Goal: Information Seeking & Learning: Learn about a topic

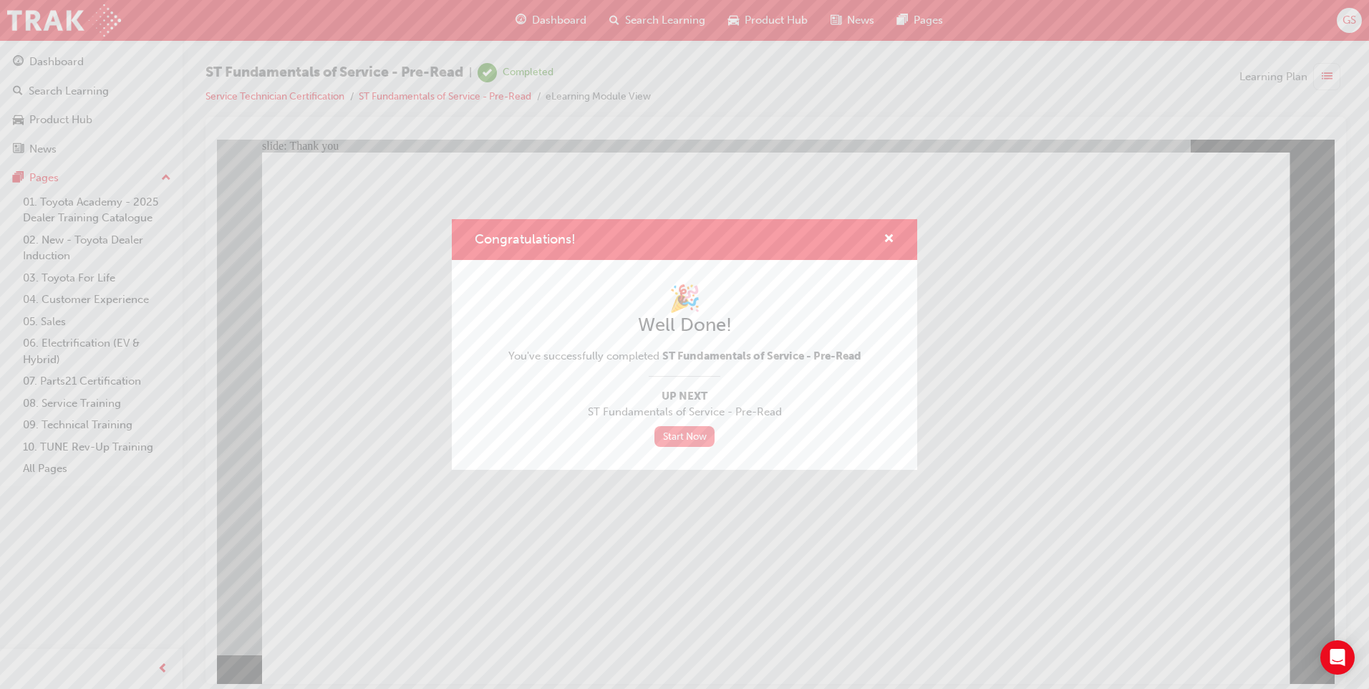
click at [691, 434] on link "Start Now" at bounding box center [684, 436] width 60 height 21
click at [885, 239] on span "cross-icon" at bounding box center [888, 239] width 11 height 13
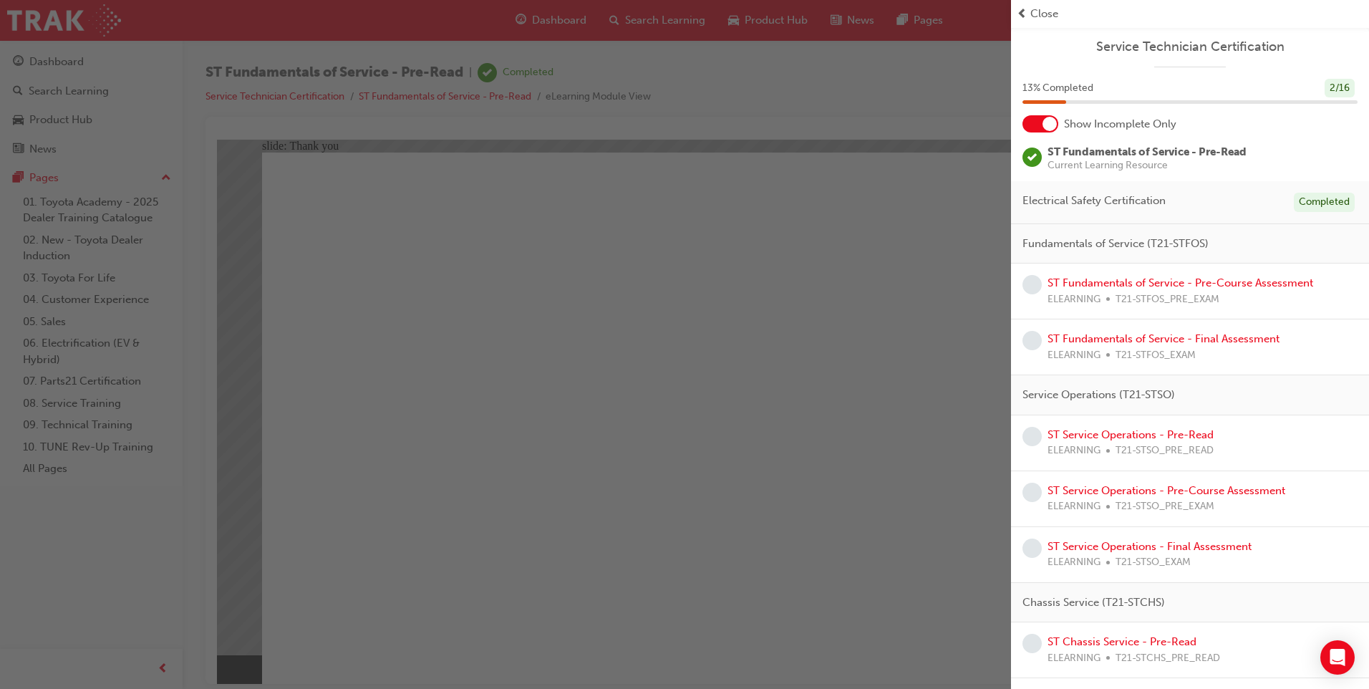
click at [1042, 132] on div "Service Technician Certification 13 % Completed 2 / 16 Show Incomplete Only ST …" at bounding box center [1190, 615] width 358 height 1177
click at [1050, 120] on div at bounding box center [1049, 124] width 14 height 14
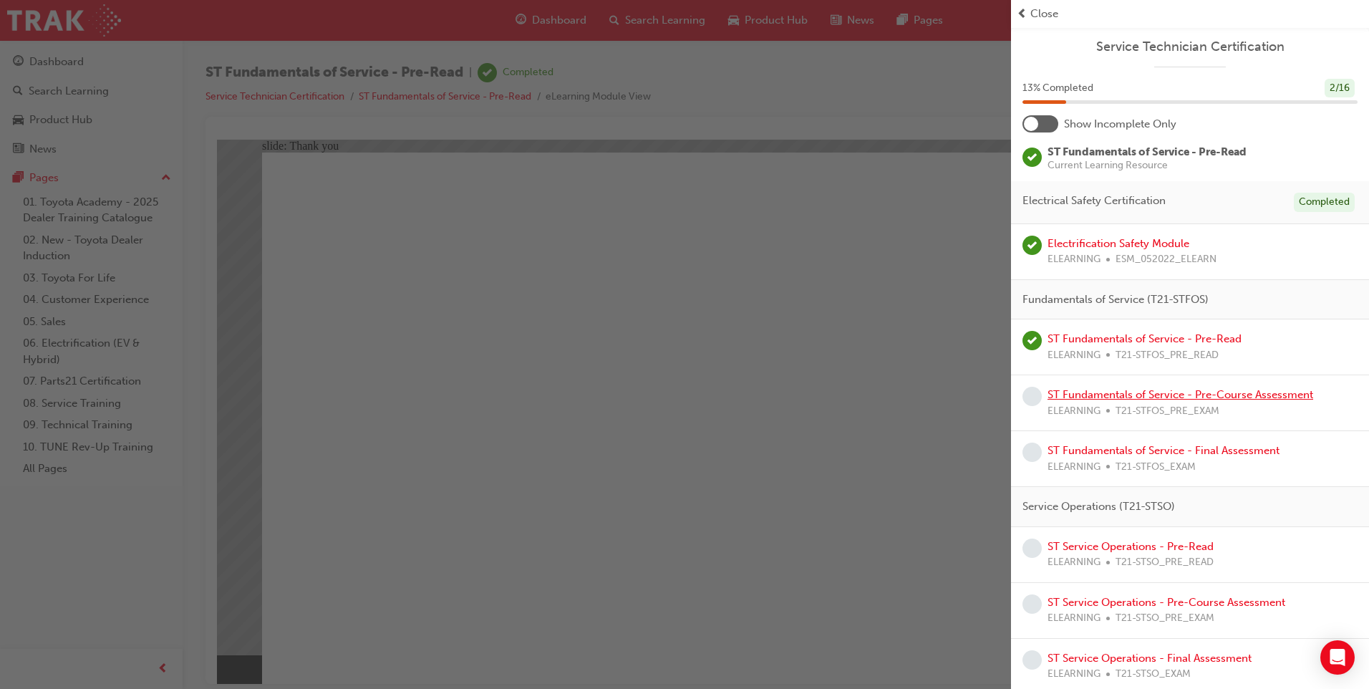
click at [1173, 400] on link "ST Fundamentals of Service - Pre-Course Assessment" at bounding box center [1180, 394] width 266 height 13
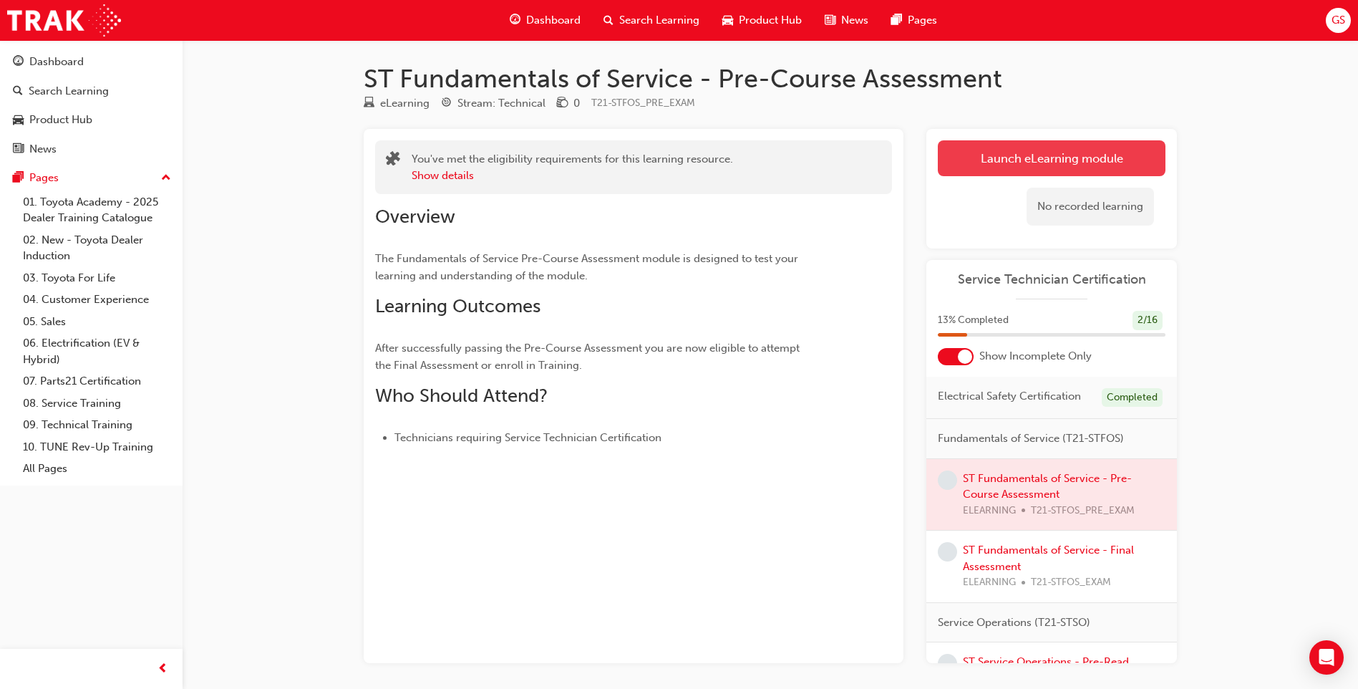
click at [1048, 163] on link "Launch eLearning module" at bounding box center [1052, 158] width 228 height 36
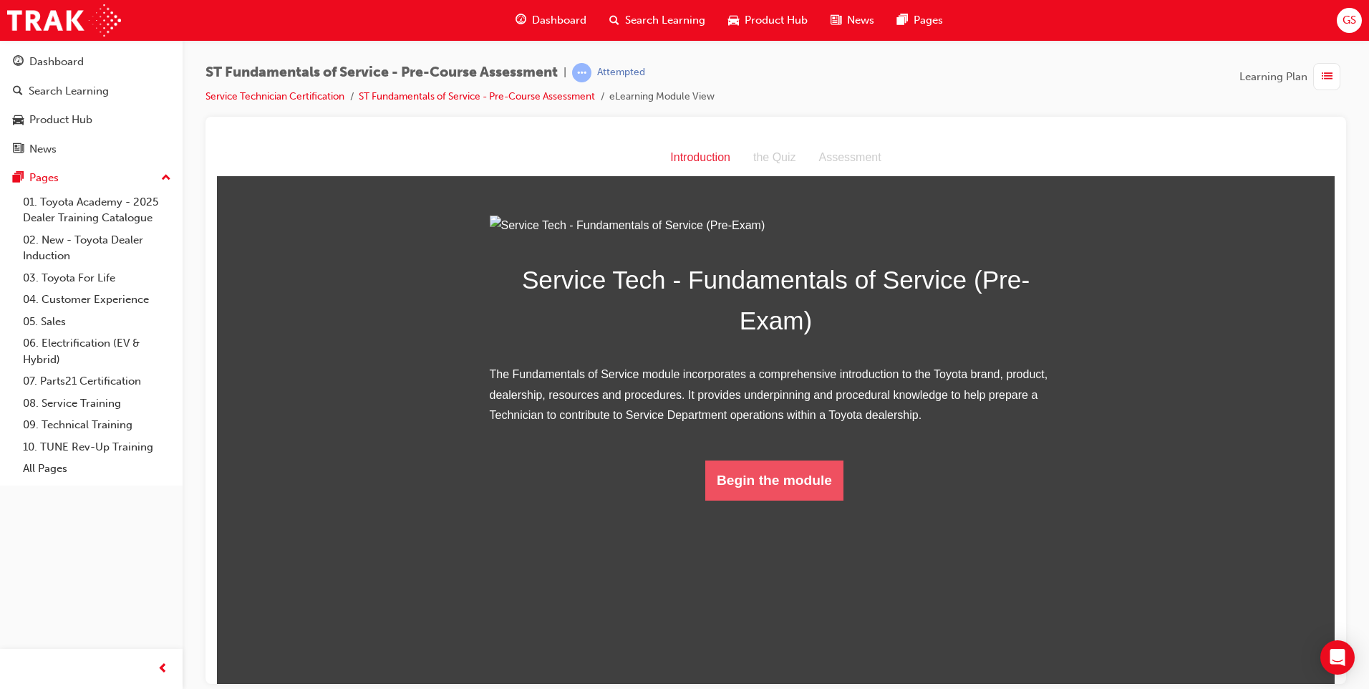
click at [750, 500] on button "Begin the module" at bounding box center [774, 480] width 138 height 40
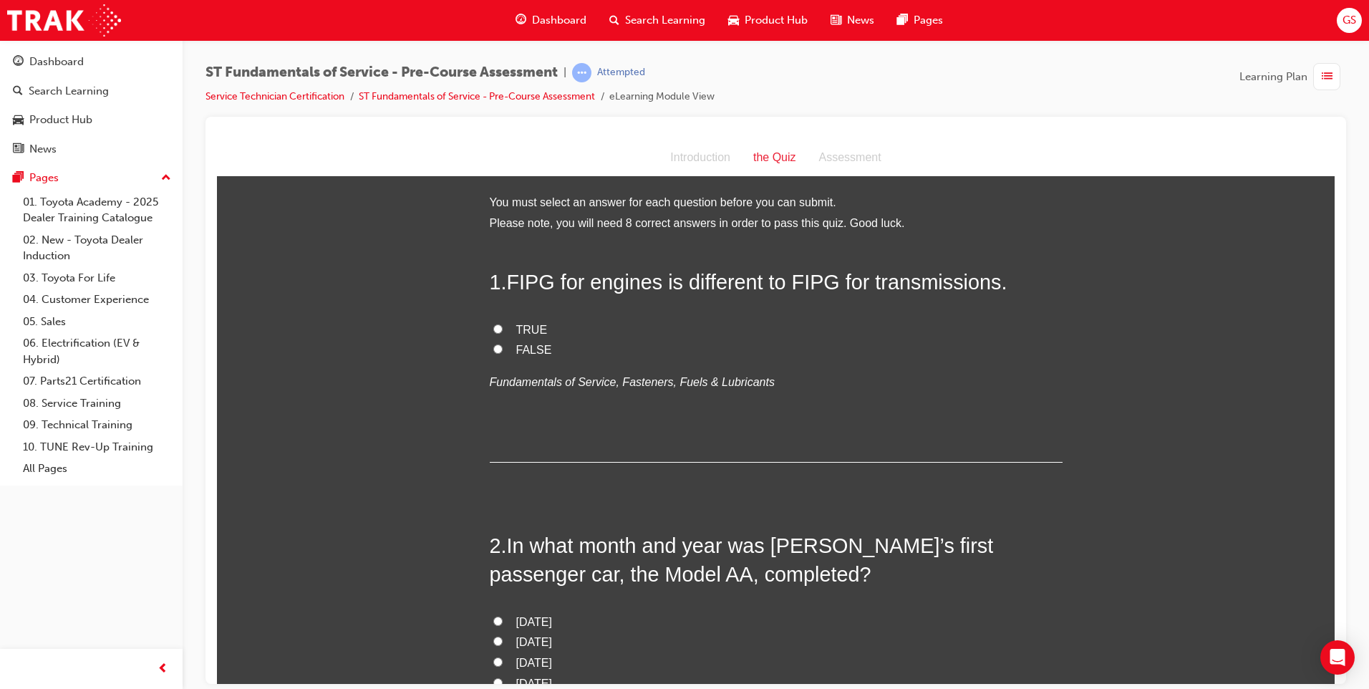
click at [525, 332] on span "TRUE" at bounding box center [532, 329] width 32 height 12
click at [503, 332] on input "TRUE" at bounding box center [497, 328] width 9 height 9
radio input "true"
click at [531, 345] on span "FALSE" at bounding box center [534, 349] width 36 height 12
click at [503, 345] on input "FALSE" at bounding box center [497, 348] width 9 height 9
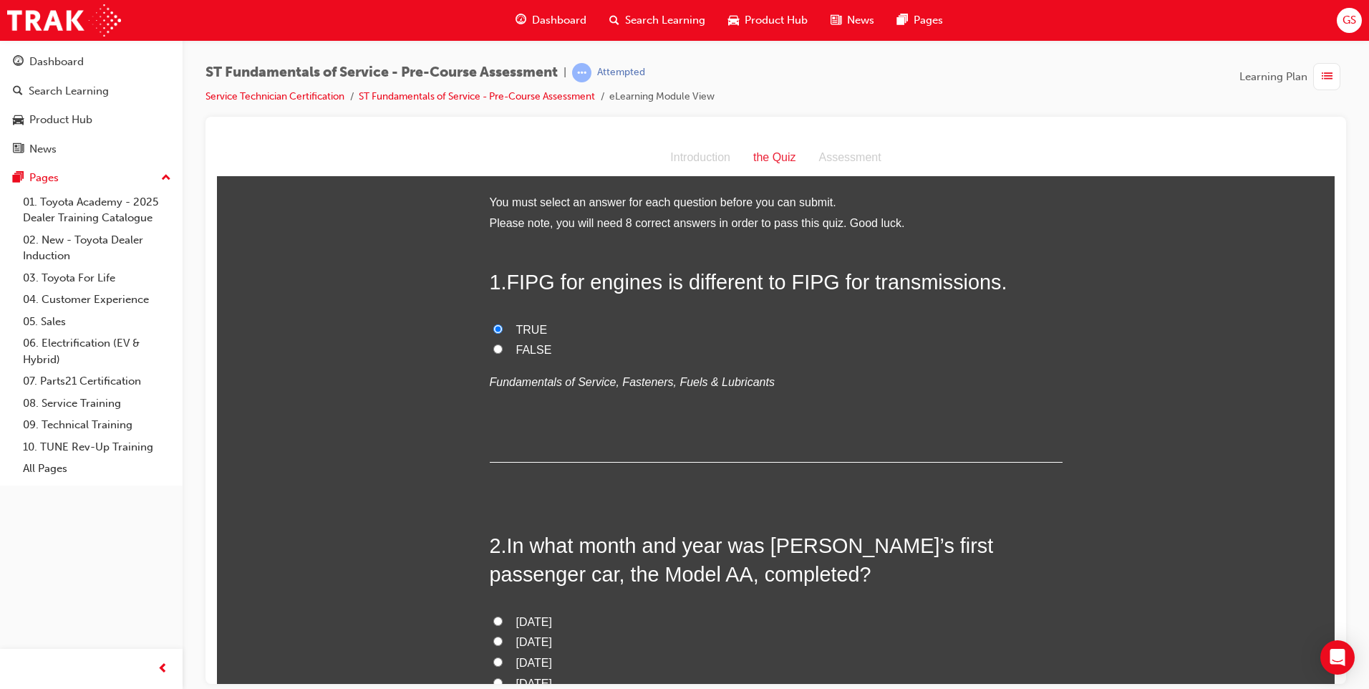
radio input "true"
click at [520, 329] on span "TRUE" at bounding box center [532, 329] width 32 height 12
click at [503, 329] on input "TRUE" at bounding box center [497, 328] width 9 height 9
radio input "true"
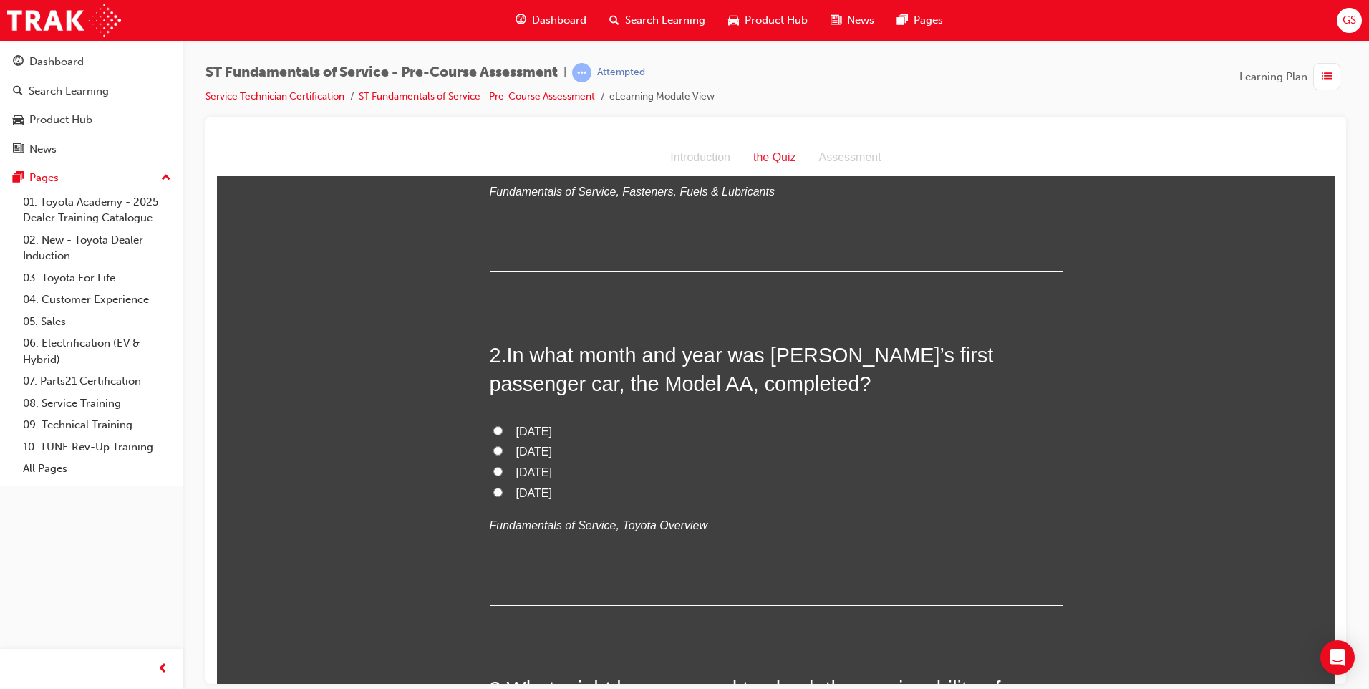
scroll to position [215, 0]
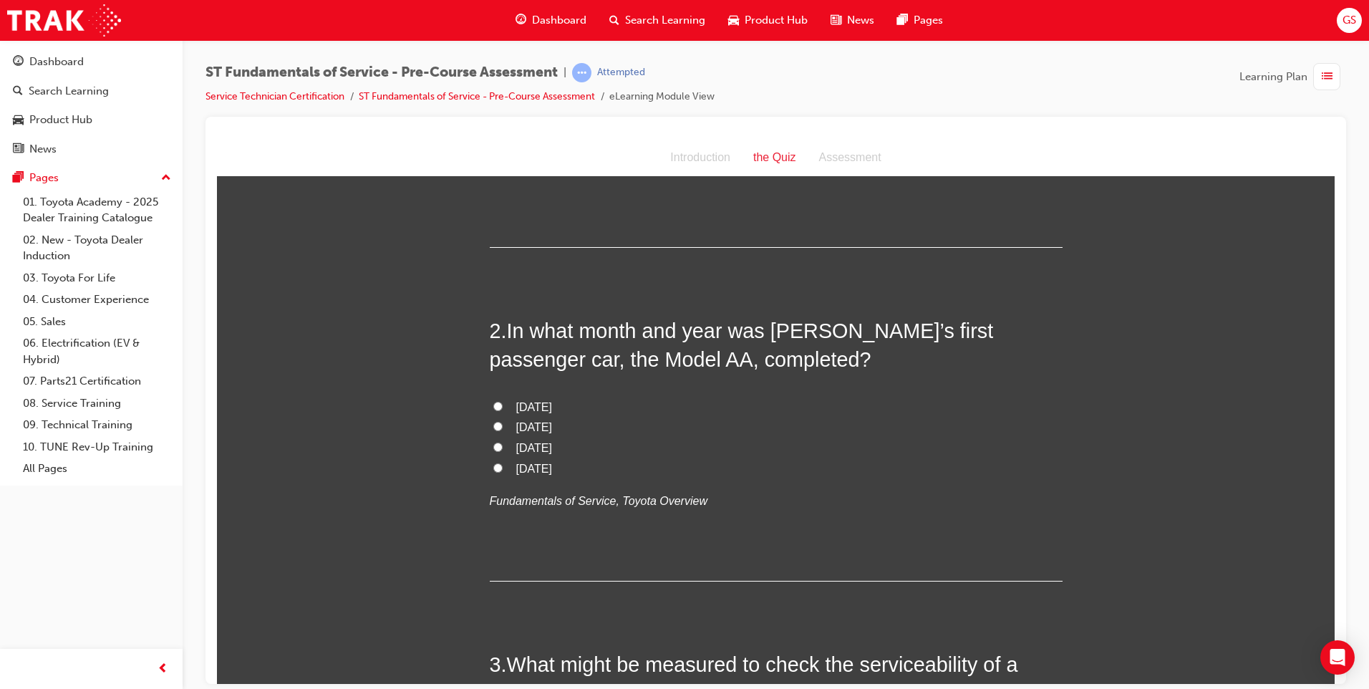
click at [552, 423] on span "[DATE]" at bounding box center [534, 426] width 36 height 12
click at [503, 423] on input "[DATE]" at bounding box center [497, 425] width 9 height 9
radio input "true"
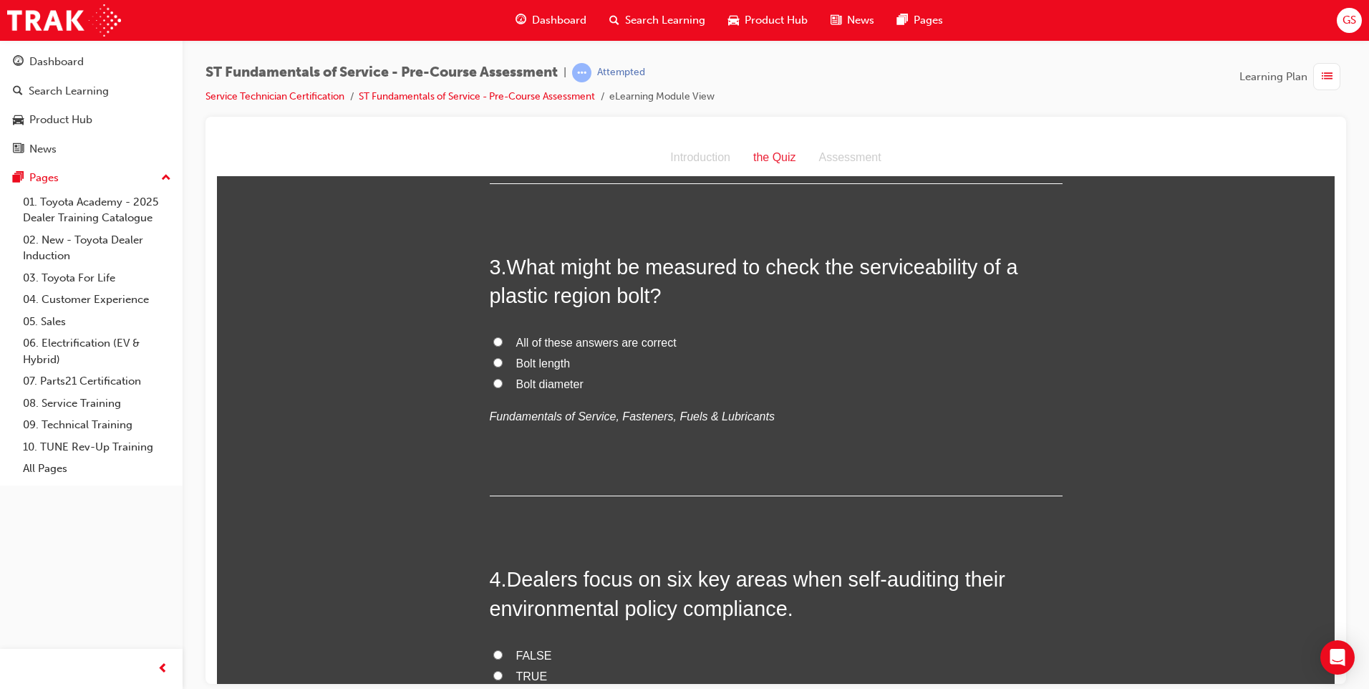
scroll to position [644, 0]
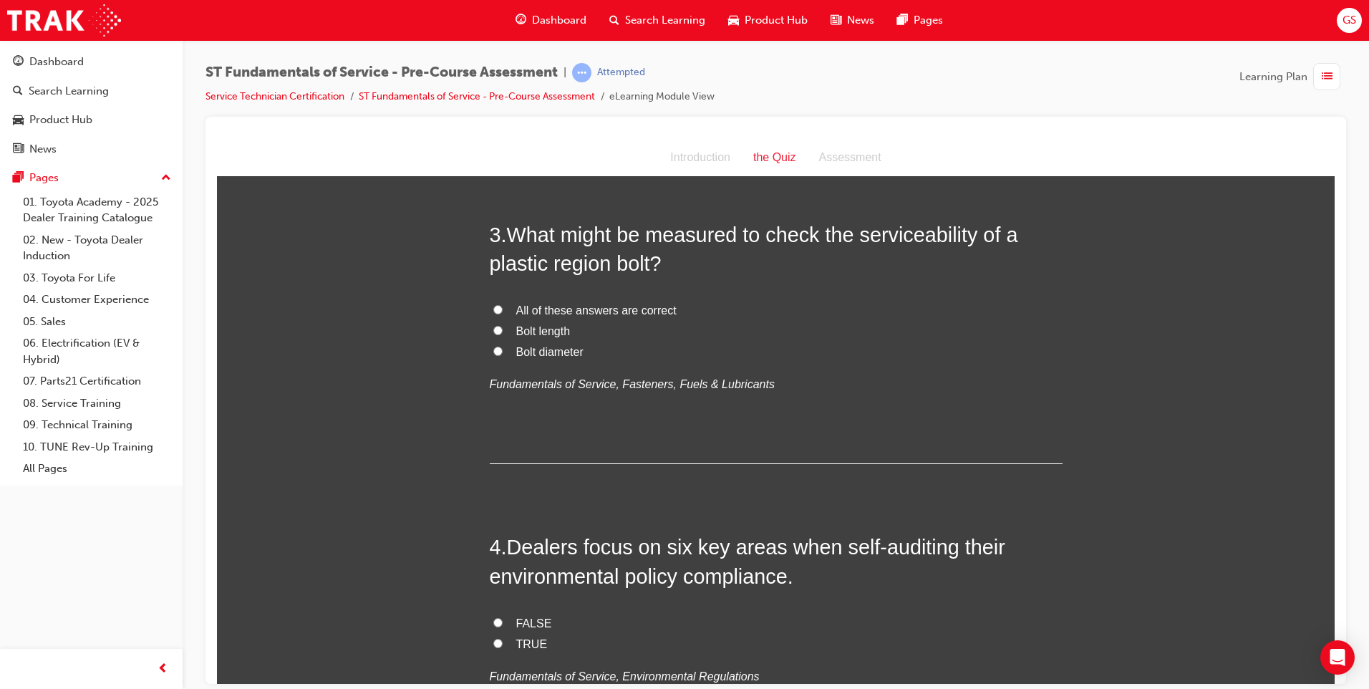
click at [613, 305] on span "All of these answers are correct" at bounding box center [596, 310] width 160 height 12
click at [503, 305] on input "All of these answers are correct" at bounding box center [497, 308] width 9 height 9
radio input "true"
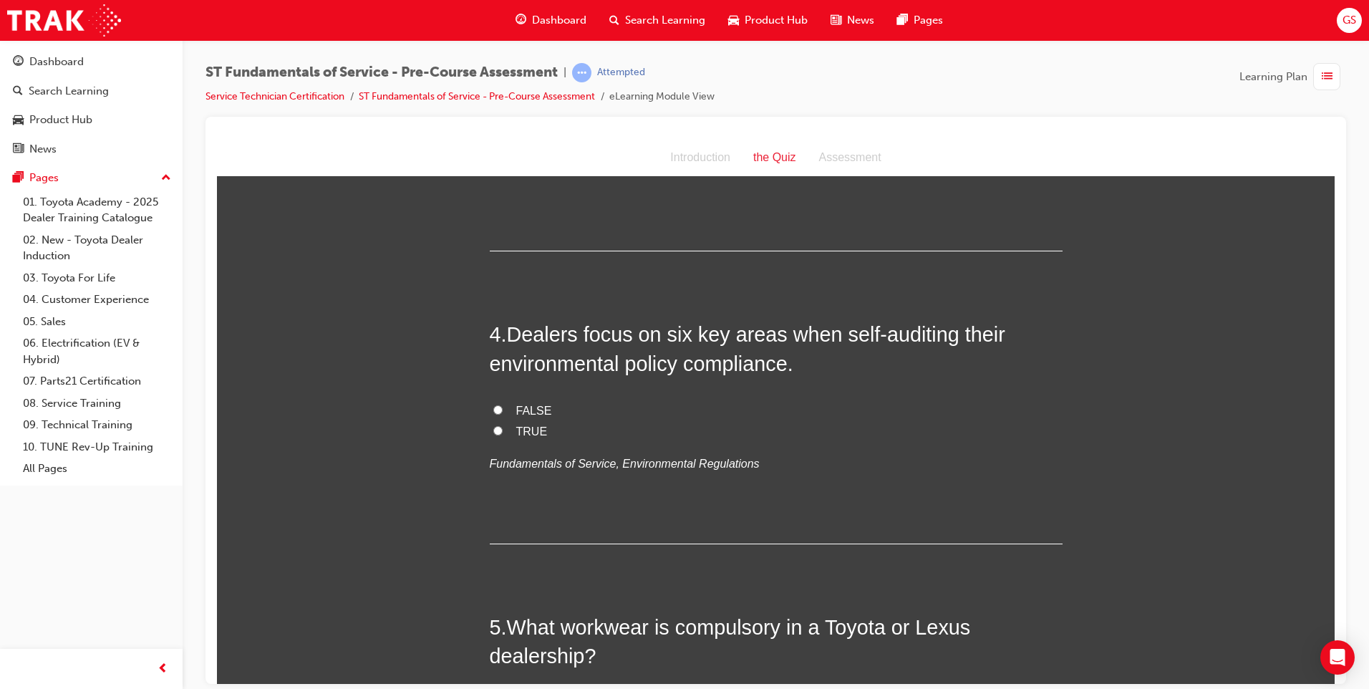
scroll to position [859, 0]
click at [516, 425] on span "TRUE" at bounding box center [532, 428] width 32 height 12
click at [503, 425] on input "TRUE" at bounding box center [497, 427] width 9 height 9
radio input "true"
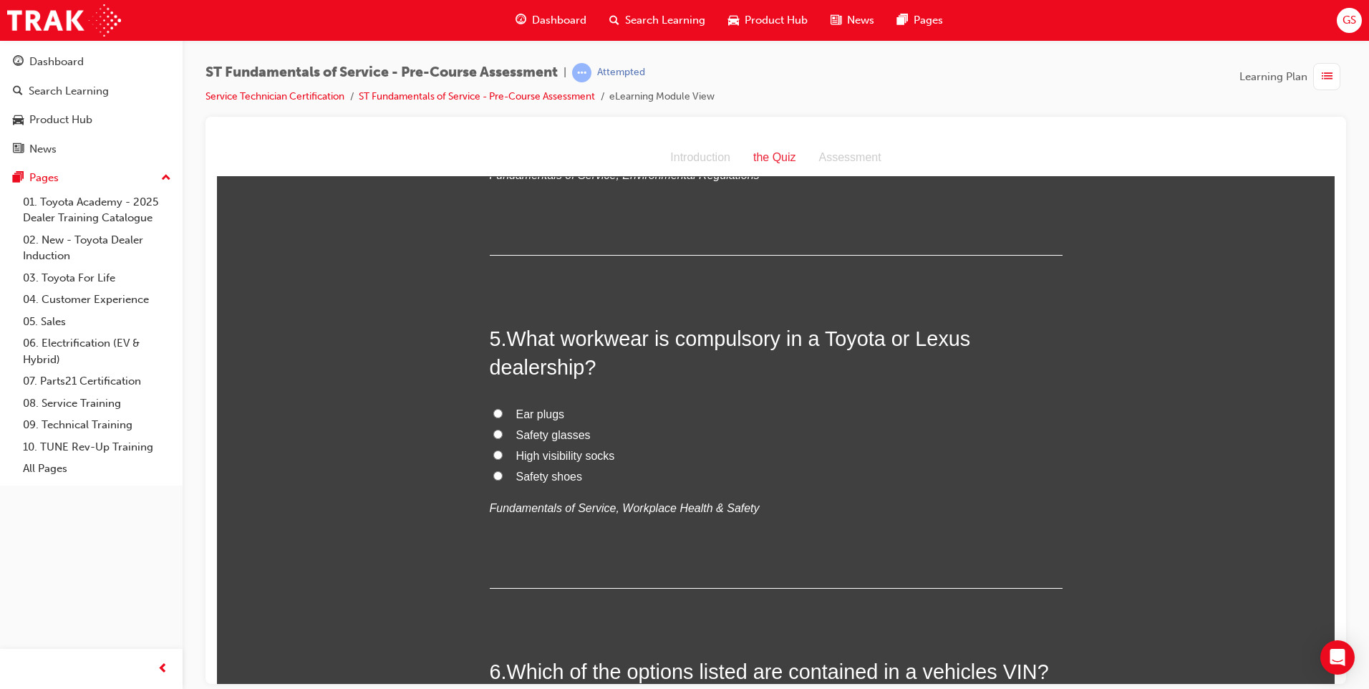
scroll to position [1217, 0]
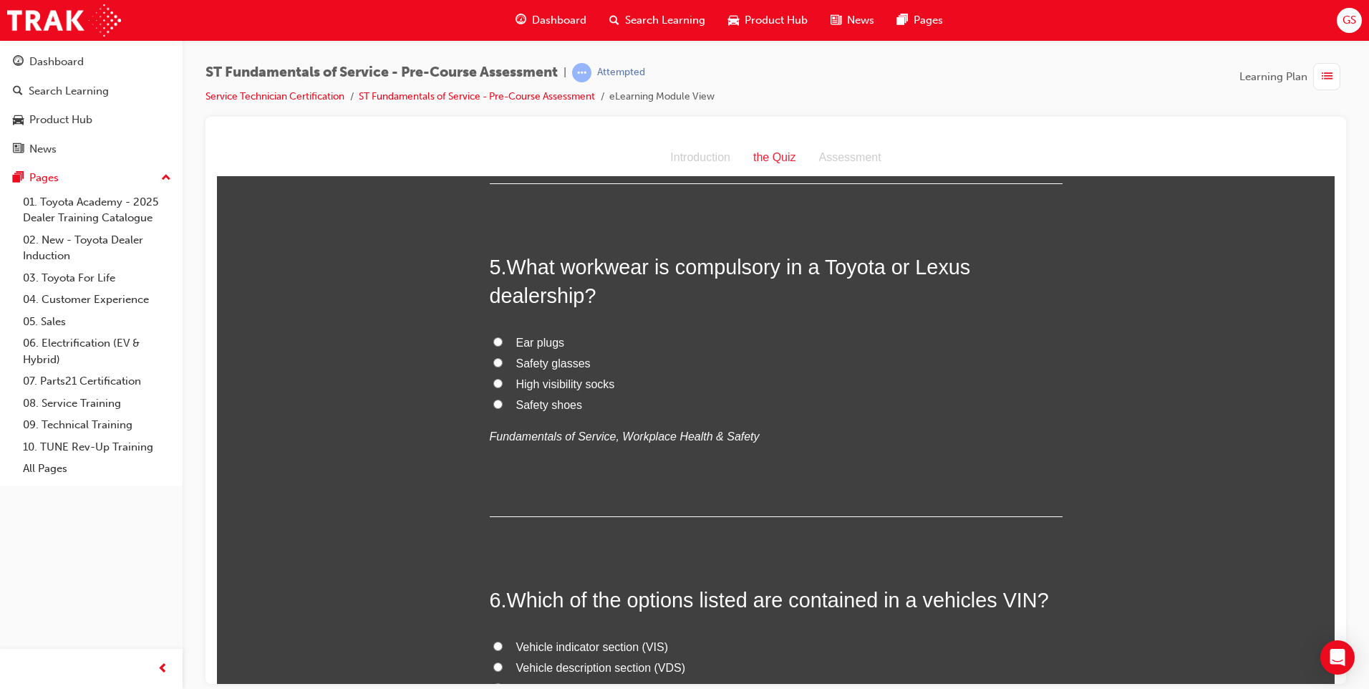
click at [546, 404] on span "Safety shoes" at bounding box center [549, 404] width 67 height 12
click at [503, 404] on input "Safety shoes" at bounding box center [497, 403] width 9 height 9
radio input "true"
click at [546, 390] on label "High visibility socks" at bounding box center [776, 384] width 573 height 21
click at [503, 387] on input "High visibility socks" at bounding box center [497, 382] width 9 height 9
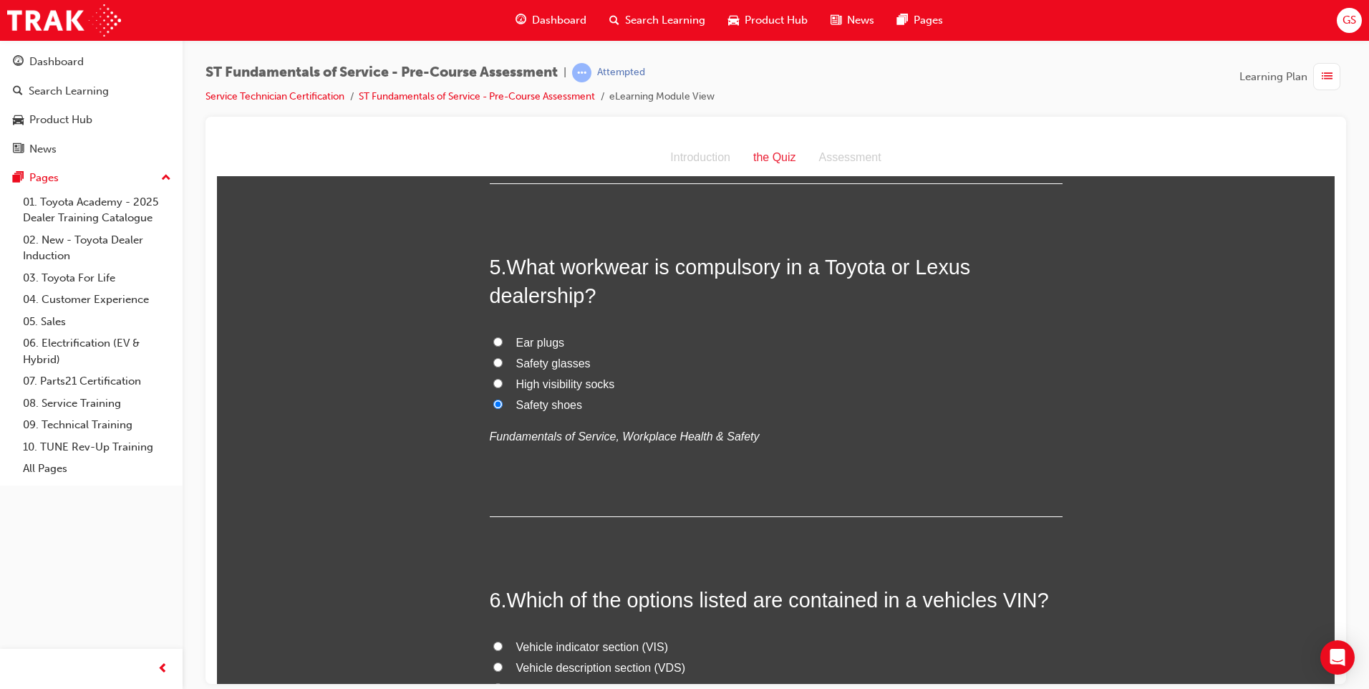
radio input "true"
click at [541, 357] on span "Safety glasses" at bounding box center [553, 363] width 74 height 12
click at [503, 357] on input "Safety glasses" at bounding box center [497, 361] width 9 height 9
radio input "true"
click at [536, 336] on span "Ear plugs" at bounding box center [540, 342] width 49 height 12
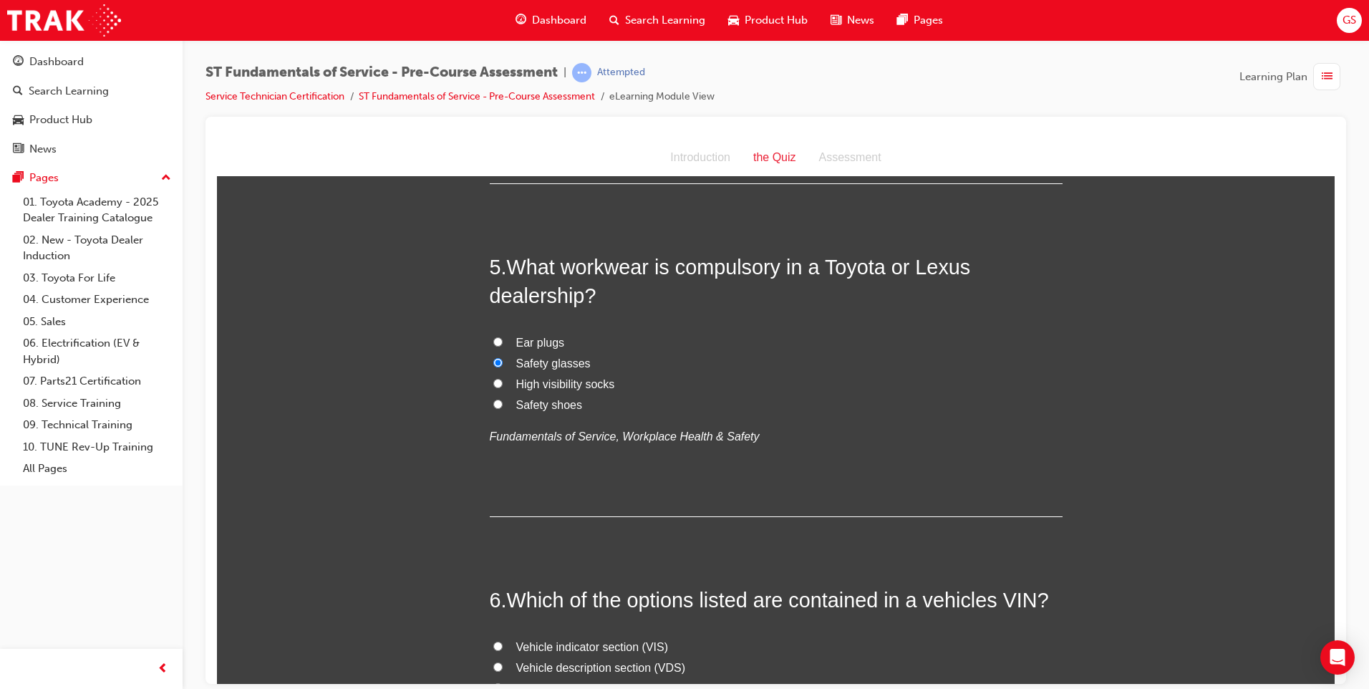
click at [503, 336] on input "Ear plugs" at bounding box center [497, 340] width 9 height 9
radio input "true"
click at [558, 407] on span "Safety shoes" at bounding box center [549, 404] width 67 height 12
click at [503, 407] on input "Safety shoes" at bounding box center [497, 403] width 9 height 9
radio input "true"
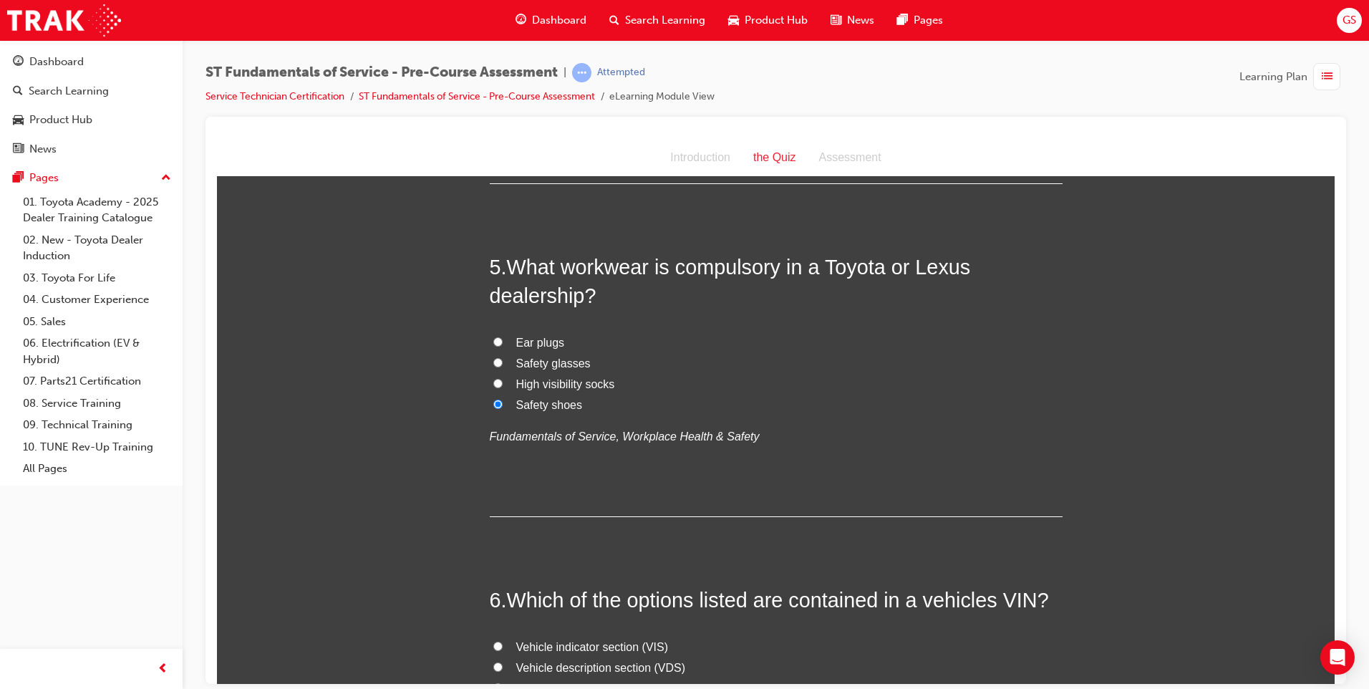
click at [555, 386] on span "High visibility socks" at bounding box center [565, 383] width 99 height 12
click at [503, 386] on input "High visibility socks" at bounding box center [497, 382] width 9 height 9
radio input "true"
click at [538, 402] on span "Safety shoes" at bounding box center [549, 404] width 67 height 12
click at [503, 402] on input "Safety shoes" at bounding box center [497, 403] width 9 height 9
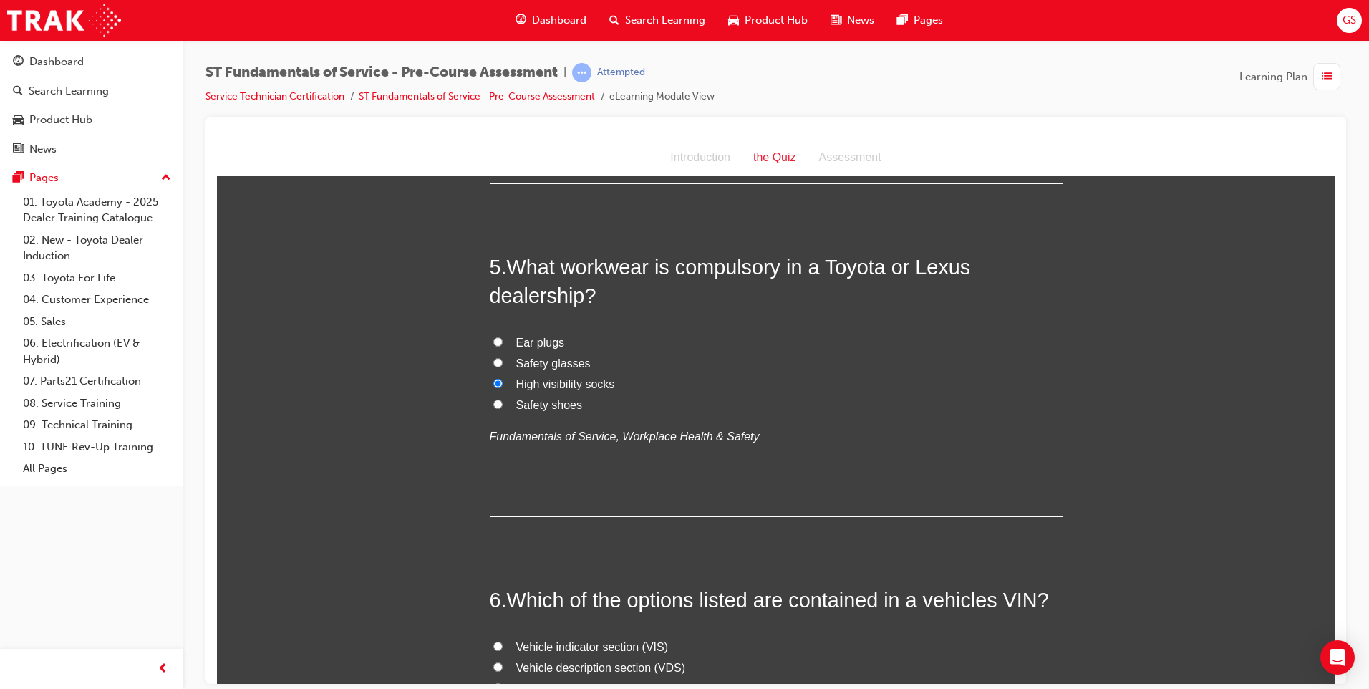
radio input "true"
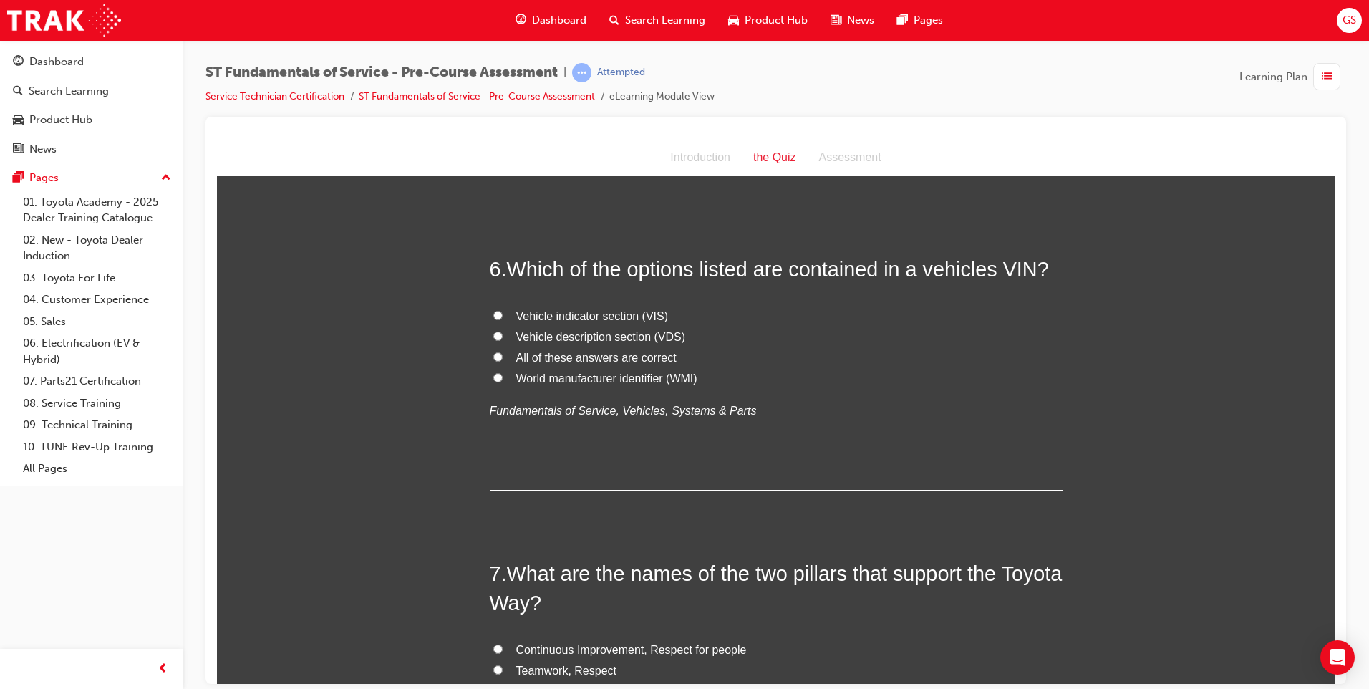
scroll to position [1575, 0]
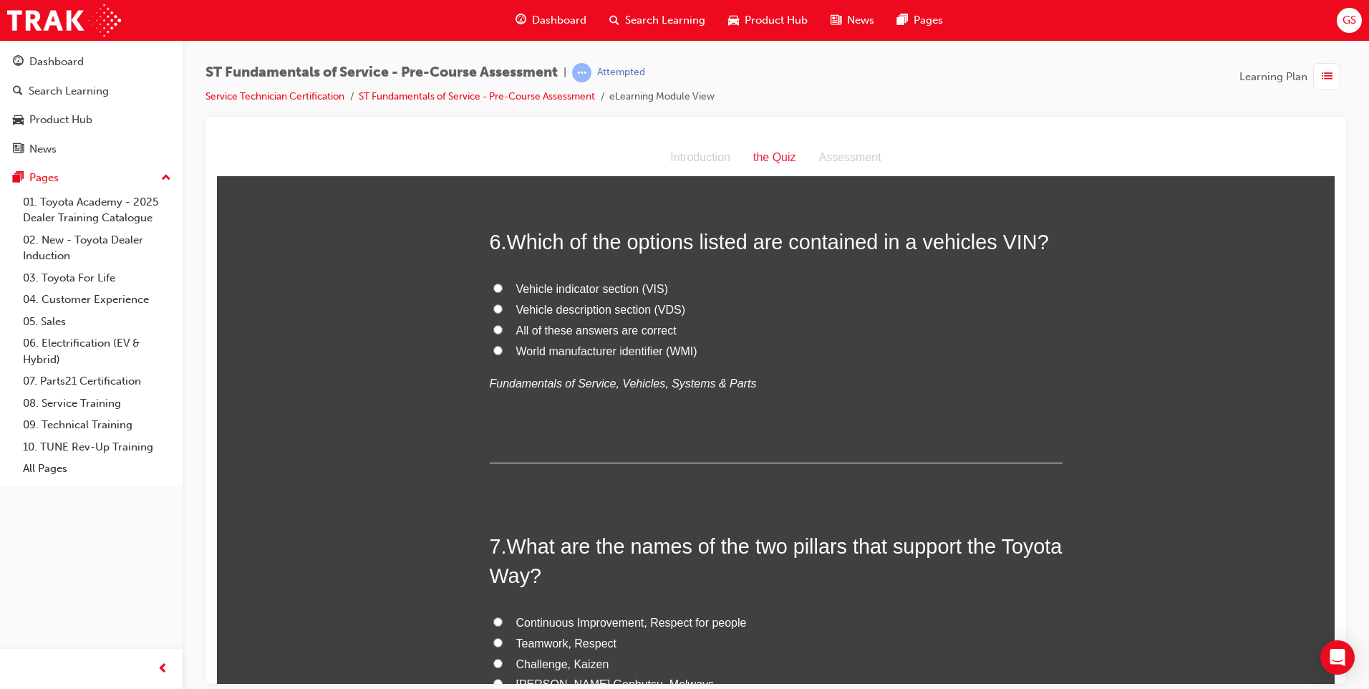
click at [623, 326] on span "All of these answers are correct" at bounding box center [596, 330] width 160 height 12
click at [503, 326] on input "All of these answers are correct" at bounding box center [497, 328] width 9 height 9
radio input "true"
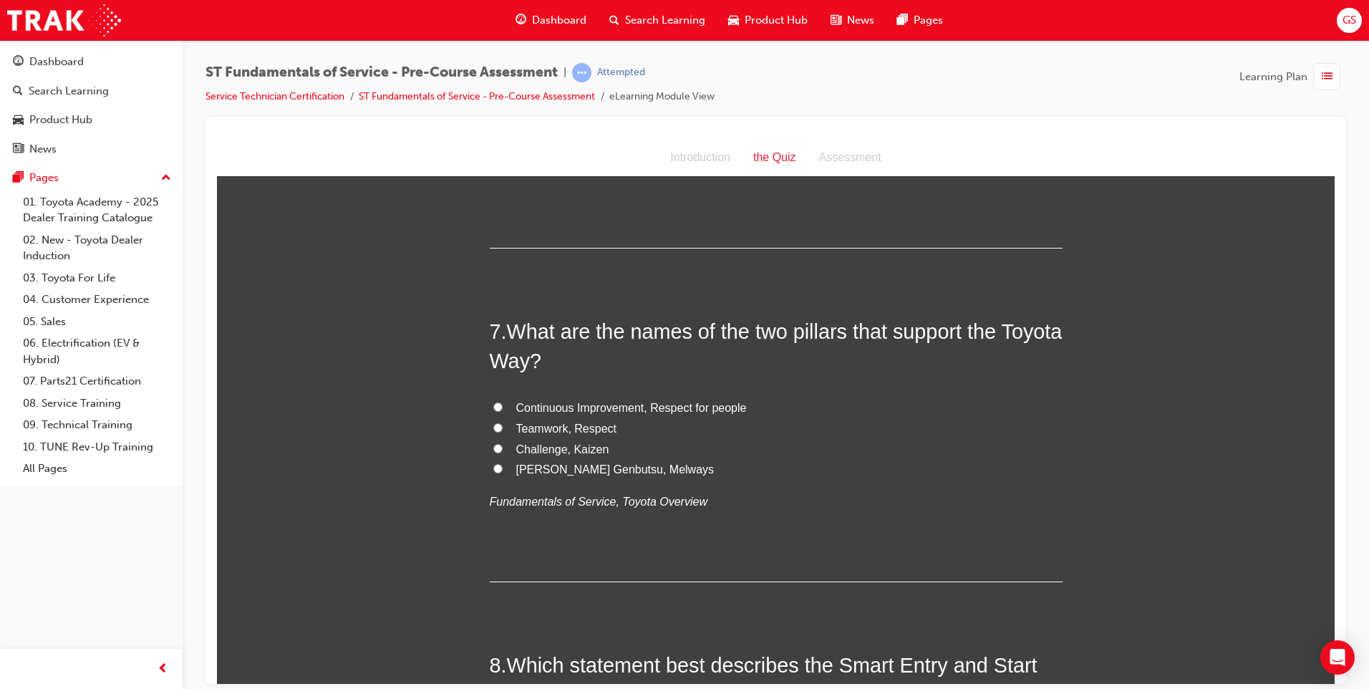
scroll to position [1861, 0]
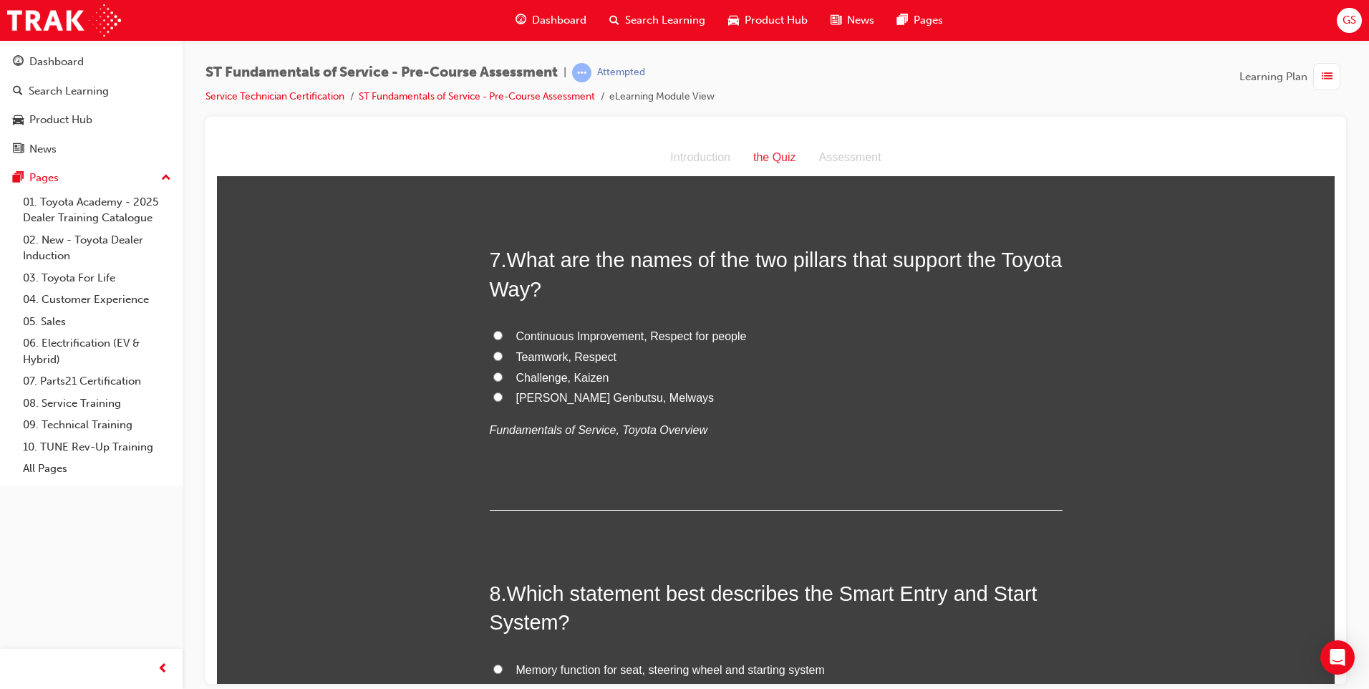
click at [588, 355] on span "Teamwork, Respect" at bounding box center [566, 356] width 101 height 12
click at [503, 355] on input "Teamwork, Respect" at bounding box center [497, 355] width 9 height 9
radio input "true"
click at [614, 335] on span "Continuous Improvement, Respect for people" at bounding box center [631, 335] width 231 height 12
click at [503, 335] on input "Continuous Improvement, Respect for people" at bounding box center [497, 334] width 9 height 9
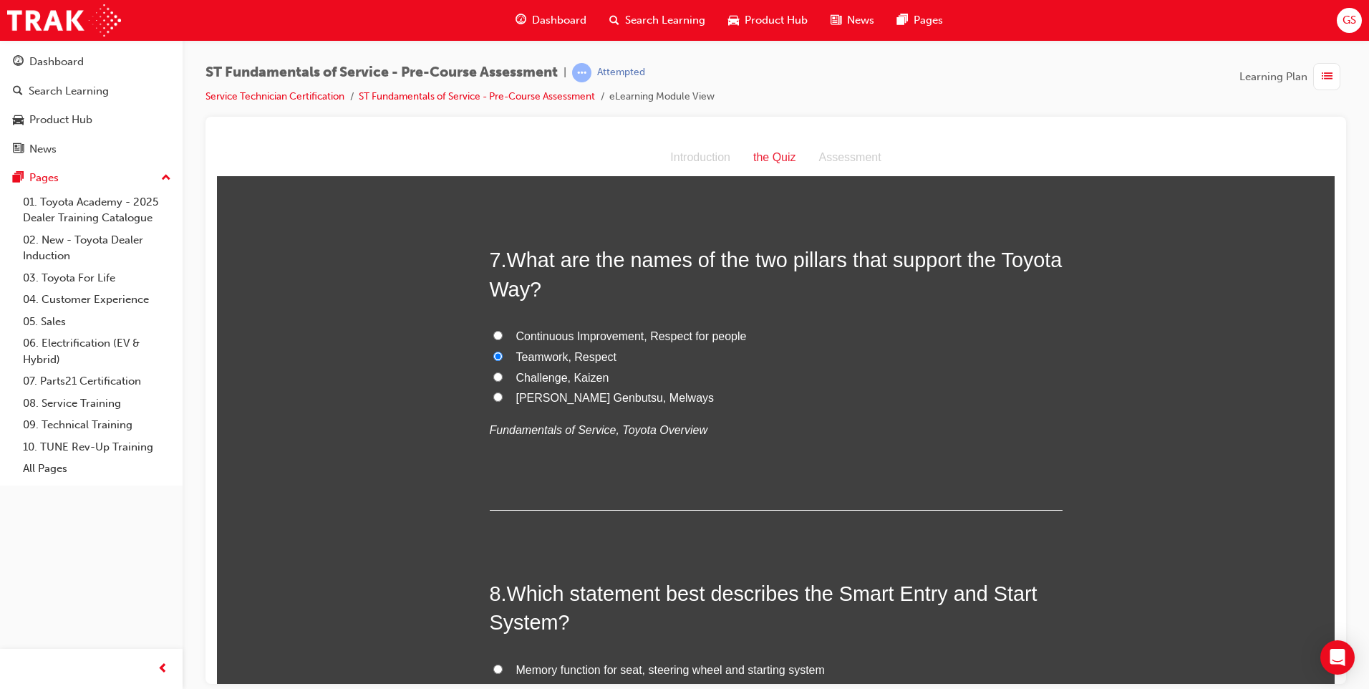
radio input "true"
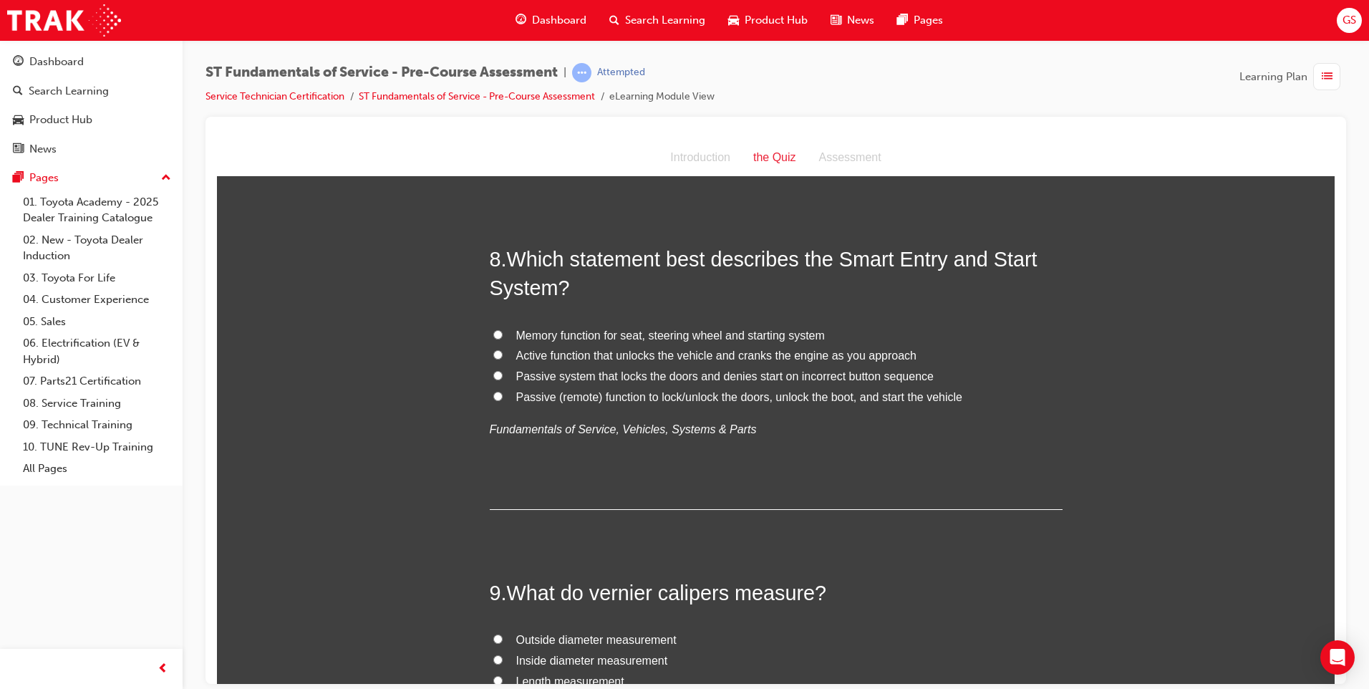
scroll to position [2219, 0]
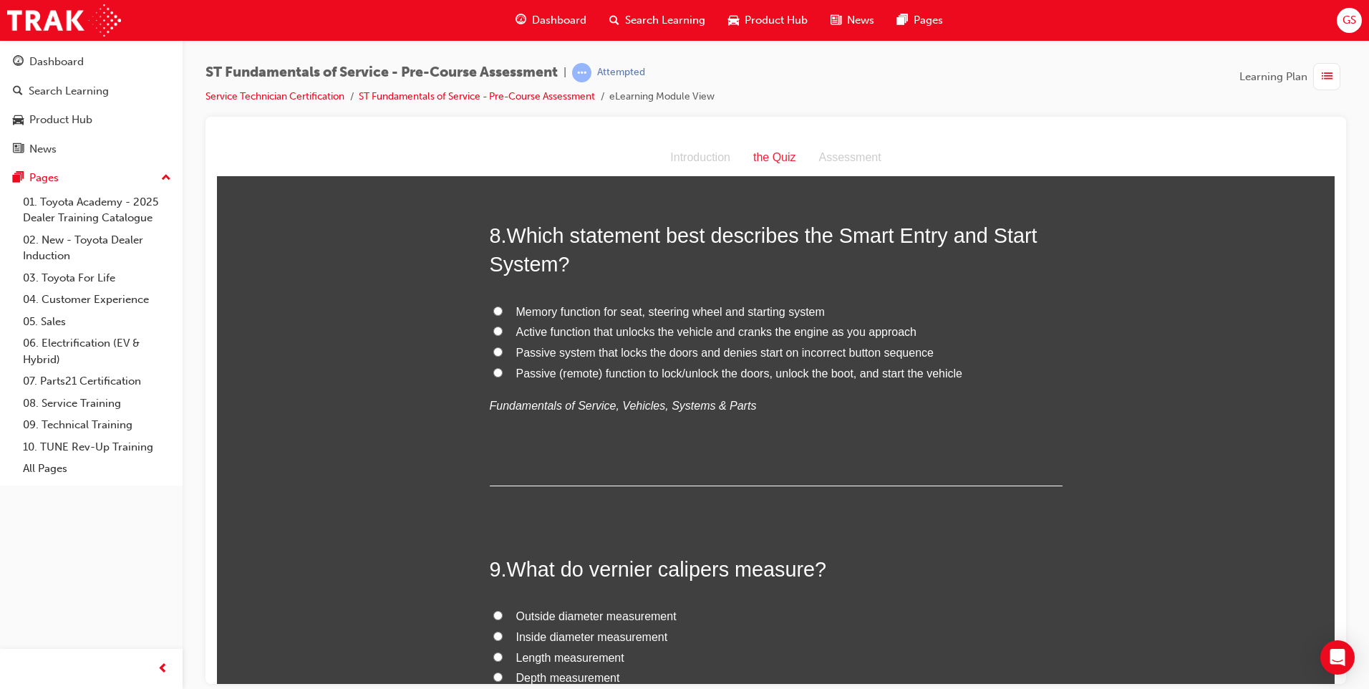
click at [655, 376] on span "Passive (remote) function to lock/unlock the doors, unlock the boot, and start …" at bounding box center [739, 373] width 446 height 12
click at [503, 376] on input "Passive (remote) function to lock/unlock the doors, unlock the boot, and start …" at bounding box center [497, 371] width 9 height 9
radio input "true"
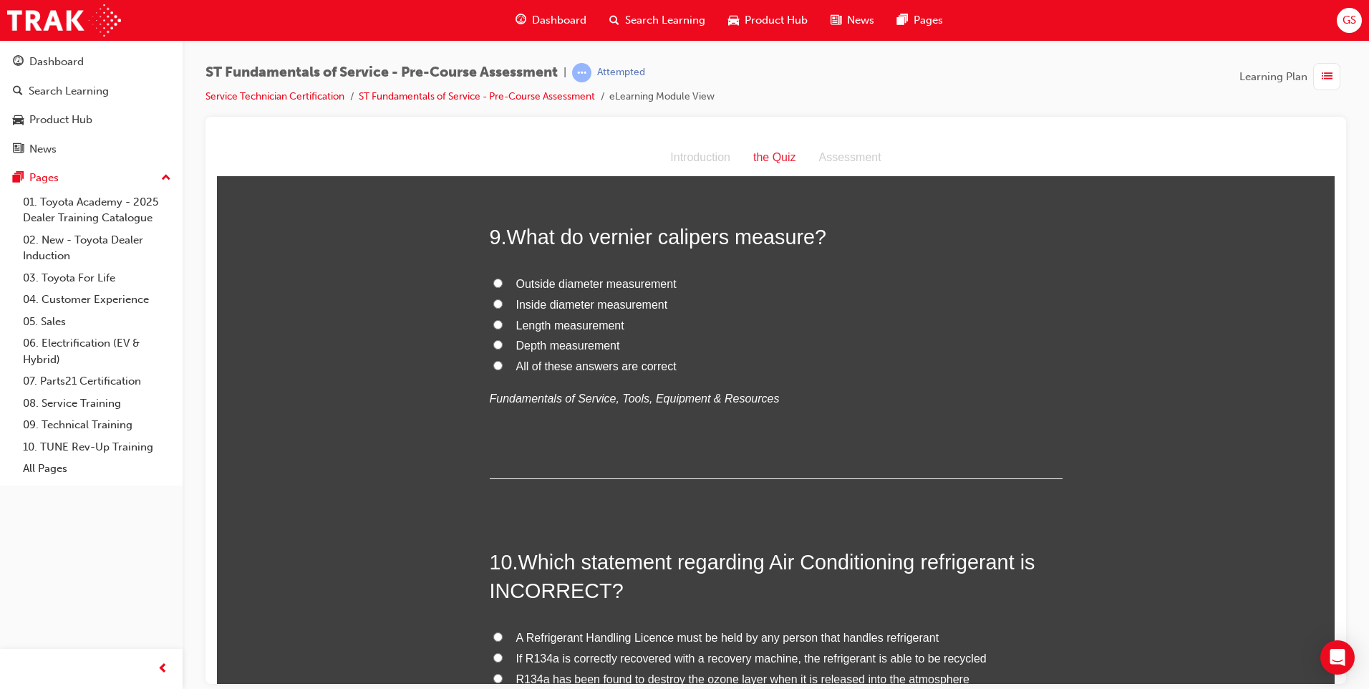
scroll to position [2577, 0]
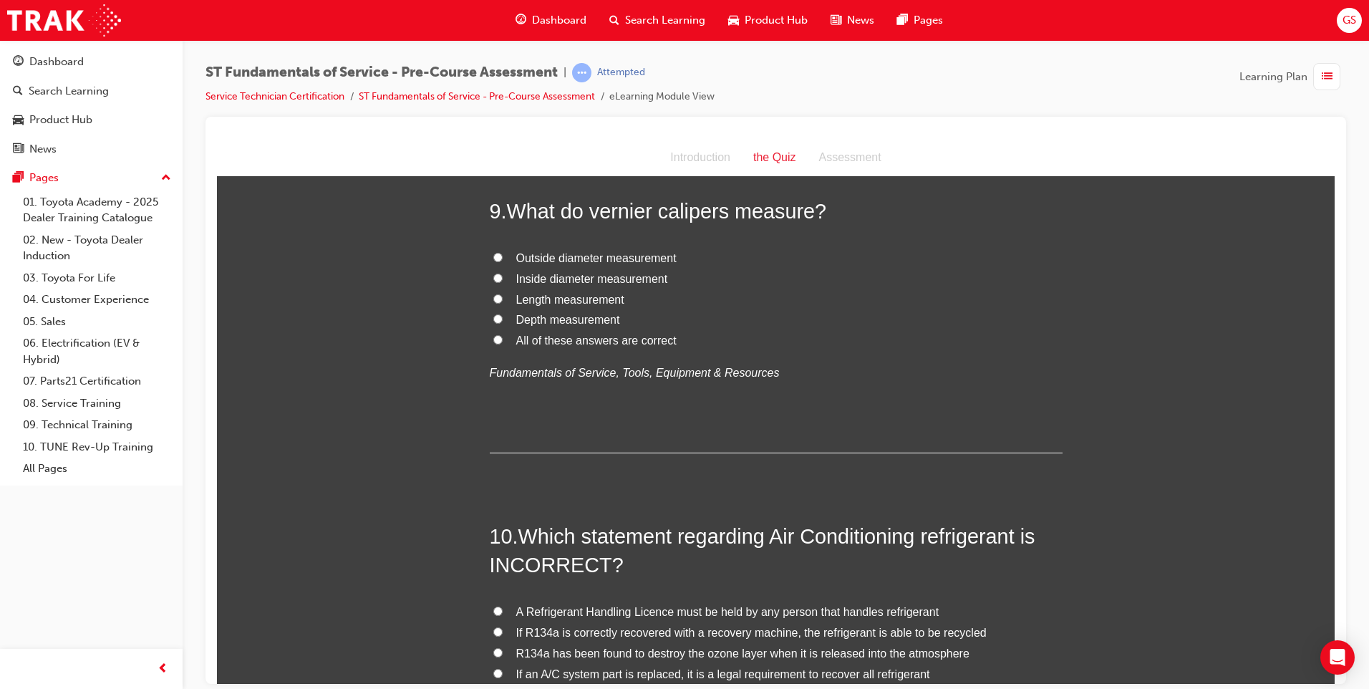
click at [568, 339] on span "All of these answers are correct" at bounding box center [596, 340] width 160 height 12
click at [503, 339] on input "All of these answers are correct" at bounding box center [497, 338] width 9 height 9
radio input "true"
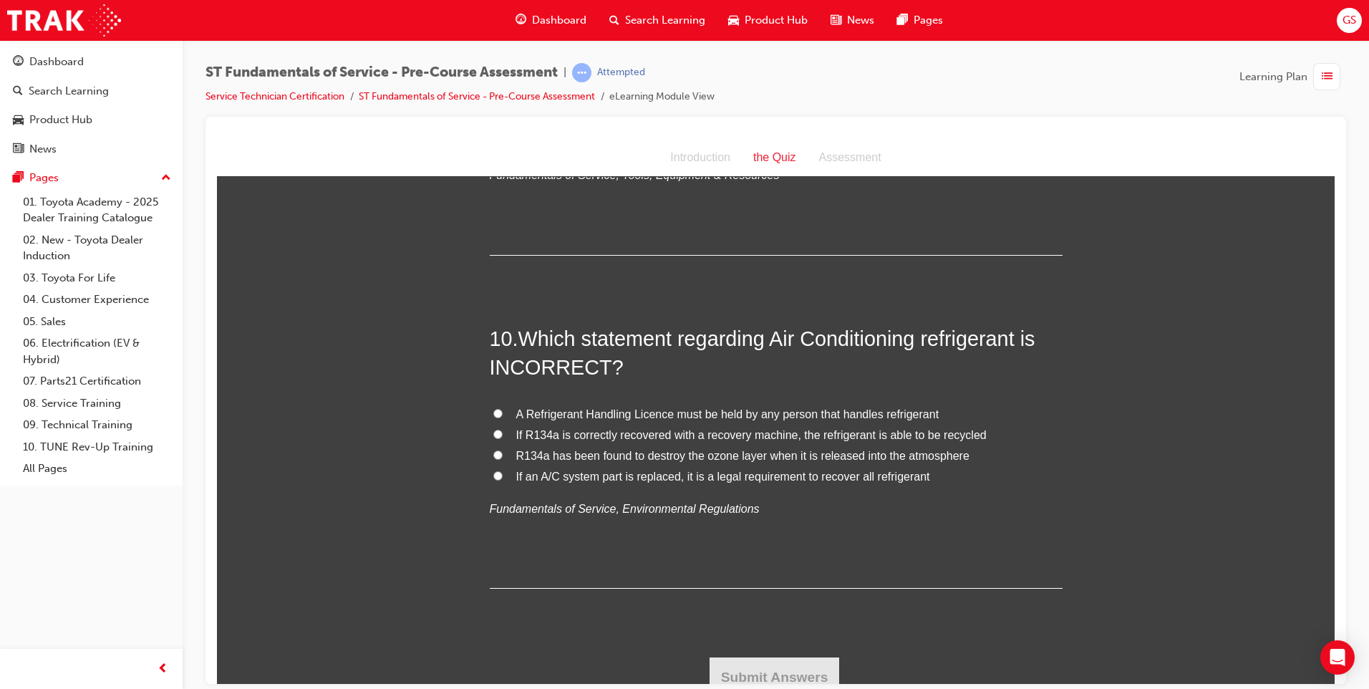
scroll to position [2788, 0]
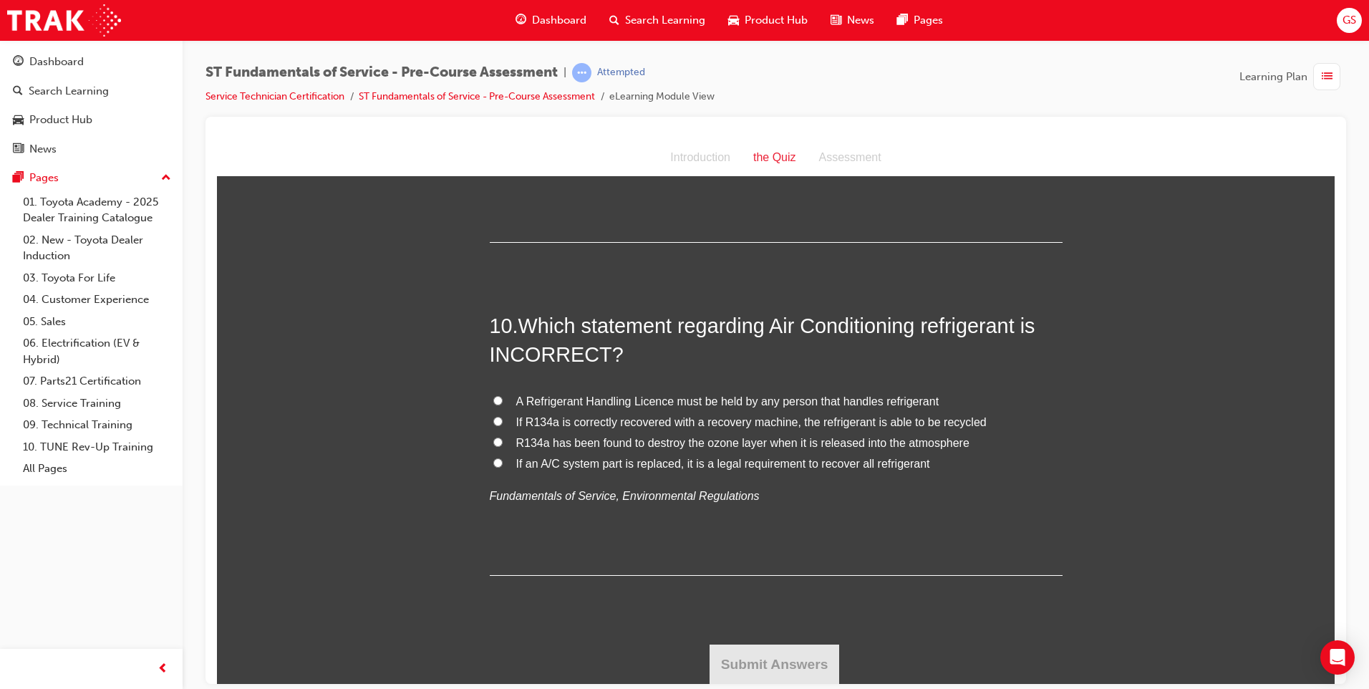
click at [760, 404] on span "A Refrigerant Handling Licence must be held by any person that handles refriger…" at bounding box center [727, 400] width 423 height 12
click at [503, 404] on input "A Refrigerant Handling Licence must be held by any person that handles refriger…" at bounding box center [497, 399] width 9 height 9
radio input "true"
click at [770, 657] on button "Submit Answers" at bounding box center [774, 664] width 130 height 40
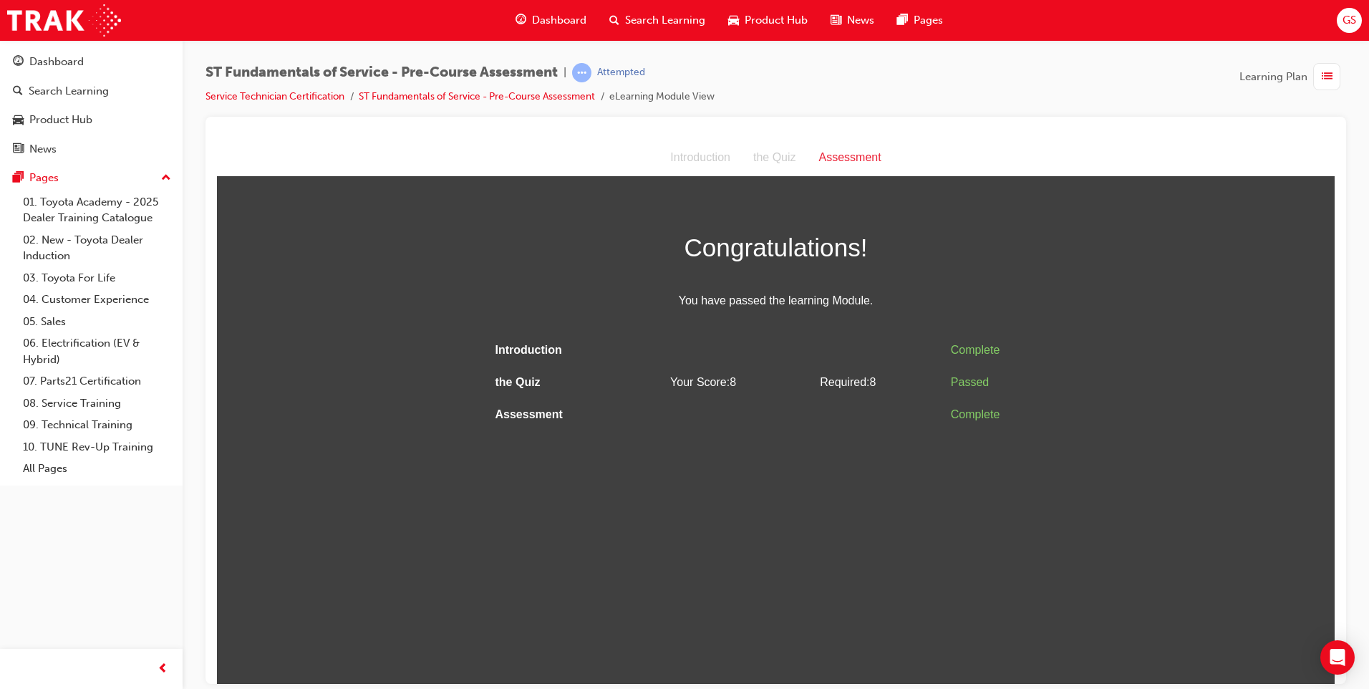
scroll to position [0, 0]
click at [1332, 649] on icon "Open Intercom Messenger" at bounding box center [1337, 657] width 19 height 19
click at [948, 393] on td "Passed" at bounding box center [1003, 382] width 117 height 32
click at [1326, 74] on span "list-icon" at bounding box center [1327, 77] width 11 height 18
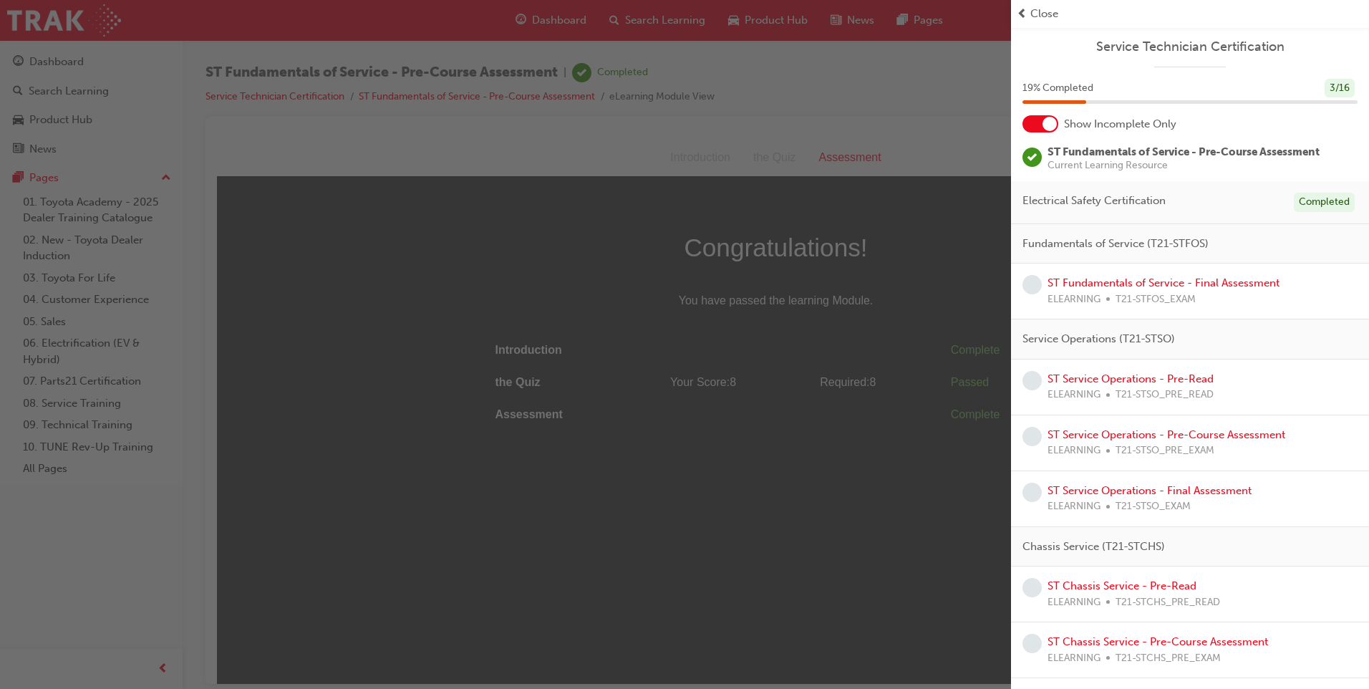
click at [1040, 119] on div at bounding box center [1040, 123] width 36 height 17
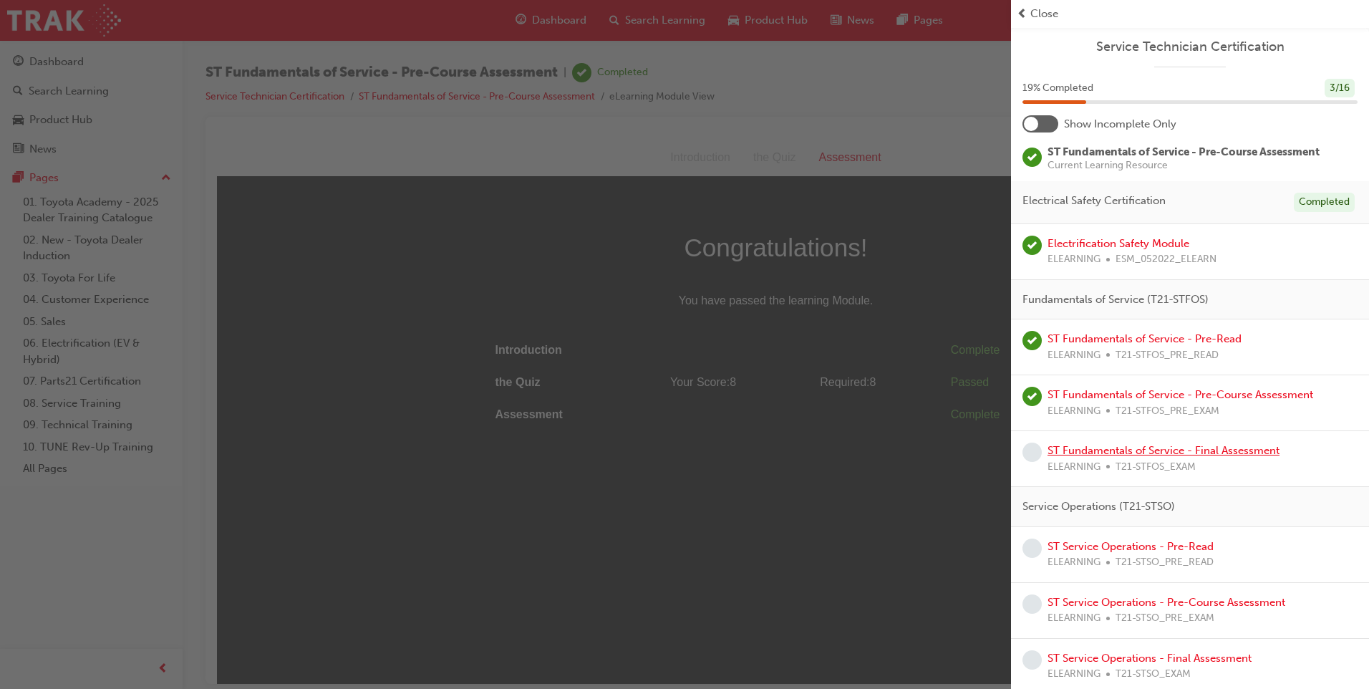
click at [1155, 454] on link "ST Fundamentals of Service - Final Assessment" at bounding box center [1163, 450] width 232 height 13
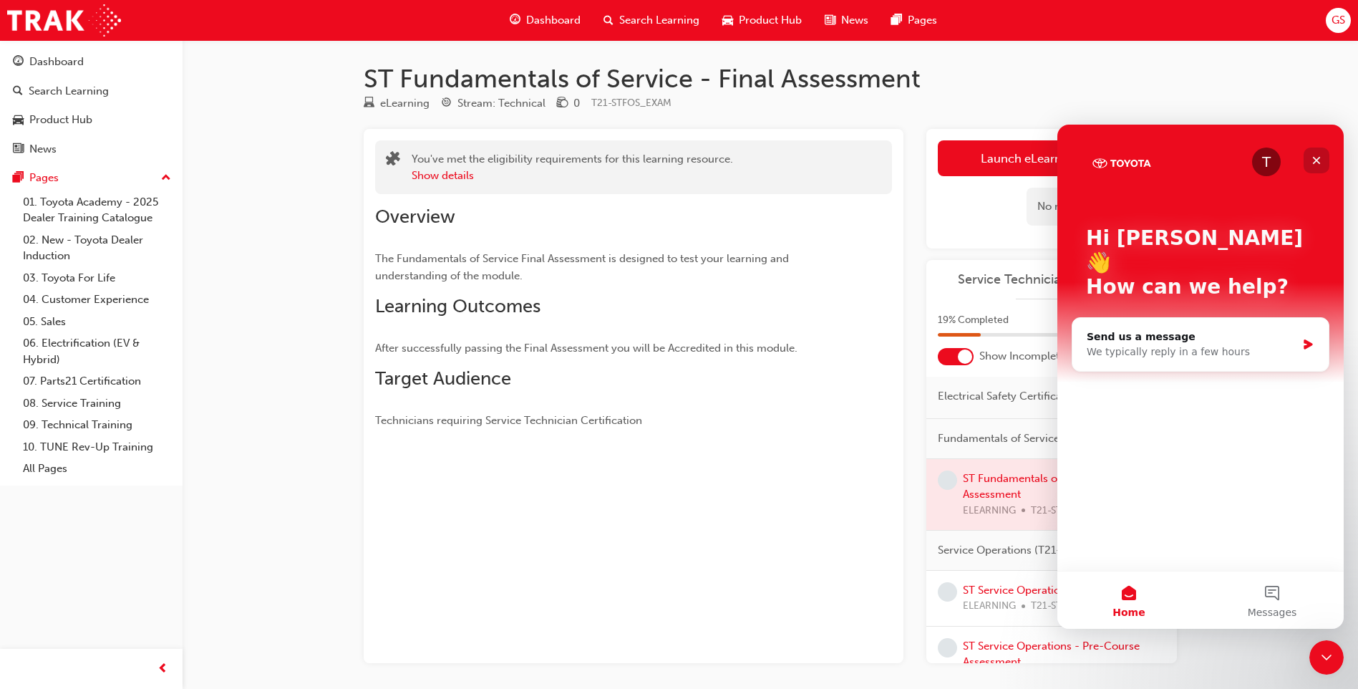
click at [1319, 161] on icon "Close" at bounding box center [1316, 160] width 11 height 11
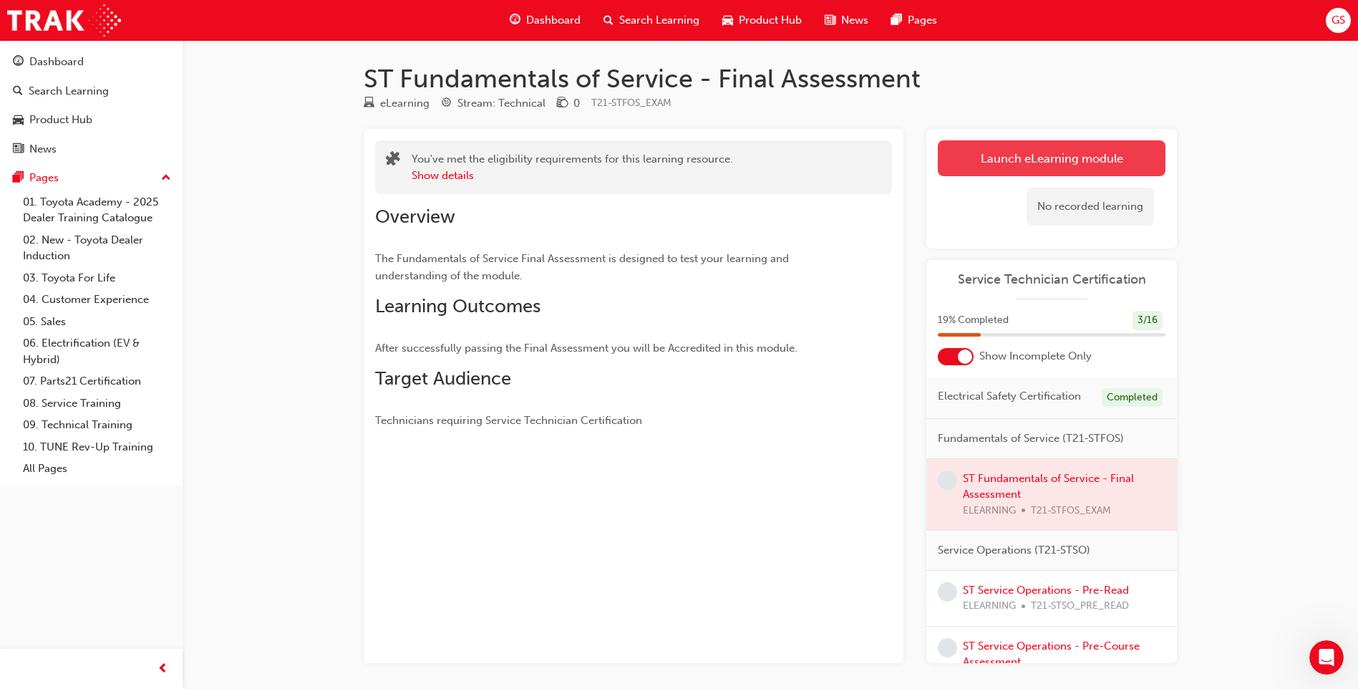
click at [1075, 156] on link "Launch eLearning module" at bounding box center [1052, 158] width 228 height 36
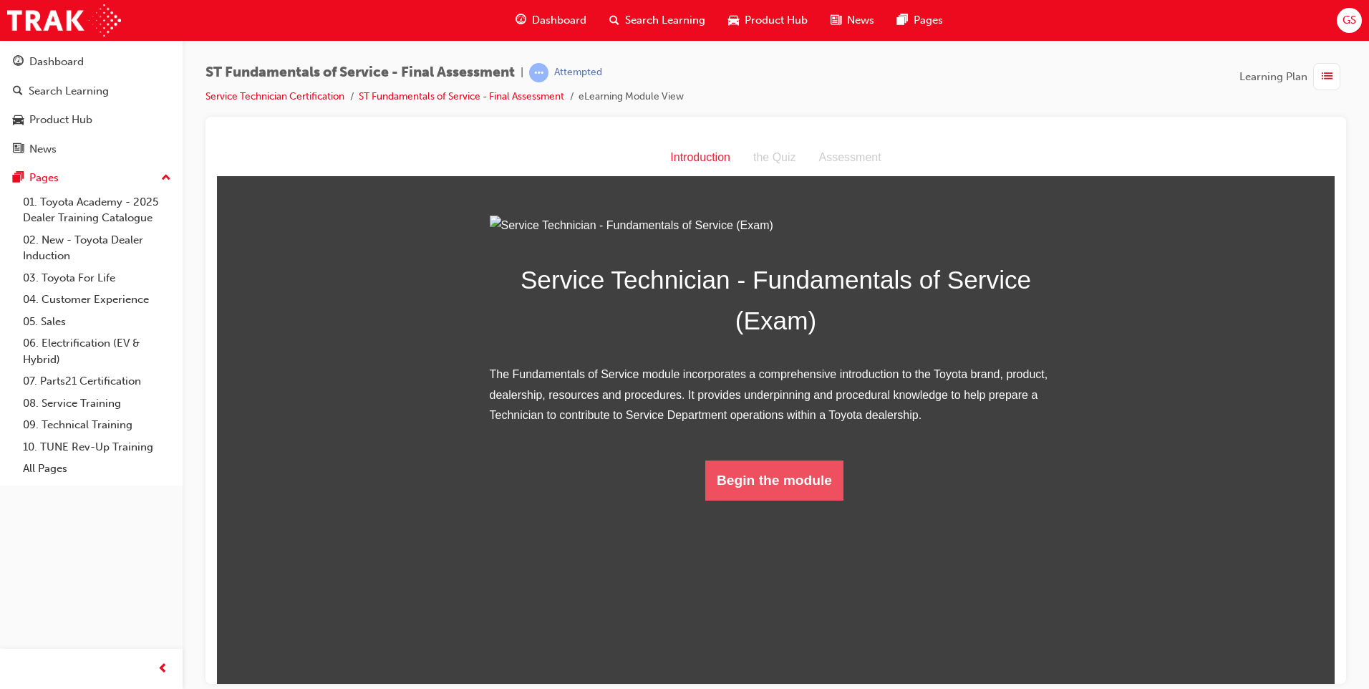
click at [774, 500] on button "Begin the module" at bounding box center [774, 480] width 138 height 40
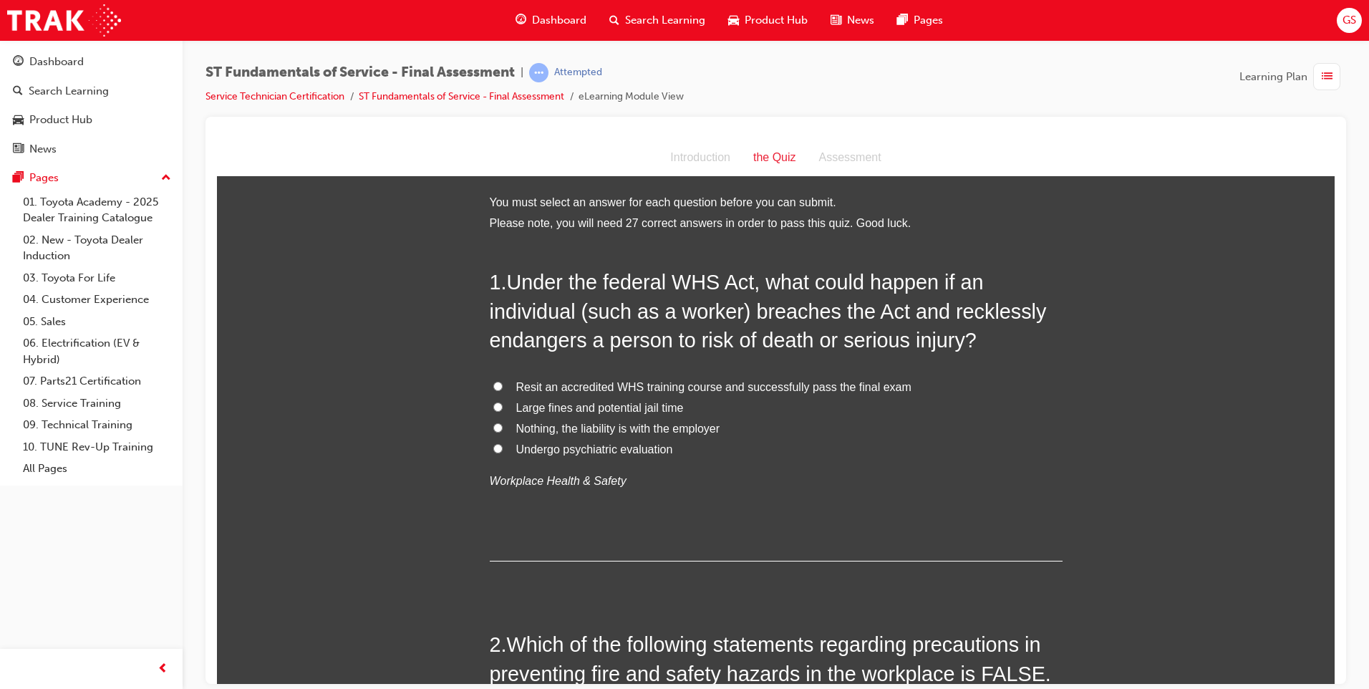
drag, startPoint x: 1328, startPoint y: 169, endPoint x: 1406, endPoint y: 278, distance: 133.9
click at [504, 445] on label "Undergo psychiatric evaluation" at bounding box center [776, 449] width 573 height 21
click at [503, 445] on input "Undergo psychiatric evaluation" at bounding box center [497, 447] width 9 height 9
radio input "true"
click at [500, 426] on label "Nothing, the liability is with the employer" at bounding box center [776, 428] width 573 height 21
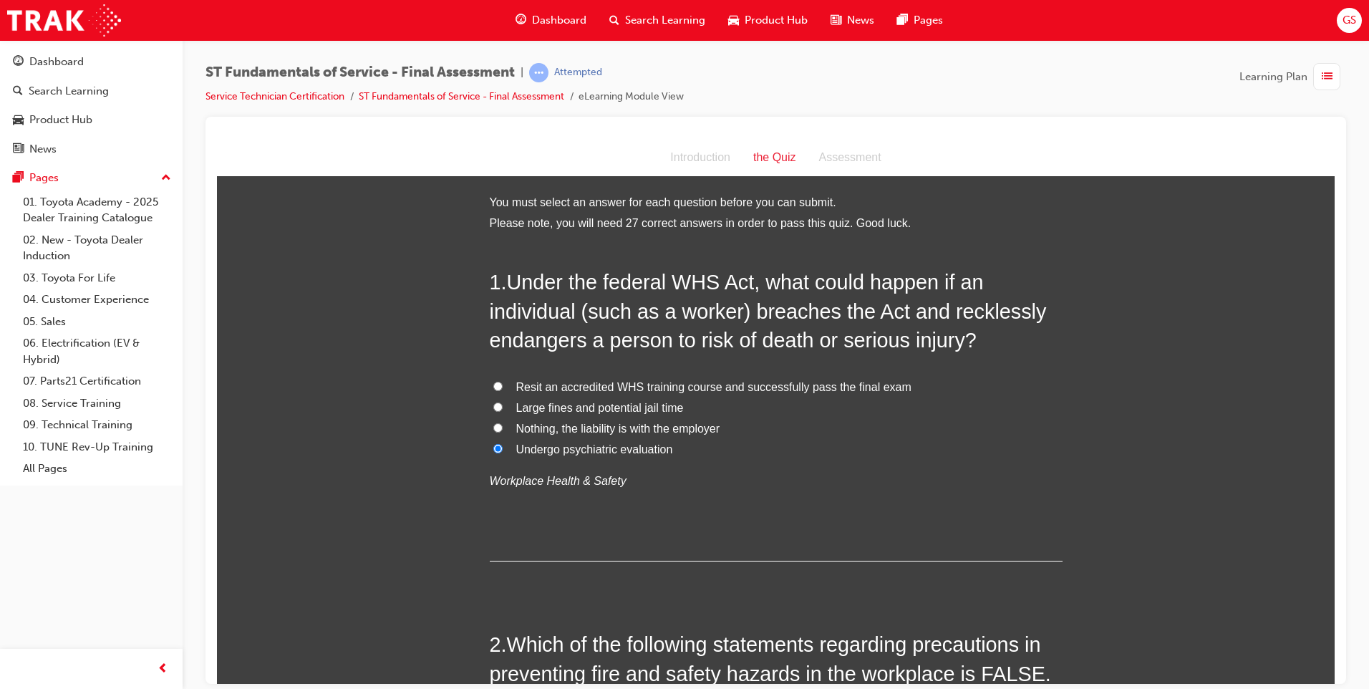
click at [500, 426] on input "Nothing, the liability is with the employer" at bounding box center [497, 426] width 9 height 9
radio input "true"
click at [503, 408] on label "Large fines and potential jail time" at bounding box center [776, 407] width 573 height 21
click at [503, 408] on input "Large fines and potential jail time" at bounding box center [497, 406] width 9 height 9
radio input "true"
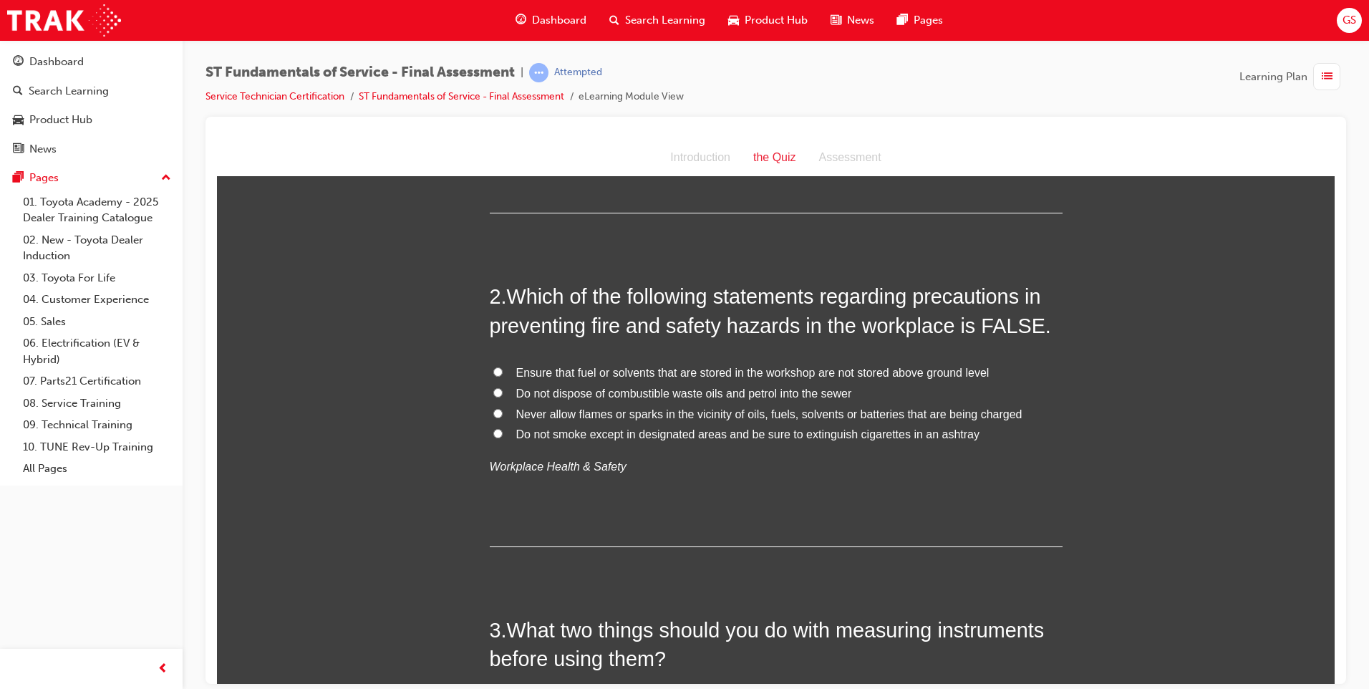
scroll to position [358, 0]
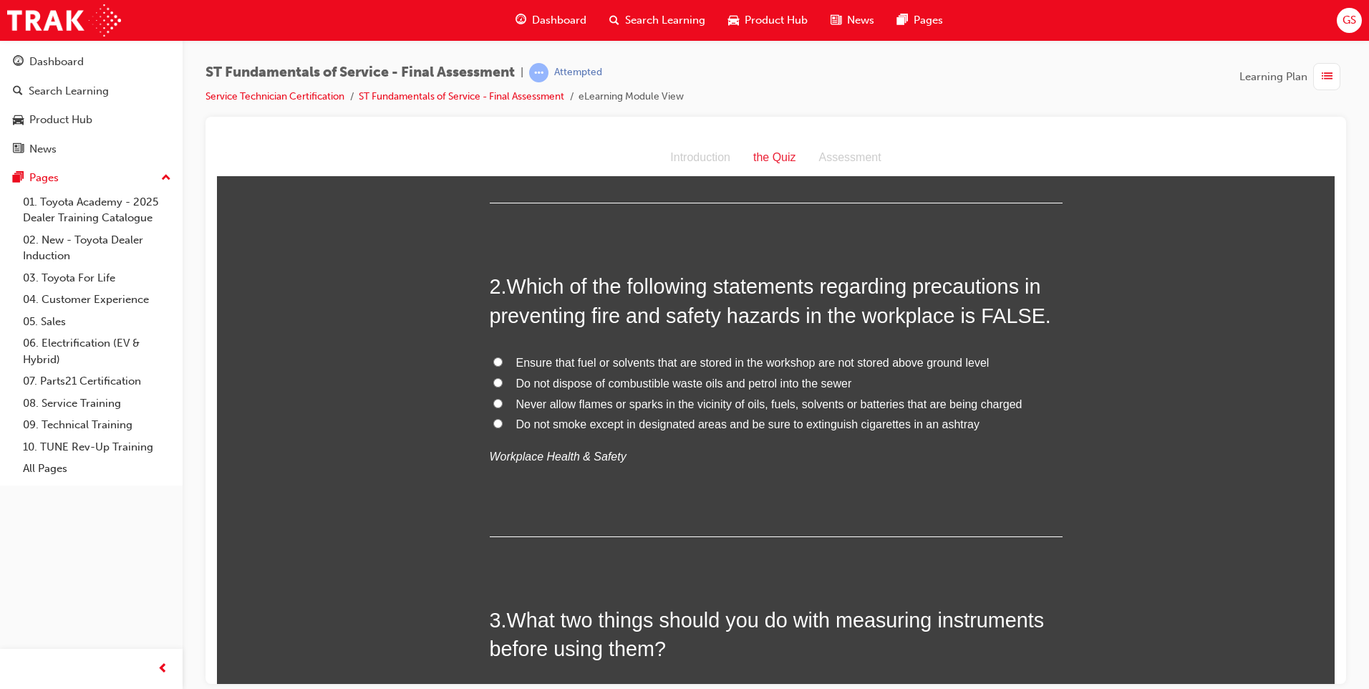
click at [677, 384] on span "Do not dispose of combustible waste oils and petrol into the sewer" at bounding box center [684, 383] width 336 height 12
click at [503, 384] on input "Do not dispose of combustible waste oils and petrol into the sewer" at bounding box center [497, 381] width 9 height 9
radio input "true"
click at [613, 410] on label "Never allow flames or sparks in the vicinity of oils, fuels, solvents or batter…" at bounding box center [776, 404] width 573 height 21
click at [503, 407] on input "Never allow flames or sparks in the vicinity of oils, fuels, solvents or batter…" at bounding box center [497, 402] width 9 height 9
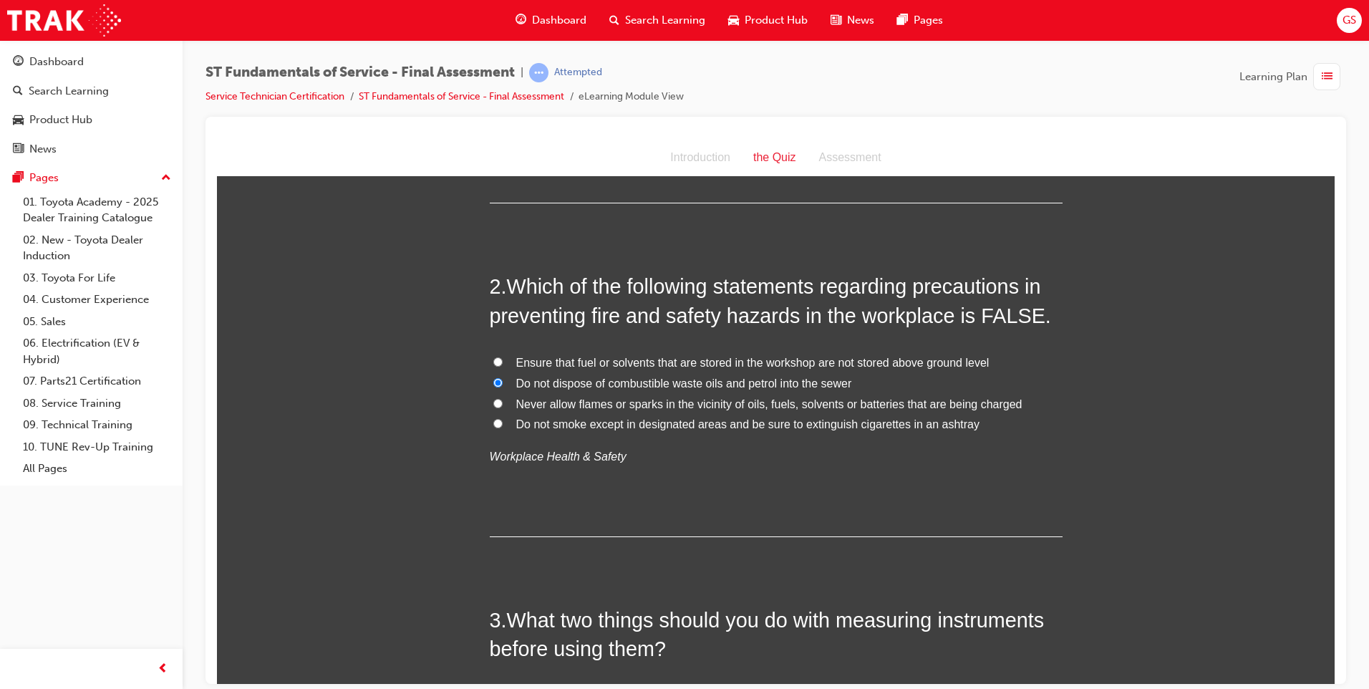
radio input "true"
click at [560, 378] on span "Do not dispose of combustible waste oils and petrol into the sewer" at bounding box center [684, 383] width 336 height 12
click at [503, 378] on input "Do not dispose of combustible waste oils and petrol into the sewer" at bounding box center [497, 381] width 9 height 9
radio input "true"
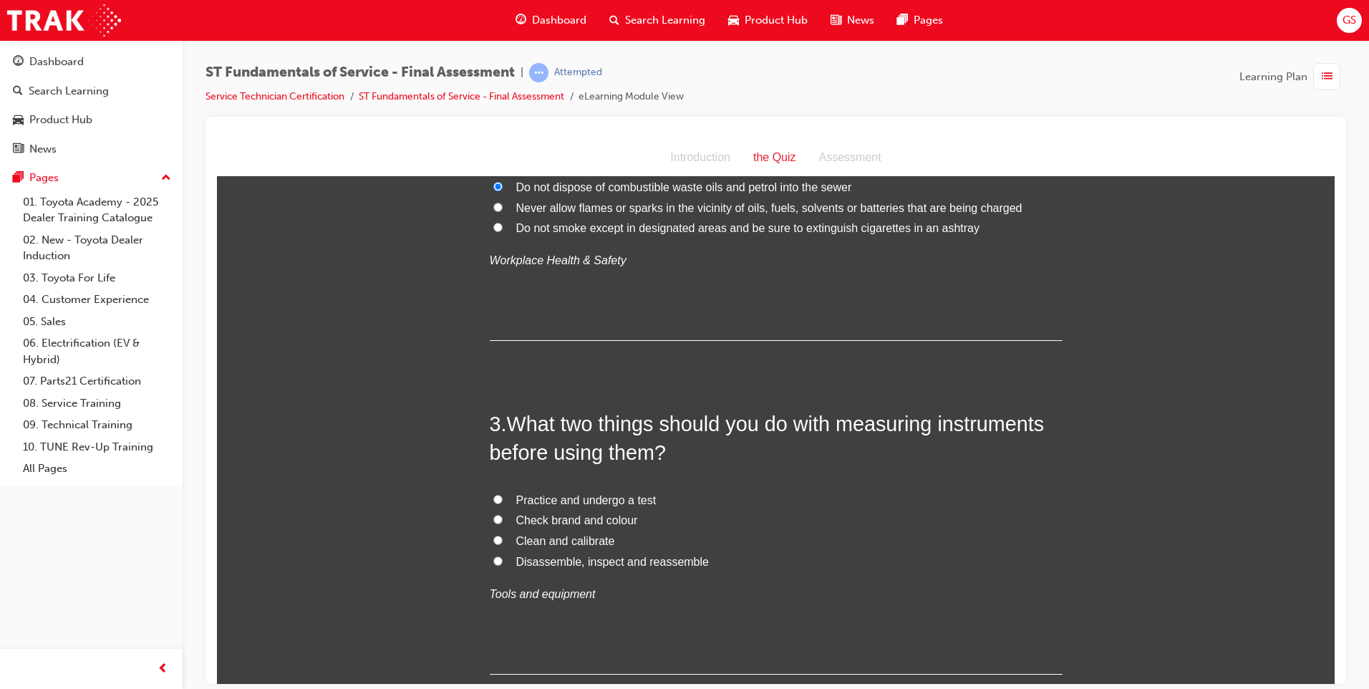
scroll to position [644, 0]
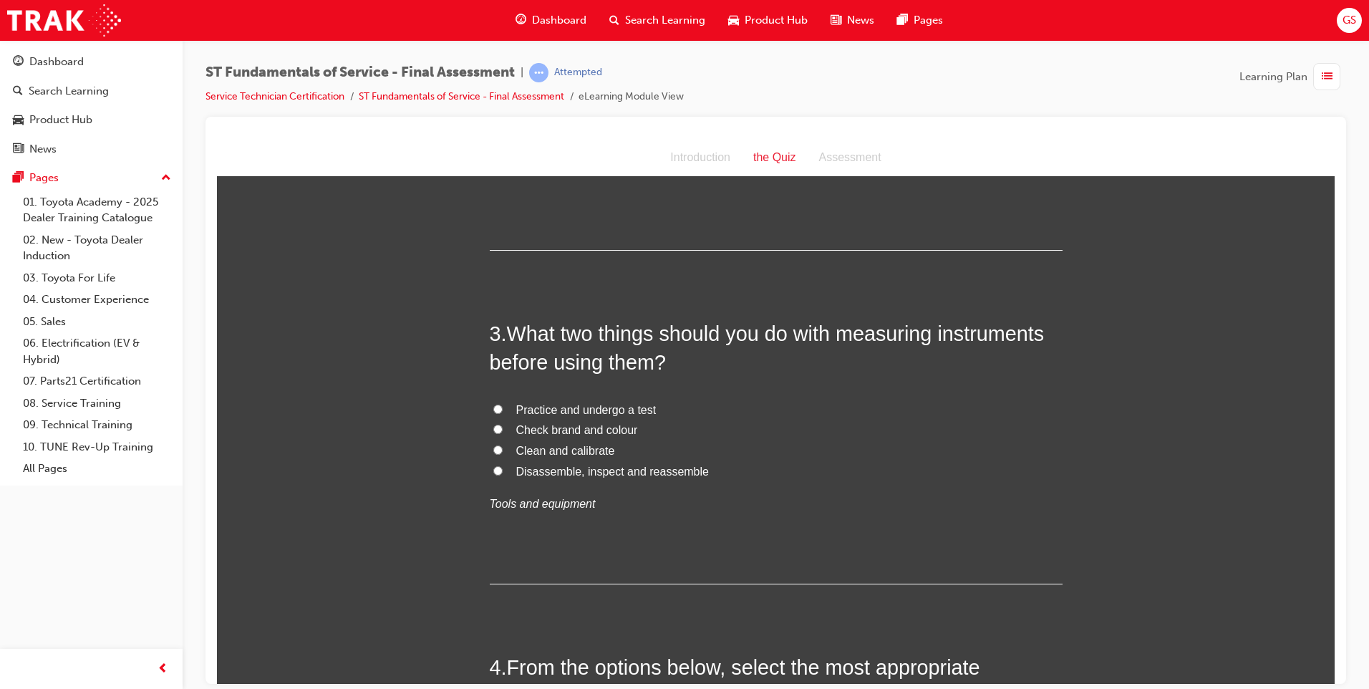
click at [556, 471] on span "Disassemble, inspect and reassemble" at bounding box center [612, 471] width 193 height 12
click at [503, 471] on input "Disassemble, inspect and reassemble" at bounding box center [497, 469] width 9 height 9
radio input "true"
click at [548, 444] on span "Clean and calibrate" at bounding box center [565, 450] width 99 height 12
click at [503, 445] on input "Clean and calibrate" at bounding box center [497, 449] width 9 height 9
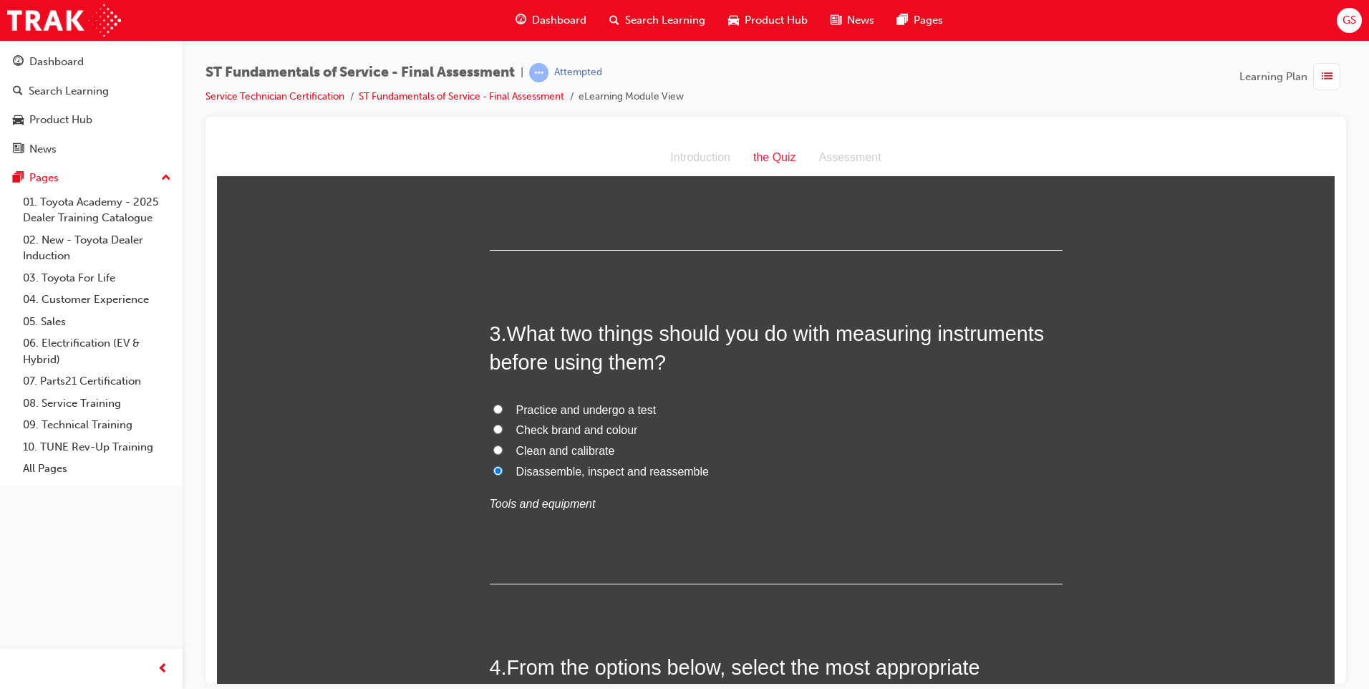
radio input "true"
click at [544, 432] on span "Check brand and colour" at bounding box center [577, 429] width 122 height 12
click at [503, 432] on input "Check brand and colour" at bounding box center [497, 428] width 9 height 9
radio input "true"
click at [566, 409] on span "Practice and undergo a test" at bounding box center [586, 409] width 140 height 12
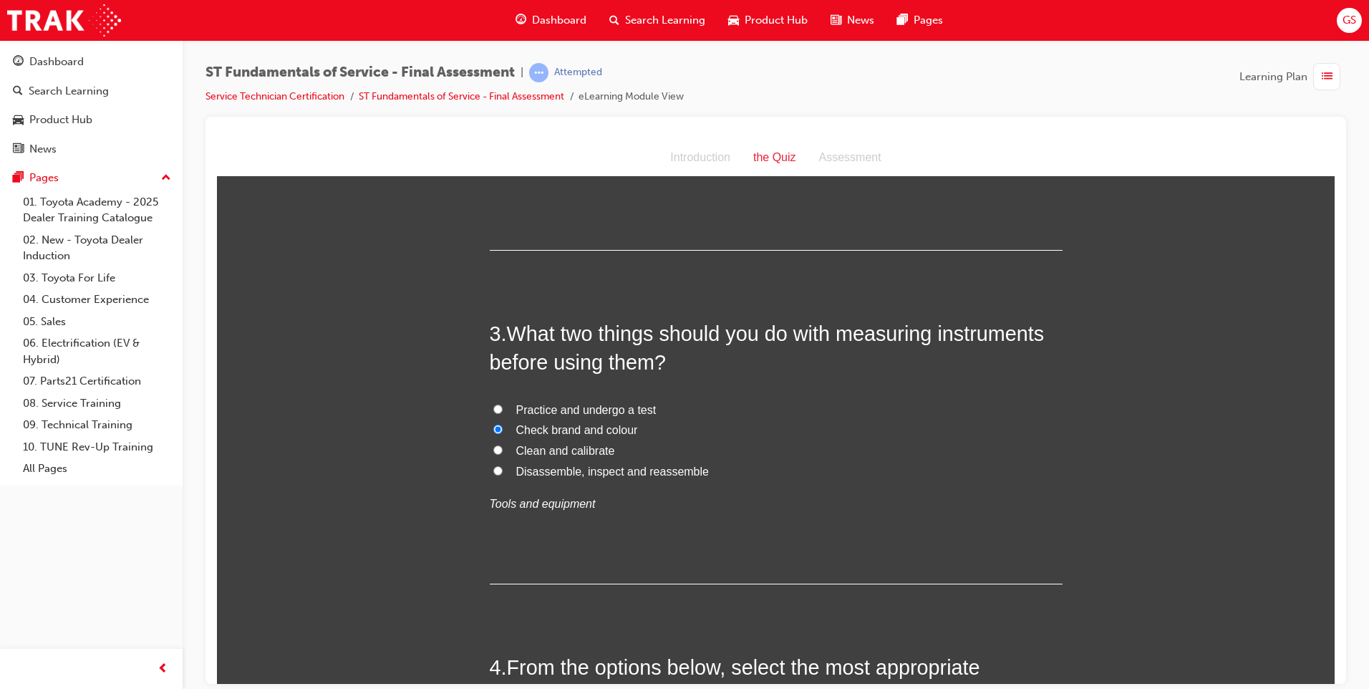
click at [503, 409] on input "Practice and undergo a test" at bounding box center [497, 408] width 9 height 9
radio input "true"
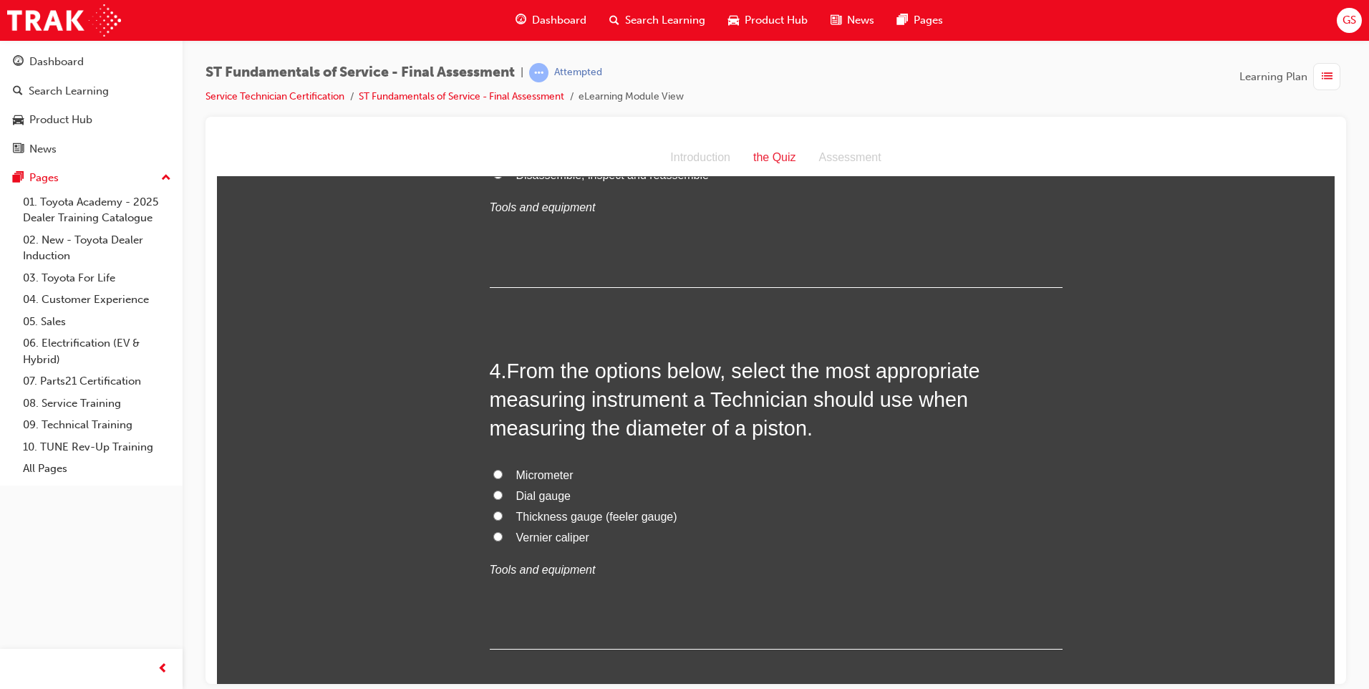
scroll to position [1002, 0]
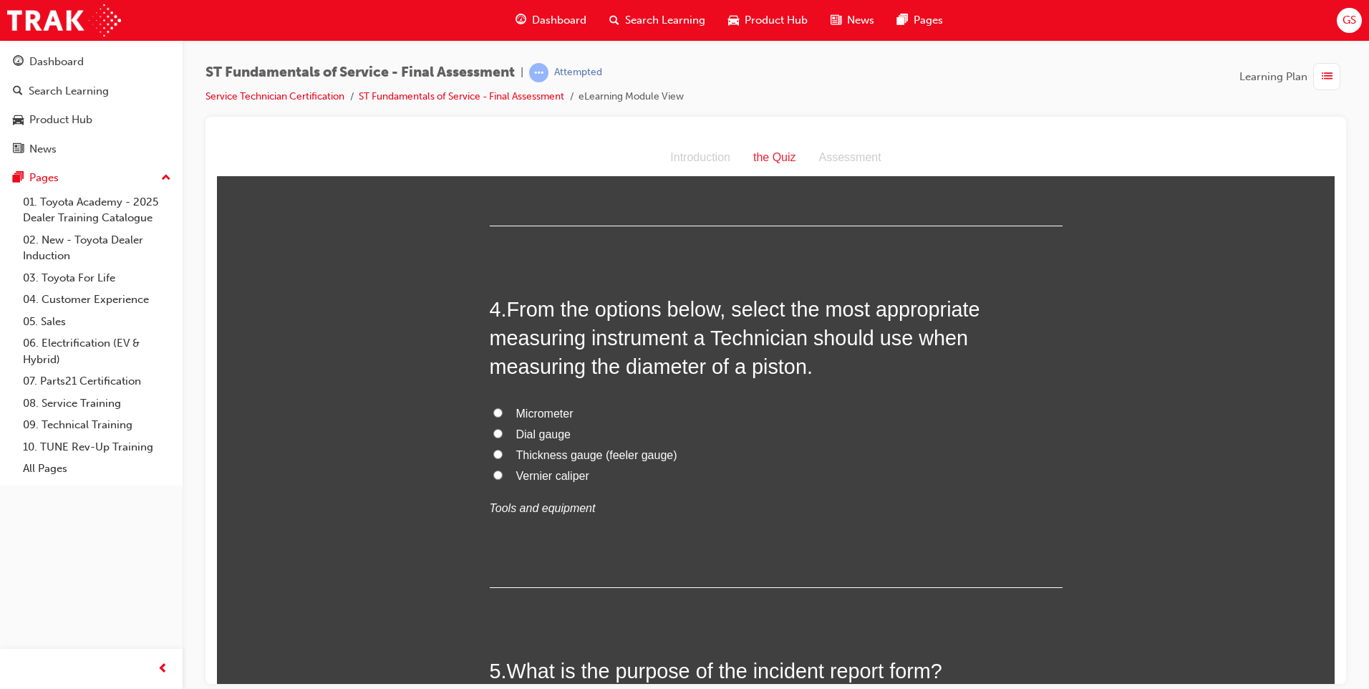
click at [516, 473] on span "Vernier caliper" at bounding box center [552, 475] width 73 height 12
click at [503, 473] on input "Vernier caliper" at bounding box center [497, 474] width 9 height 9
radio input "true"
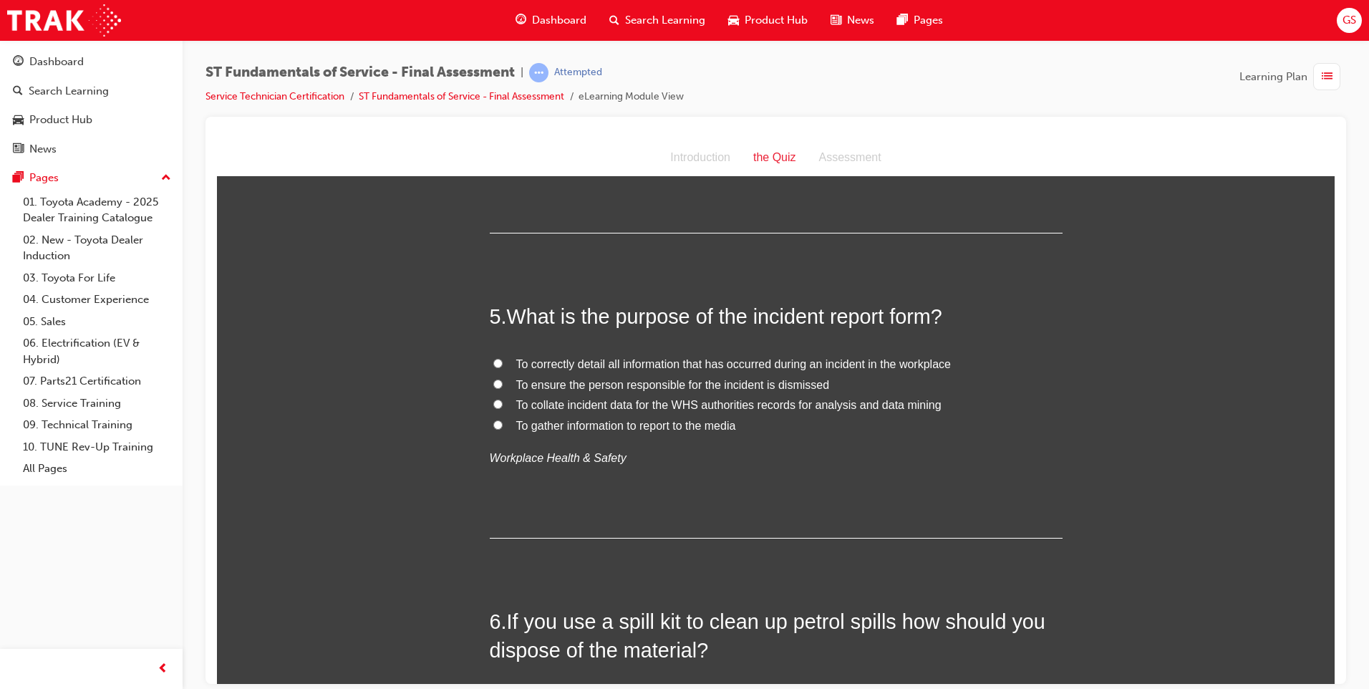
scroll to position [1360, 0]
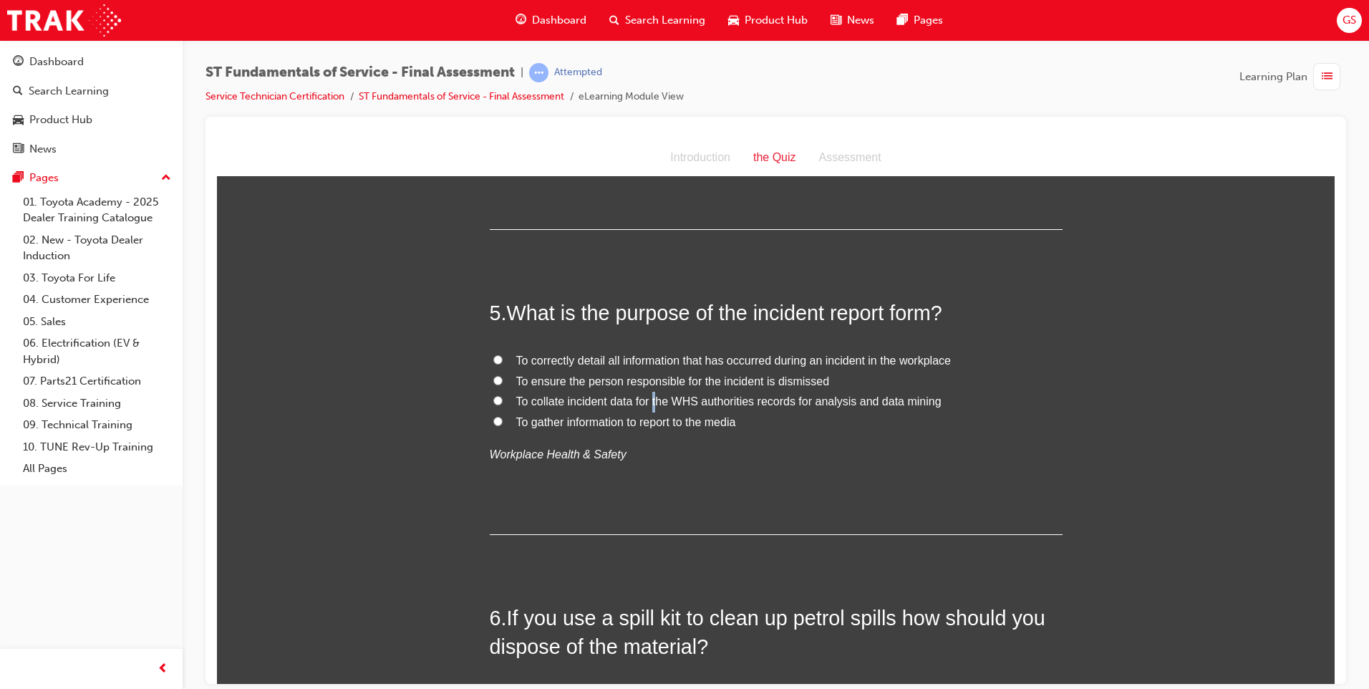
click at [650, 404] on span "To collate incident data for the WHS authorities records for analysis and data …" at bounding box center [728, 400] width 425 height 12
drag, startPoint x: 650, startPoint y: 404, endPoint x: 604, endPoint y: 402, distance: 45.8
click at [604, 402] on span "To collate incident data for the WHS authorities records for analysis and data …" at bounding box center [728, 400] width 425 height 12
click at [503, 402] on input "To collate incident data for the WHS authorities records for analysis and data …" at bounding box center [497, 399] width 9 height 9
radio input "true"
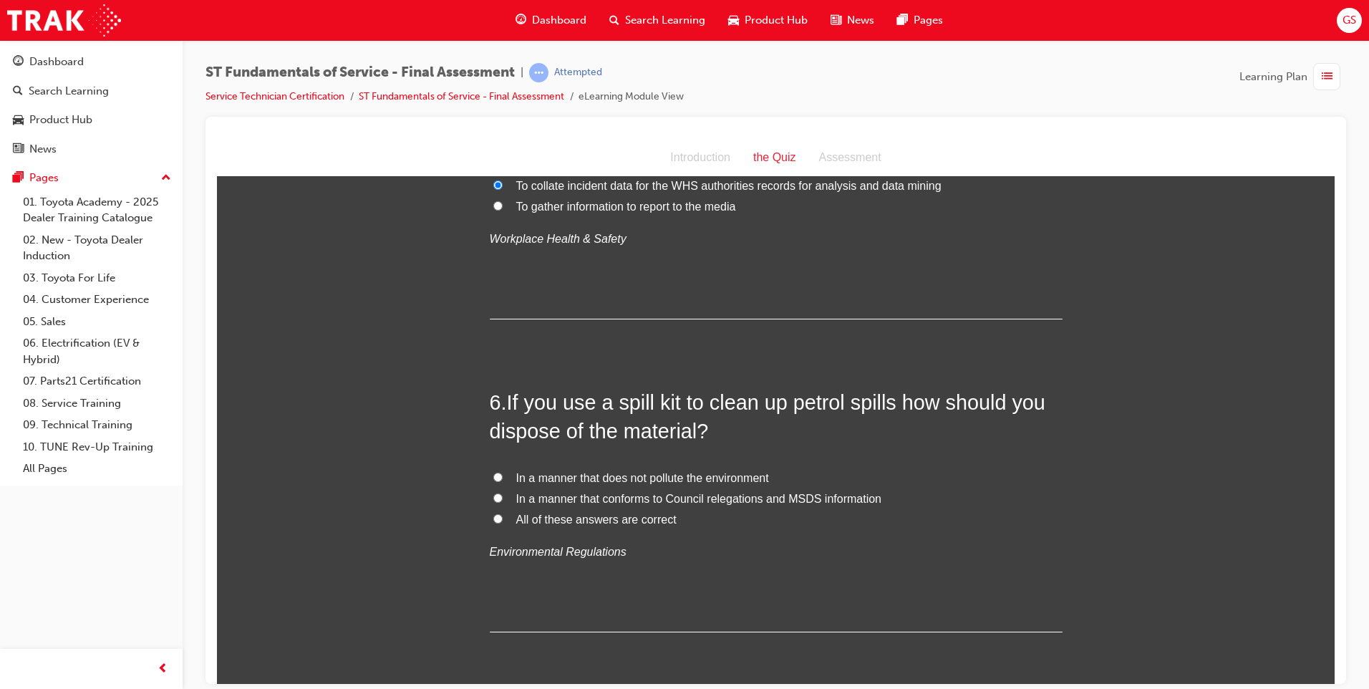
scroll to position [1647, 0]
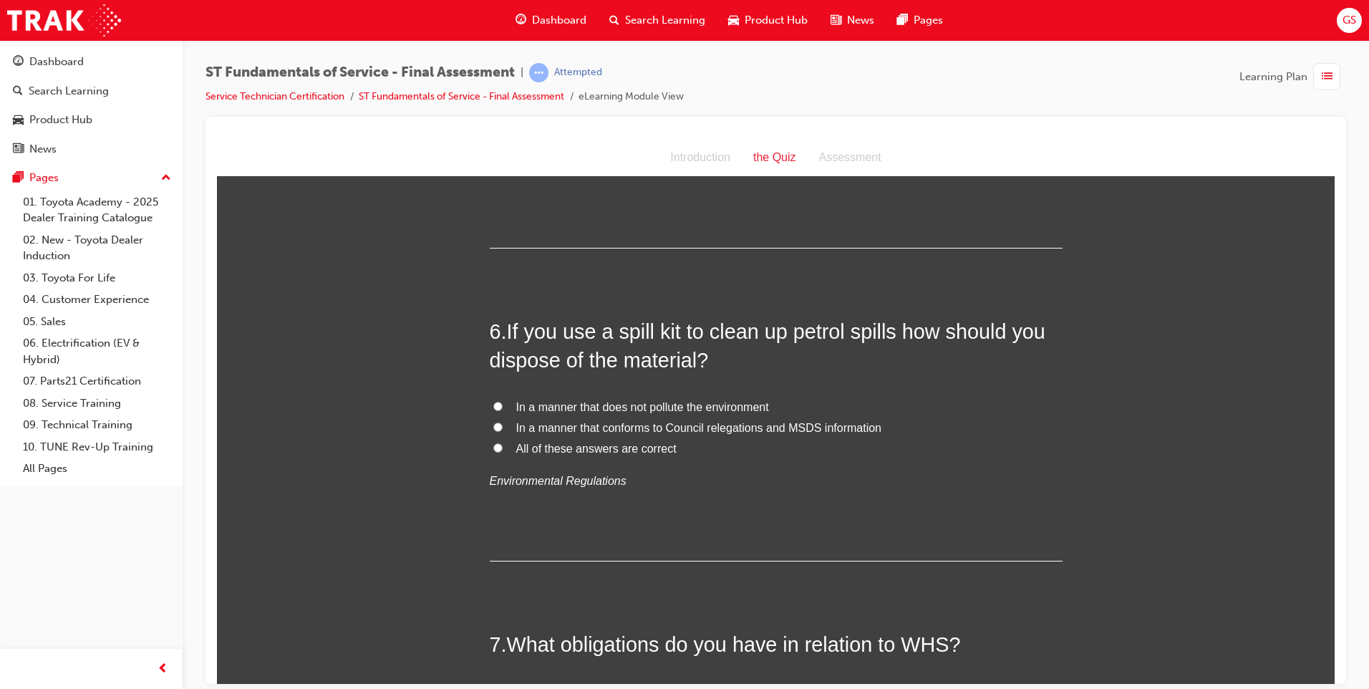
click at [595, 450] on span "All of these answers are correct" at bounding box center [596, 448] width 160 height 12
click at [503, 450] on input "All of these answers are correct" at bounding box center [497, 446] width 9 height 9
radio input "true"
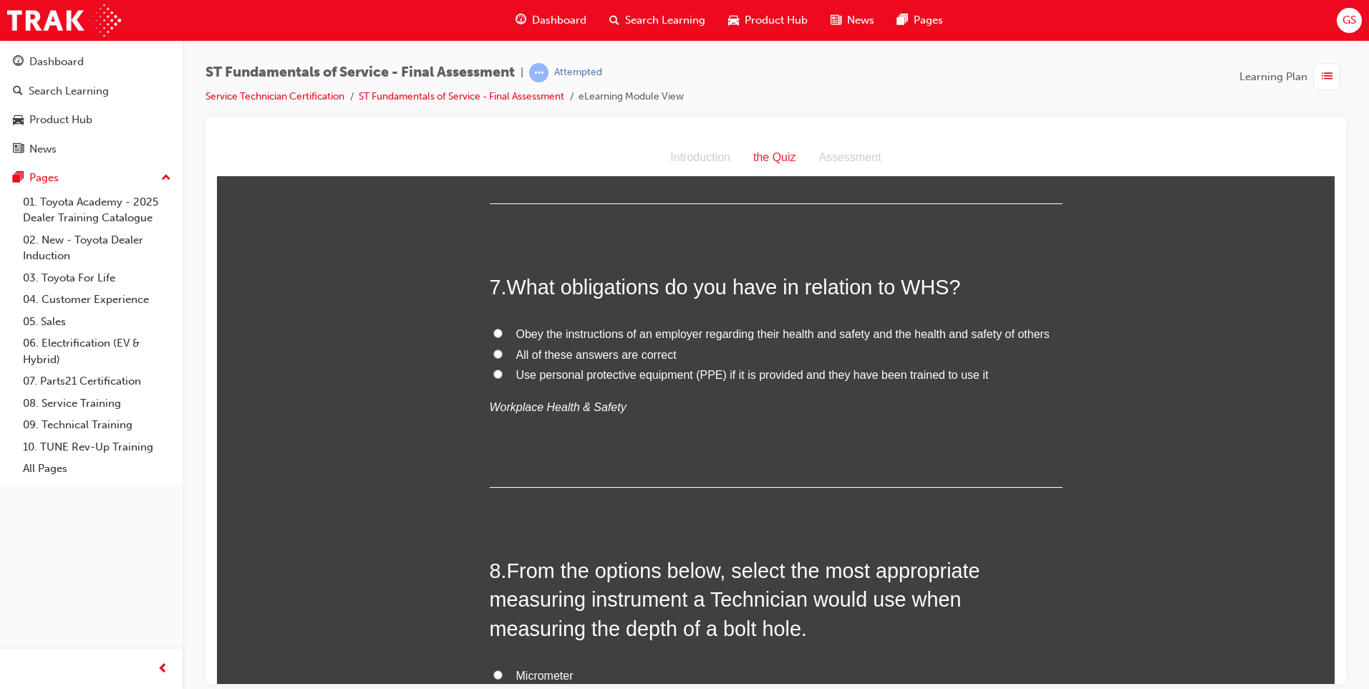
scroll to position [2005, 0]
click at [588, 353] on span "All of these answers are correct" at bounding box center [596, 353] width 160 height 12
click at [503, 353] on input "All of these answers are correct" at bounding box center [497, 352] width 9 height 9
radio input "true"
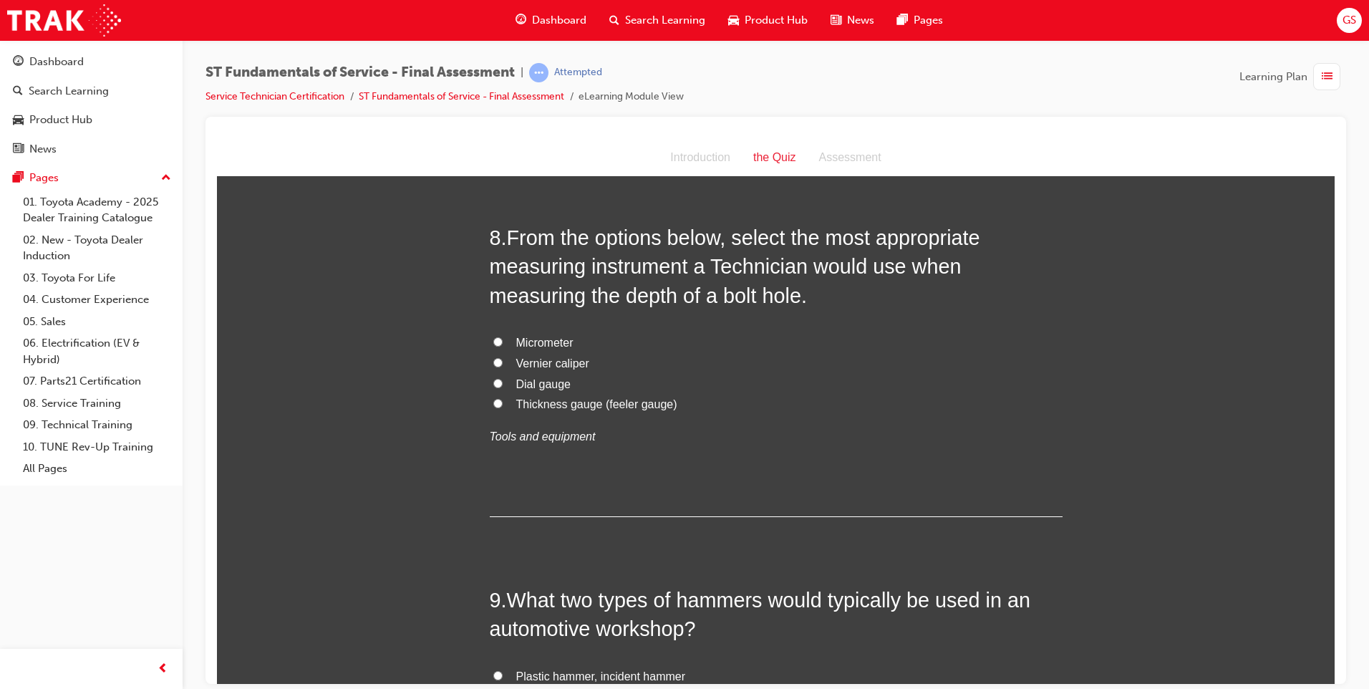
scroll to position [2363, 0]
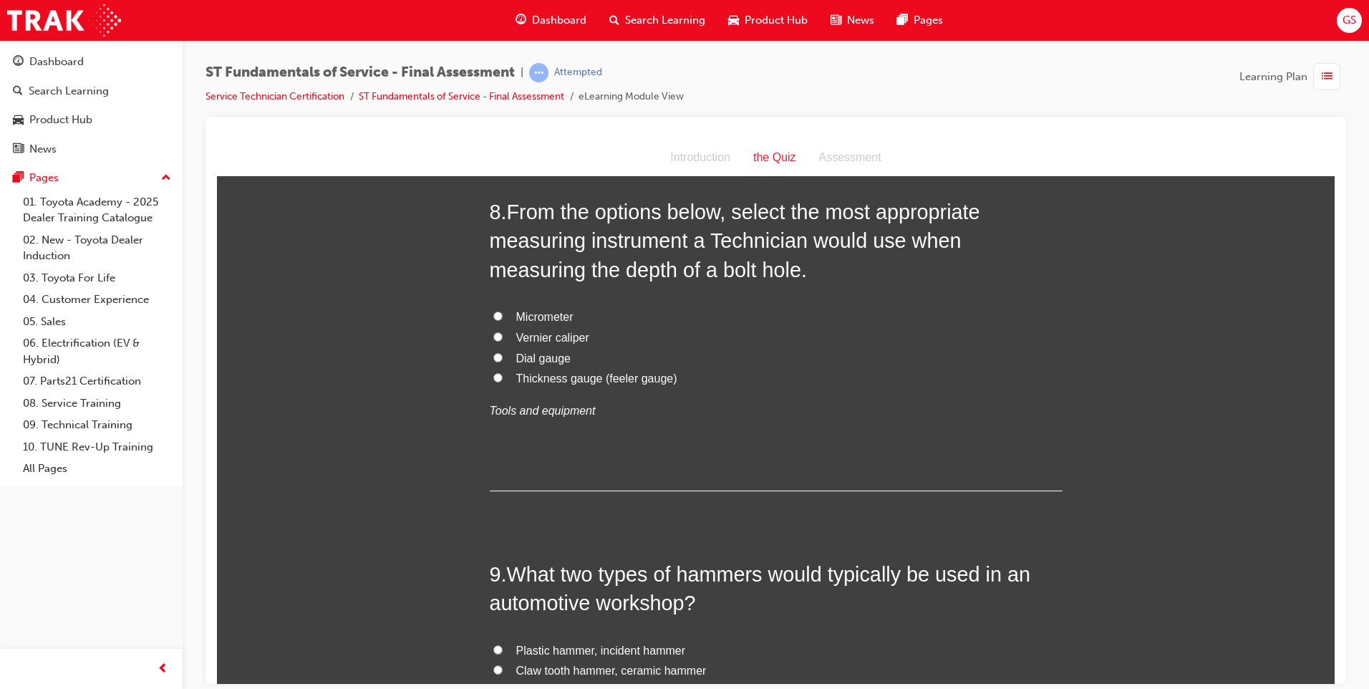
click at [546, 376] on span "Thickness gauge (feeler gauge)" at bounding box center [596, 378] width 161 height 12
click at [503, 376] on input "Thickness gauge (feeler gauge)" at bounding box center [497, 376] width 9 height 9
radio input "true"
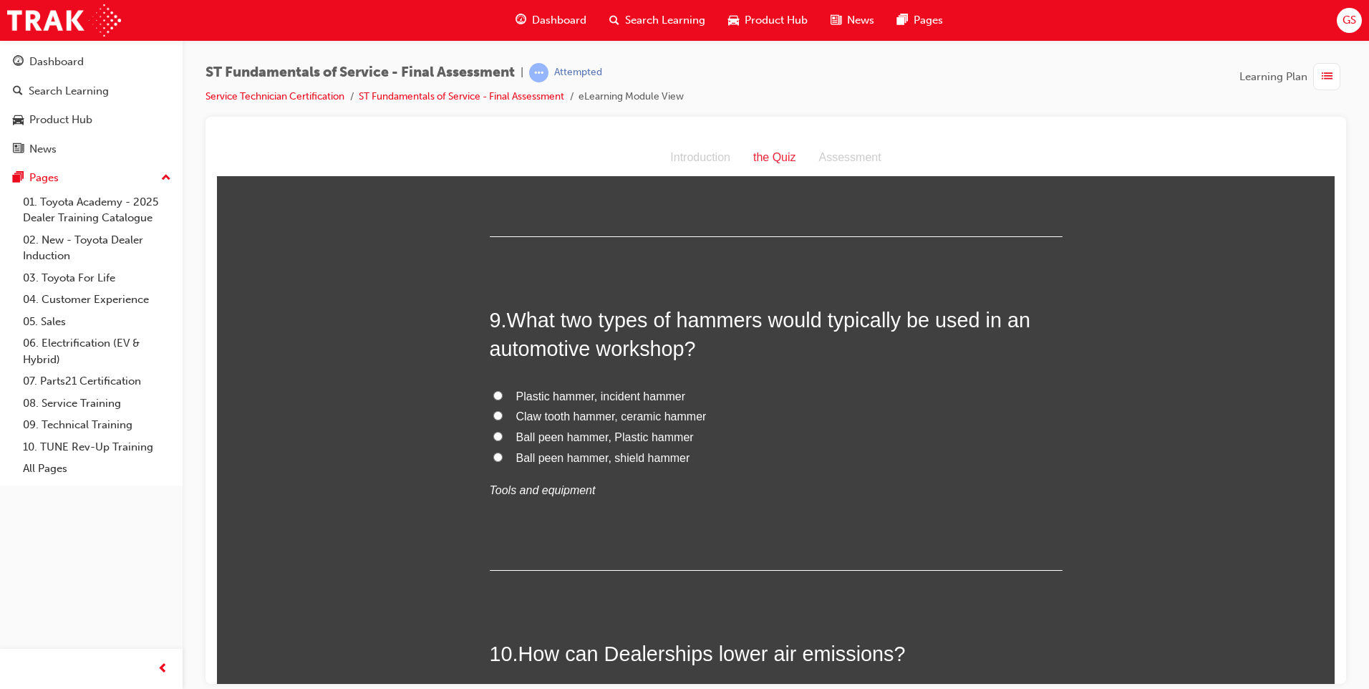
scroll to position [2649, 0]
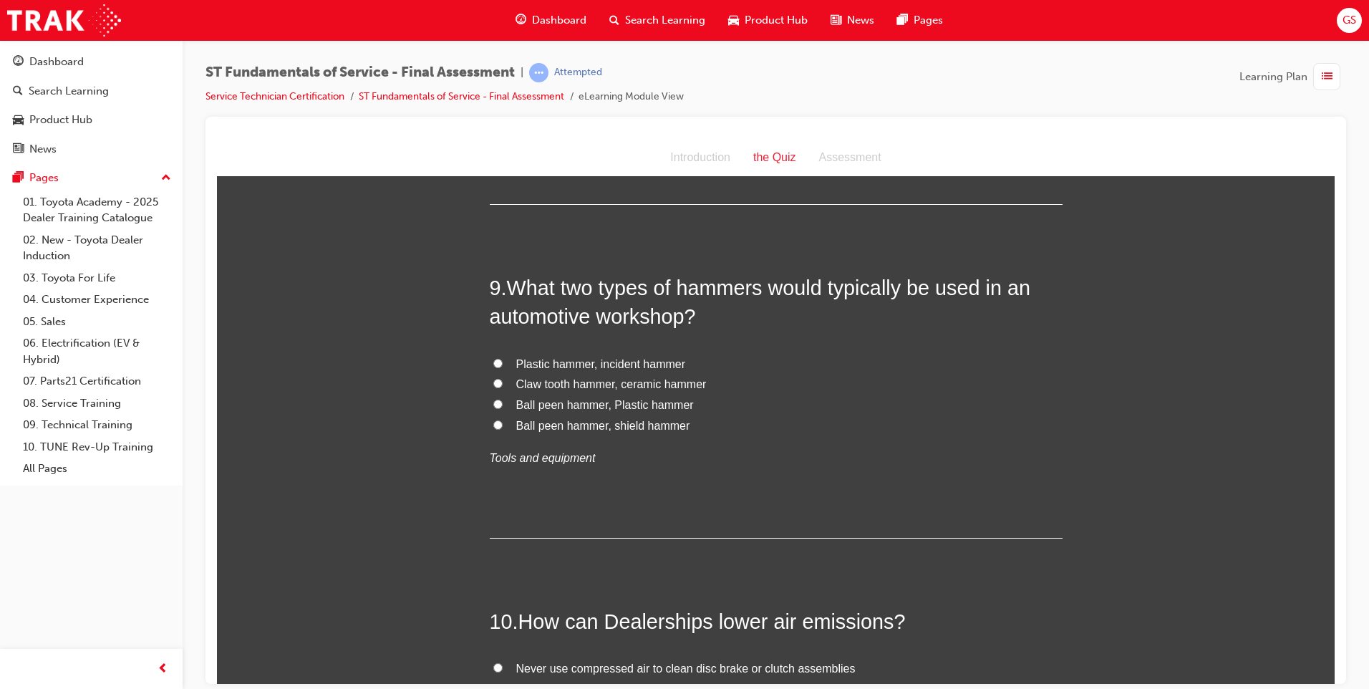
click at [548, 428] on span "Ball peen hammer, shield hammer" at bounding box center [603, 425] width 174 height 12
click at [503, 428] on input "Ball peen hammer, shield hammer" at bounding box center [497, 424] width 9 height 9
radio input "true"
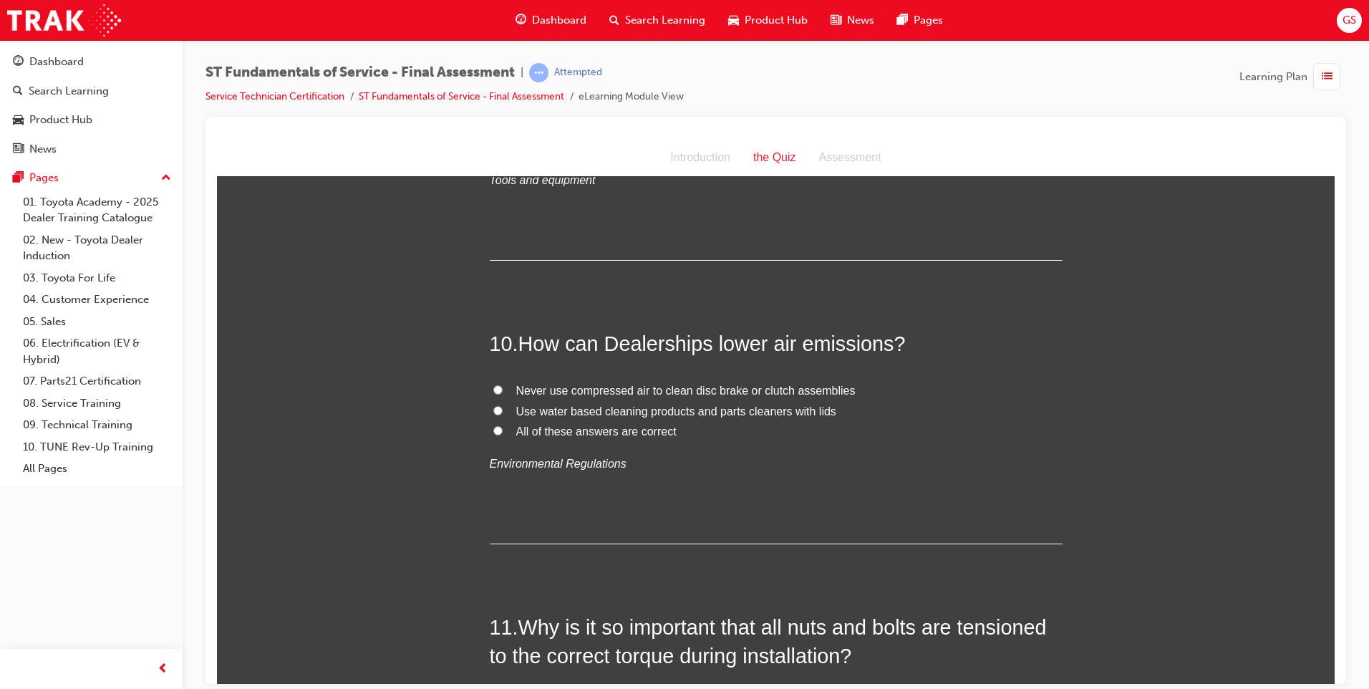
scroll to position [2935, 0]
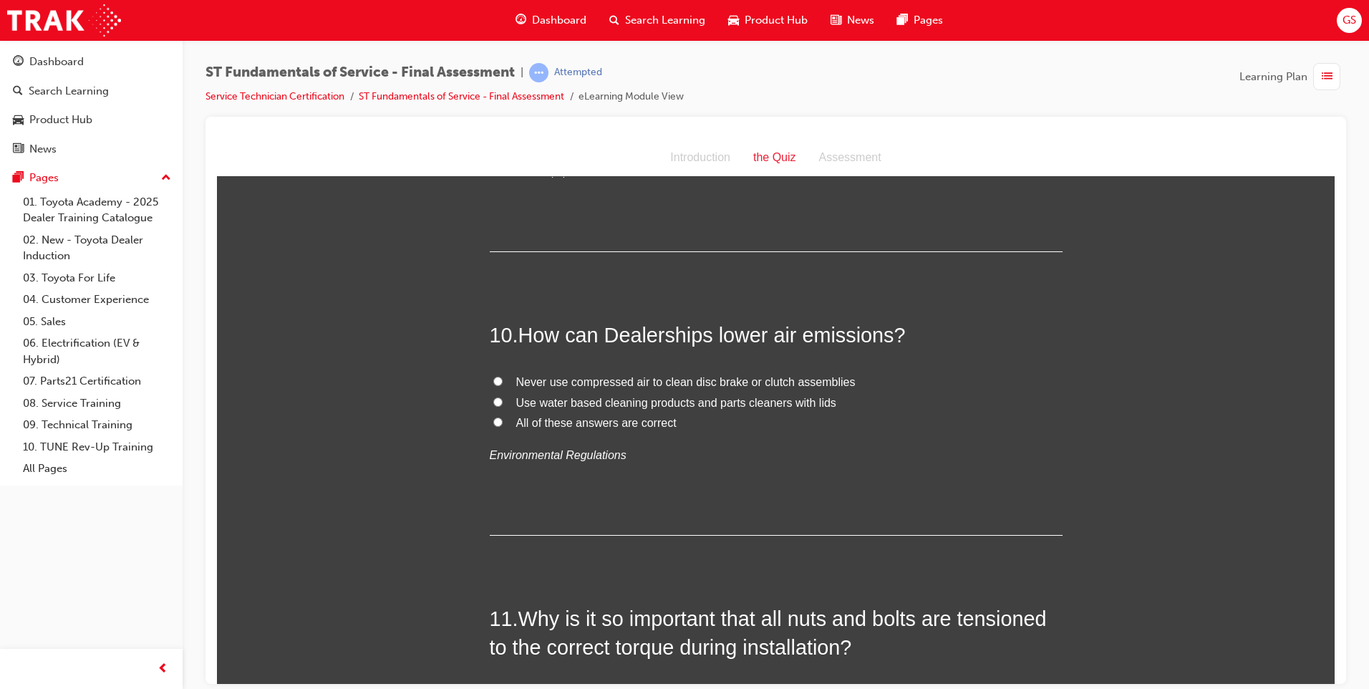
click at [557, 425] on span "All of these answers are correct" at bounding box center [596, 422] width 160 height 12
click at [503, 425] on input "All of these answers are correct" at bounding box center [497, 421] width 9 height 9
radio input "true"
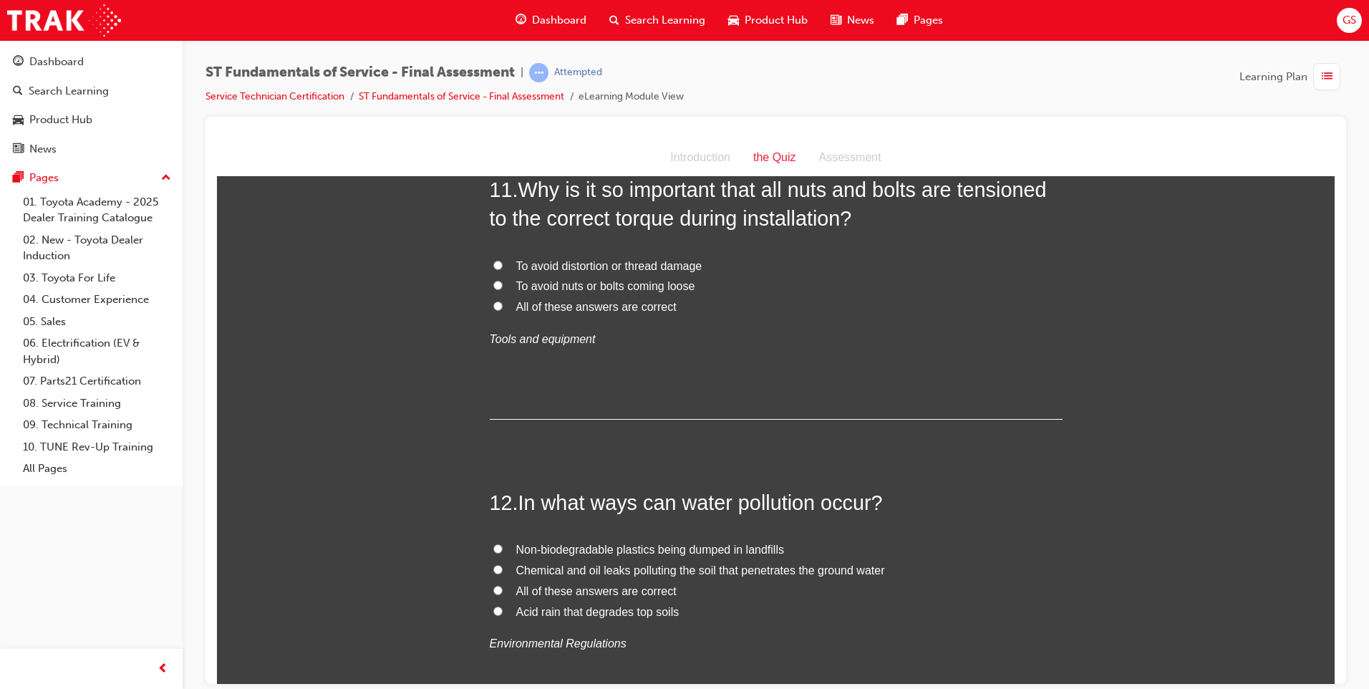
scroll to position [3365, 0]
click at [502, 299] on label "All of these answers are correct" at bounding box center [776, 306] width 573 height 21
click at [502, 300] on input "All of these answers are correct" at bounding box center [497, 304] width 9 height 9
radio input "true"
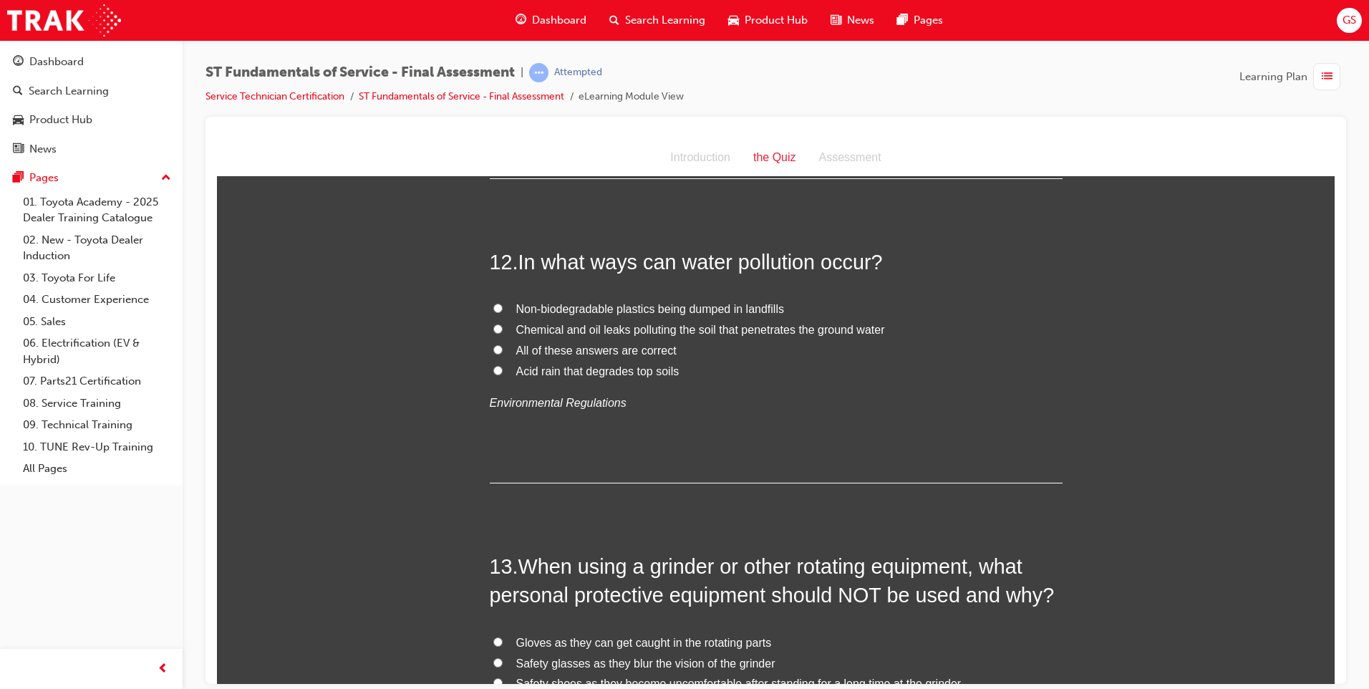
scroll to position [3651, 0]
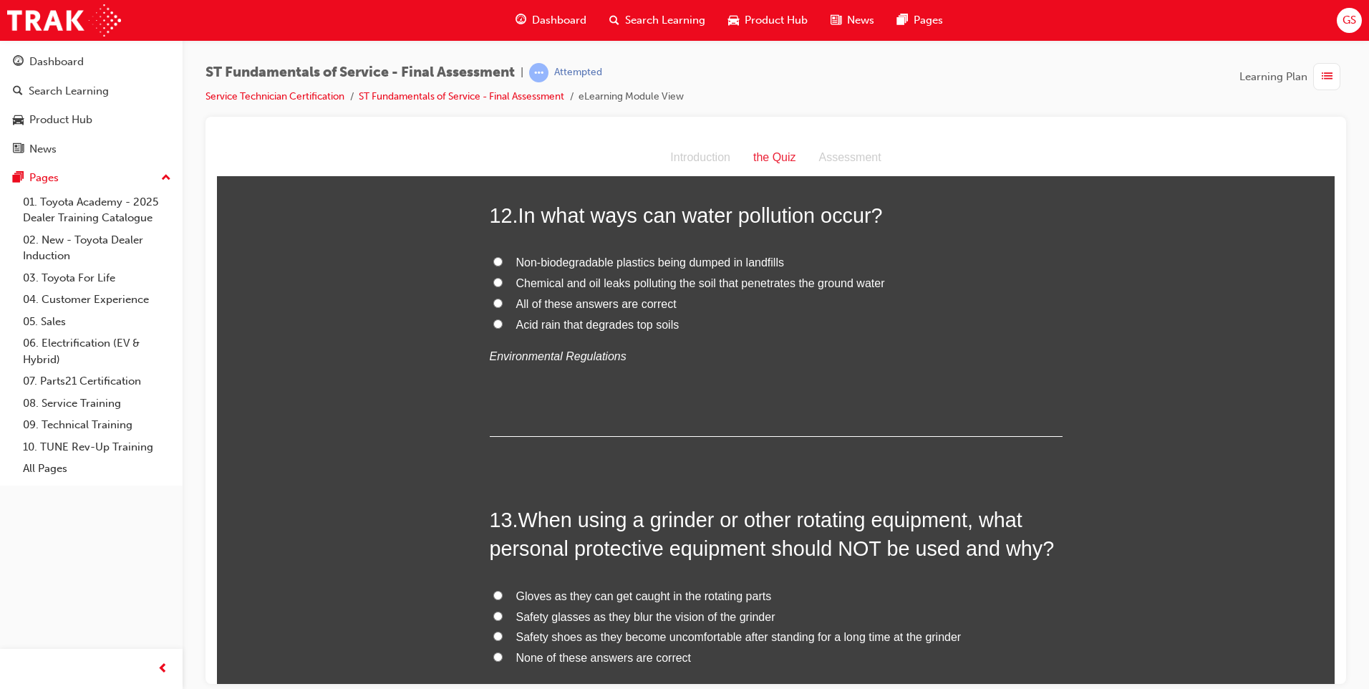
click at [593, 304] on span "All of these answers are correct" at bounding box center [596, 303] width 160 height 12
click at [503, 304] on input "All of these answers are correct" at bounding box center [497, 302] width 9 height 9
radio input "true"
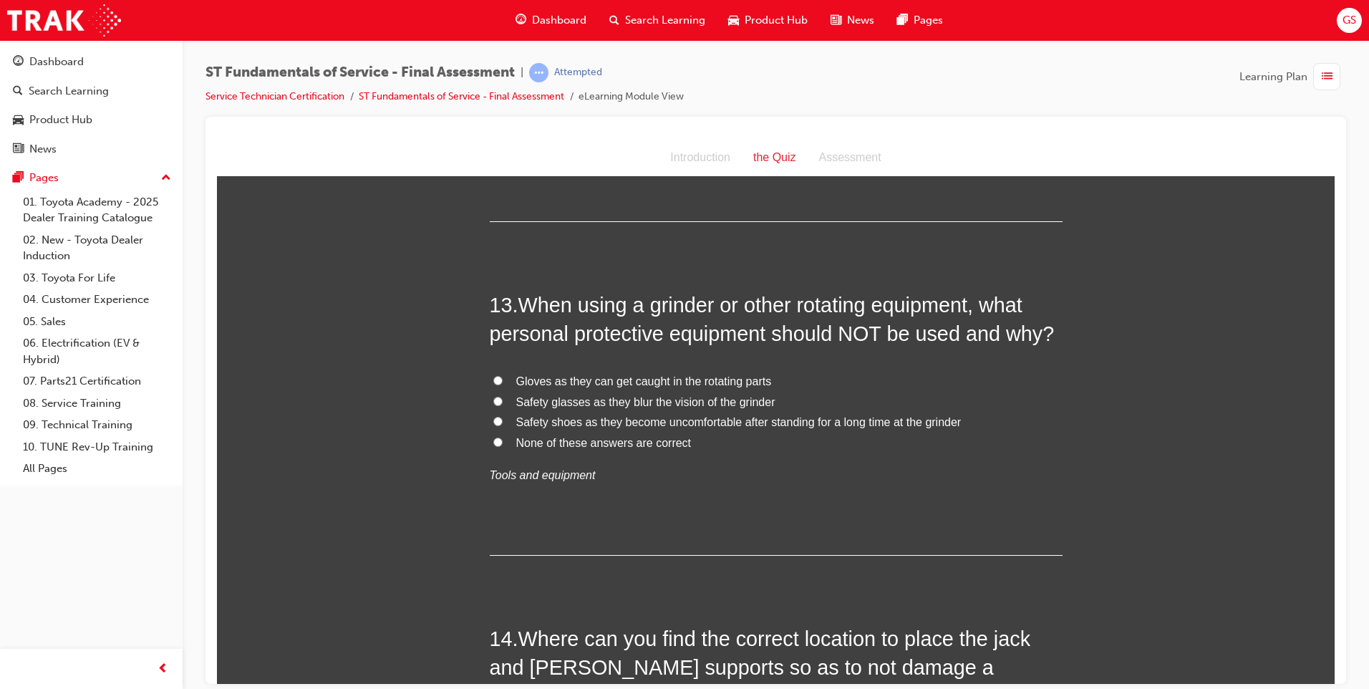
scroll to position [3938, 0]
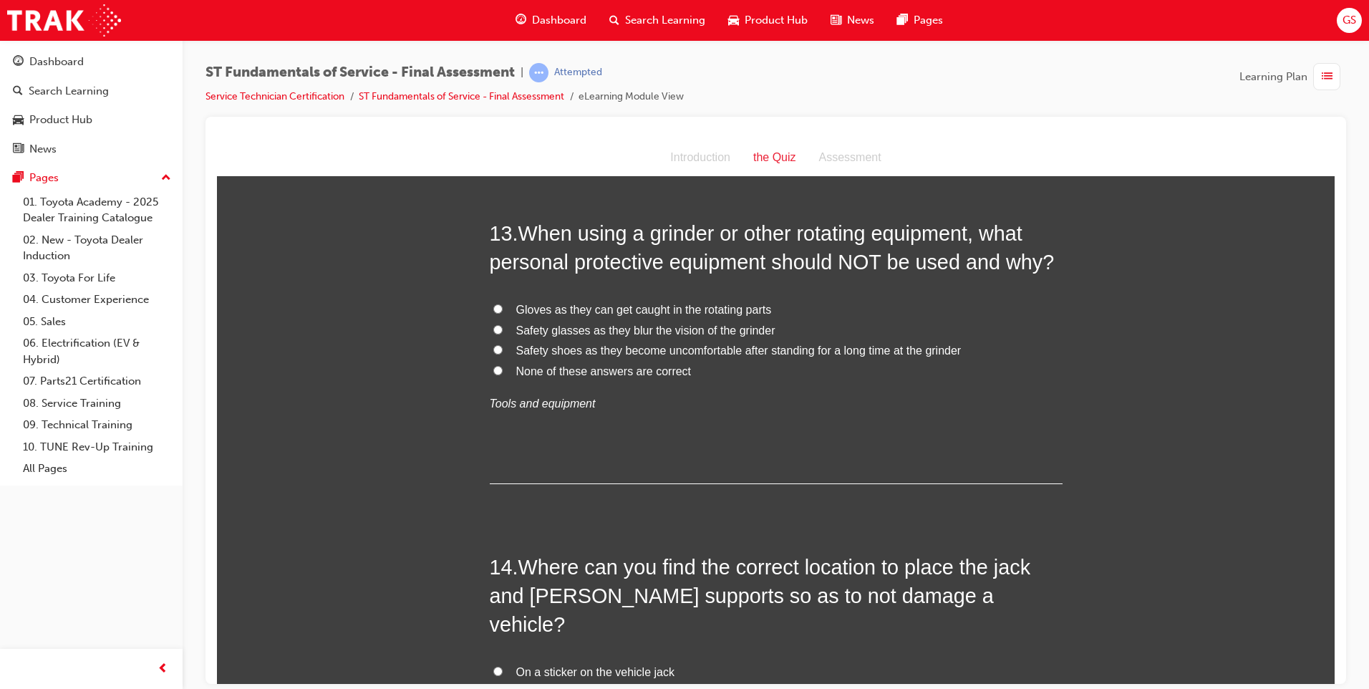
click at [593, 314] on span "Gloves as they can get caught in the rotating parts" at bounding box center [644, 309] width 256 height 12
click at [503, 313] on input "Gloves as they can get caught in the rotating parts" at bounding box center [497, 308] width 9 height 9
radio input "true"
click at [601, 374] on span "None of these answers are correct" at bounding box center [603, 370] width 175 height 12
click at [503, 374] on input "None of these answers are correct" at bounding box center [497, 369] width 9 height 9
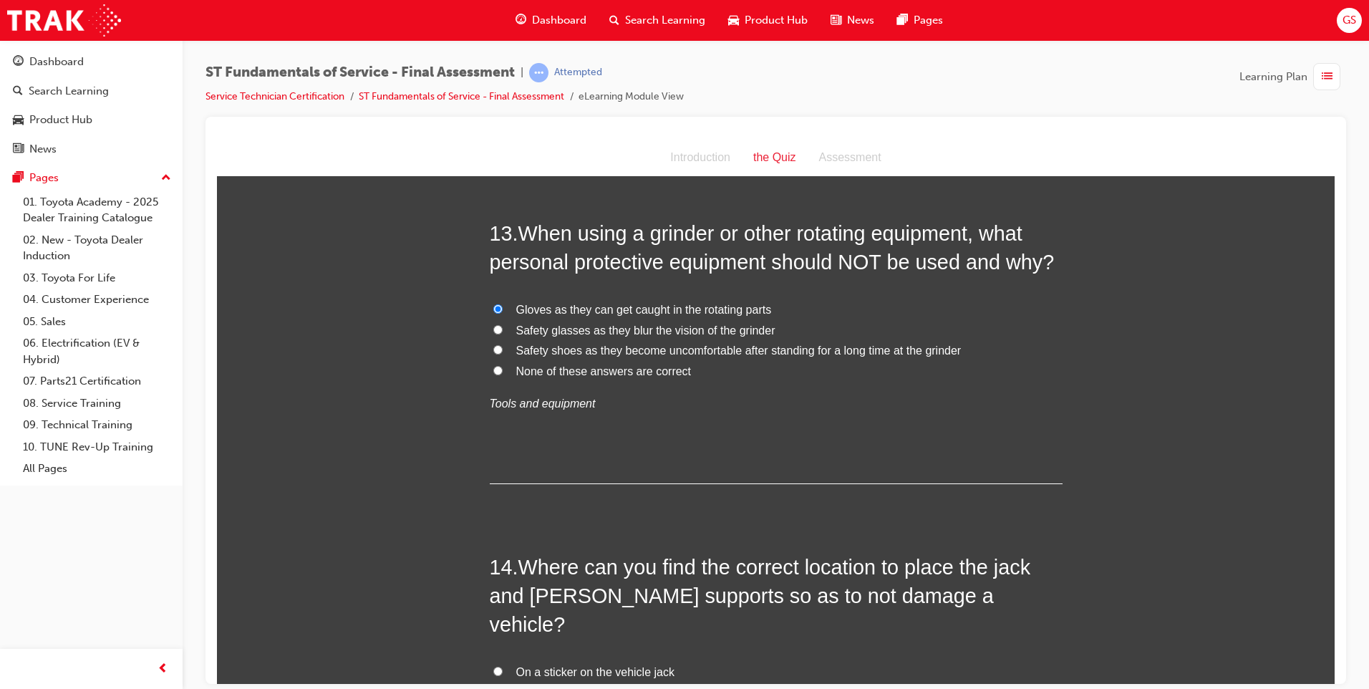
radio input "true"
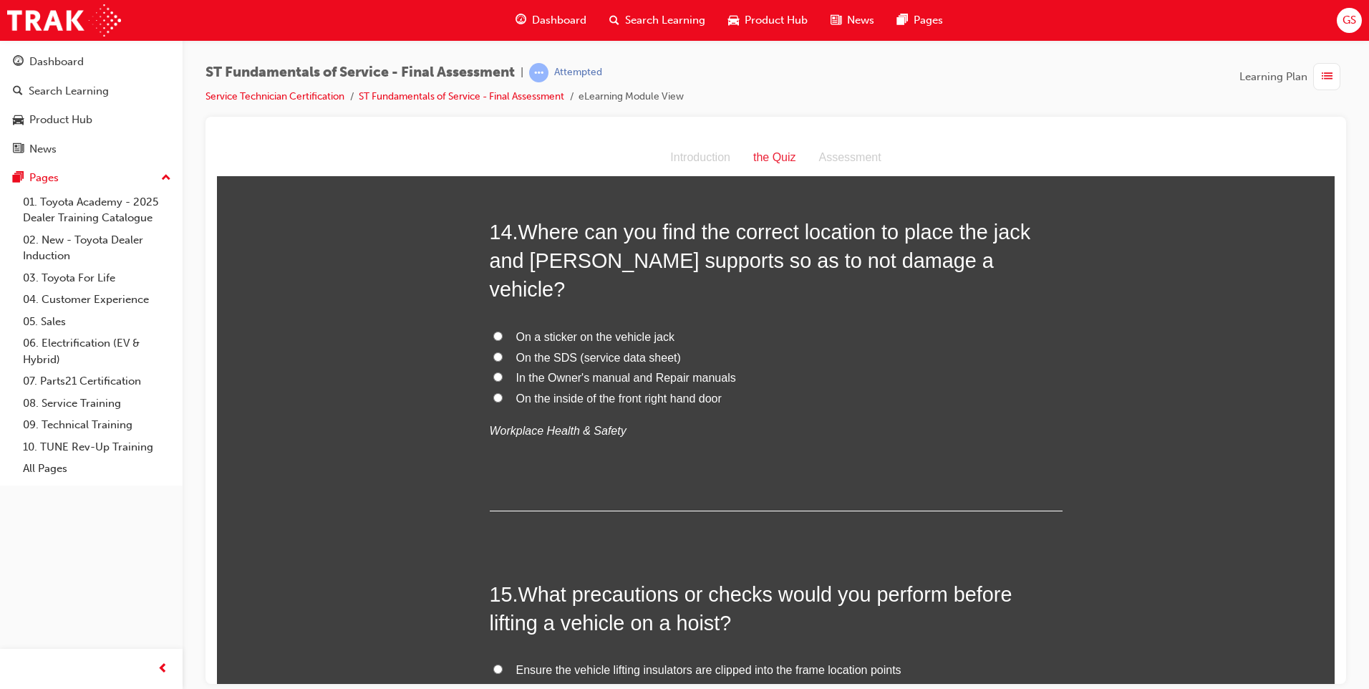
scroll to position [4296, 0]
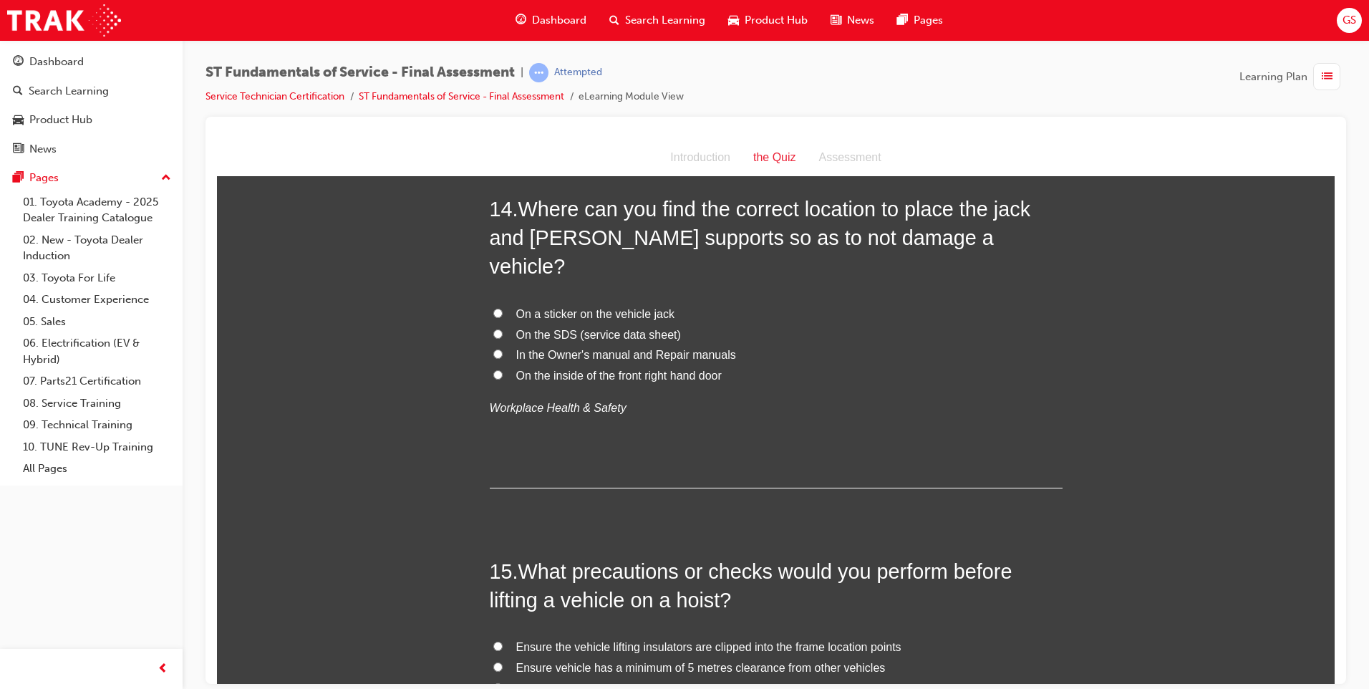
click at [632, 348] on span "In the Owner's manual and Repair manuals" at bounding box center [626, 354] width 220 height 12
click at [503, 349] on input "In the Owner's manual and Repair manuals" at bounding box center [497, 353] width 9 height 9
radio input "true"
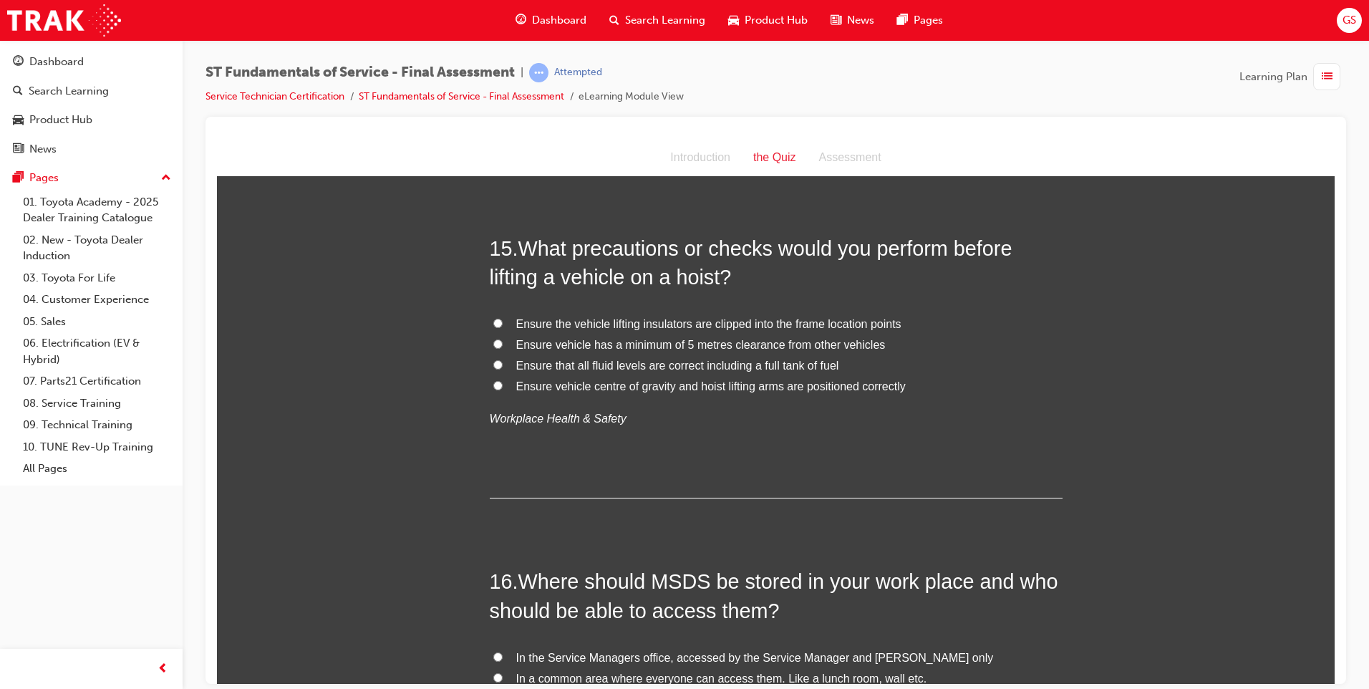
scroll to position [4653, 0]
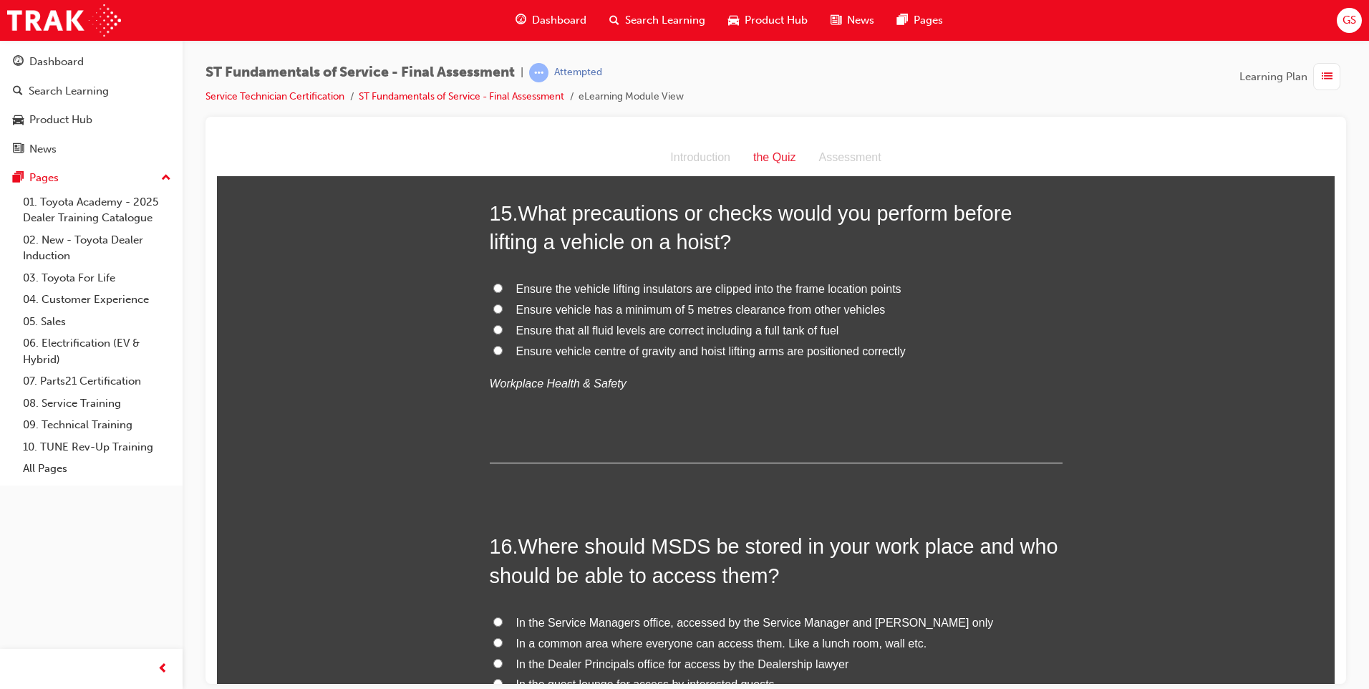
click at [636, 344] on span "Ensure vehicle centre of gravity and hoist lifting arms are positioned correctly" at bounding box center [710, 350] width 389 height 12
click at [503, 345] on input "Ensure vehicle centre of gravity and hoist lifting arms are positioned correctly" at bounding box center [497, 349] width 9 height 9
radio input "true"
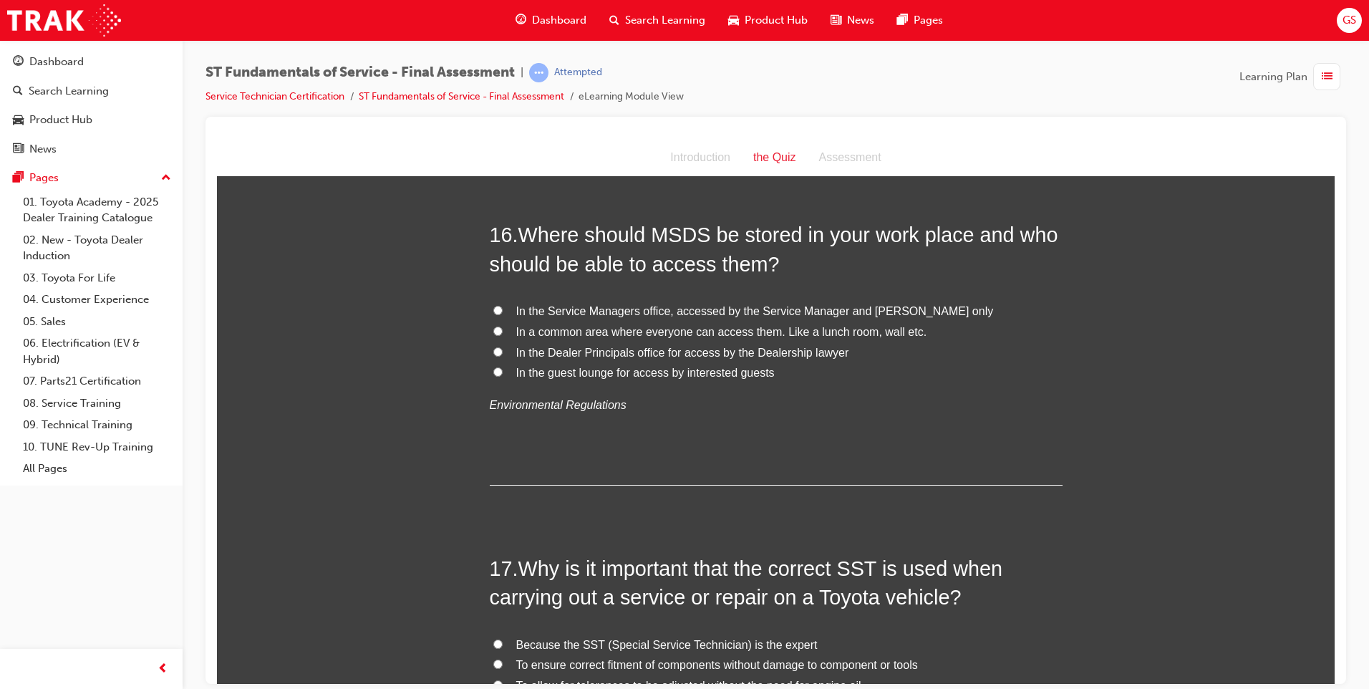
scroll to position [4940, 0]
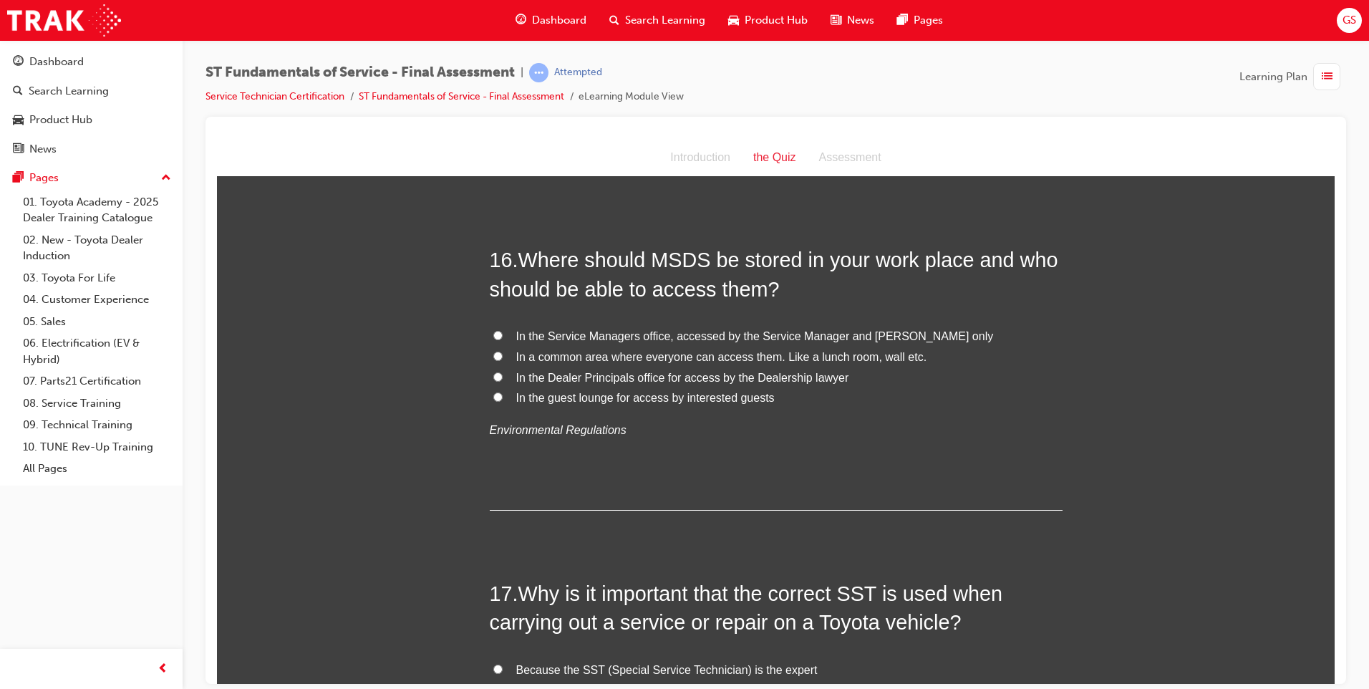
click at [619, 329] on span "In the Service Managers office, accessed by the Service Manager and [PERSON_NAM…" at bounding box center [755, 335] width 478 height 12
click at [503, 330] on input "In the Service Managers office, accessed by the Service Manager and [PERSON_NAM…" at bounding box center [497, 334] width 9 height 9
radio input "true"
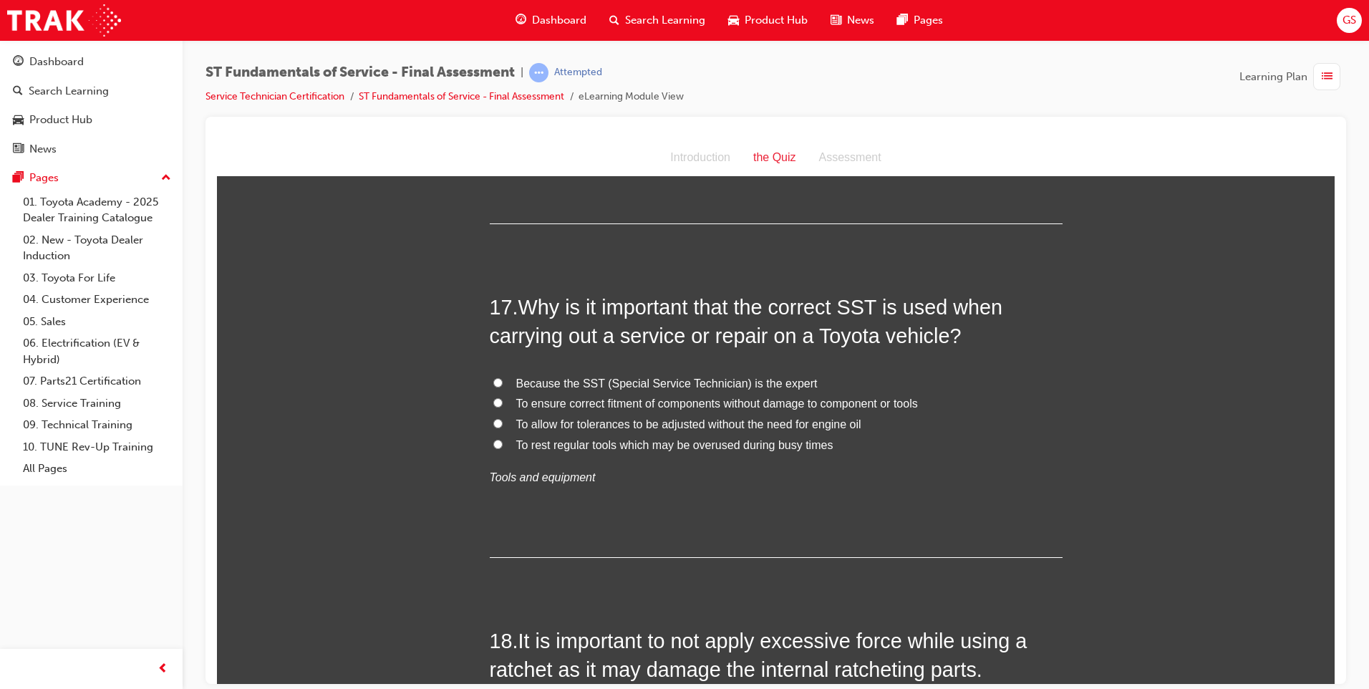
scroll to position [5298, 0]
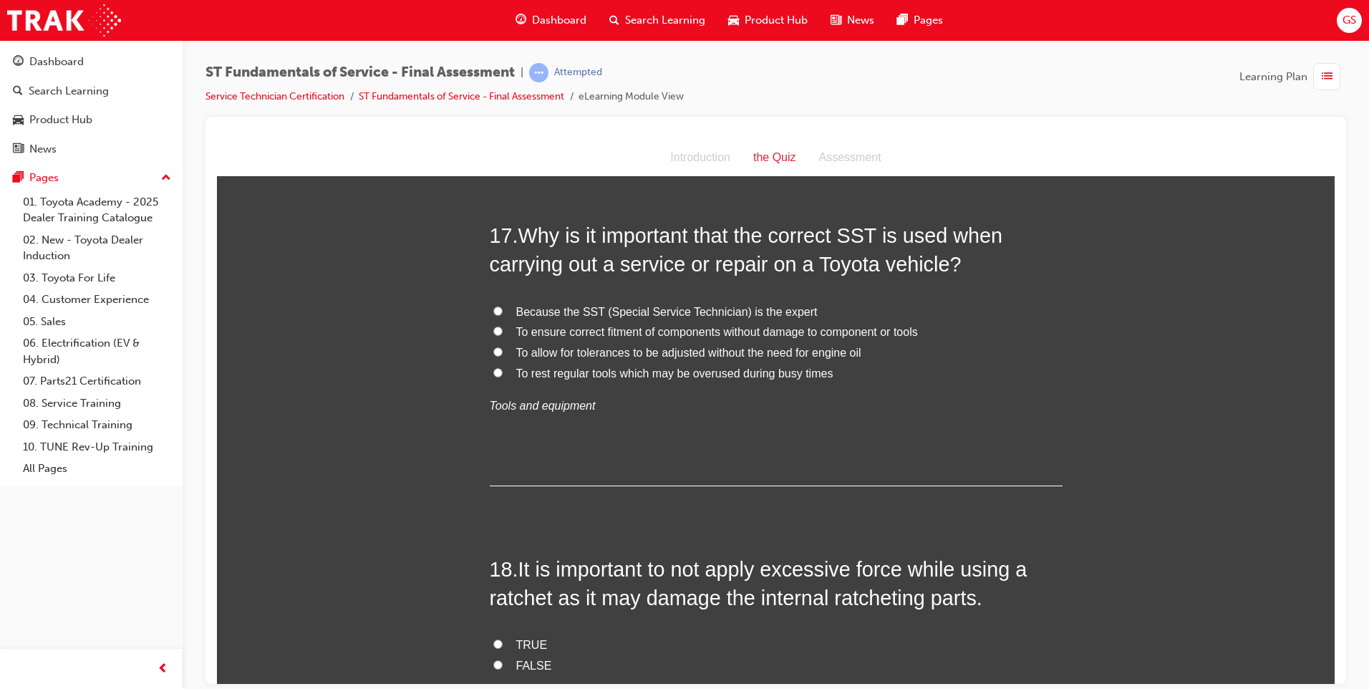
click at [527, 367] on span "To rest regular tools which may be overused during busy times" at bounding box center [674, 373] width 317 height 12
click at [503, 367] on input "To rest regular tools which may be overused during busy times" at bounding box center [497, 371] width 9 height 9
radio input "true"
click at [518, 346] on span "To allow for tolerances to be adjusted without the need for engine oil" at bounding box center [688, 352] width 345 height 12
click at [503, 347] on input "To allow for tolerances to be adjusted without the need for engine oil" at bounding box center [497, 351] width 9 height 9
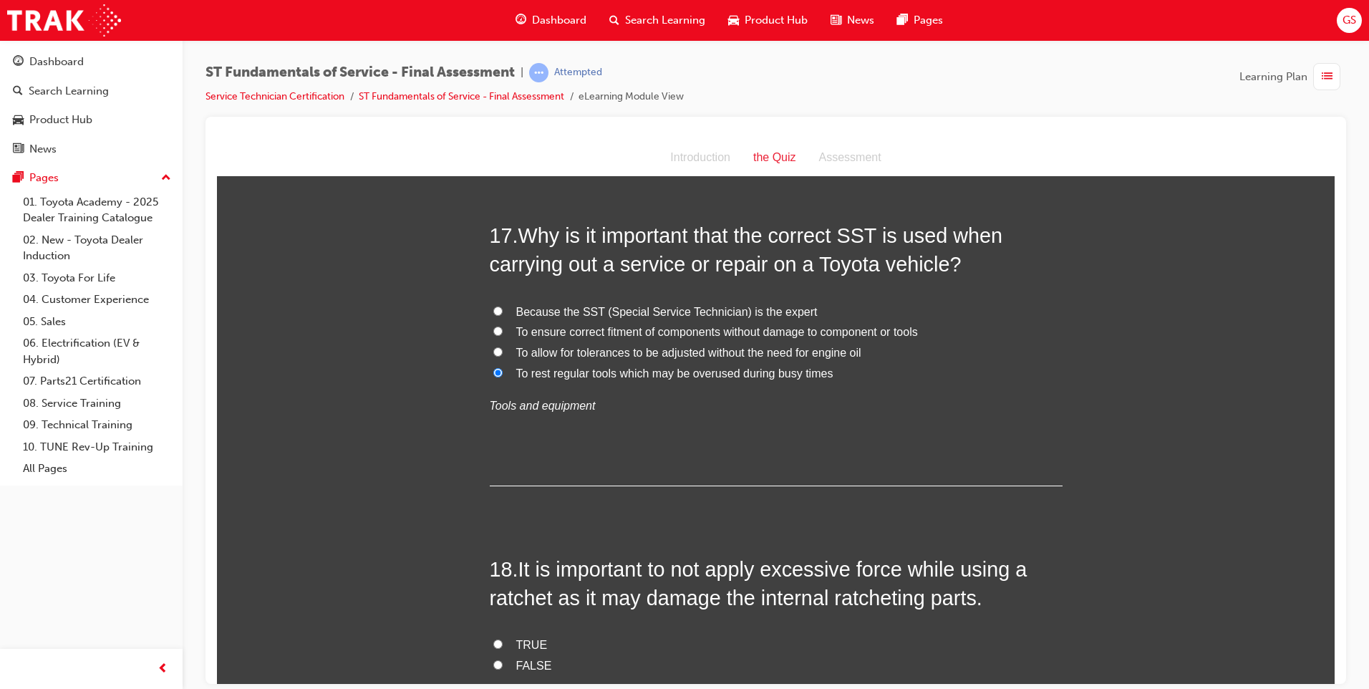
radio input "true"
click at [516, 325] on span "To ensure correct fitment of components without damage to component or tools" at bounding box center [717, 331] width 402 height 12
click at [503, 326] on input "To ensure correct fitment of components without damage to component or tools" at bounding box center [497, 330] width 9 height 9
radio input "true"
click at [516, 305] on span "Because the SST (Special Service Technician) is the expert" at bounding box center [666, 311] width 301 height 12
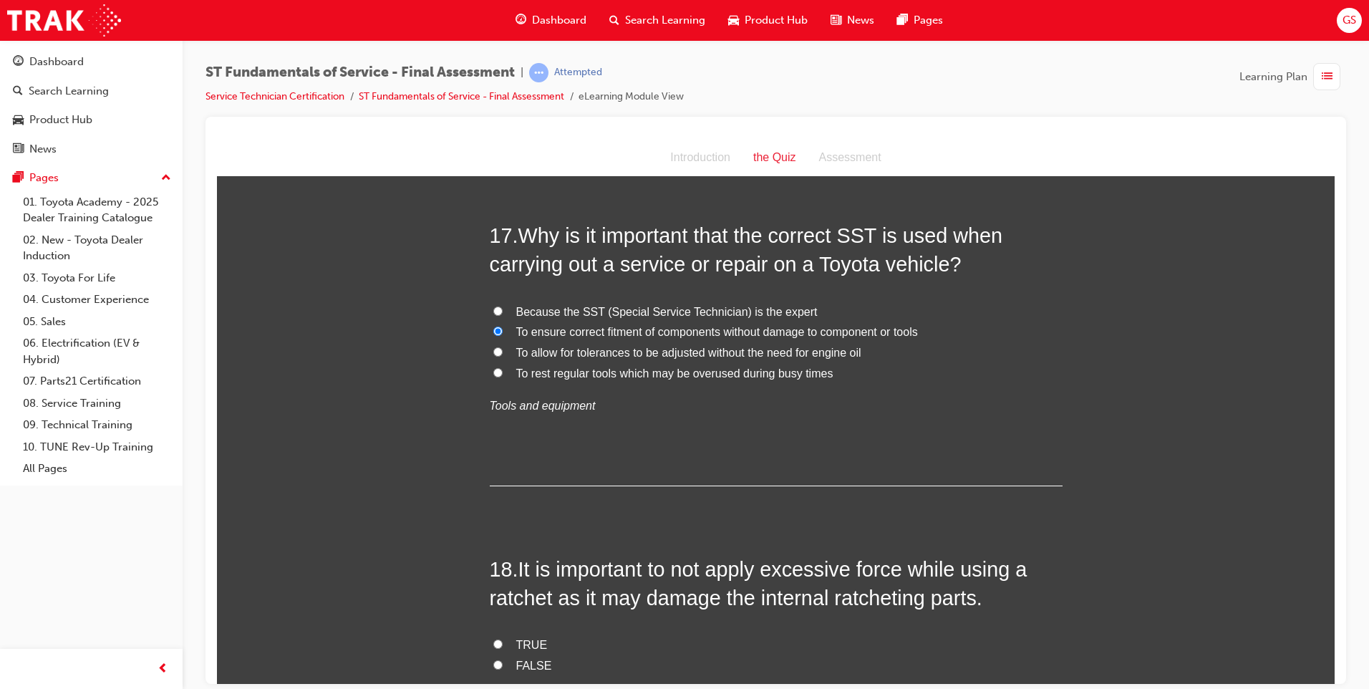
click at [503, 306] on input "Because the SST (Special Service Technician) is the expert" at bounding box center [497, 310] width 9 height 9
radio input "true"
click at [591, 325] on span "To ensure correct fitment of components without damage to component or tools" at bounding box center [717, 331] width 402 height 12
click at [503, 326] on input "To ensure correct fitment of components without damage to component or tools" at bounding box center [497, 330] width 9 height 9
radio input "true"
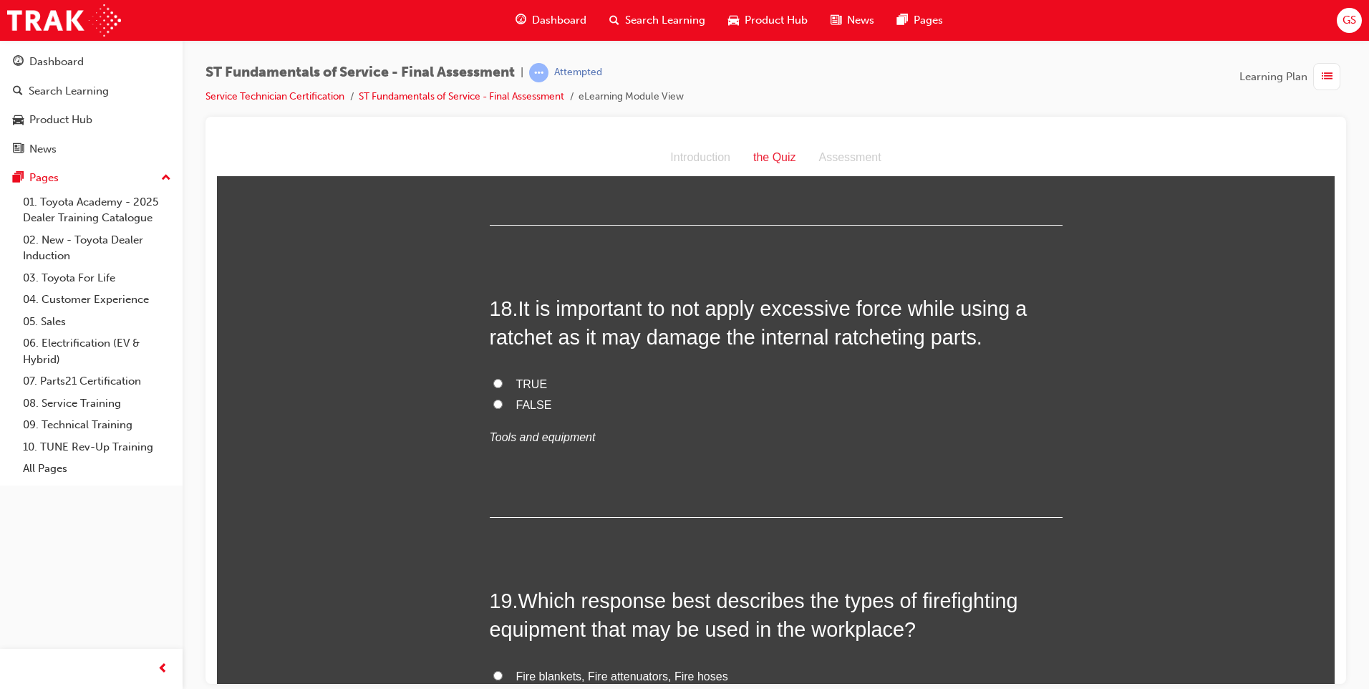
scroll to position [5584, 0]
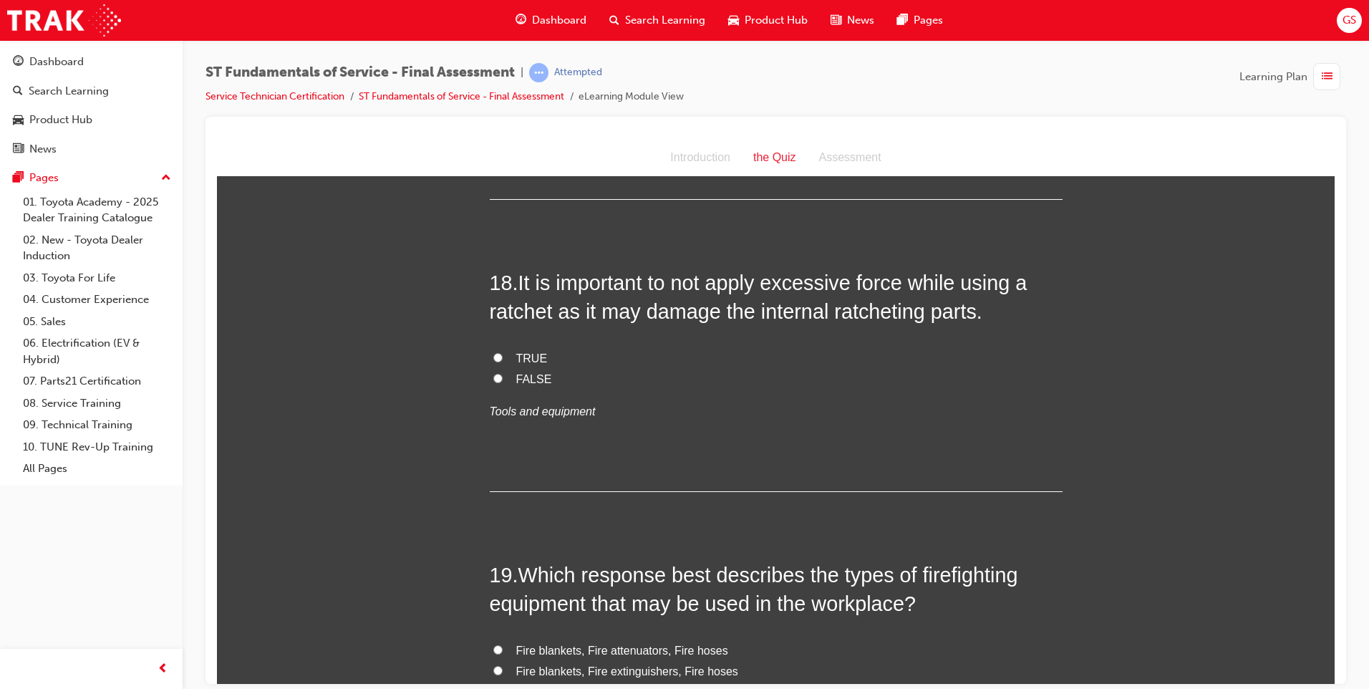
click at [501, 348] on label "TRUE" at bounding box center [776, 358] width 573 height 21
click at [501, 352] on input "TRUE" at bounding box center [497, 356] width 9 height 9
radio input "true"
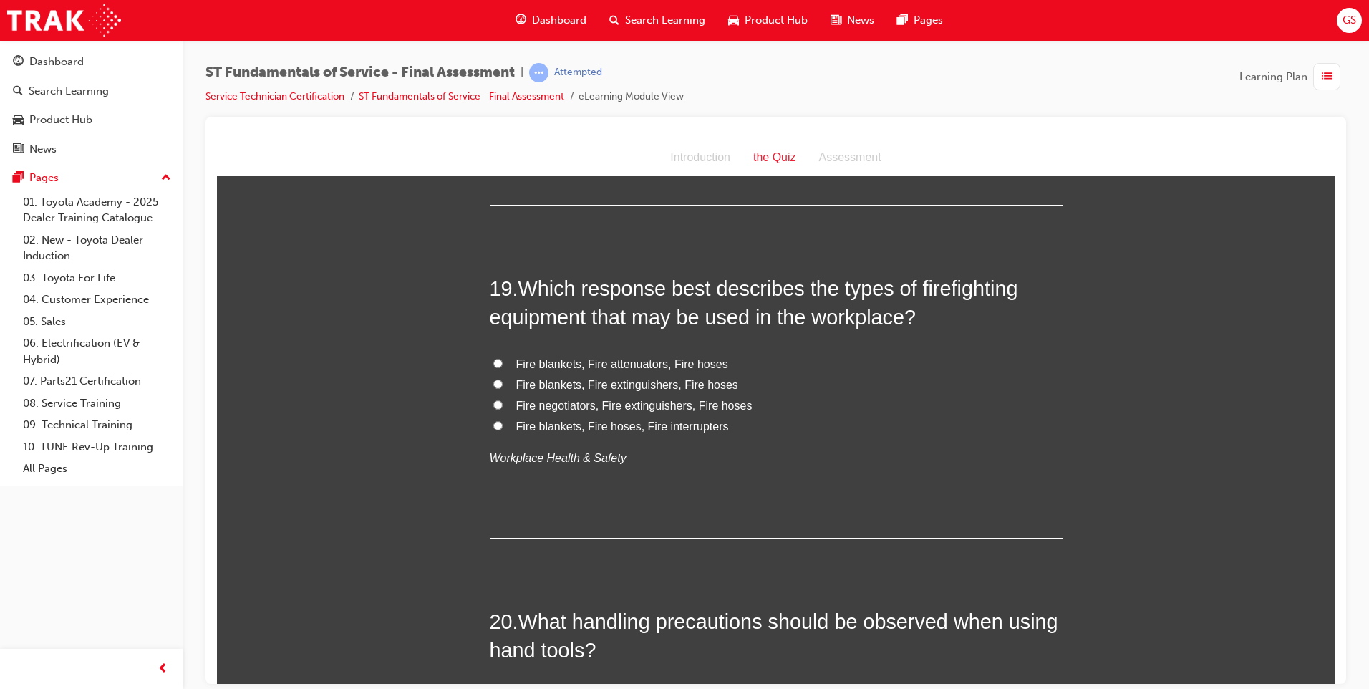
scroll to position [5942, 0]
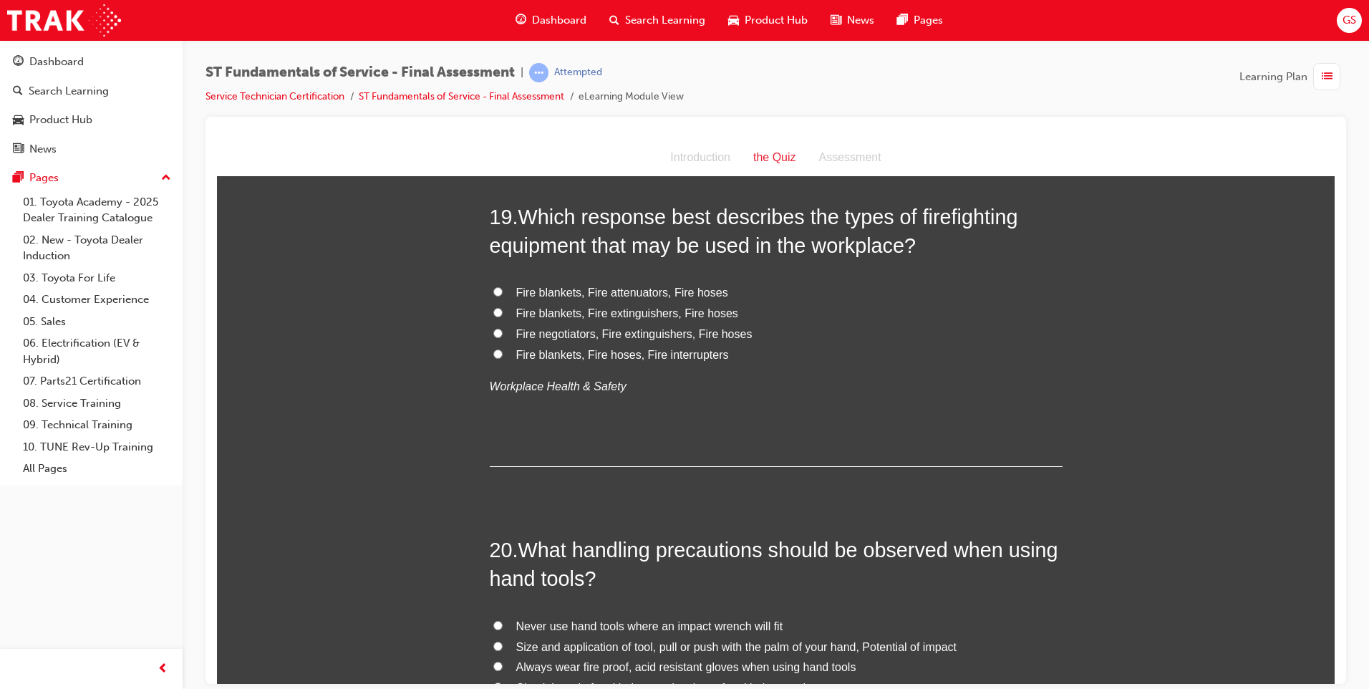
click at [620, 306] on span "Fire blankets, Fire extinguishers, Fire hoses" at bounding box center [627, 312] width 222 height 12
click at [503, 307] on input "Fire blankets, Fire extinguishers, Fire hoses" at bounding box center [497, 311] width 9 height 9
radio input "true"
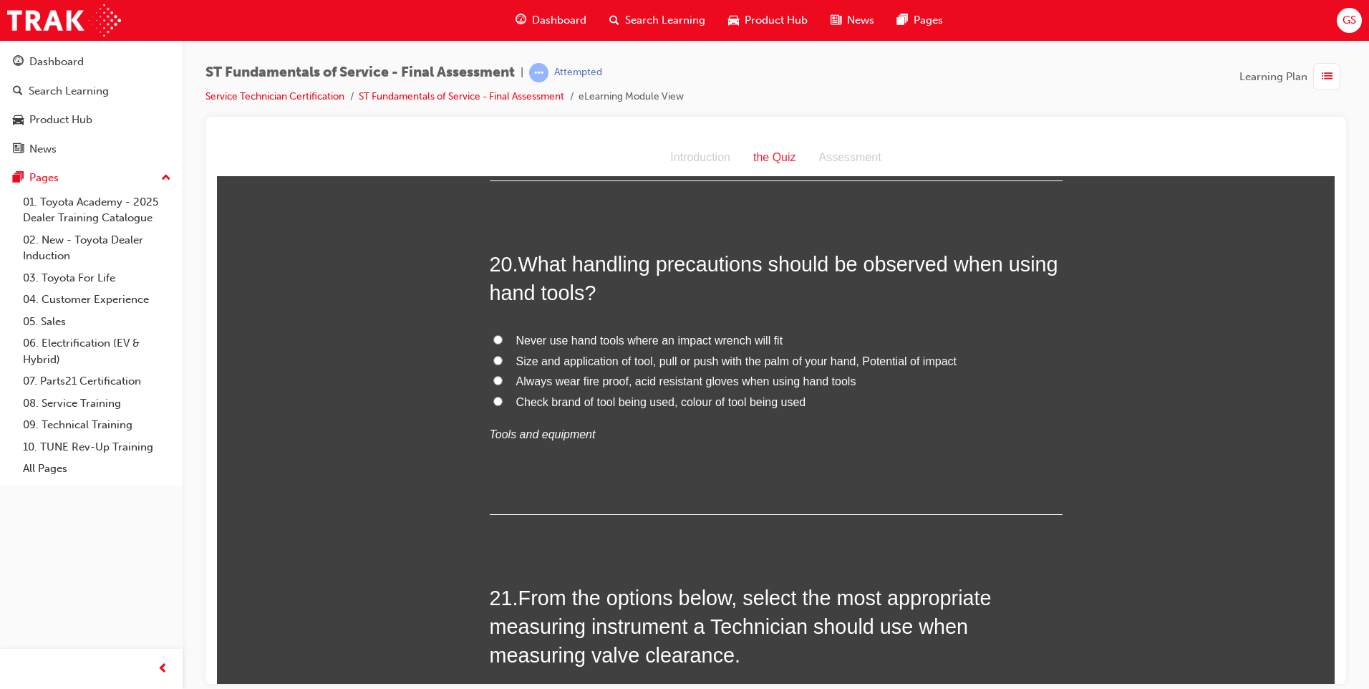
scroll to position [6228, 0]
click at [705, 354] on span "Size and application of tool, pull or push with the palm of your hand, Potentia…" at bounding box center [736, 360] width 440 height 12
click at [503, 354] on input "Size and application of tool, pull or push with the palm of your hand, Potentia…" at bounding box center [497, 358] width 9 height 9
radio input "true"
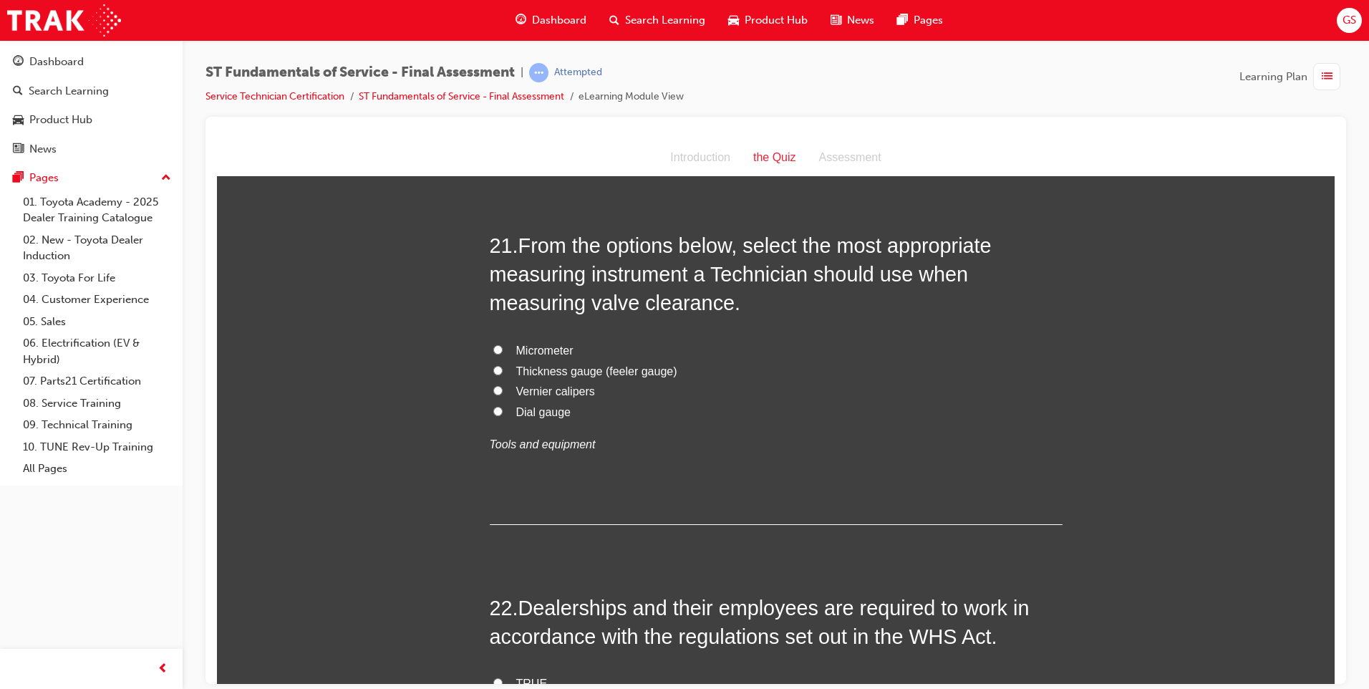
scroll to position [6586, 0]
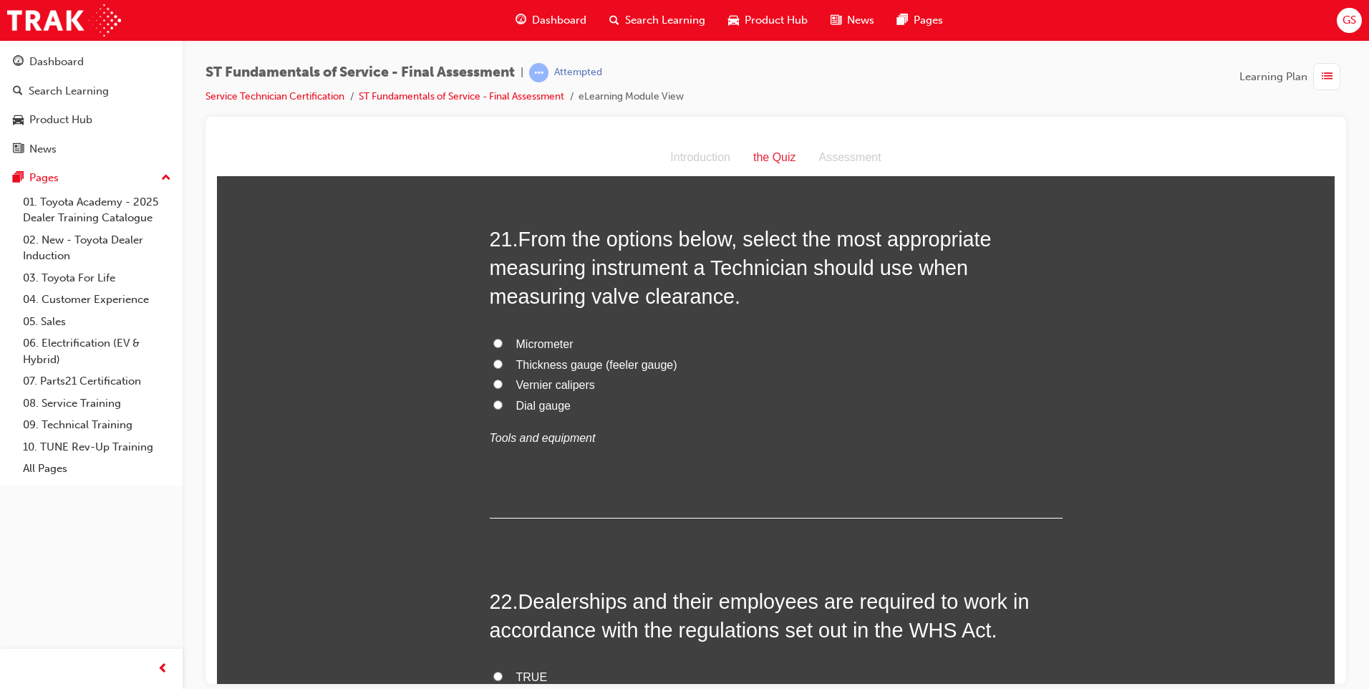
click at [544, 337] on span "Micrometer" at bounding box center [544, 343] width 57 height 12
click at [503, 338] on input "Micrometer" at bounding box center [497, 342] width 9 height 9
radio input "true"
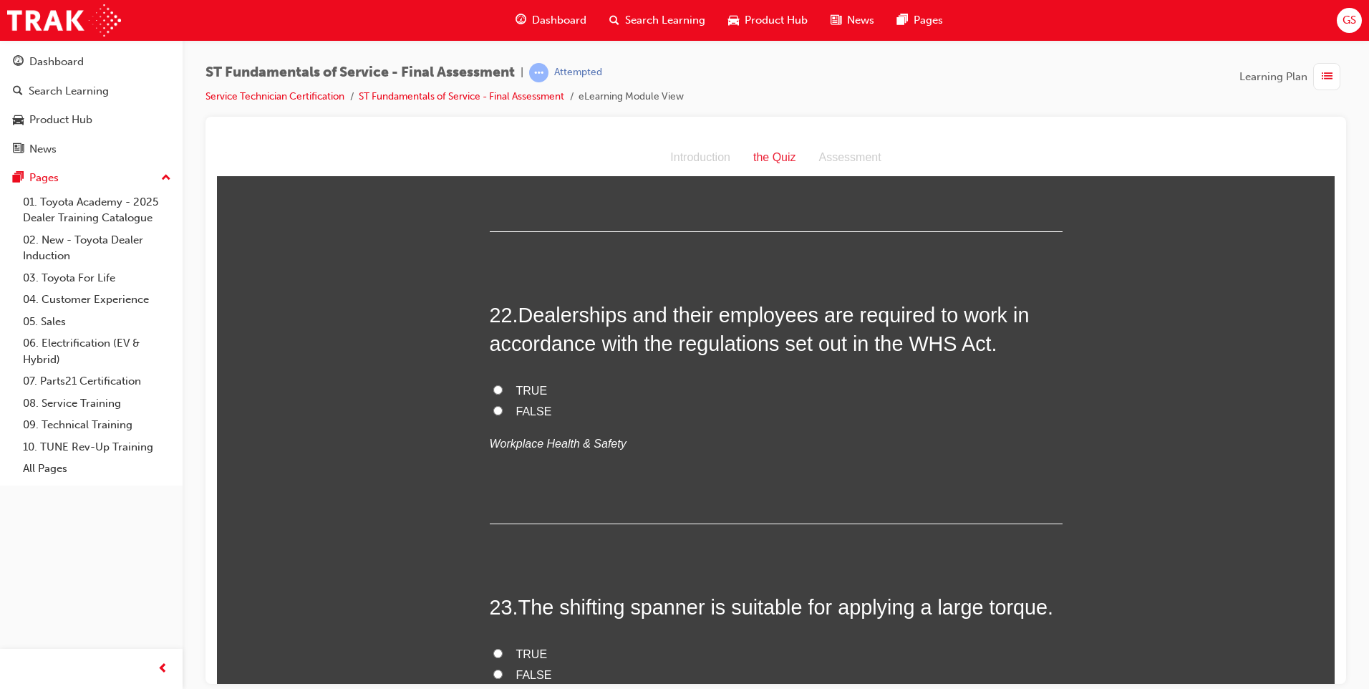
scroll to position [6944, 0]
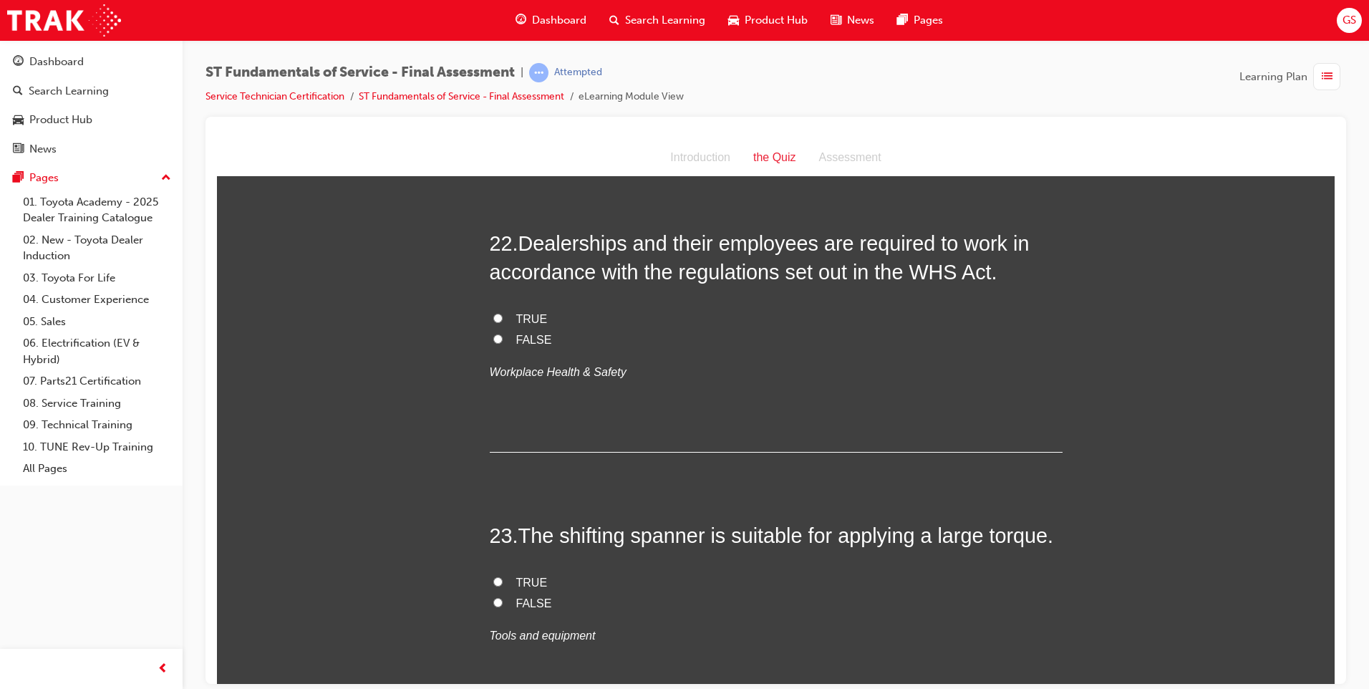
click at [527, 312] on span "TRUE" at bounding box center [532, 318] width 32 height 12
click at [503, 313] on input "TRUE" at bounding box center [497, 317] width 9 height 9
radio input "true"
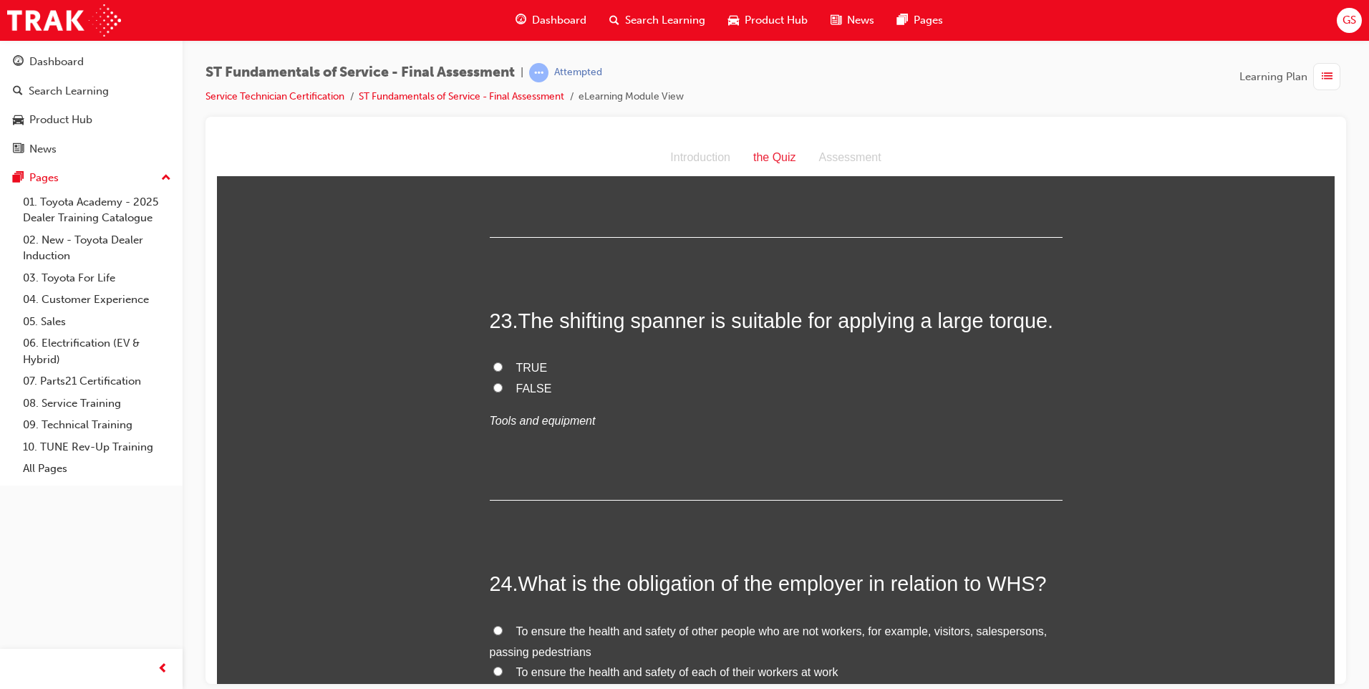
scroll to position [7231, 0]
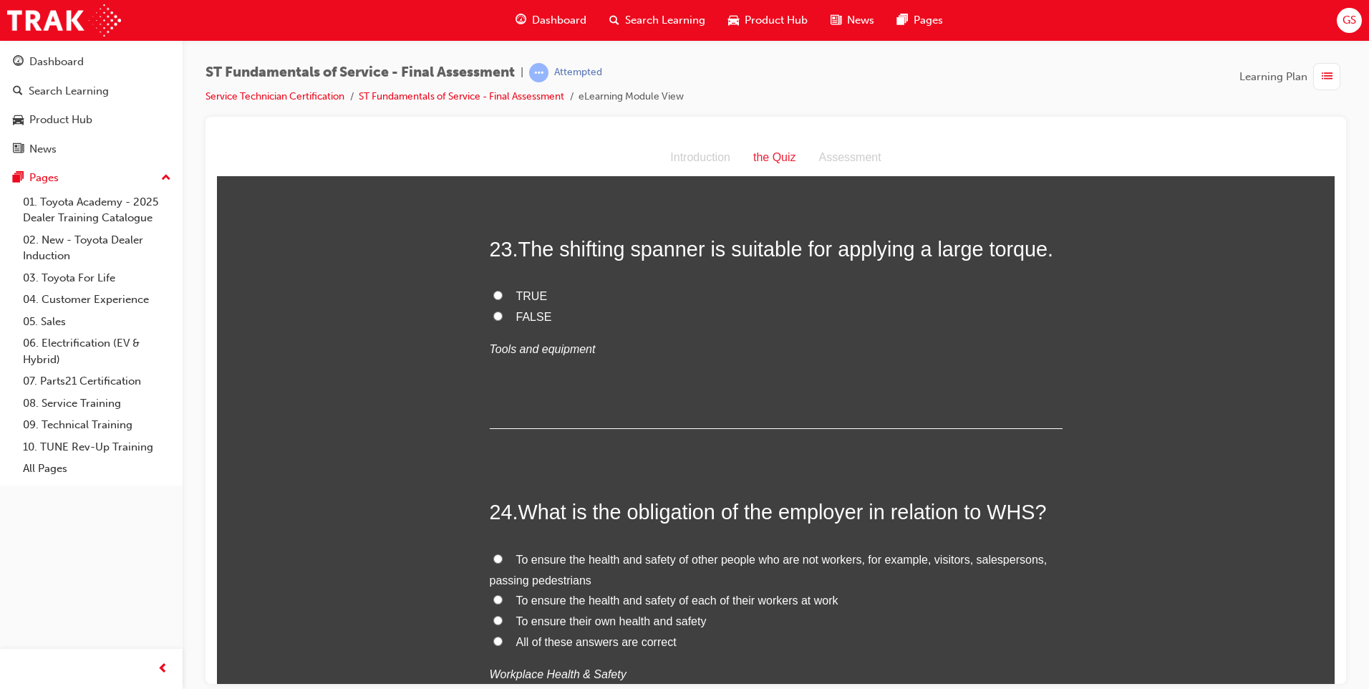
click at [520, 306] on label "FALSE" at bounding box center [776, 316] width 573 height 21
click at [503, 311] on input "FALSE" at bounding box center [497, 315] width 9 height 9
radio input "true"
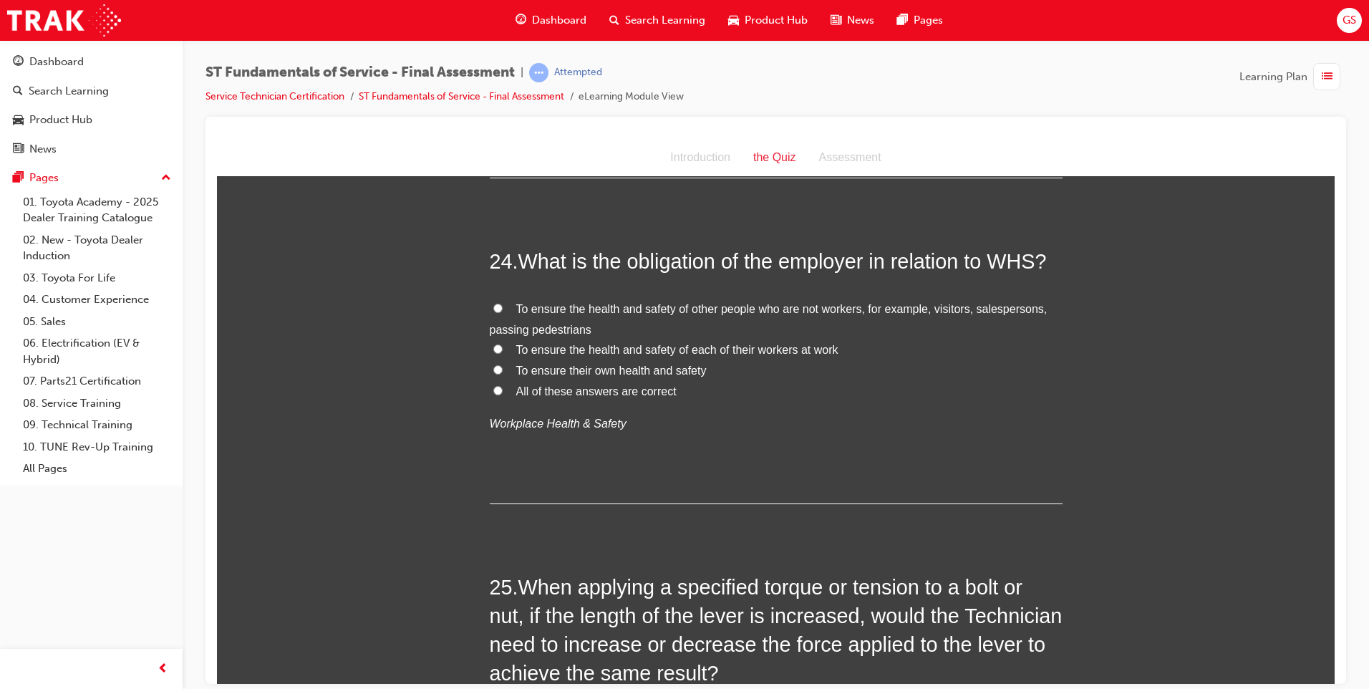
scroll to position [7517, 0]
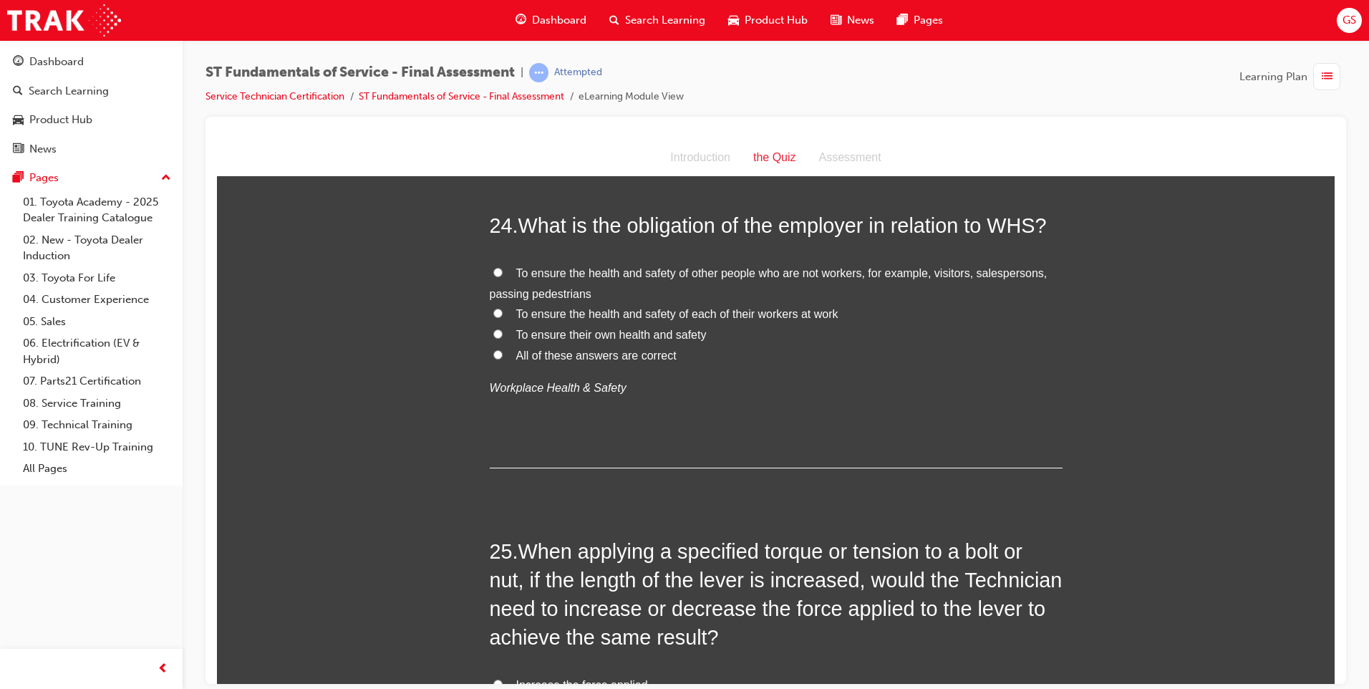
click at [590, 349] on span "All of these answers are correct" at bounding box center [596, 355] width 160 height 12
click at [503, 349] on input "All of these answers are correct" at bounding box center [497, 353] width 9 height 9
radio input "true"
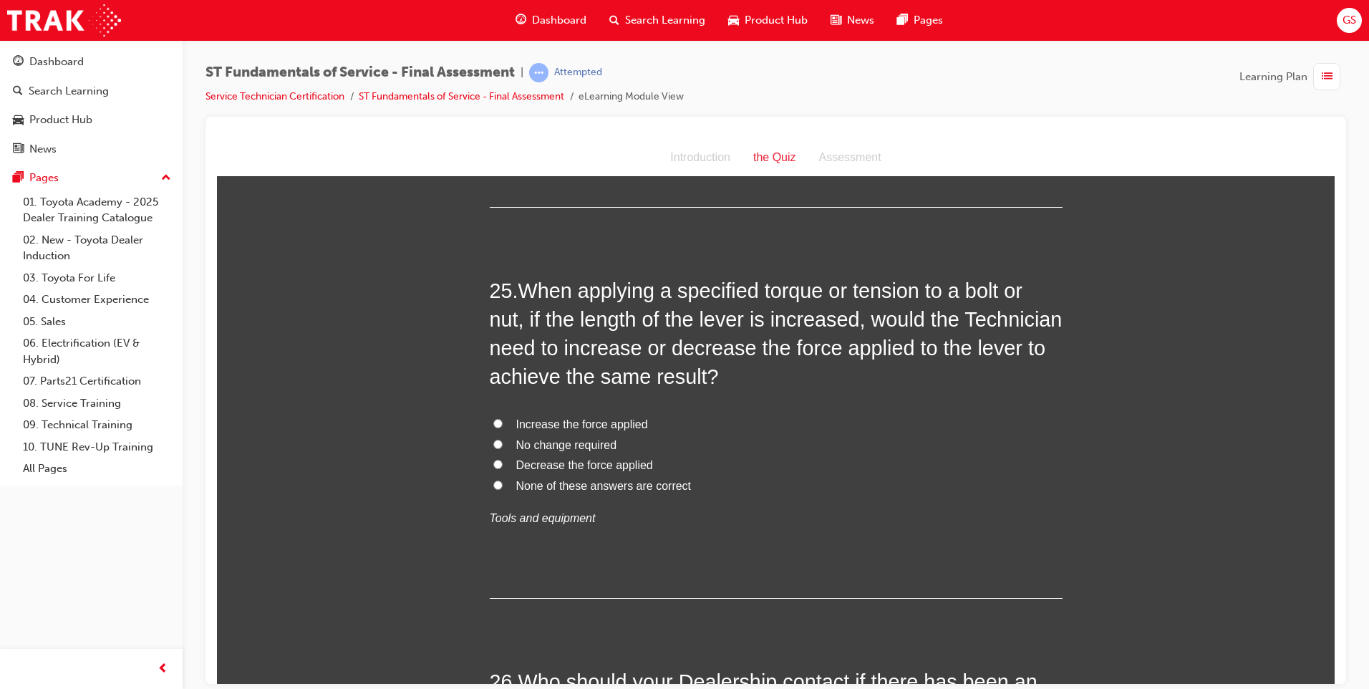
scroll to position [7803, 0]
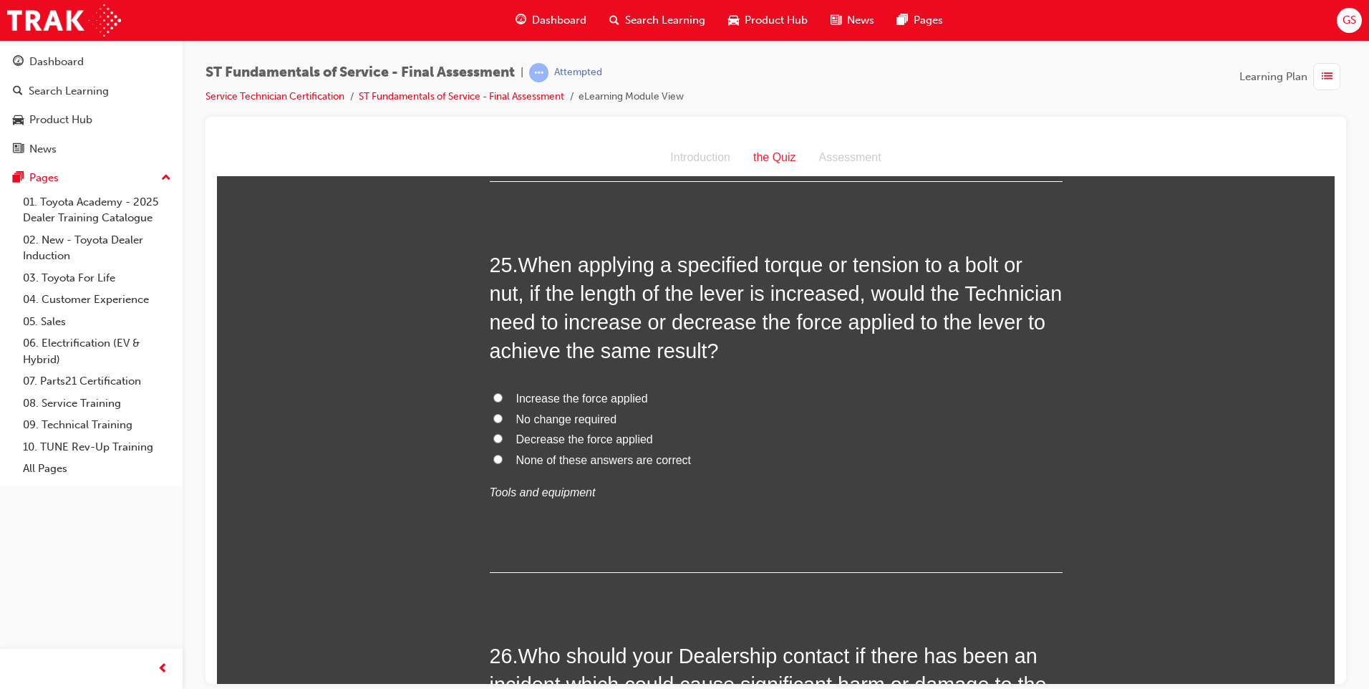
click at [568, 453] on span "None of these answers are correct" at bounding box center [603, 459] width 175 height 12
click at [503, 454] on input "None of these answers are correct" at bounding box center [497, 458] width 9 height 9
radio input "true"
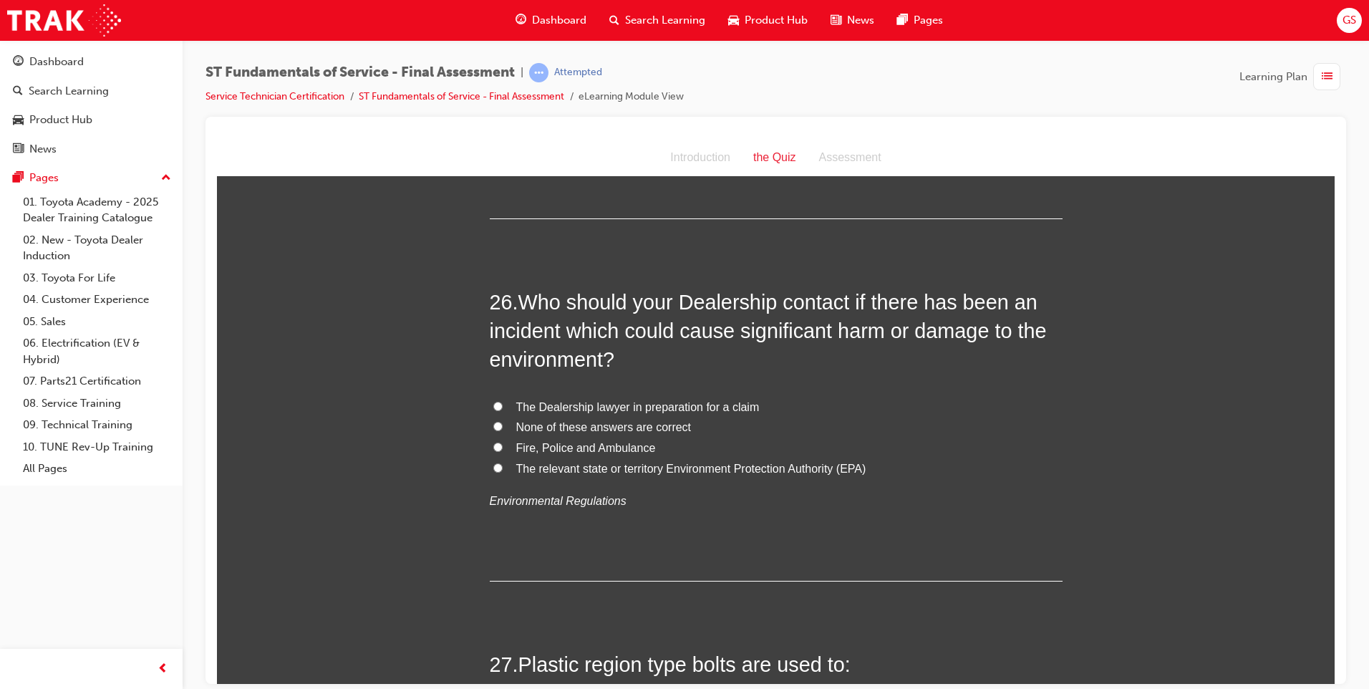
scroll to position [8161, 0]
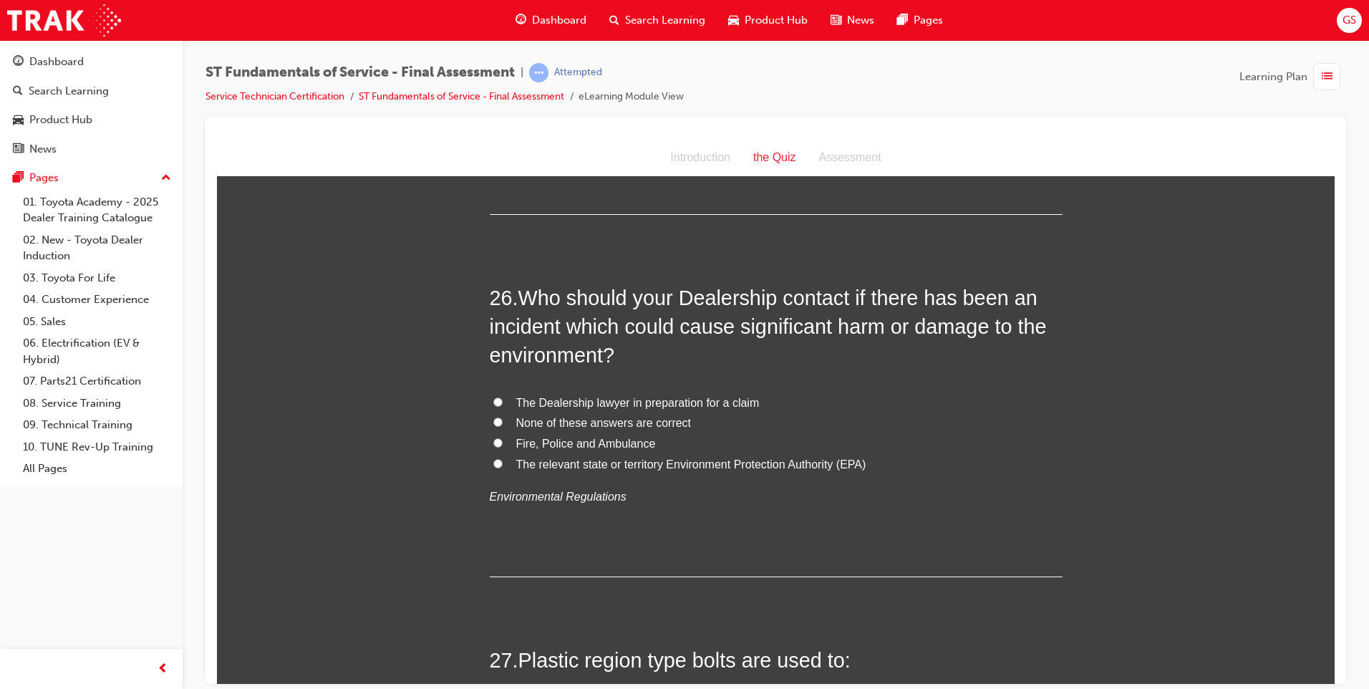
click at [569, 416] on span "None of these answers are correct" at bounding box center [603, 422] width 175 height 12
click at [503, 417] on input "None of these answers are correct" at bounding box center [497, 421] width 9 height 9
radio input "true"
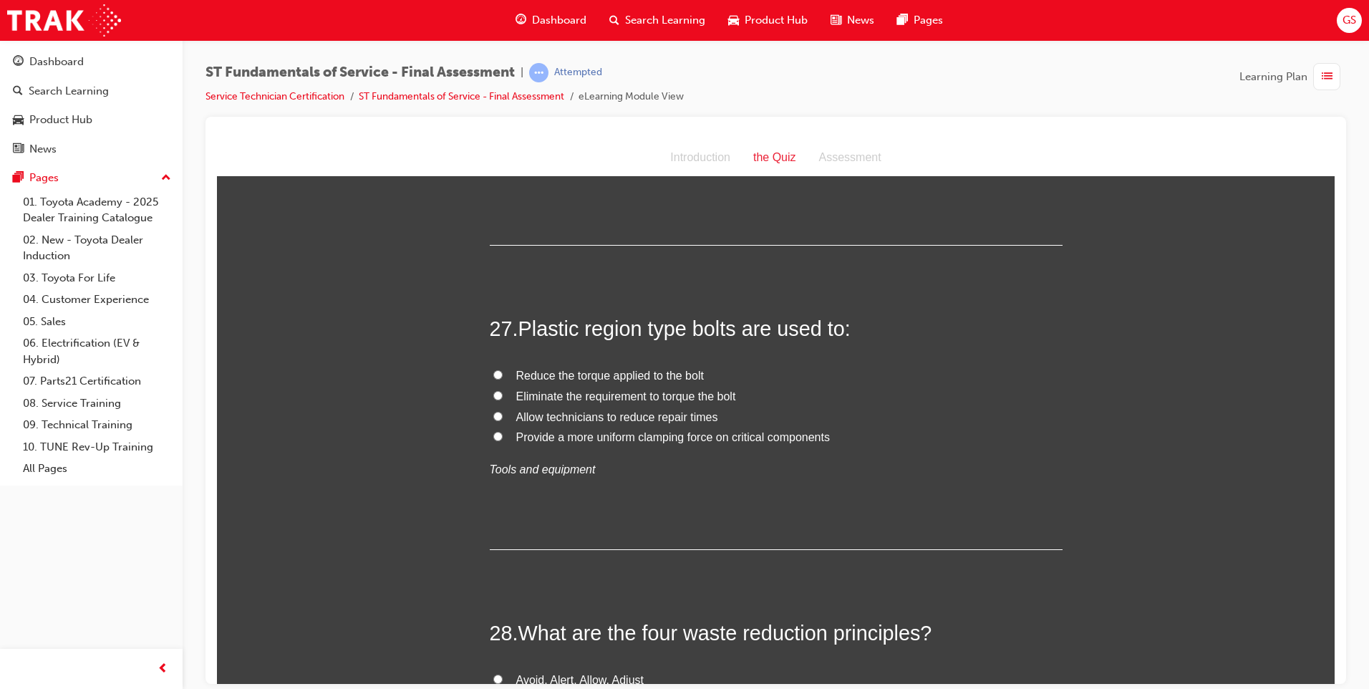
scroll to position [8519, 0]
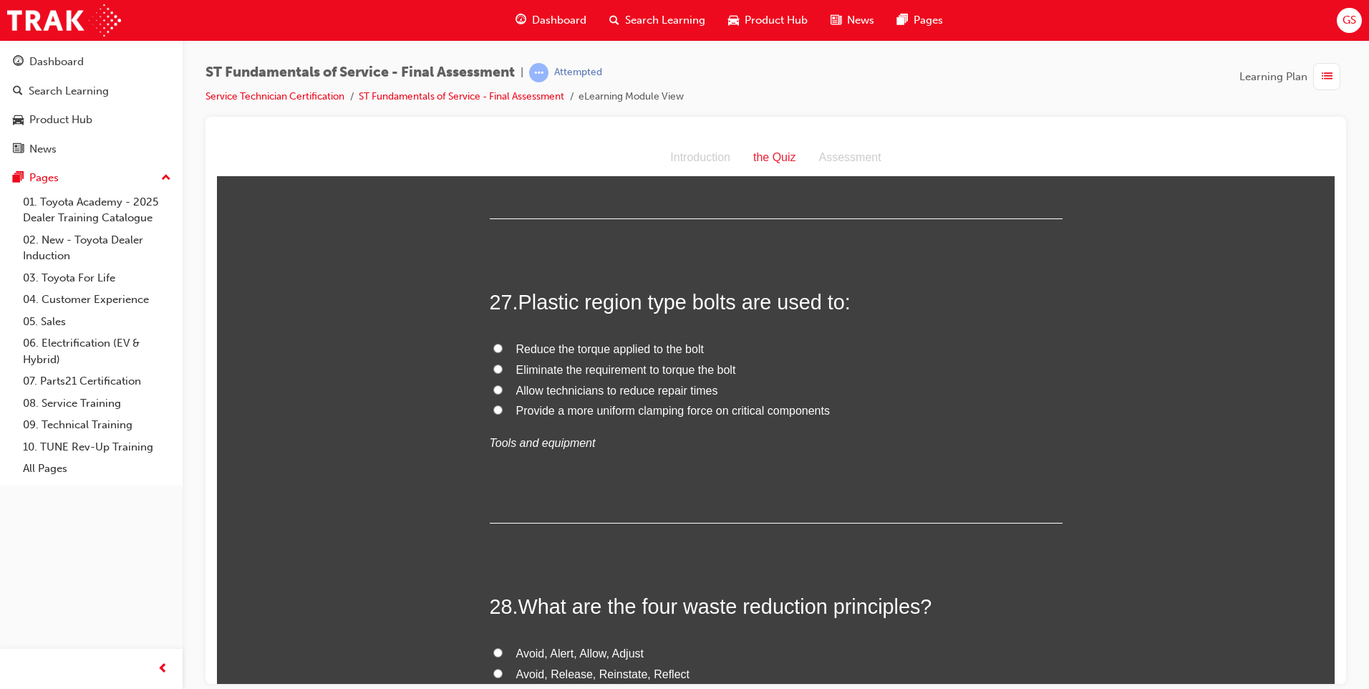
click at [572, 342] on span "Reduce the torque applied to the bolt" at bounding box center [610, 348] width 188 height 12
click at [503, 343] on input "Reduce the torque applied to the bolt" at bounding box center [497, 347] width 9 height 9
radio input "true"
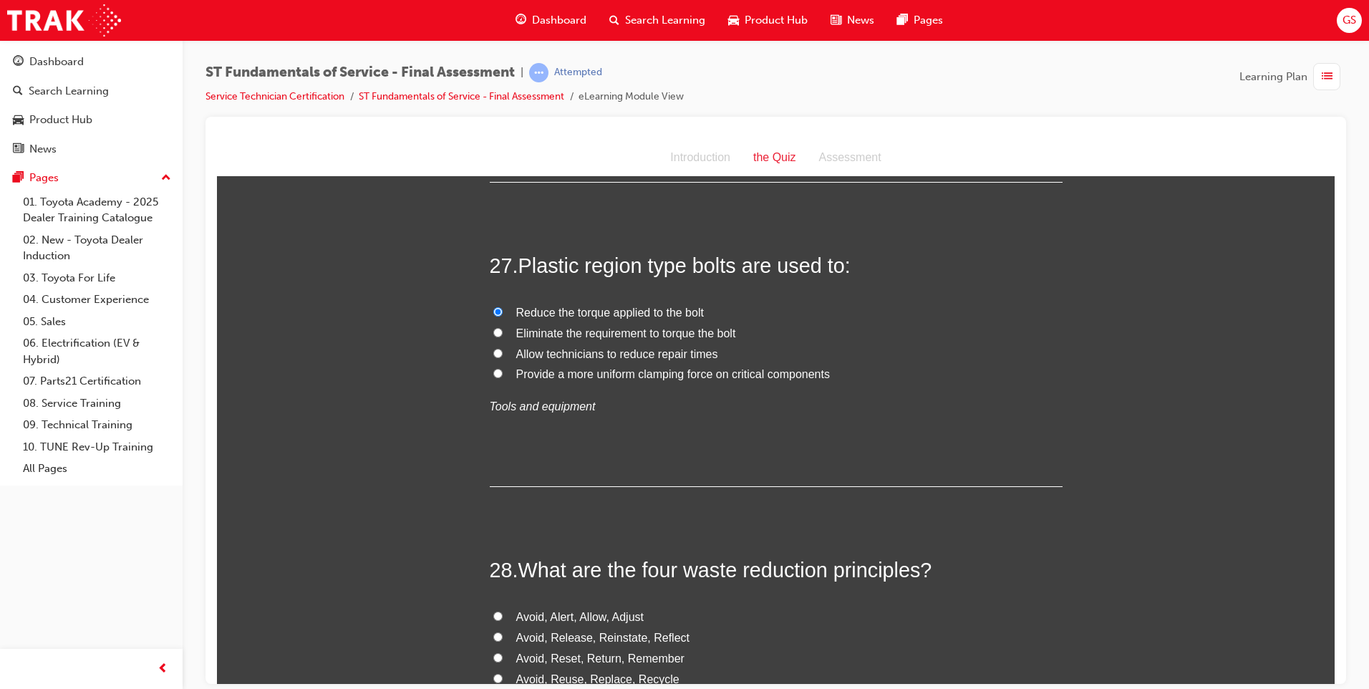
scroll to position [8591, 0]
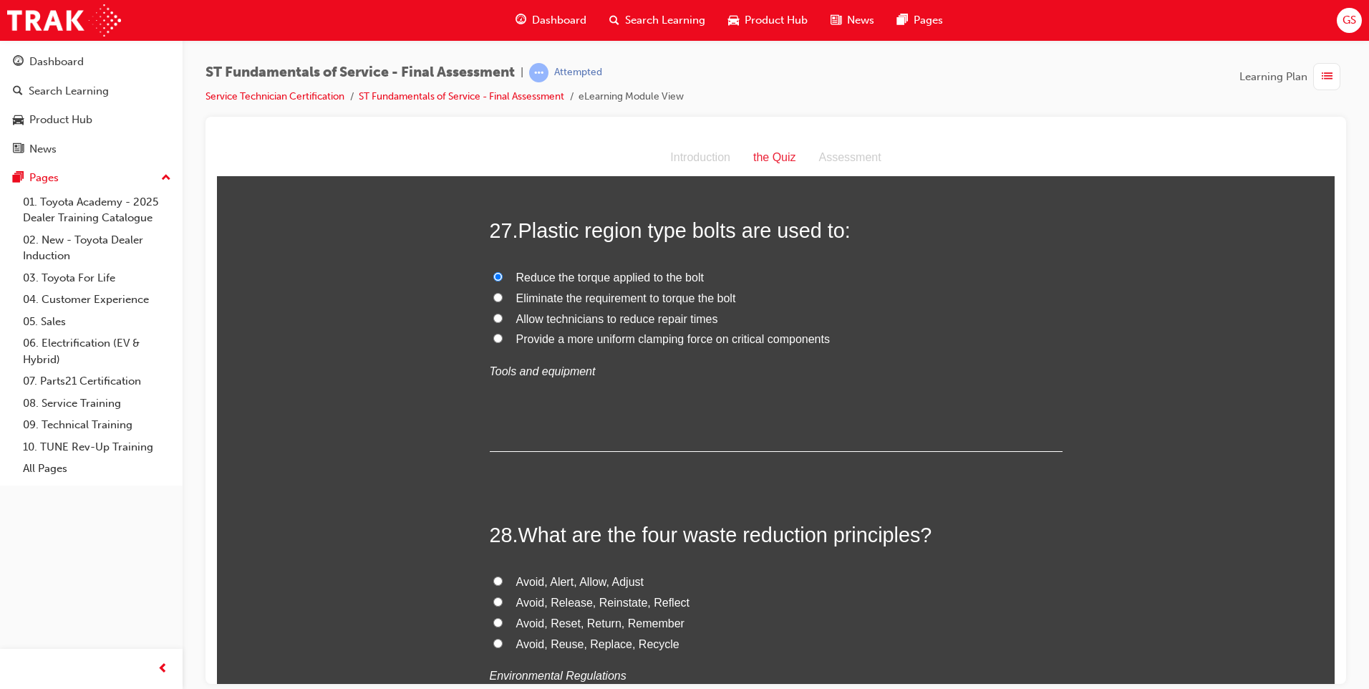
click at [559, 291] on span "Eliminate the requirement to torque the bolt" at bounding box center [626, 297] width 220 height 12
click at [503, 292] on input "Eliminate the requirement to torque the bolt" at bounding box center [497, 296] width 9 height 9
radio input "true"
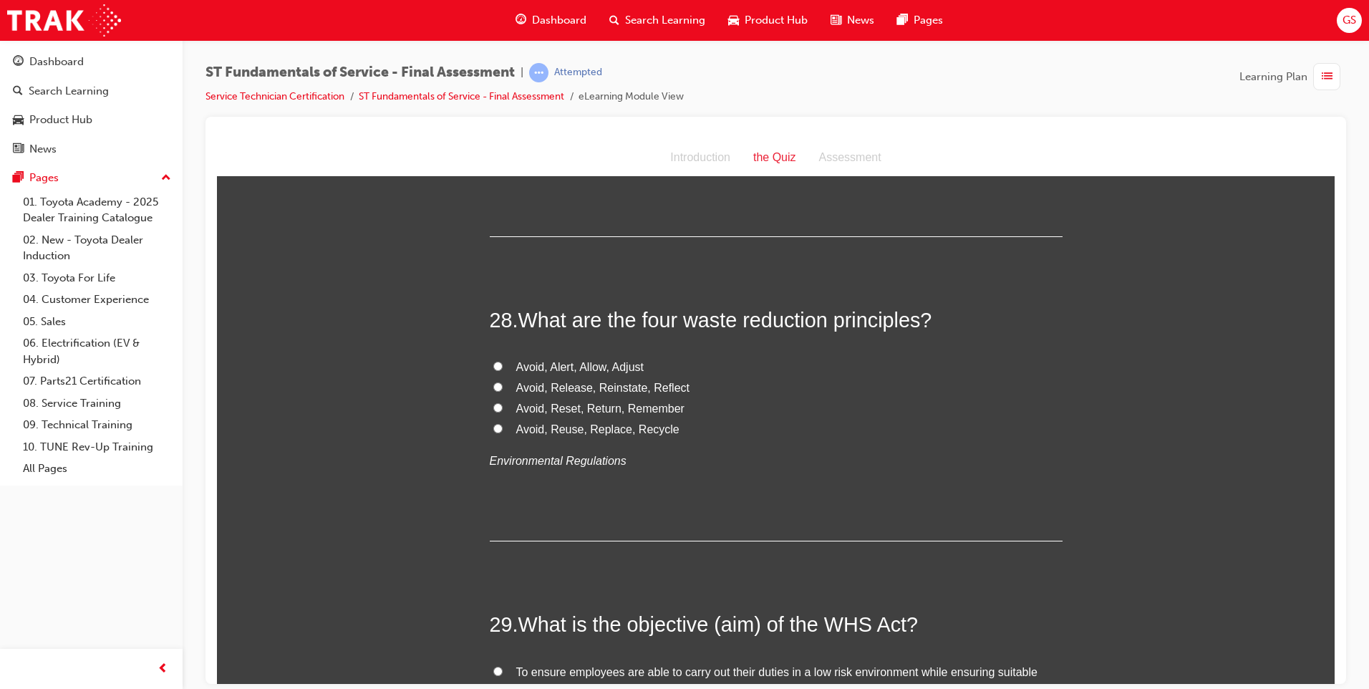
scroll to position [8877, 0]
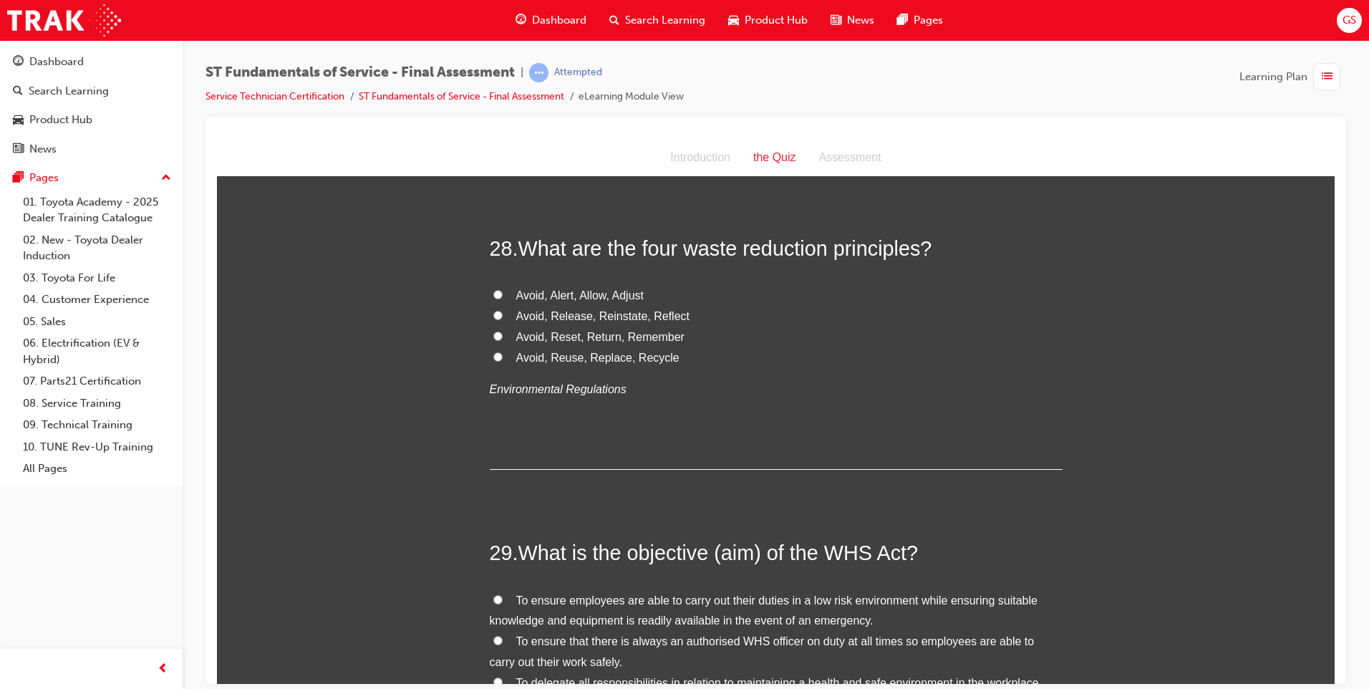
click at [571, 351] on span "Avoid, Reuse, Replace, Recycle" at bounding box center [597, 357] width 163 height 12
click at [503, 352] on input "Avoid, Reuse, Replace, Recycle" at bounding box center [497, 356] width 9 height 9
radio input "true"
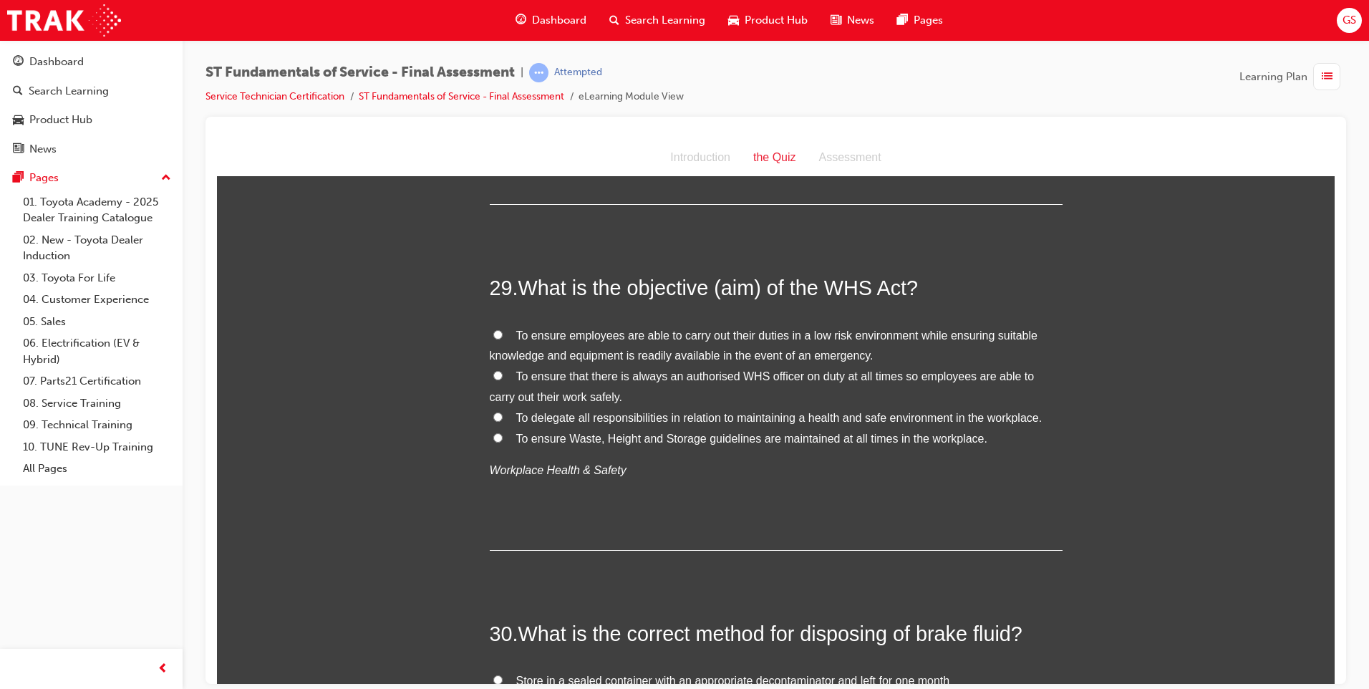
scroll to position [9164, 0]
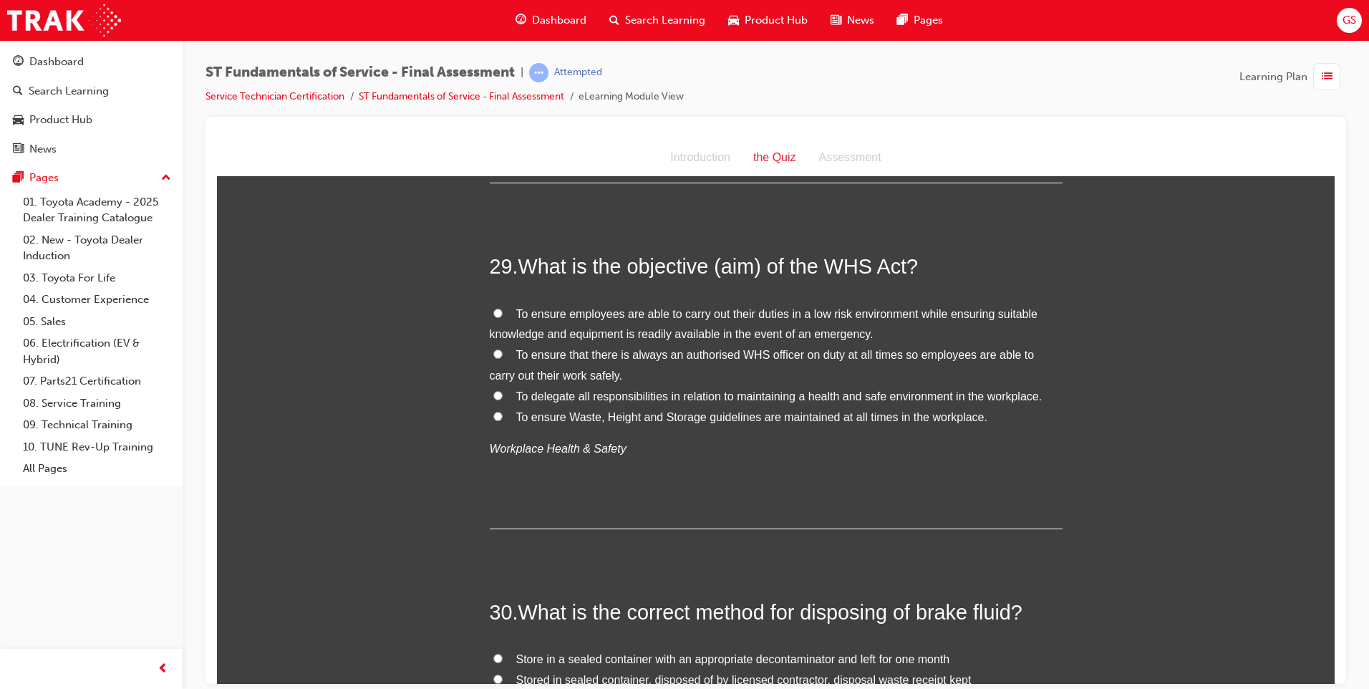
click at [640, 344] on label "To ensure that there is always an authorised WHS officer on duty at all times s…" at bounding box center [776, 365] width 573 height 42
click at [503, 349] on input "To ensure that there is always an authorised WHS officer on duty at all times s…" at bounding box center [497, 353] width 9 height 9
radio input "true"
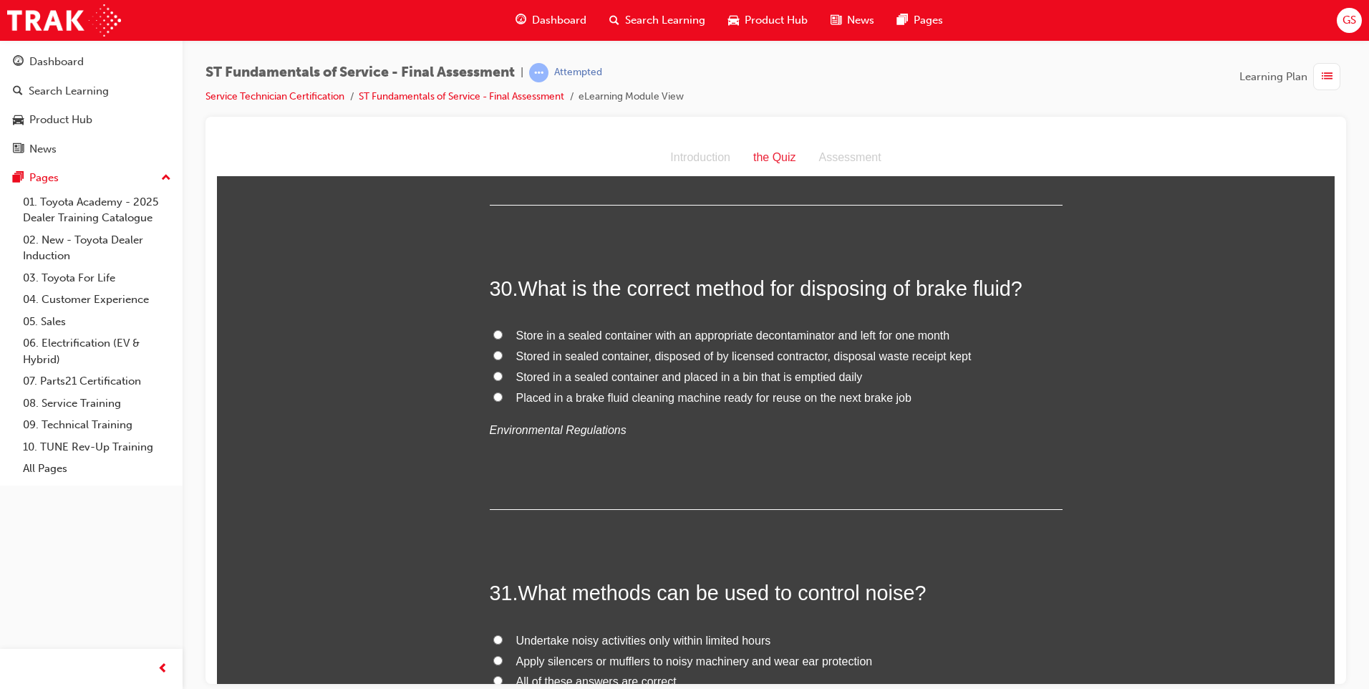
scroll to position [9522, 0]
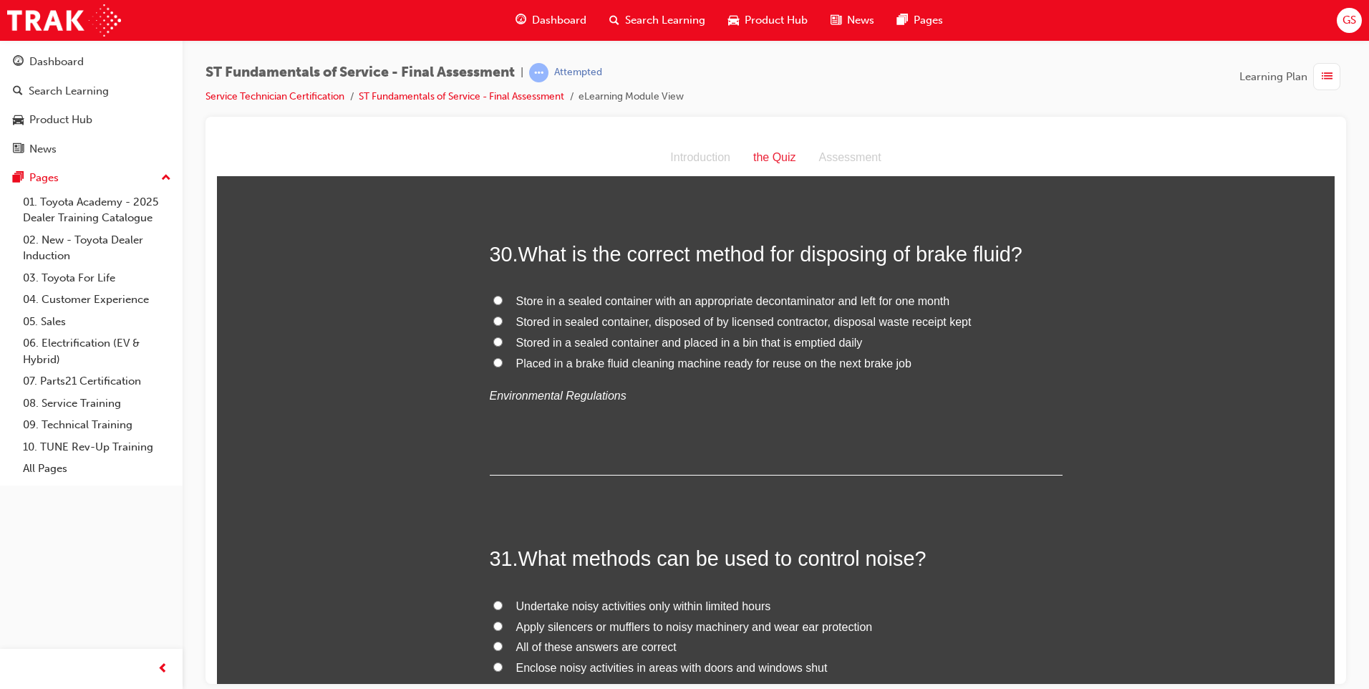
click at [624, 315] on span "Stored in sealed container, disposed of by licensed contractor, disposal waste …" at bounding box center [743, 321] width 455 height 12
click at [503, 316] on input "Stored in sealed container, disposed of by licensed contractor, disposal waste …" at bounding box center [497, 320] width 9 height 9
radio input "true"
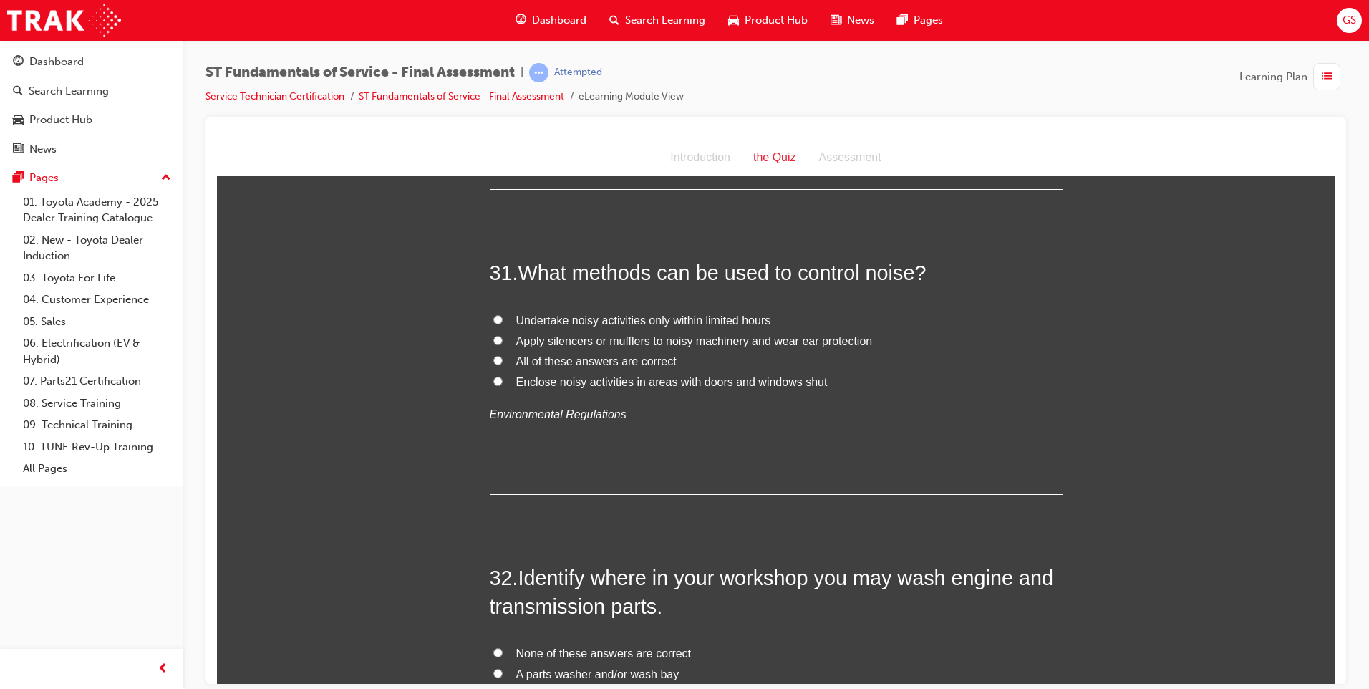
scroll to position [9808, 0]
click at [595, 313] on span "Undertake noisy activities only within limited hours" at bounding box center [643, 319] width 255 height 12
click at [503, 314] on input "Undertake noisy activities only within limited hours" at bounding box center [497, 318] width 9 height 9
radio input "true"
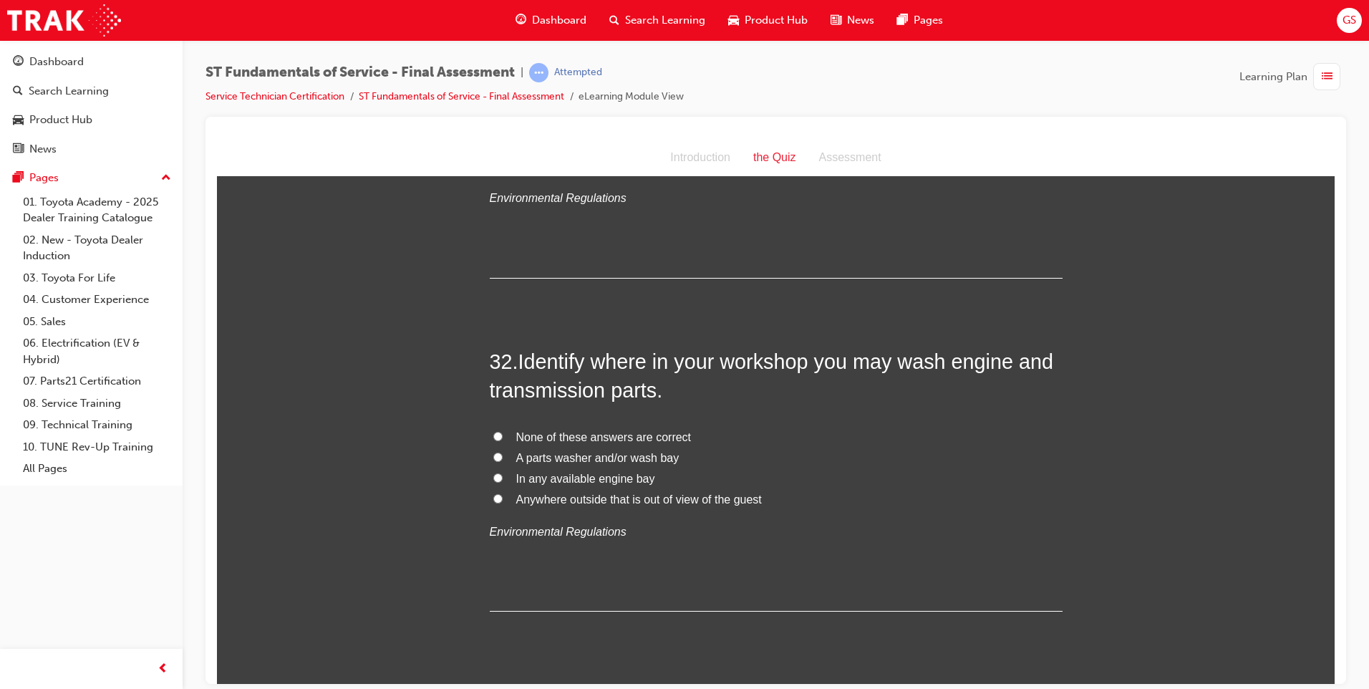
scroll to position [10094, 0]
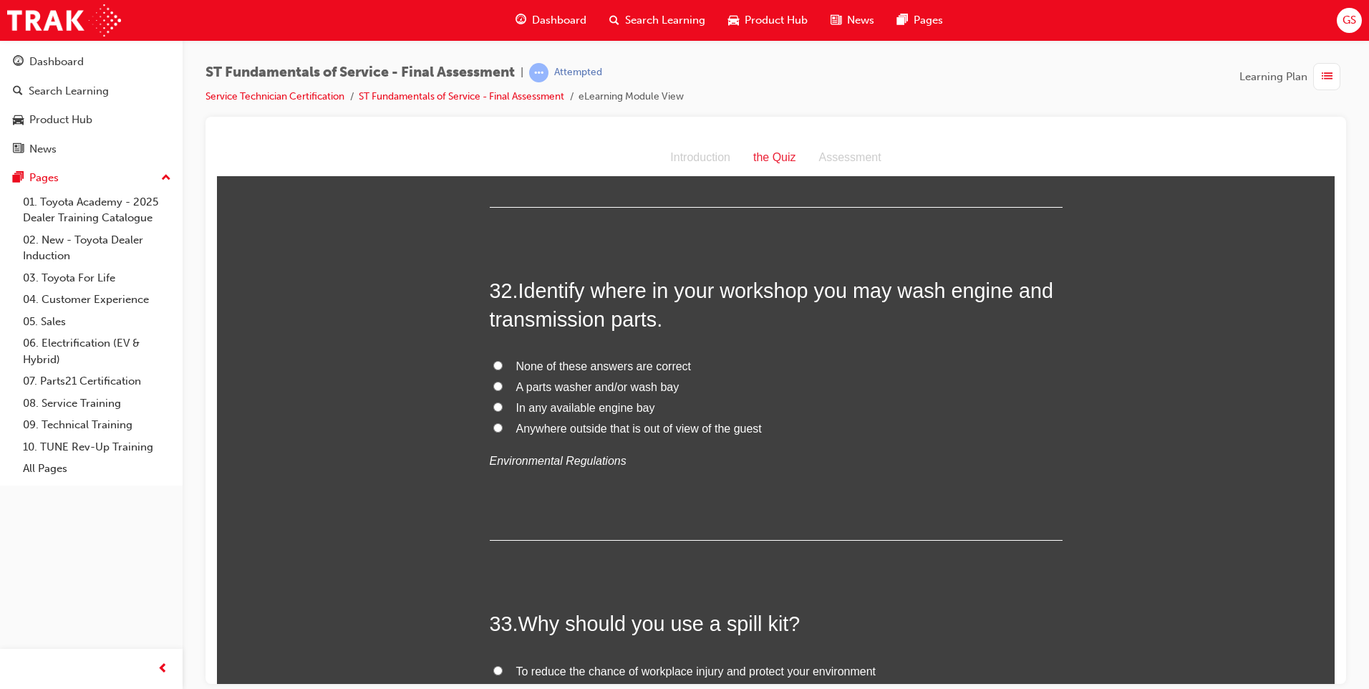
click at [572, 359] on span "None of these answers are correct" at bounding box center [603, 365] width 175 height 12
click at [503, 360] on input "None of these answers are correct" at bounding box center [497, 364] width 9 height 9
radio input "true"
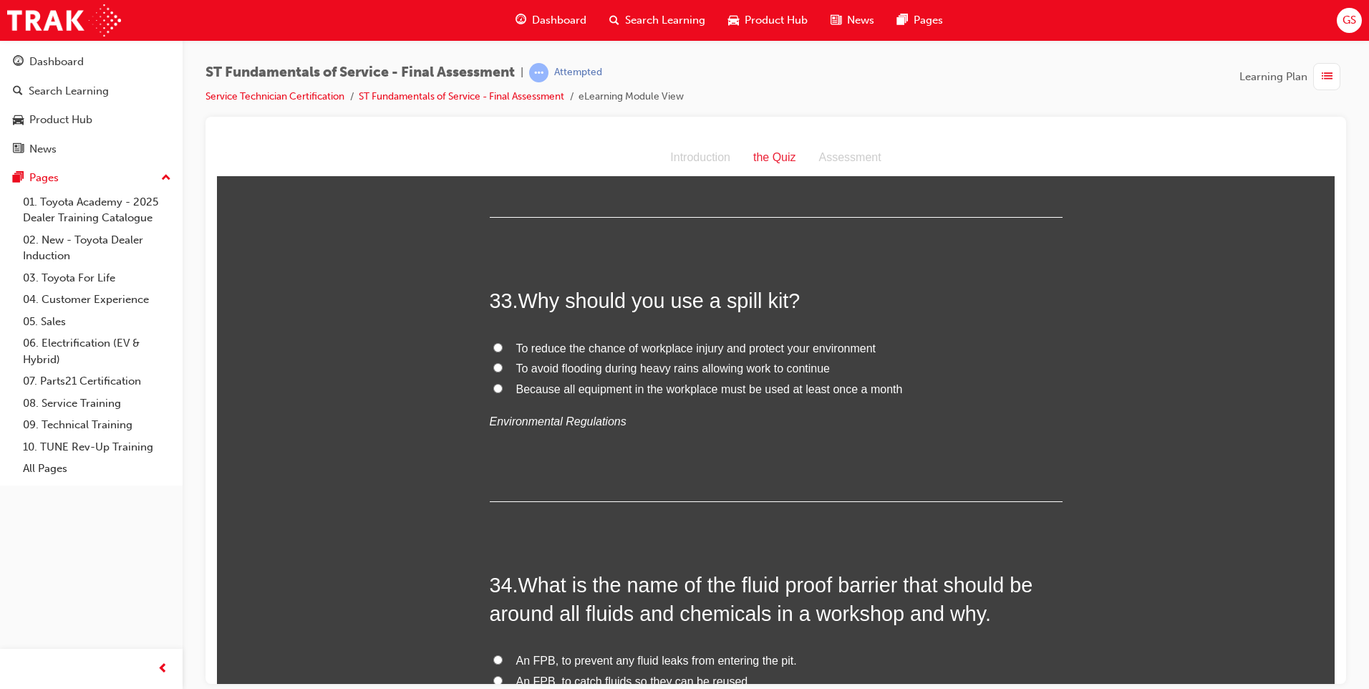
scroll to position [10452, 0]
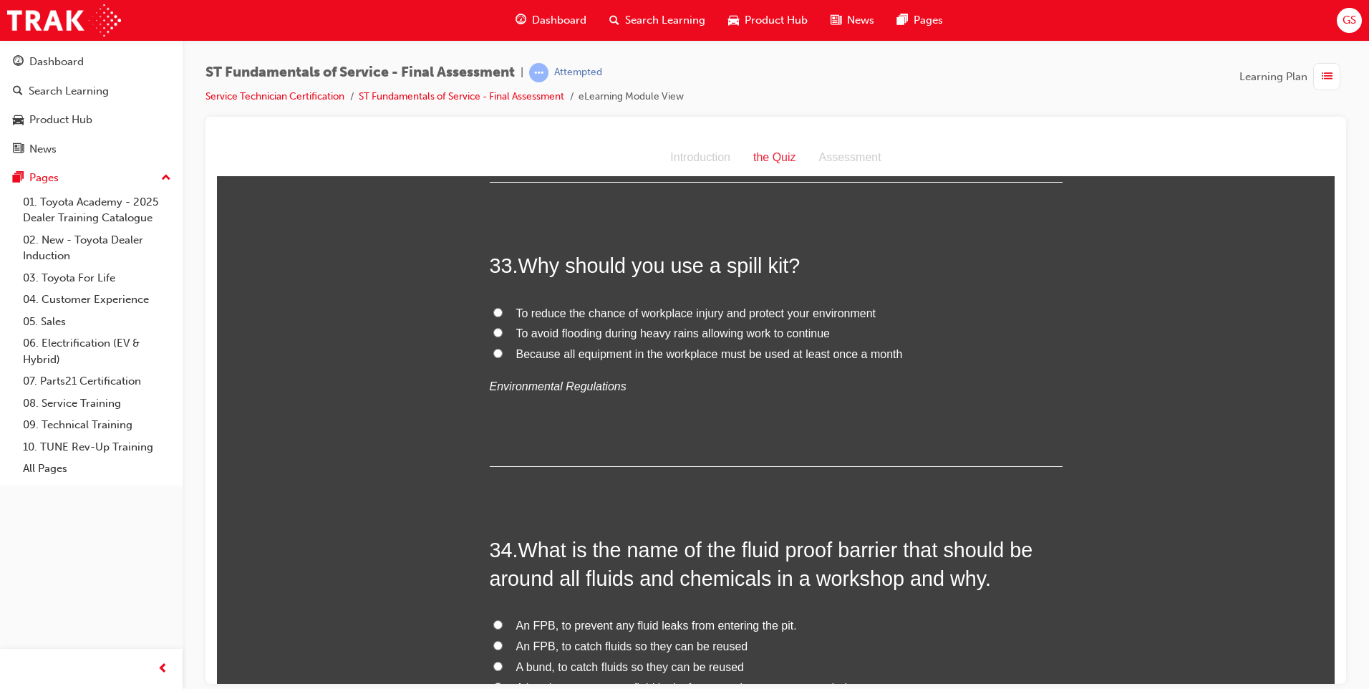
click at [735, 306] on span "To reduce the chance of workplace injury and protect your environment" at bounding box center [696, 312] width 360 height 12
click at [503, 307] on input "To reduce the chance of workplace injury and protect your environment" at bounding box center [497, 311] width 9 height 9
radio input "true"
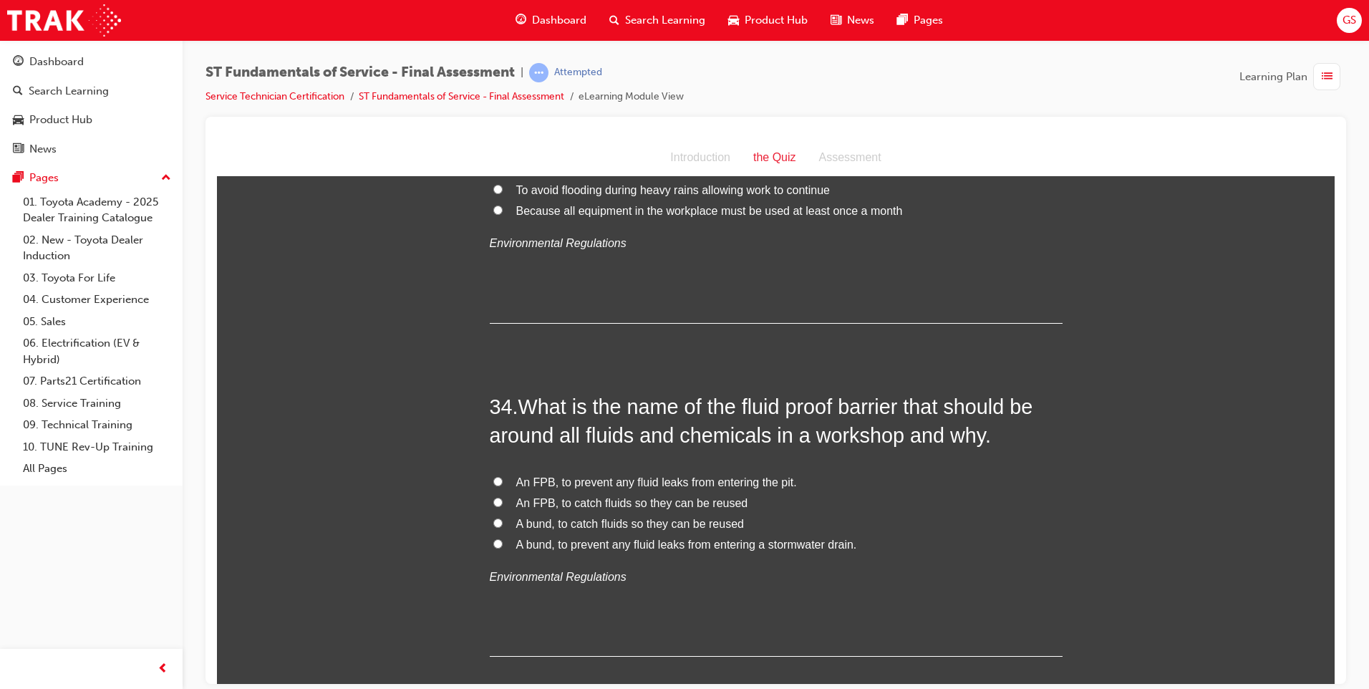
scroll to position [10648, 0]
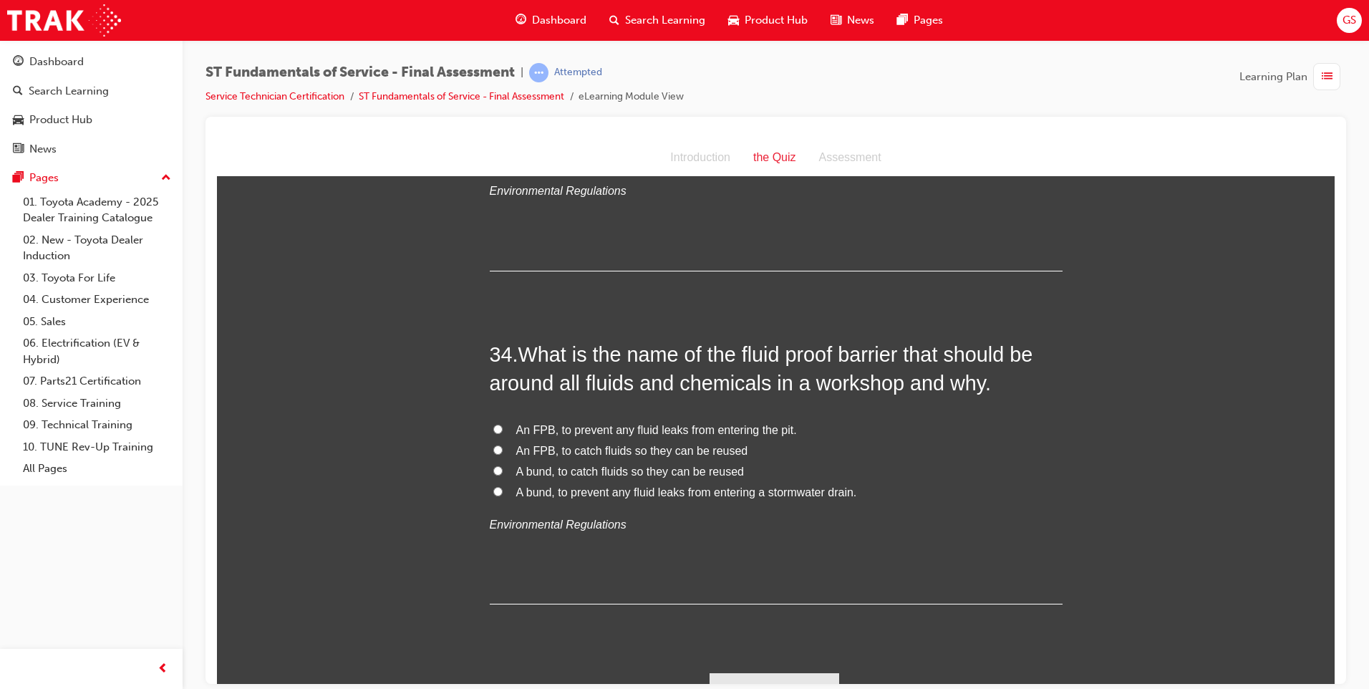
click at [584, 444] on span "An FPB, to catch fluids so they can be reused" at bounding box center [632, 450] width 232 height 12
click at [503, 445] on input "An FPB, to catch fluids so they can be reused" at bounding box center [497, 449] width 9 height 9
radio input "true"
click at [758, 672] on button "Submit Answers" at bounding box center [774, 692] width 130 height 40
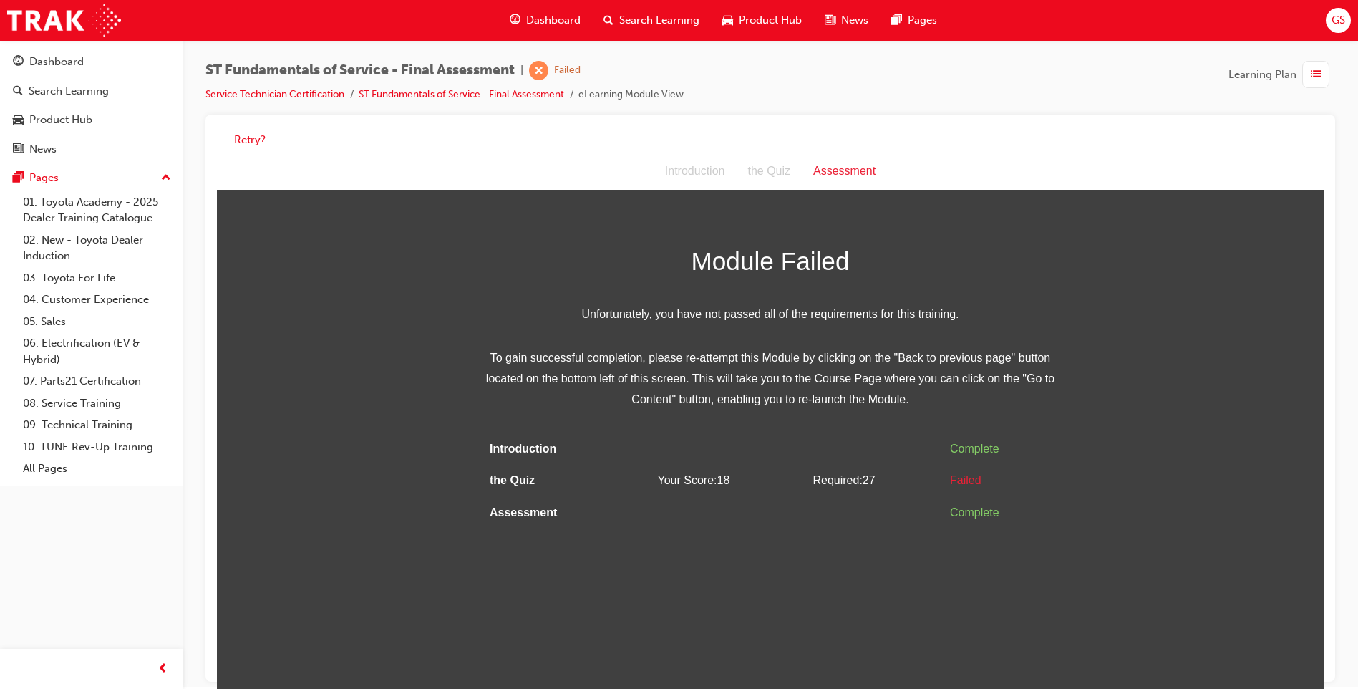
scroll to position [0, 0]
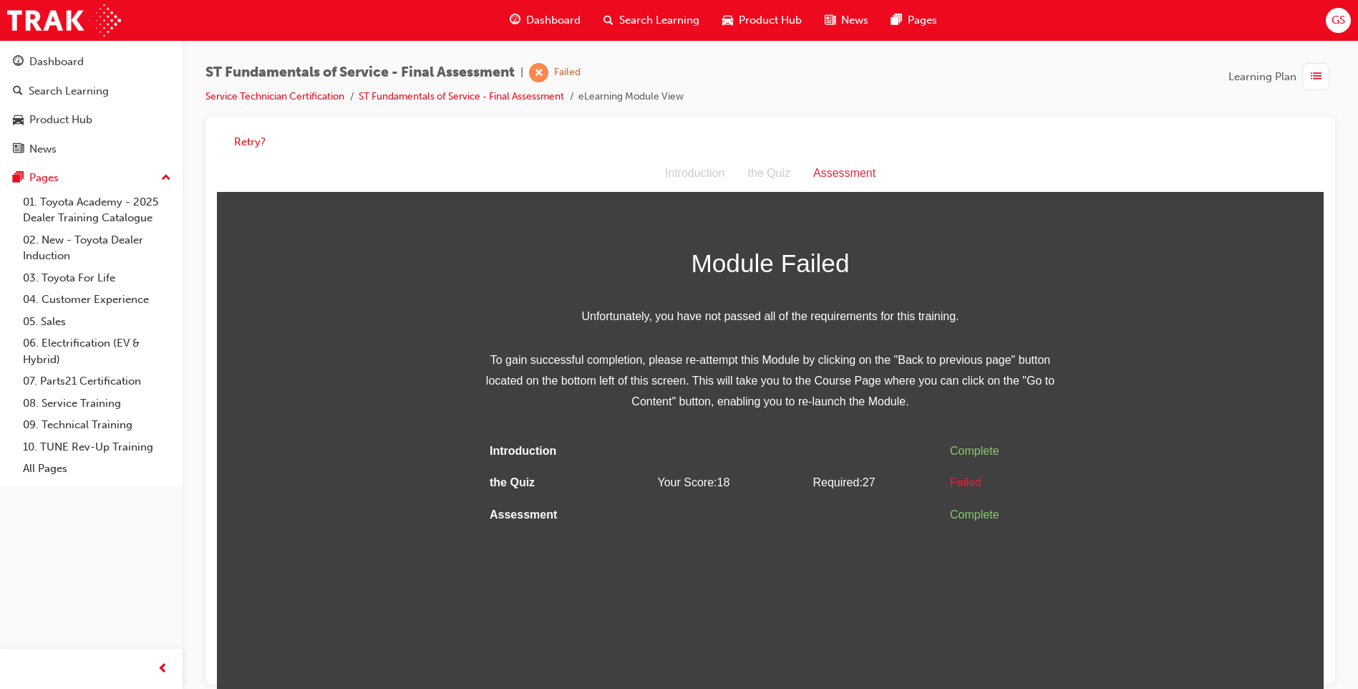
click at [959, 473] on div "Failed" at bounding box center [1000, 483] width 101 height 21
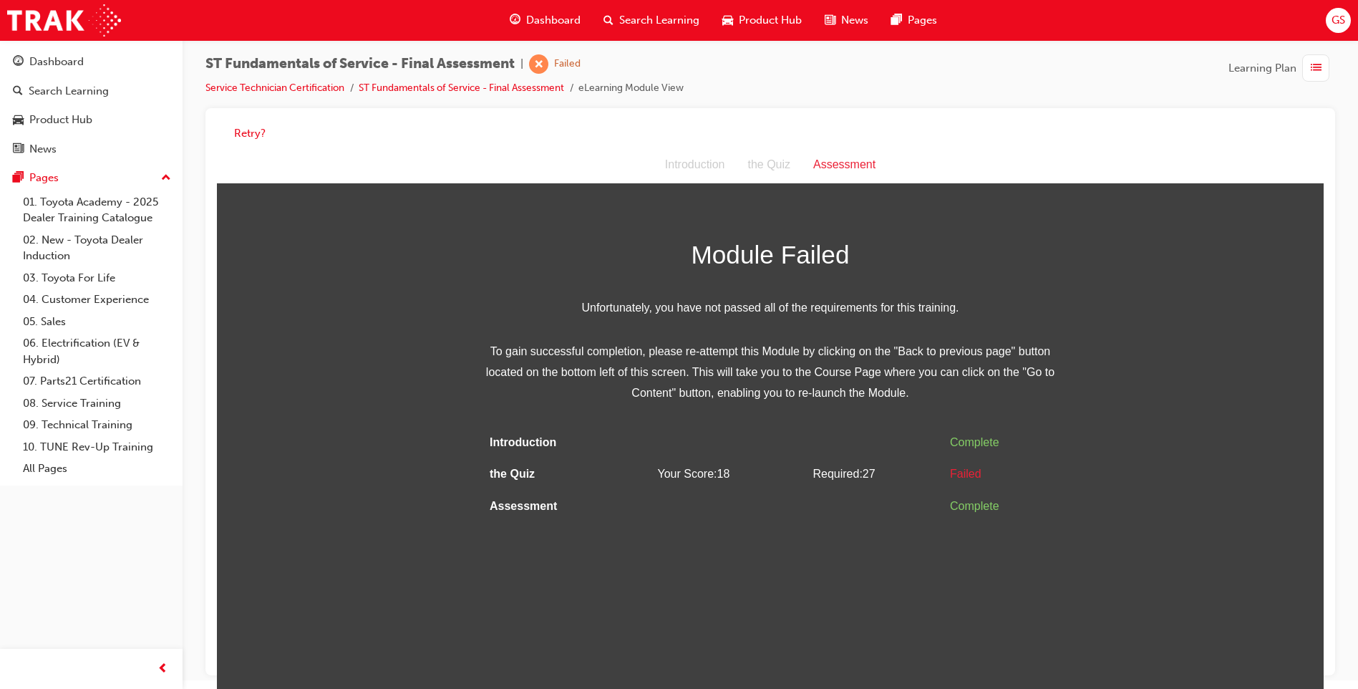
scroll to position [11, 0]
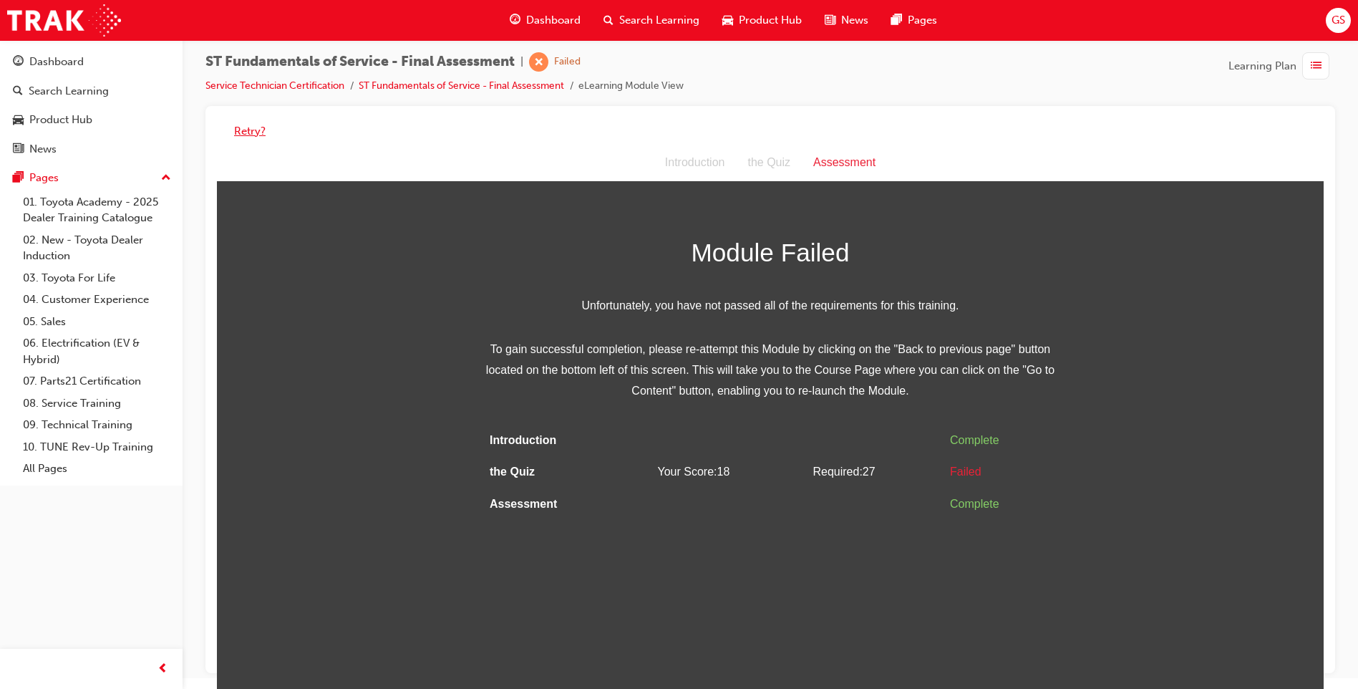
click at [246, 125] on button "Retry?" at bounding box center [250, 131] width 32 height 16
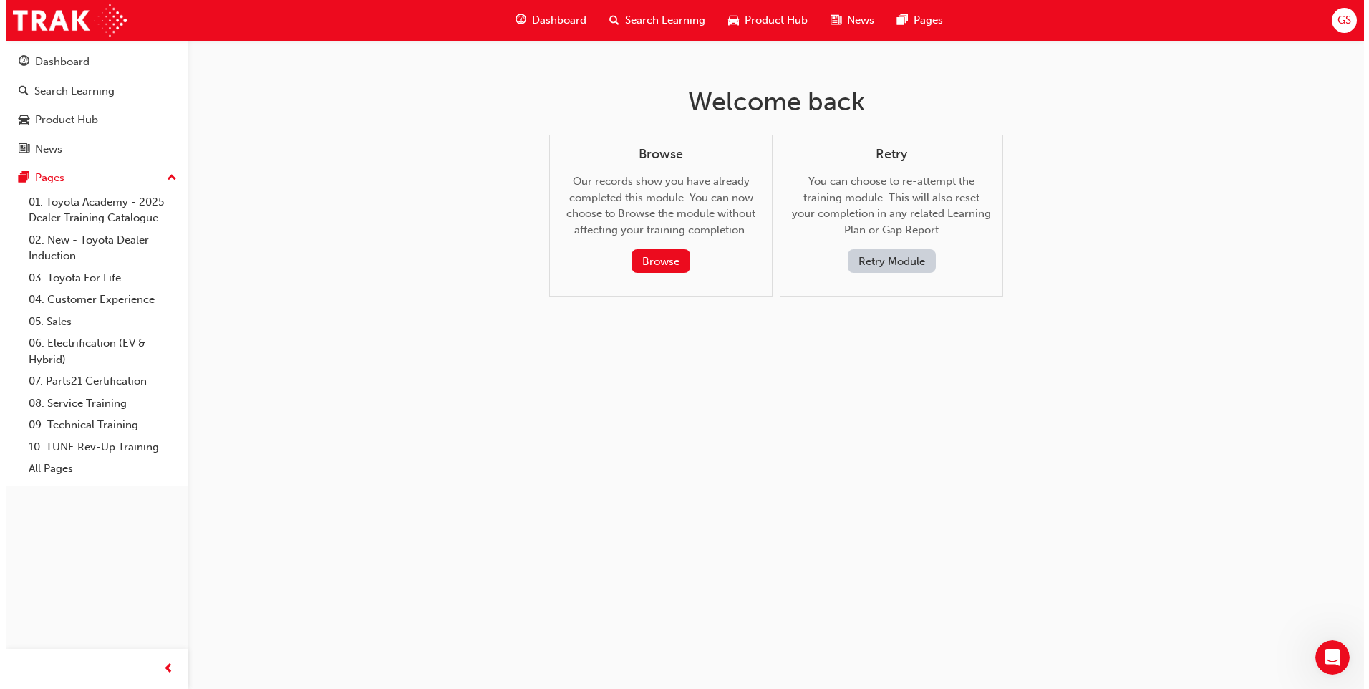
scroll to position [0, 0]
click at [903, 261] on button "Retry Module" at bounding box center [891, 261] width 88 height 24
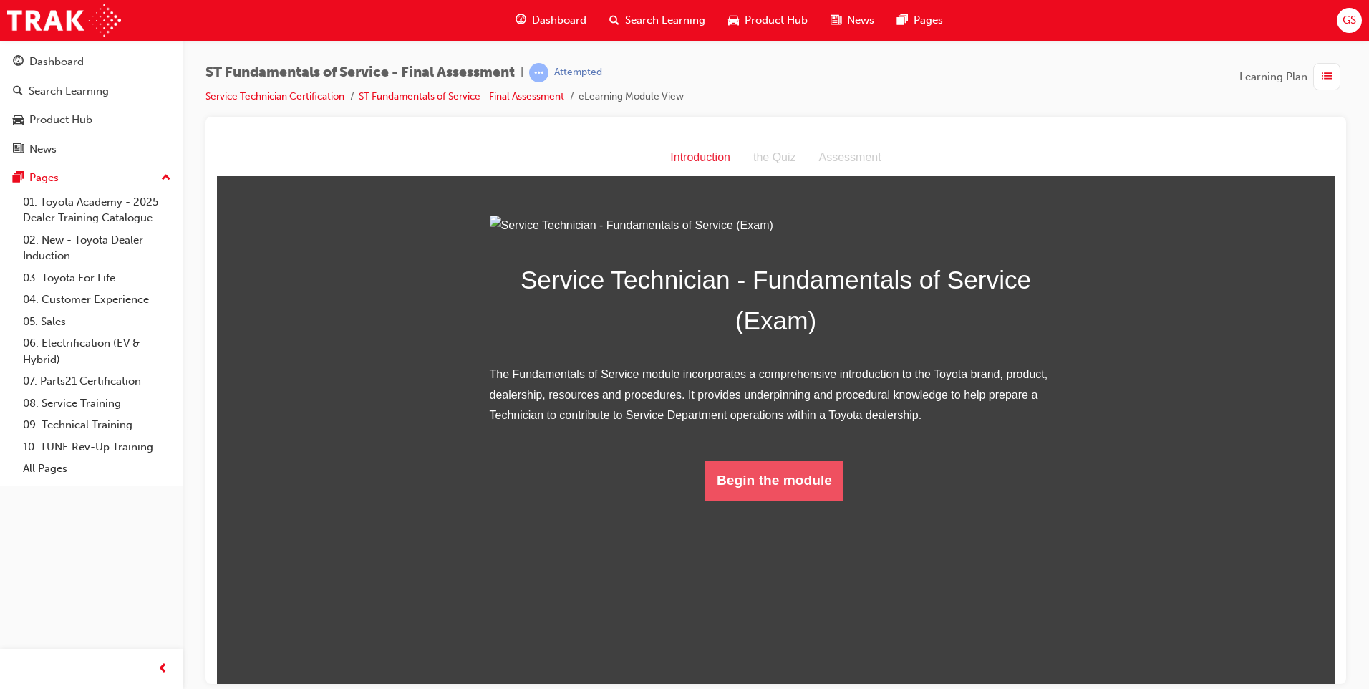
click at [755, 500] on button "Begin the module" at bounding box center [774, 480] width 138 height 40
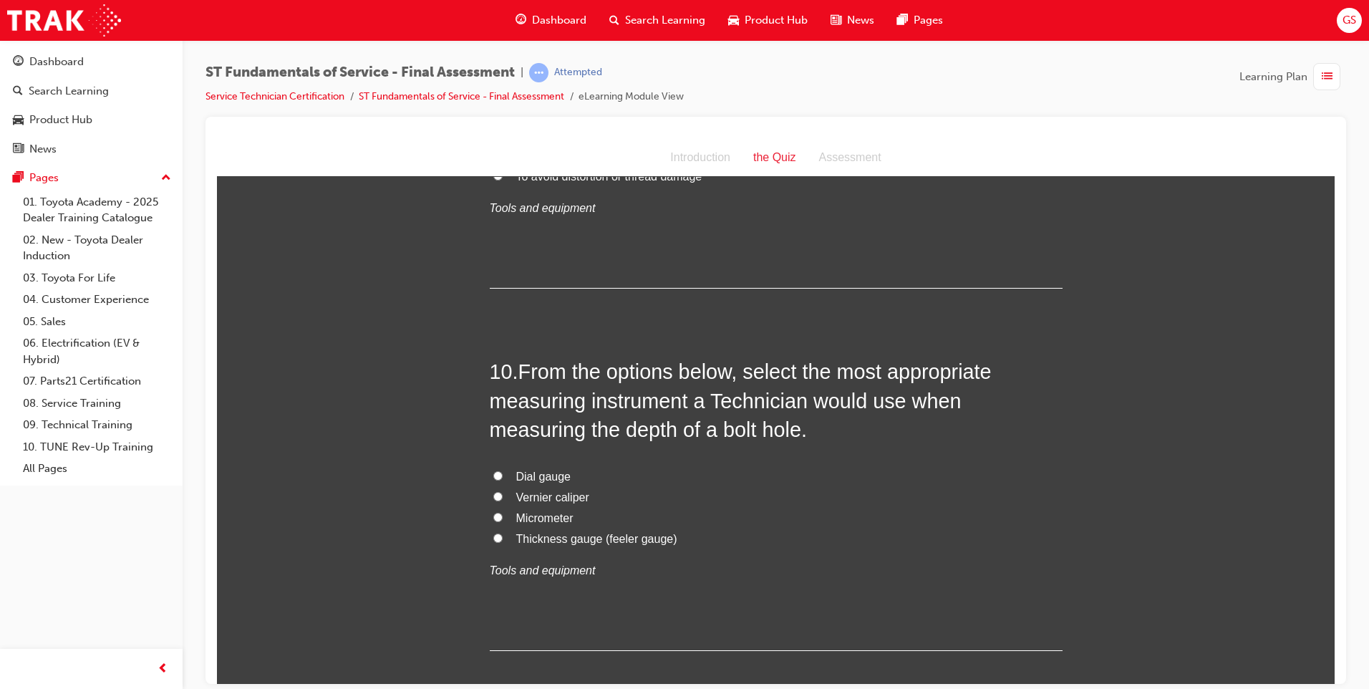
scroll to position [2864, 0]
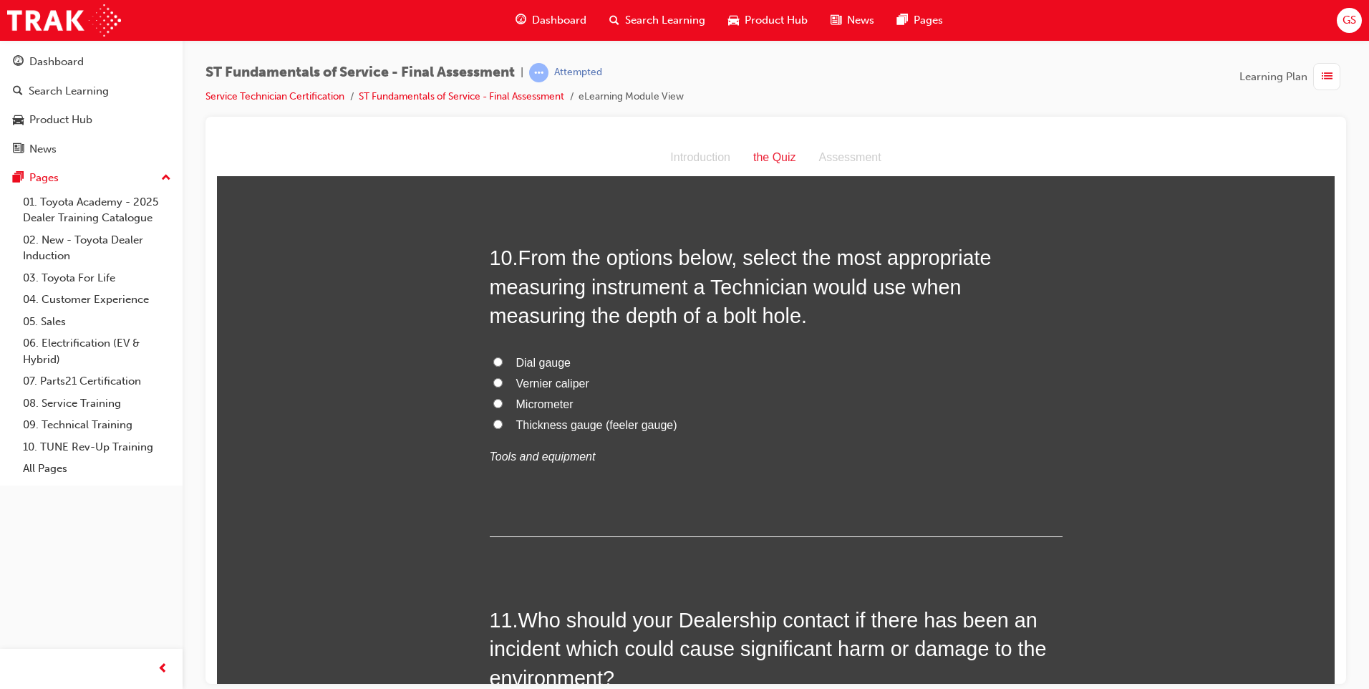
click at [694, 156] on div "Introduction" at bounding box center [700, 157] width 83 height 21
click at [829, 158] on div "Assessment" at bounding box center [850, 157] width 85 height 21
click at [701, 152] on div "Introduction" at bounding box center [700, 157] width 83 height 21
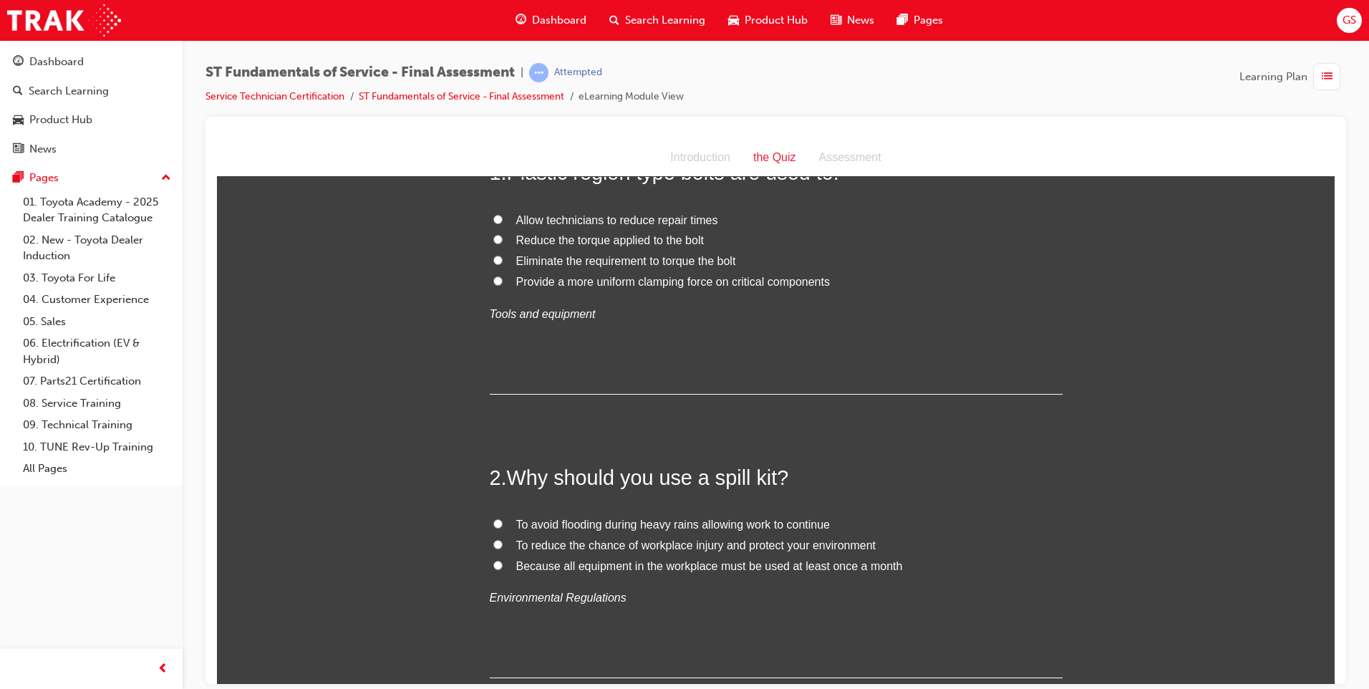
scroll to position [0, 0]
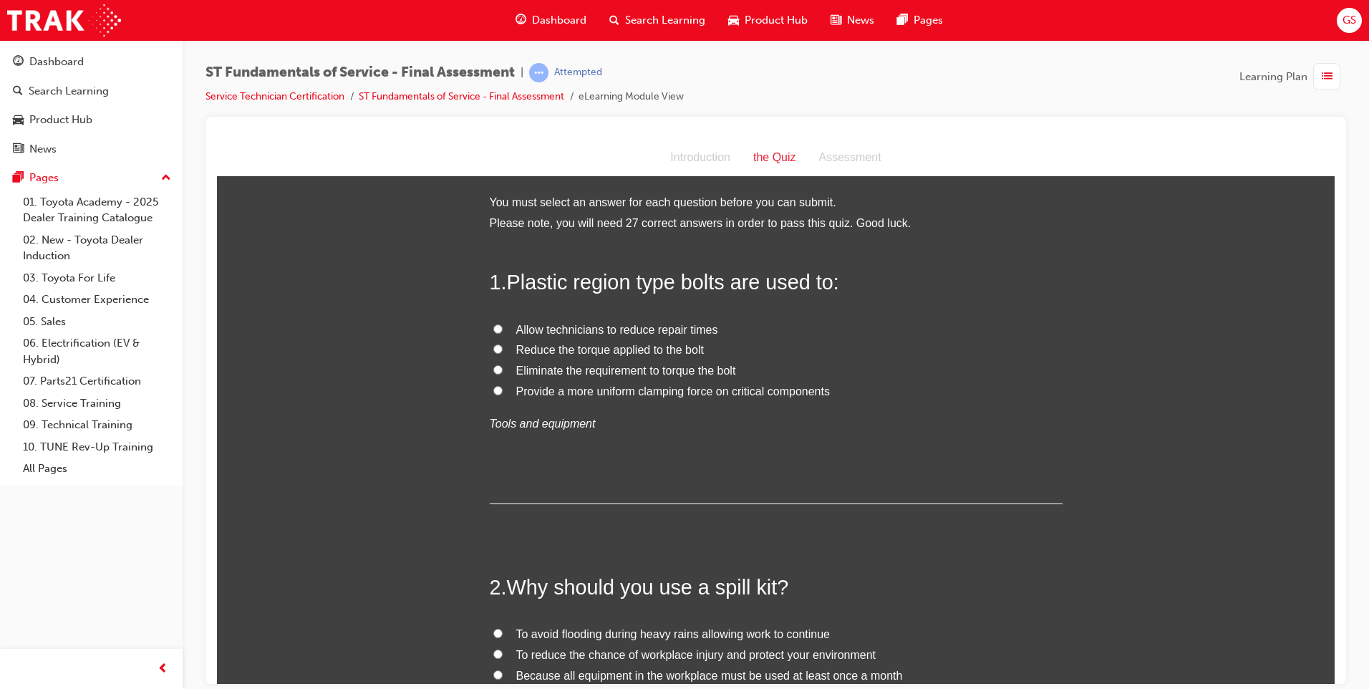
drag, startPoint x: 1331, startPoint y: 649, endPoint x: 1513, endPoint y: 249, distance: 439.9
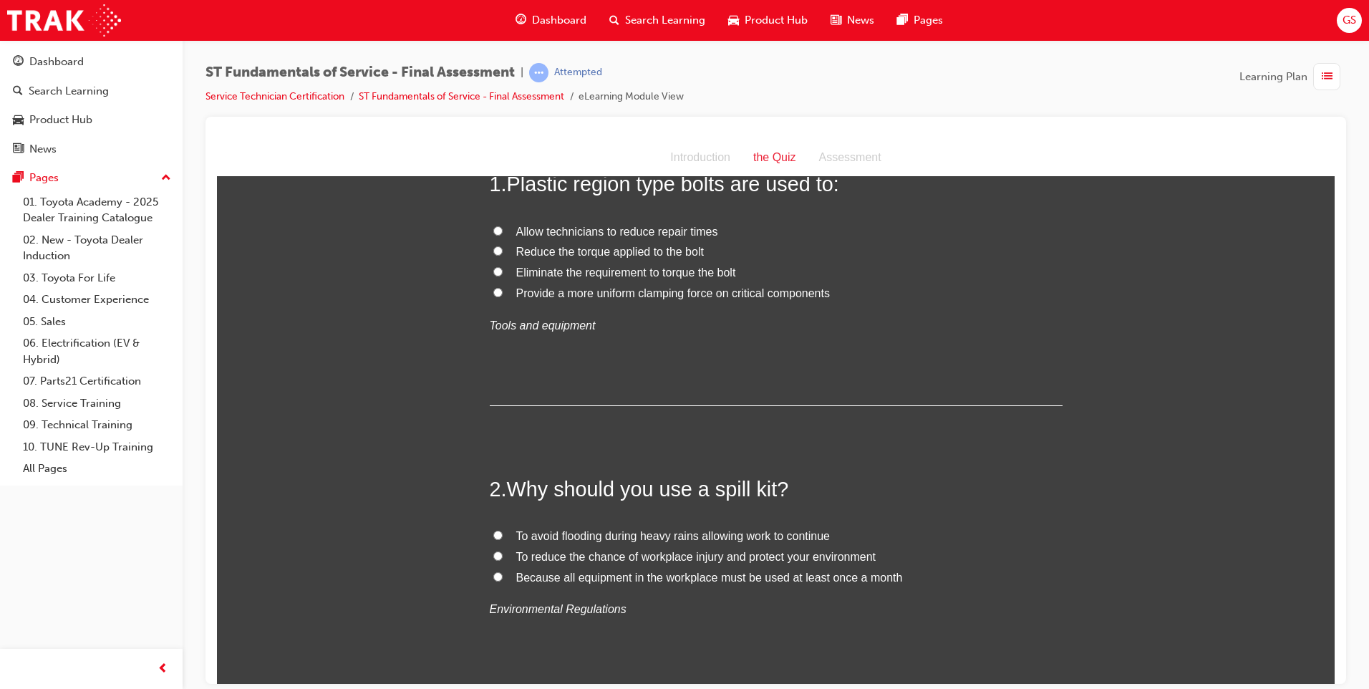
scroll to position [143, 0]
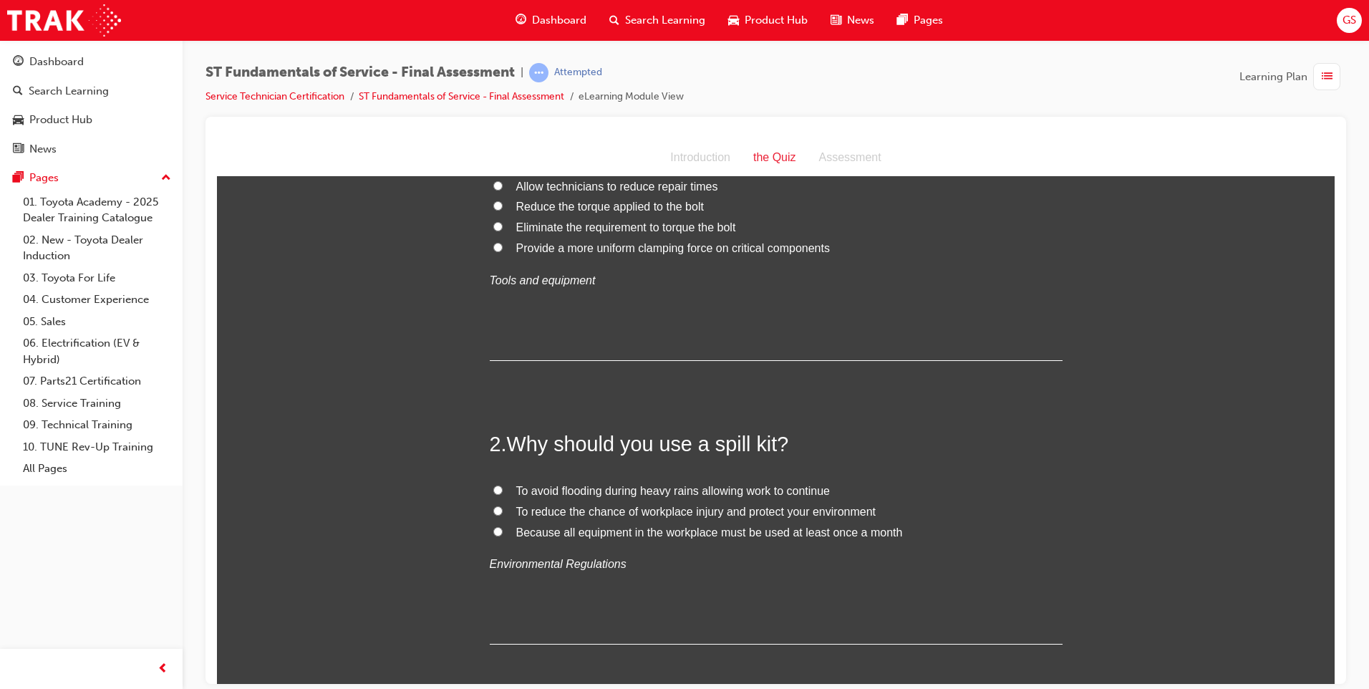
click at [568, 516] on span "To reduce the chance of workplace injury and protect your environment" at bounding box center [696, 511] width 360 height 12
click at [503, 515] on input "To reduce the chance of workplace injury and protect your environment" at bounding box center [497, 509] width 9 height 9
radio input "true"
click at [564, 252] on span "Provide a more uniform clamping force on critical components" at bounding box center [673, 247] width 314 height 12
click at [503, 251] on input "Provide a more uniform clamping force on critical components" at bounding box center [497, 246] width 9 height 9
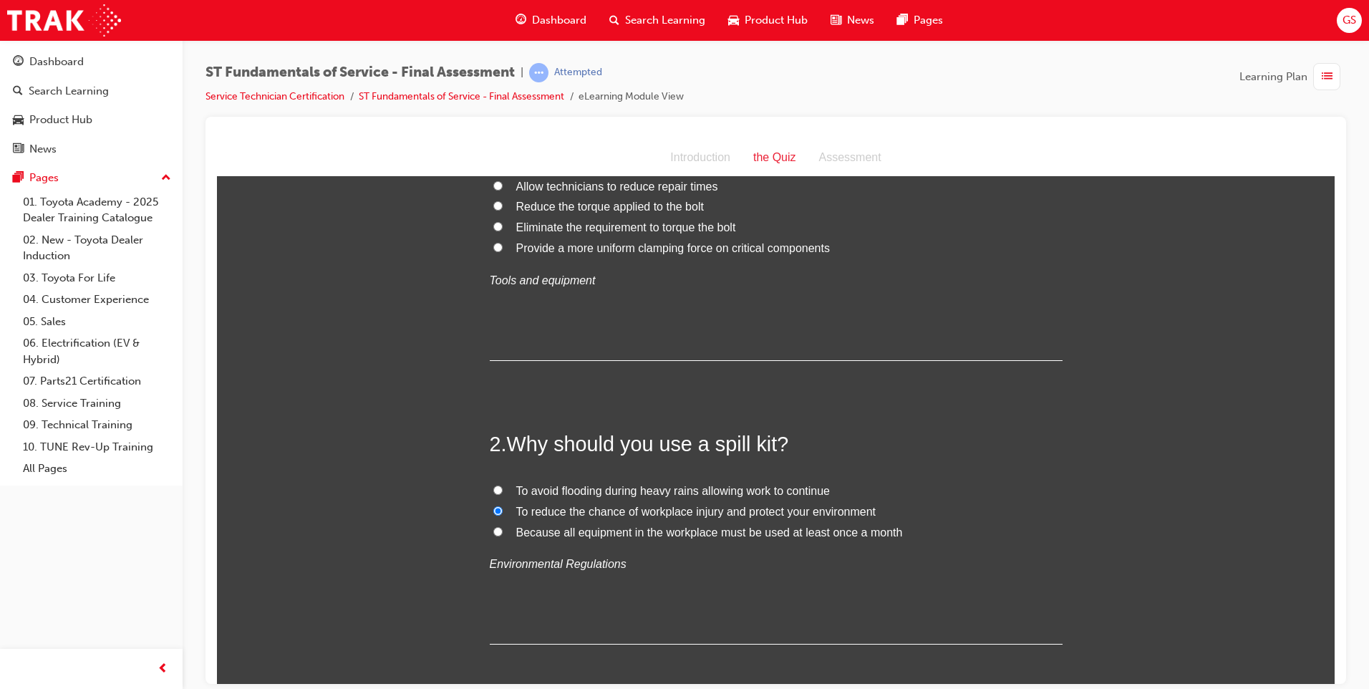
radio input "true"
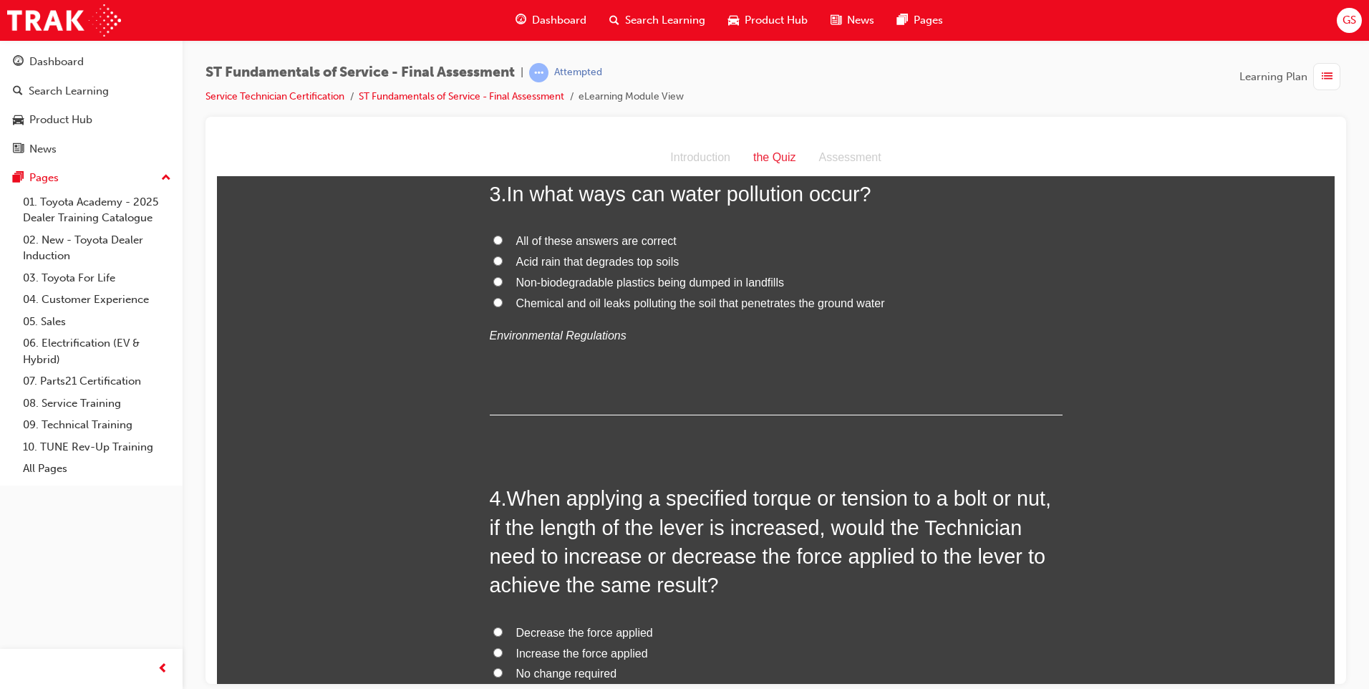
scroll to position [644, 0]
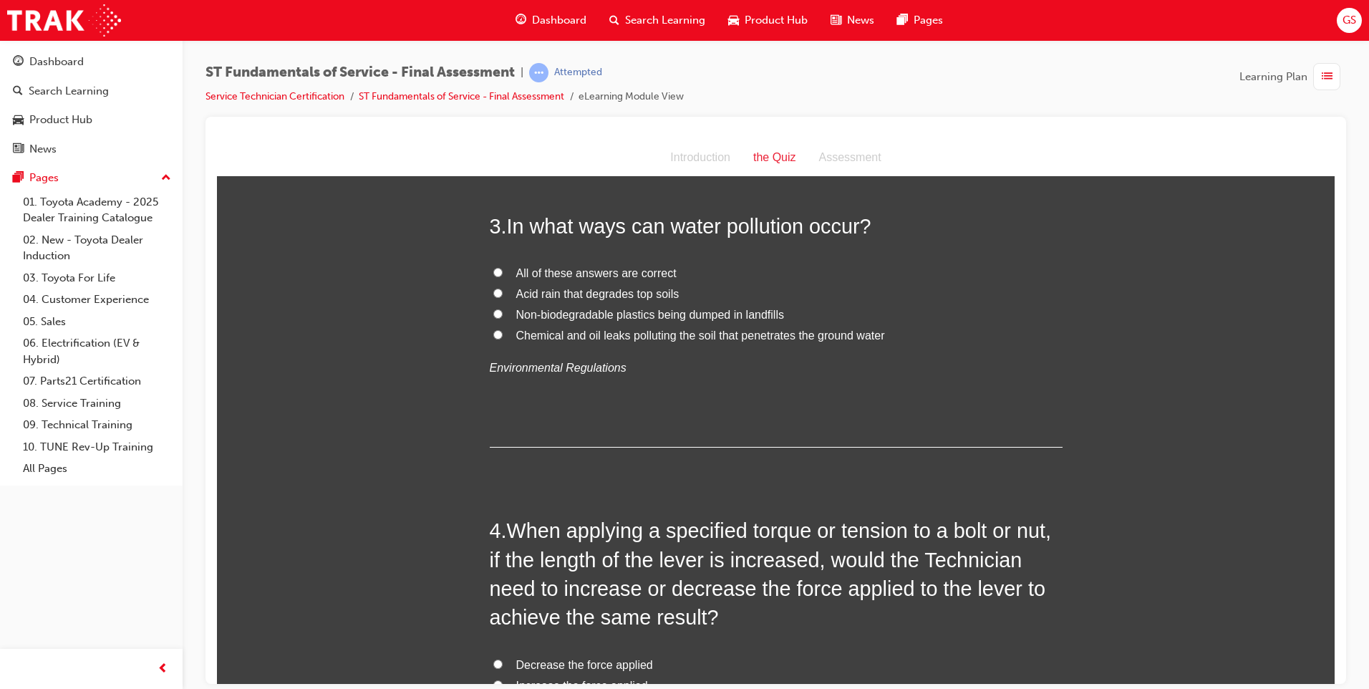
radio input "true"
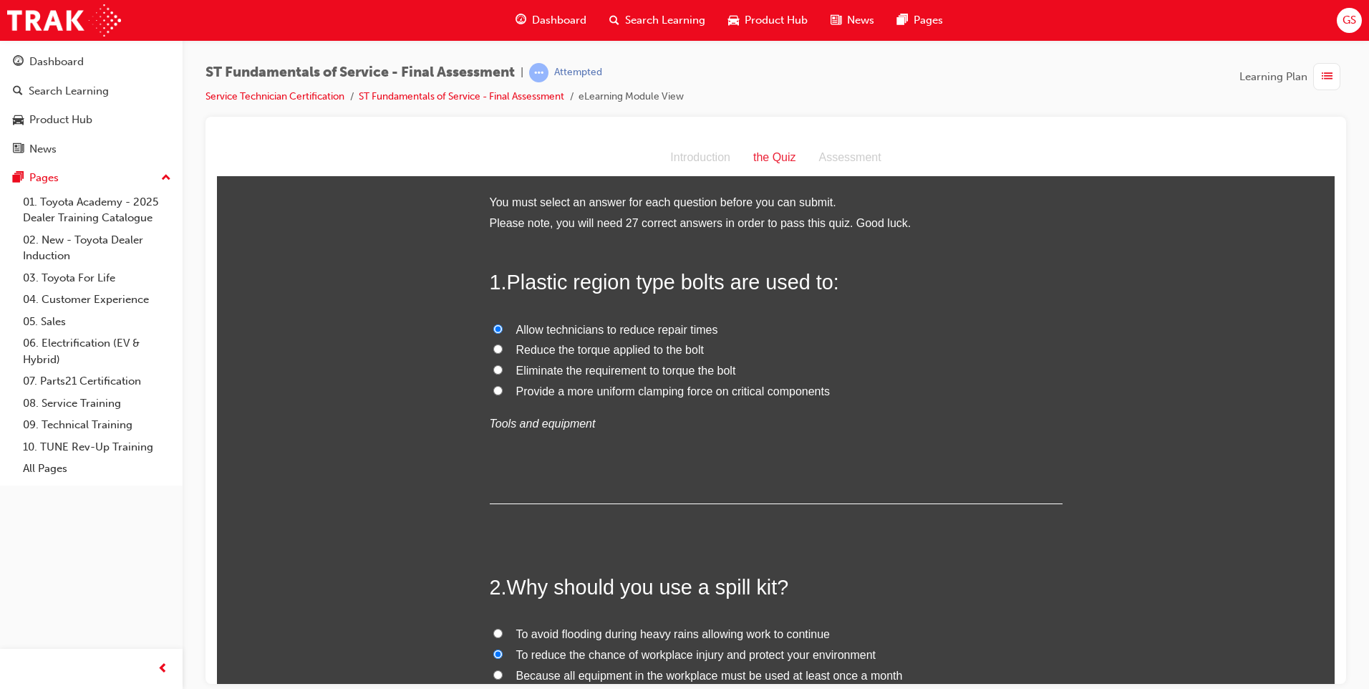
click at [493, 344] on input "Reduce the torque applied to the bolt" at bounding box center [497, 348] width 9 height 9
radio input "true"
click at [493, 364] on input "Eliminate the requirement to torque the bolt" at bounding box center [497, 368] width 9 height 9
radio input "true"
click at [493, 385] on input "Provide a more uniform clamping force on critical components" at bounding box center [497, 389] width 9 height 9
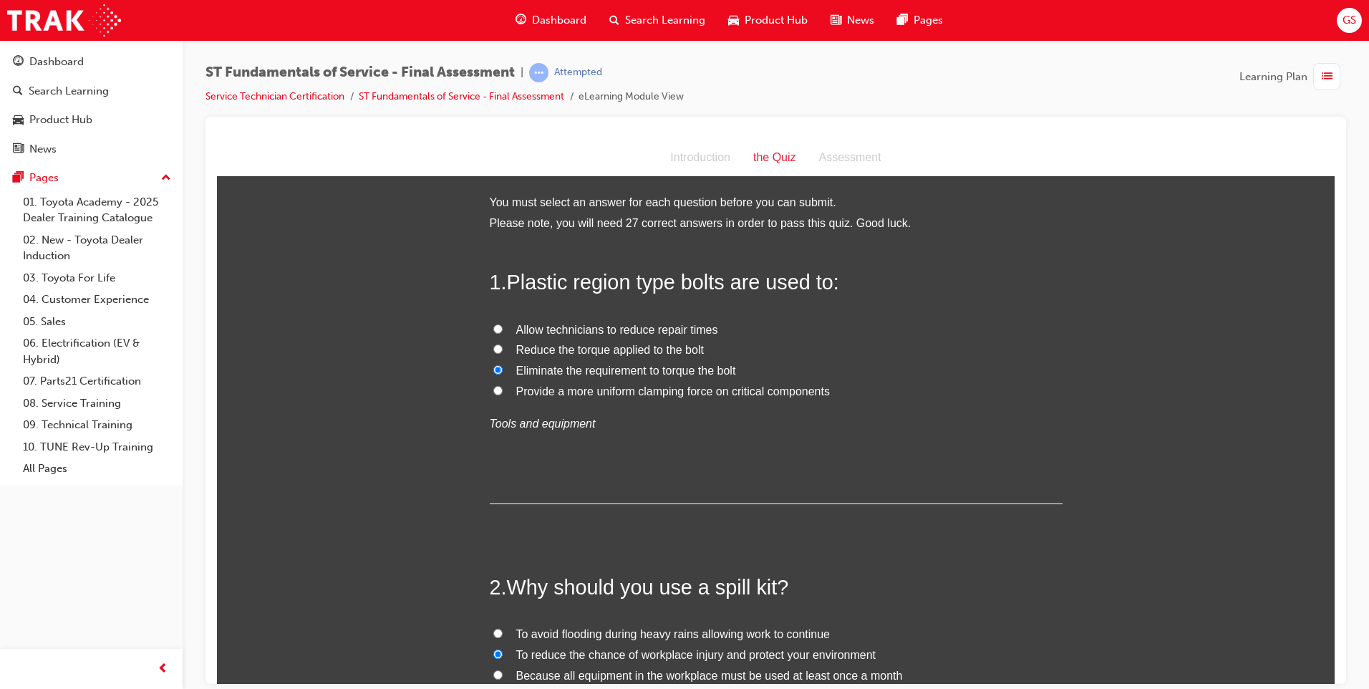
radio input "true"
click at [663, 438] on div "1 . Plastic region type bolts are used to: Allow technicians to reduce repair t…" at bounding box center [776, 385] width 573 height 236
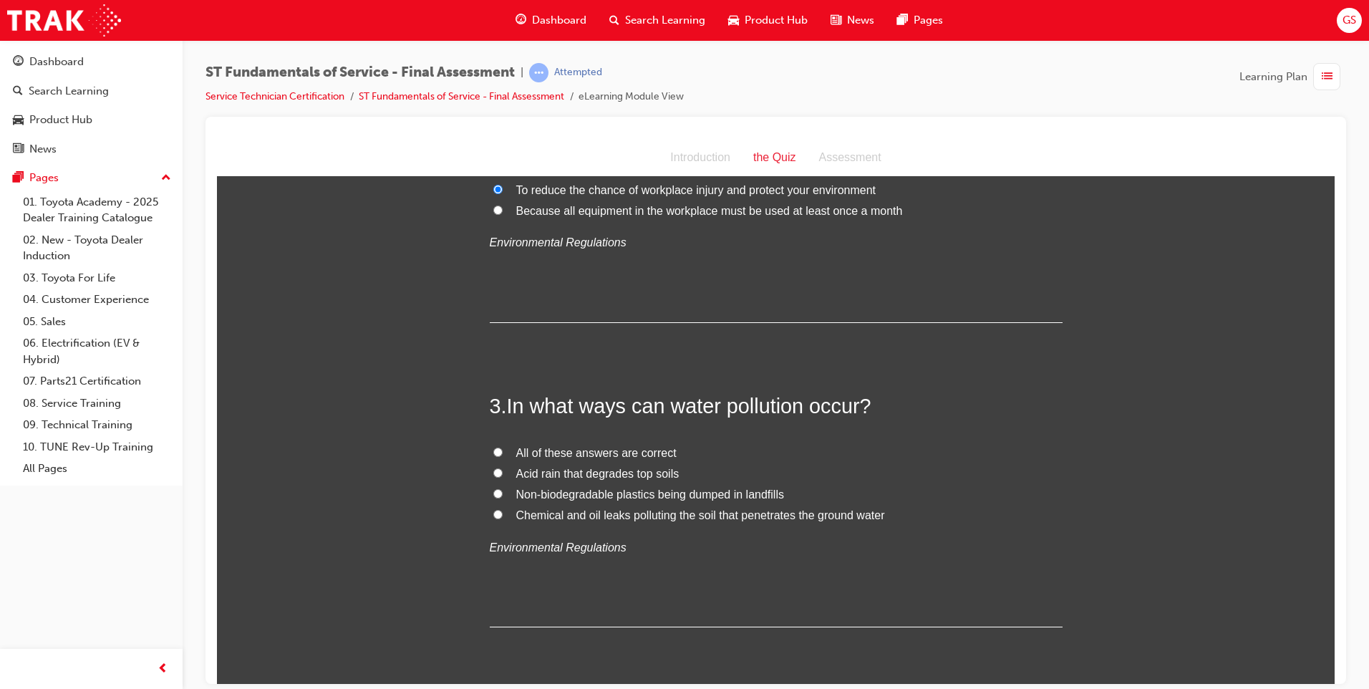
scroll to position [501, 0]
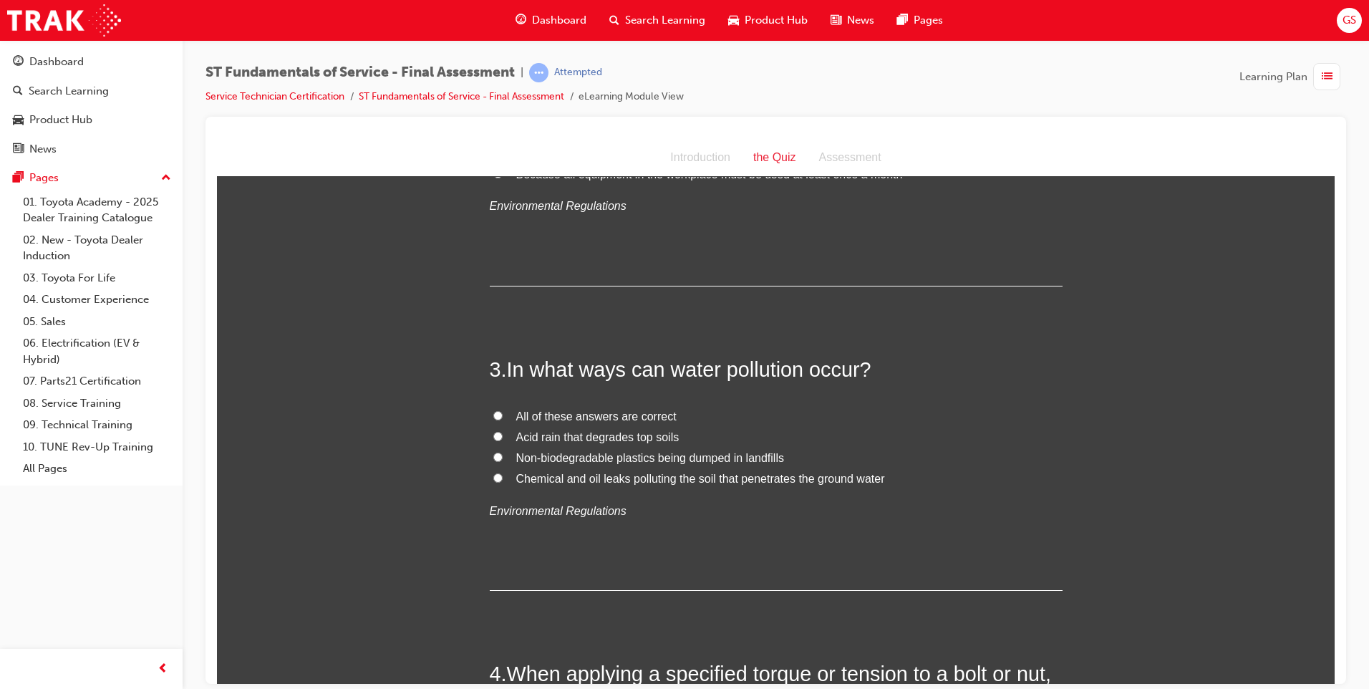
click at [577, 410] on span "All of these answers are correct" at bounding box center [596, 416] width 160 height 12
click at [503, 410] on input "All of these answers are correct" at bounding box center [497, 414] width 9 height 9
radio input "true"
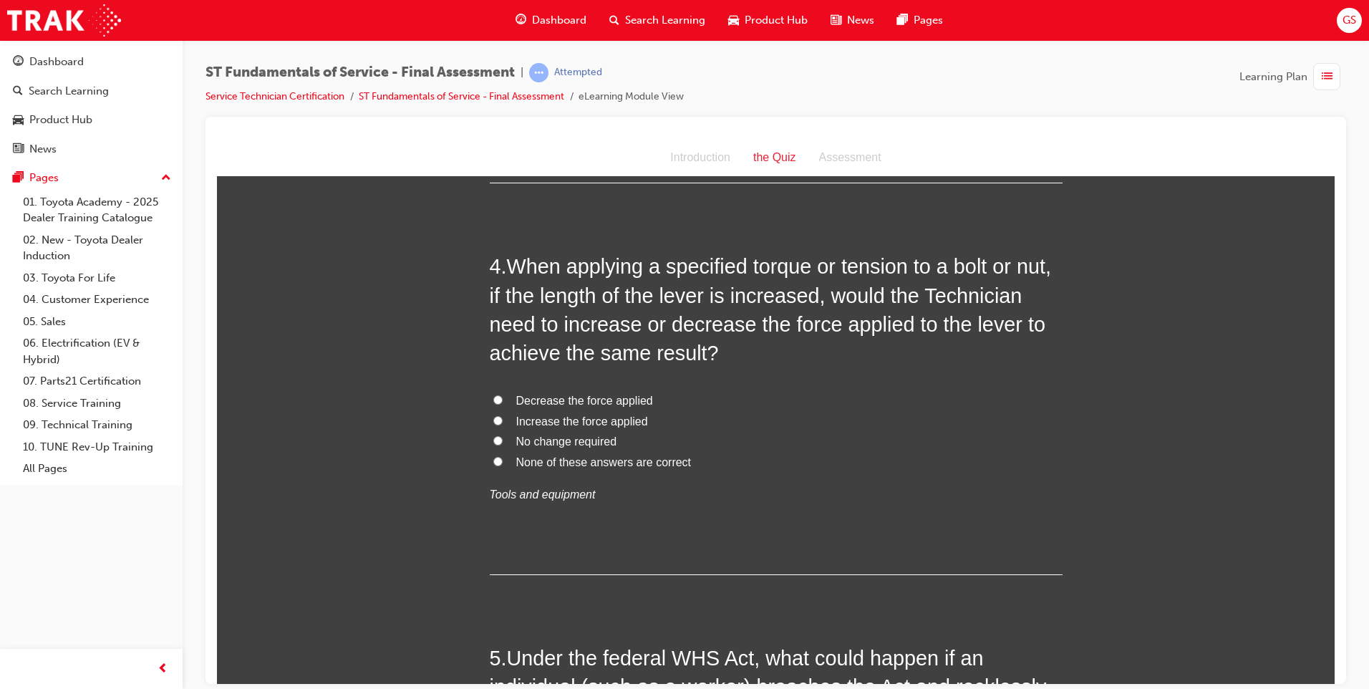
scroll to position [931, 0]
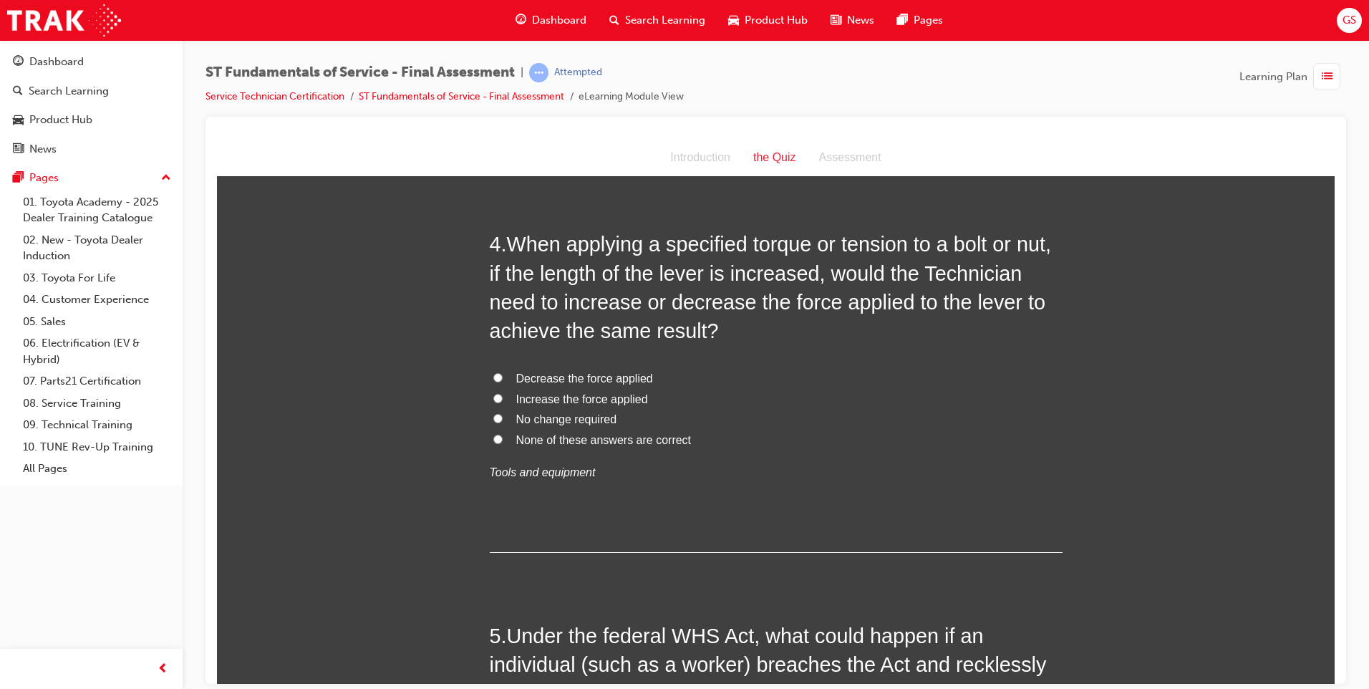
click at [586, 377] on span "Decrease the force applied" at bounding box center [584, 378] width 137 height 12
click at [503, 377] on input "Decrease the force applied" at bounding box center [497, 376] width 9 height 9
radio input "true"
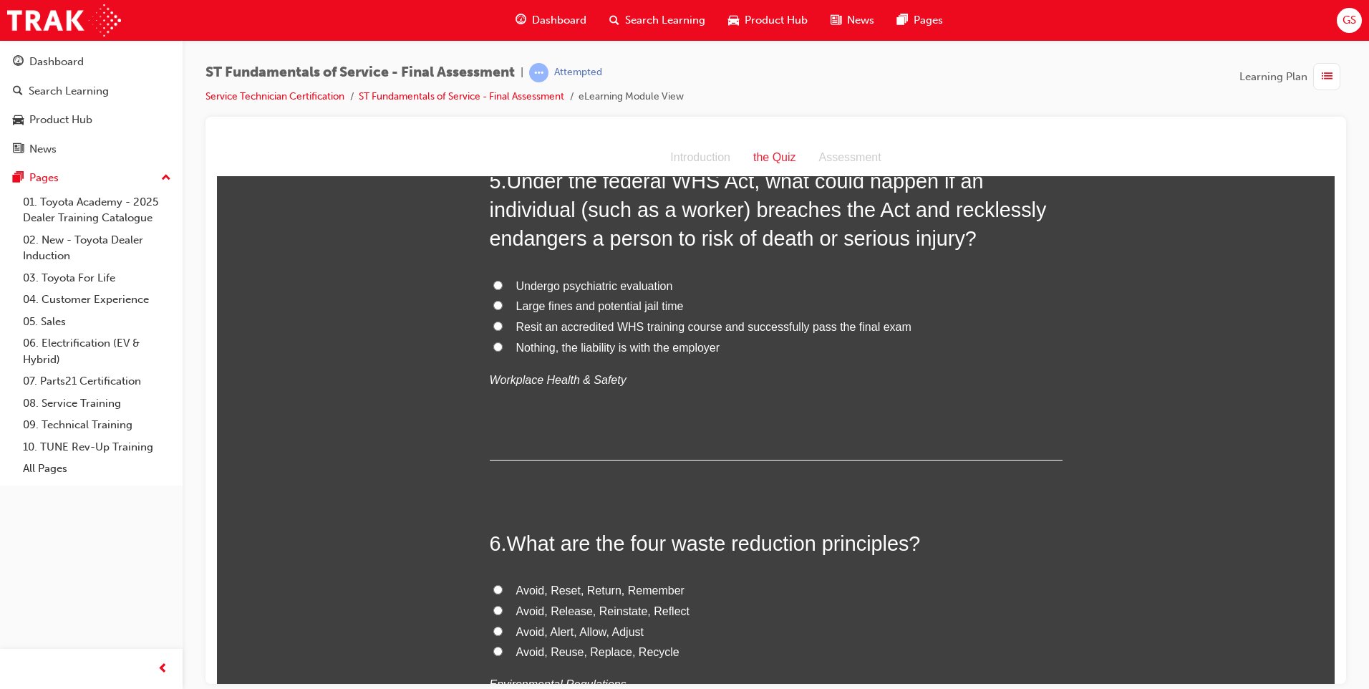
scroll to position [1360, 0]
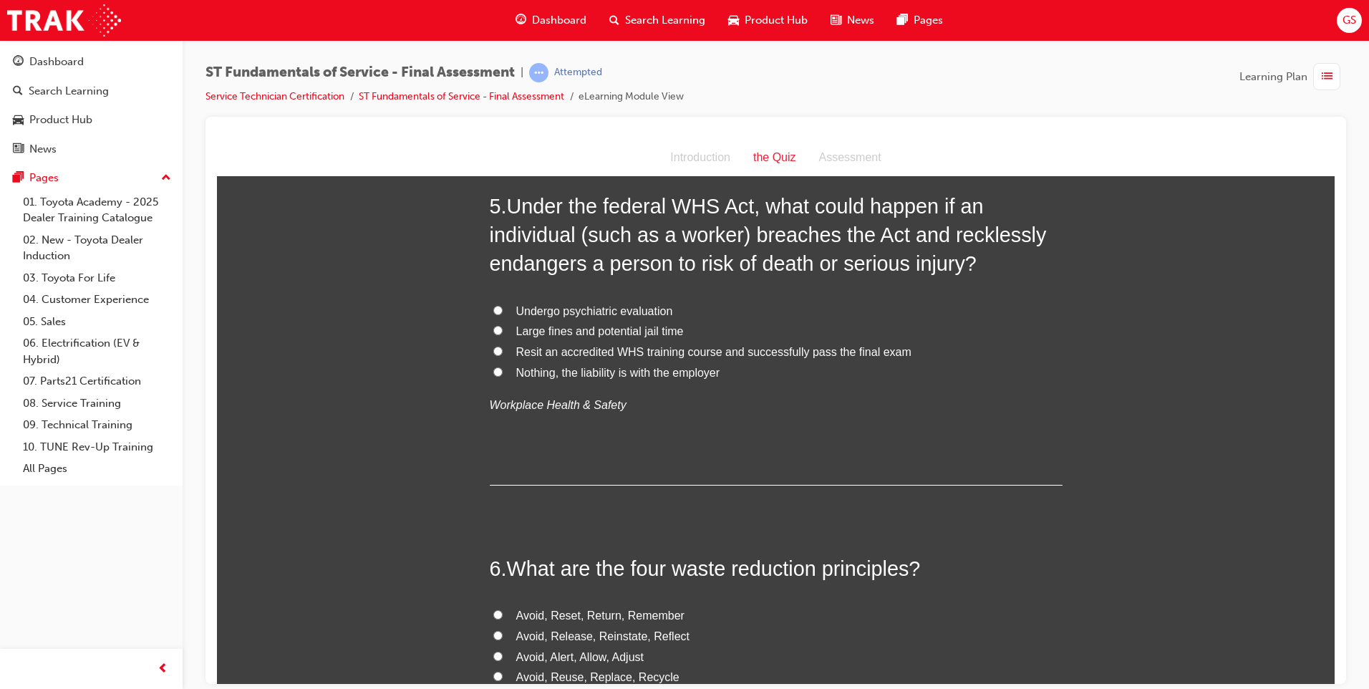
click at [595, 324] on span "Large fines and potential jail time" at bounding box center [600, 330] width 168 height 12
click at [503, 325] on input "Large fines and potential jail time" at bounding box center [497, 329] width 9 height 9
radio input "true"
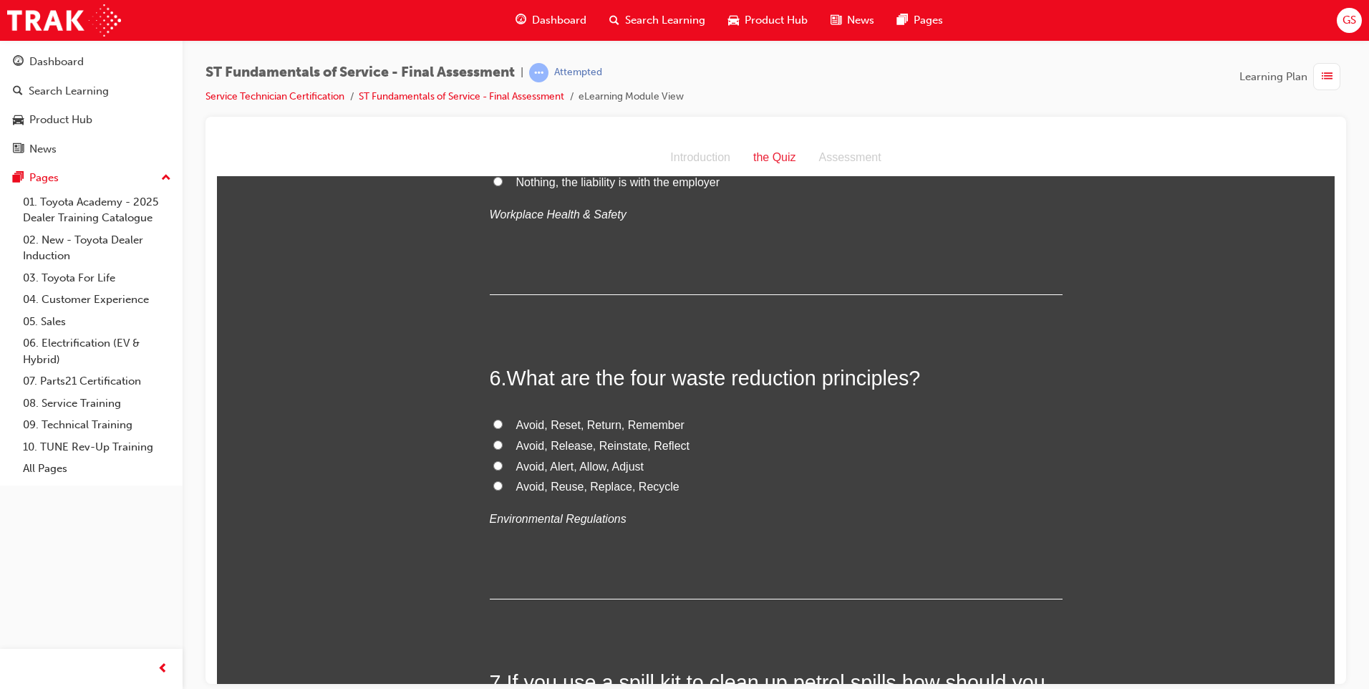
scroll to position [1575, 0]
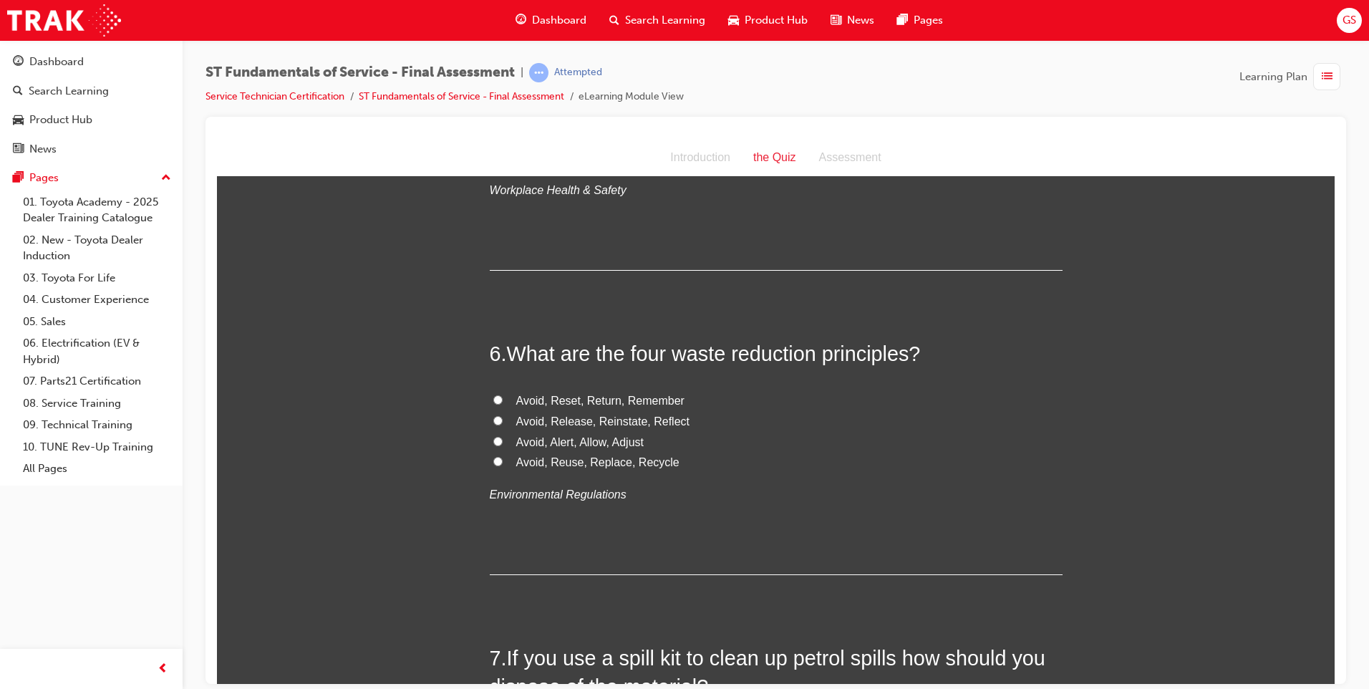
click at [603, 461] on span "Avoid, Reuse, Replace, Recycle" at bounding box center [597, 461] width 163 height 12
click at [503, 461] on input "Avoid, Reuse, Replace, Recycle" at bounding box center [497, 460] width 9 height 9
radio input "true"
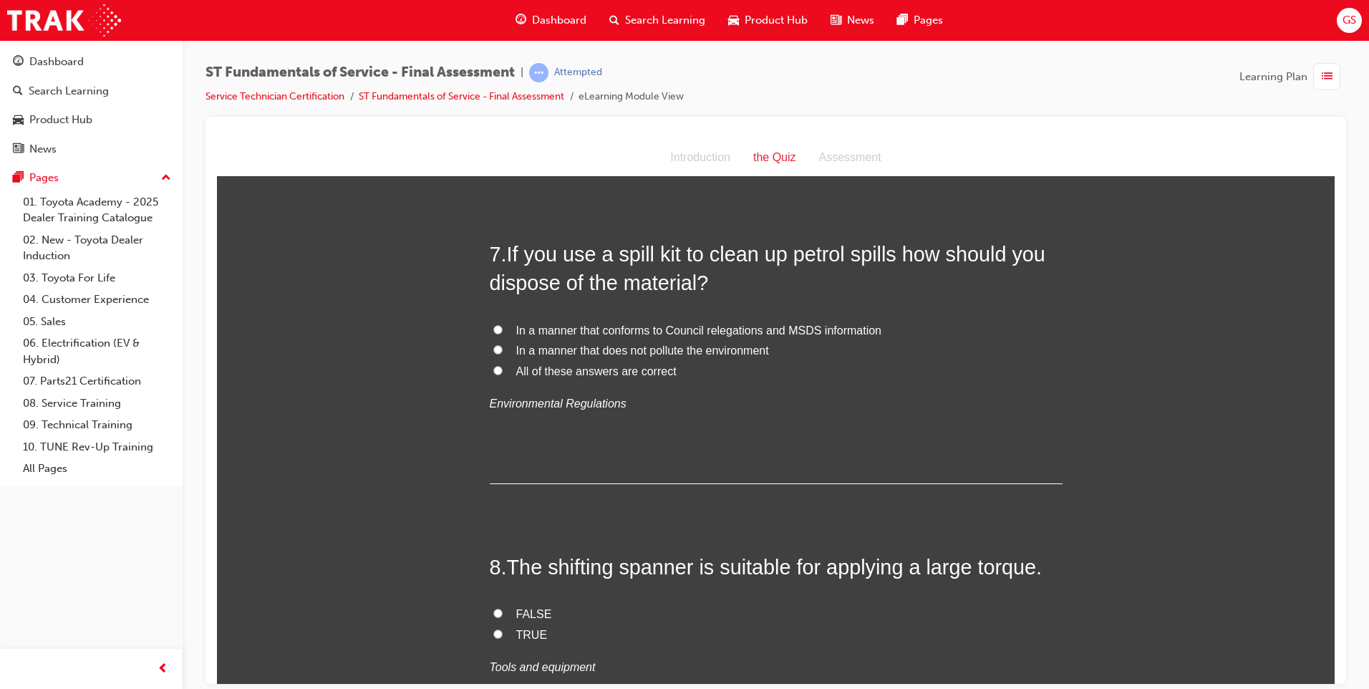
scroll to position [2005, 0]
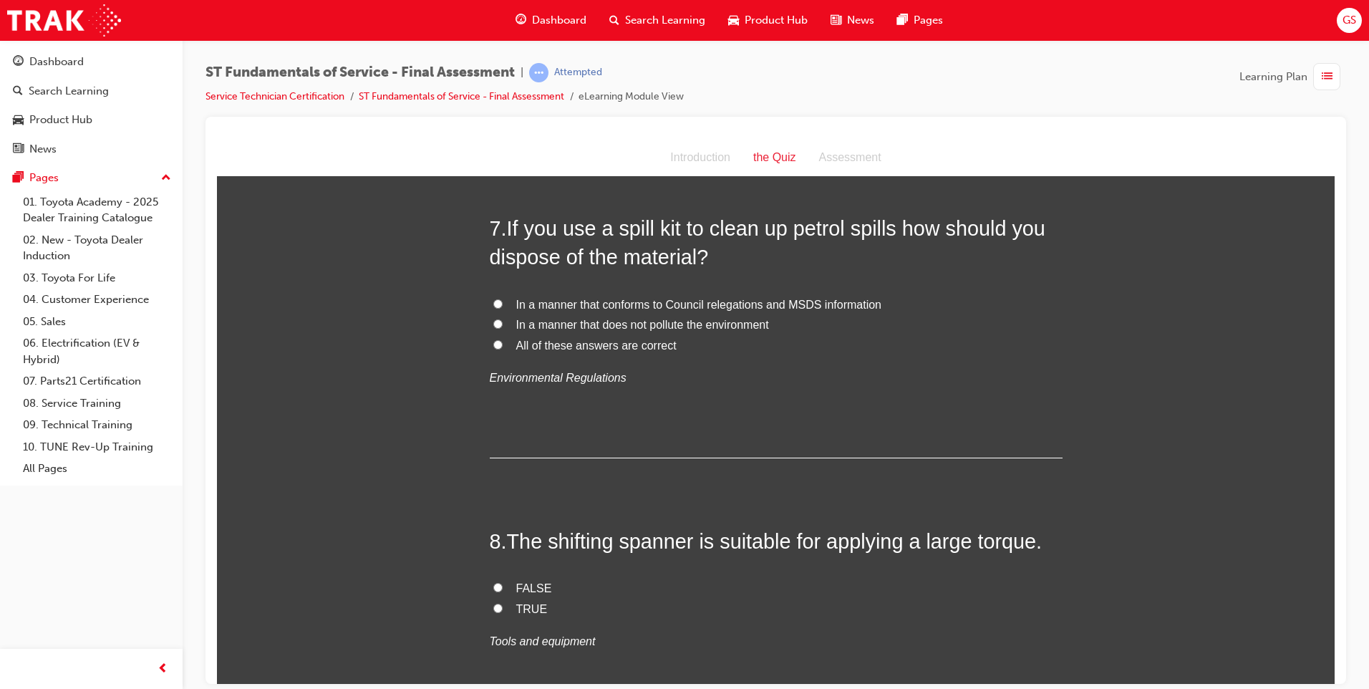
click at [593, 345] on span "All of these answers are correct" at bounding box center [596, 345] width 160 height 12
click at [503, 345] on input "All of these answers are correct" at bounding box center [497, 343] width 9 height 9
radio input "true"
click at [516, 588] on span "FALSE" at bounding box center [534, 587] width 36 height 12
click at [503, 588] on input "FALSE" at bounding box center [497, 586] width 9 height 9
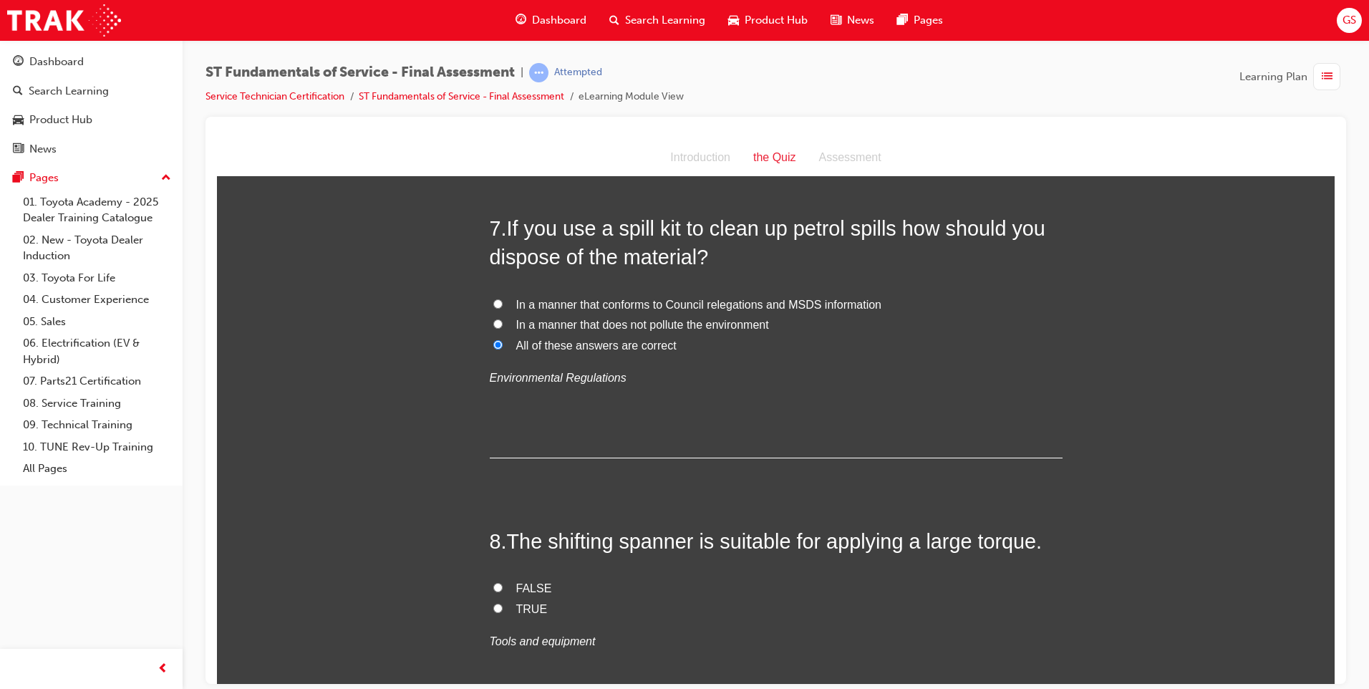
radio input "true"
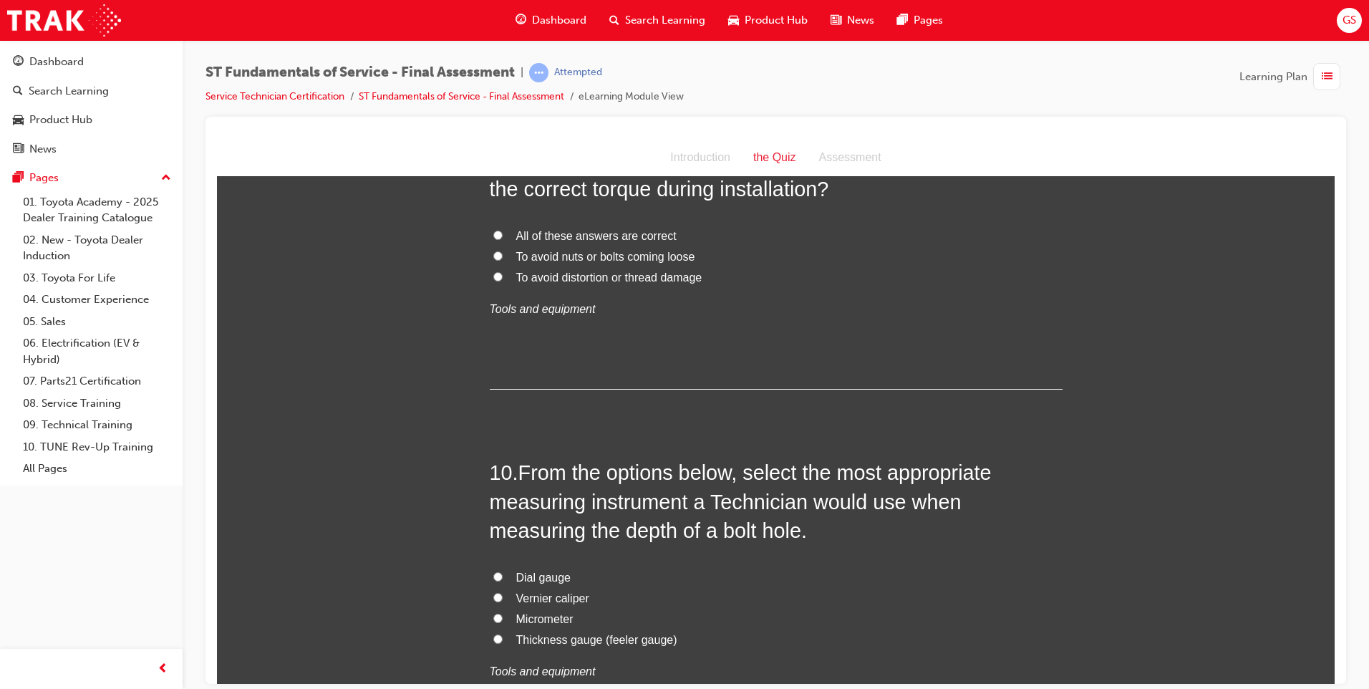
scroll to position [2577, 0]
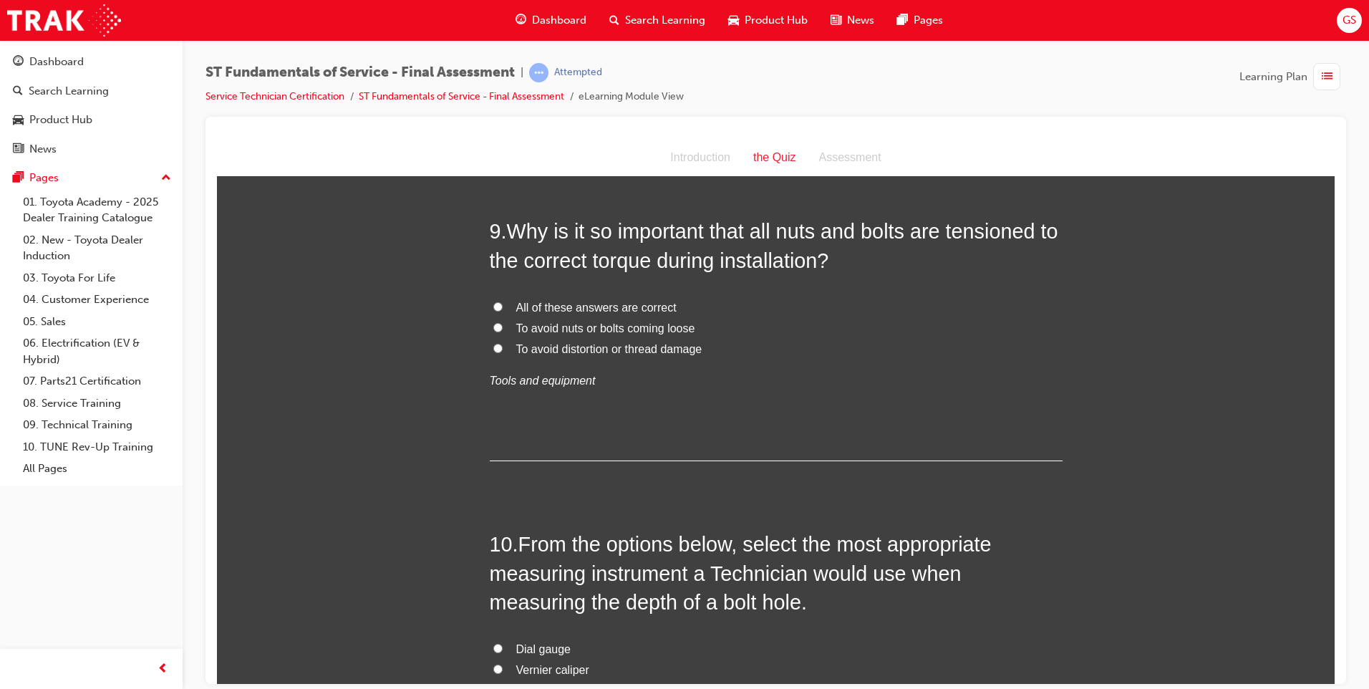
click at [498, 308] on label "All of these answers are correct" at bounding box center [776, 307] width 573 height 21
click at [498, 308] on input "All of these answers are correct" at bounding box center [497, 305] width 9 height 9
radio input "true"
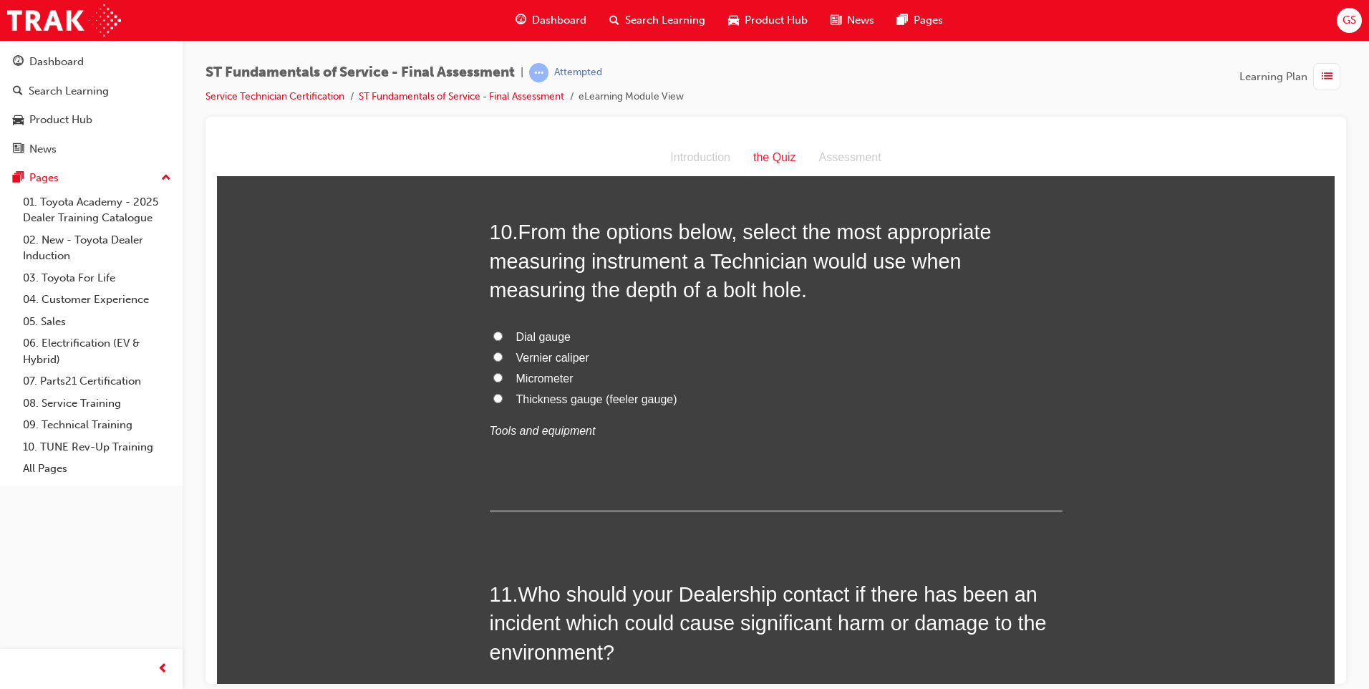
scroll to position [2864, 0]
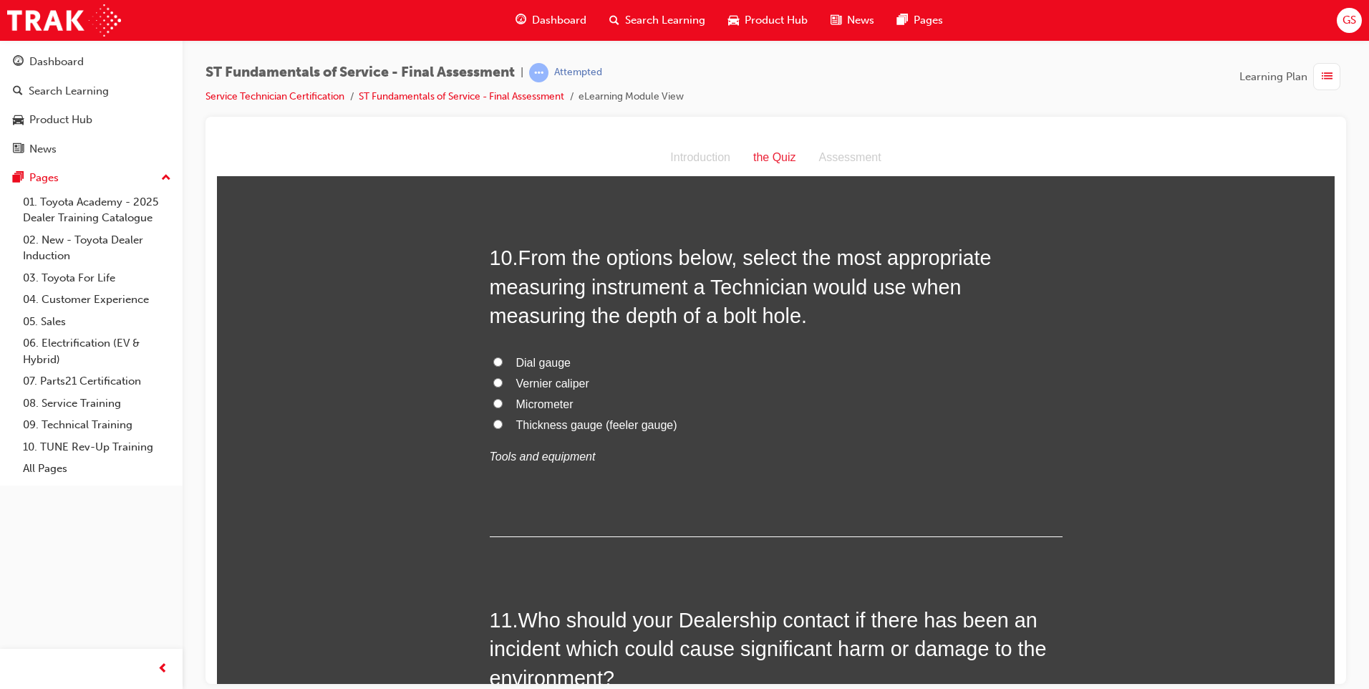
click at [562, 379] on span "Vernier caliper" at bounding box center [552, 383] width 73 height 12
click at [503, 379] on input "Vernier caliper" at bounding box center [497, 381] width 9 height 9
radio input "true"
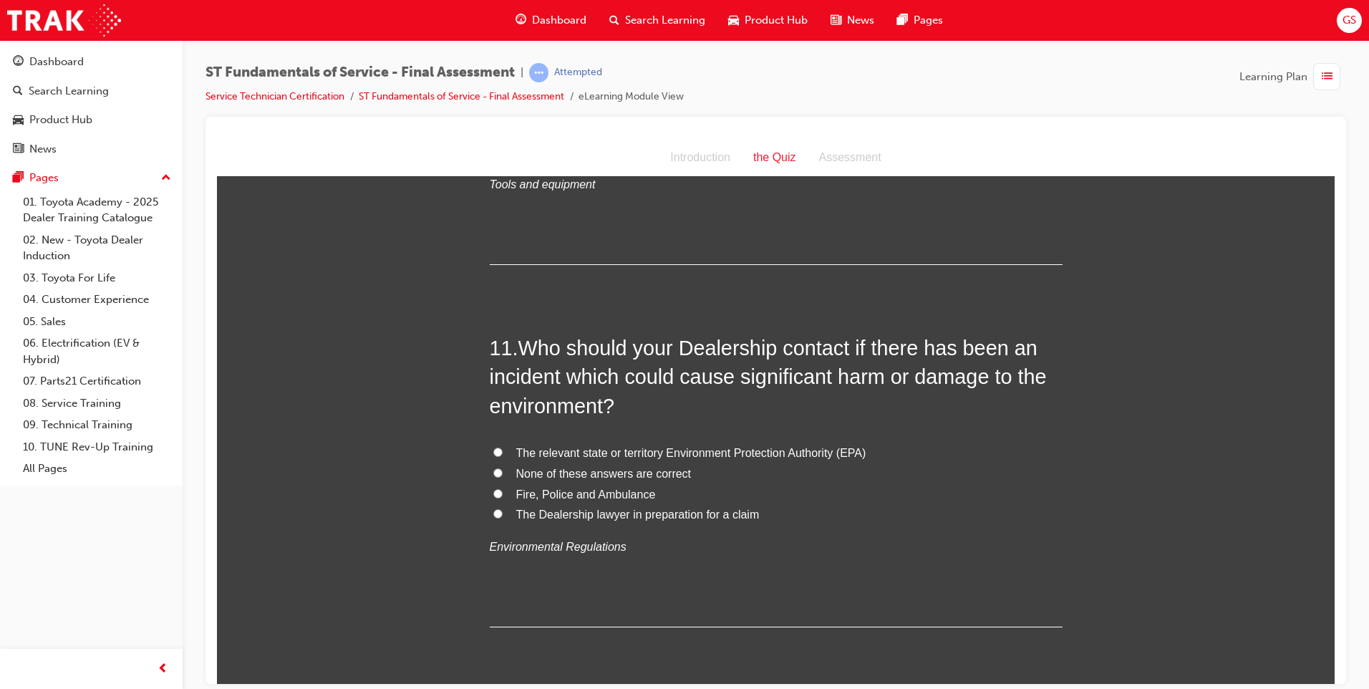
scroll to position [3150, 0]
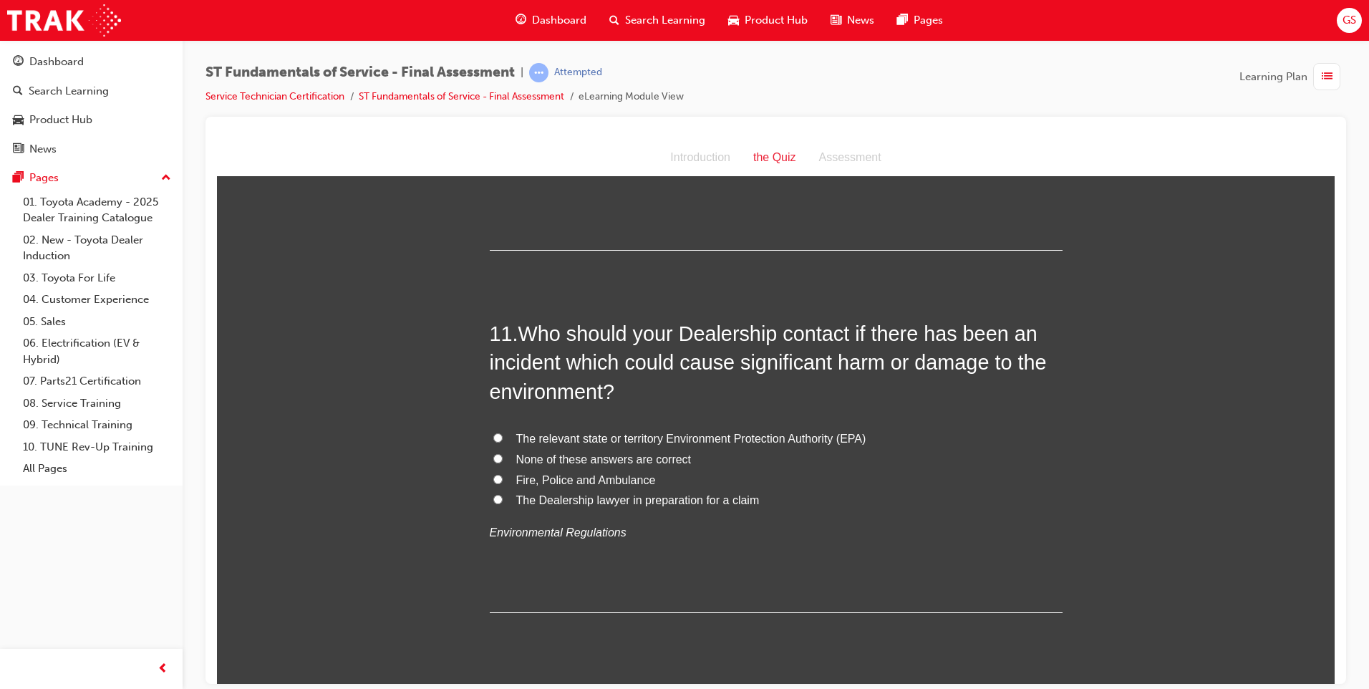
click at [743, 435] on span "The relevant state or territory Environment Protection Authority (EPA)" at bounding box center [691, 438] width 350 height 12
click at [503, 435] on input "The relevant state or territory Environment Protection Authority (EPA)" at bounding box center [497, 436] width 9 height 9
radio input "true"
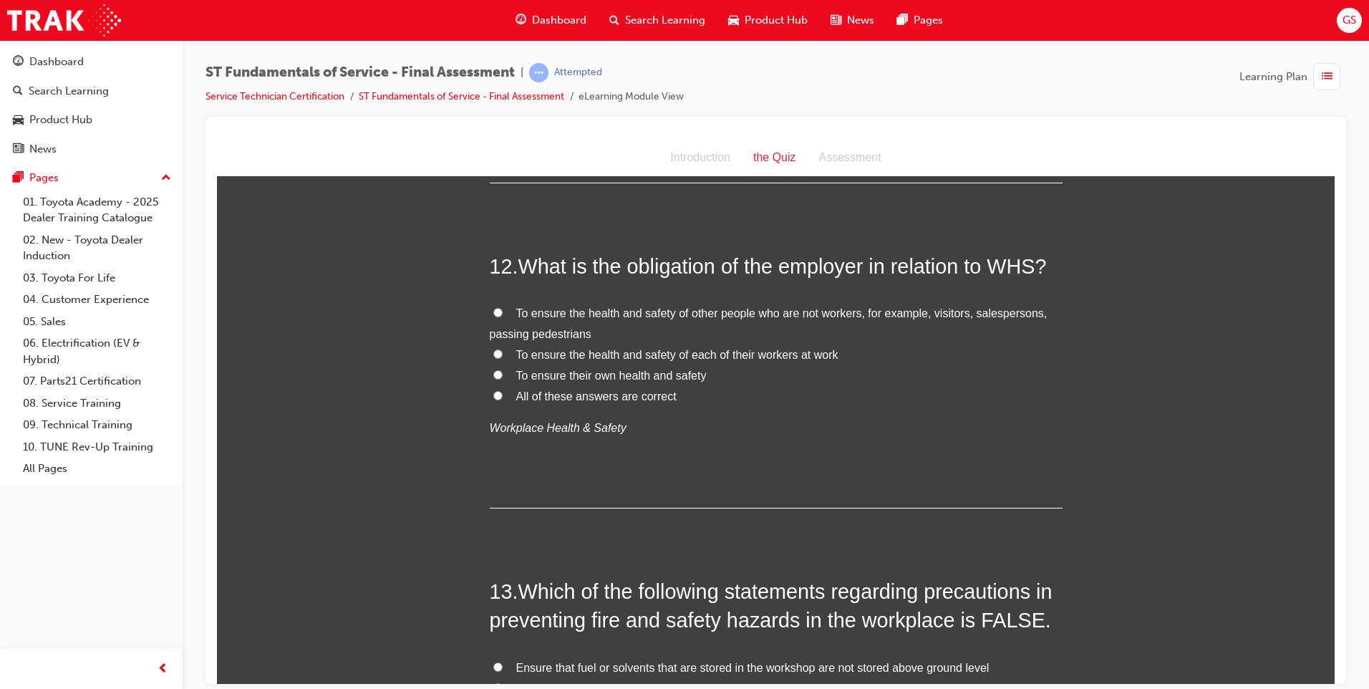
scroll to position [3651, 0]
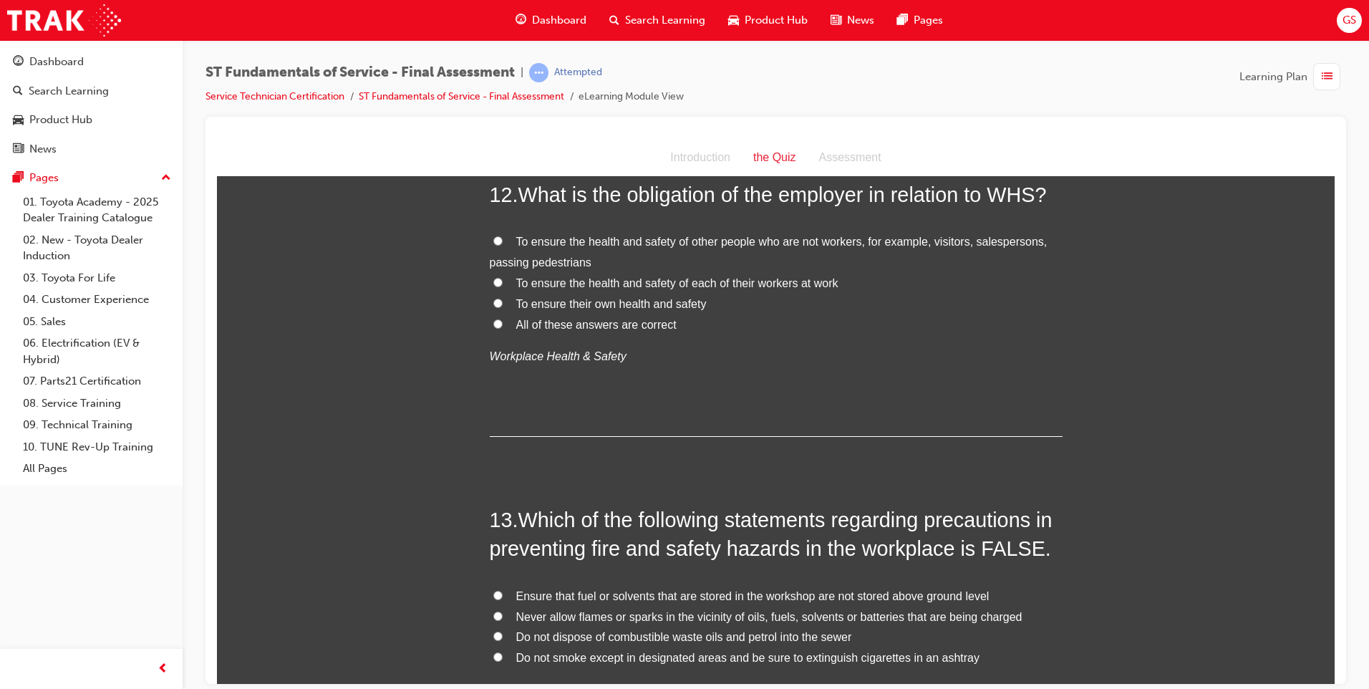
click at [649, 281] on span "To ensure the health and safety of each of their workers at work" at bounding box center [677, 282] width 322 height 12
click at [503, 281] on input "To ensure the health and safety of each of their workers at work" at bounding box center [497, 281] width 9 height 9
radio input "true"
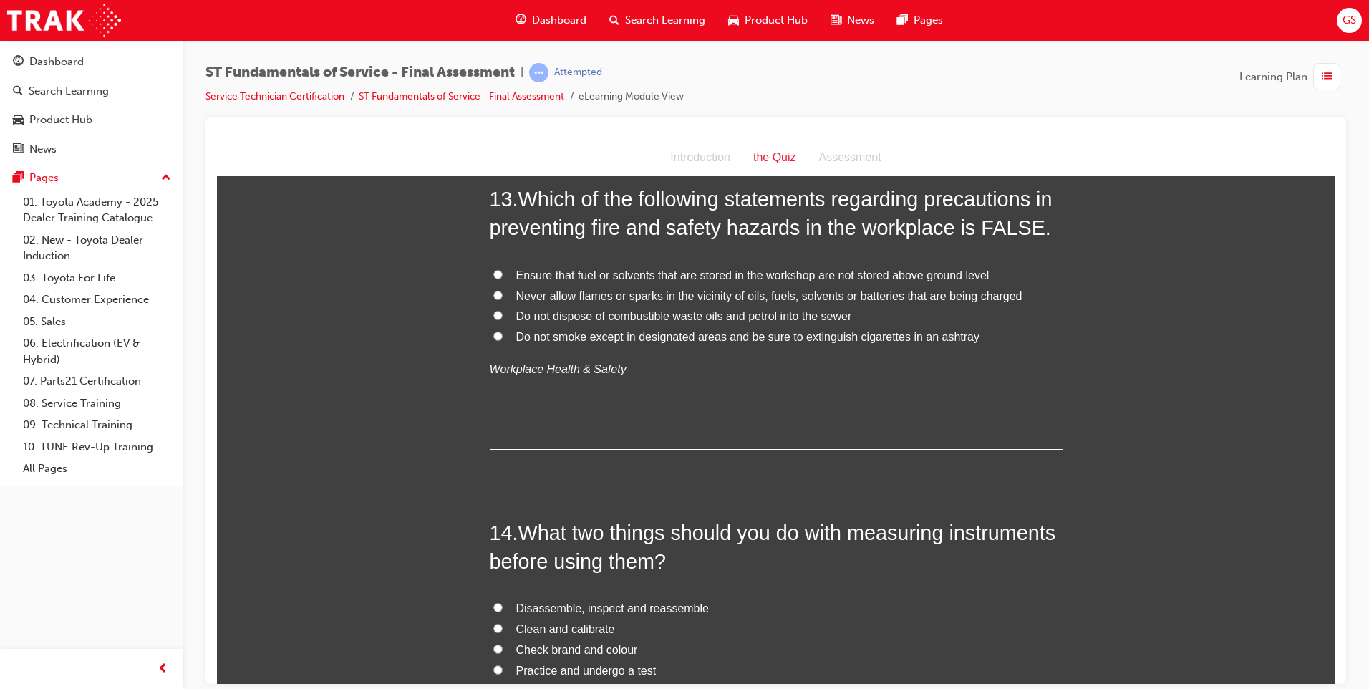
scroll to position [3938, 0]
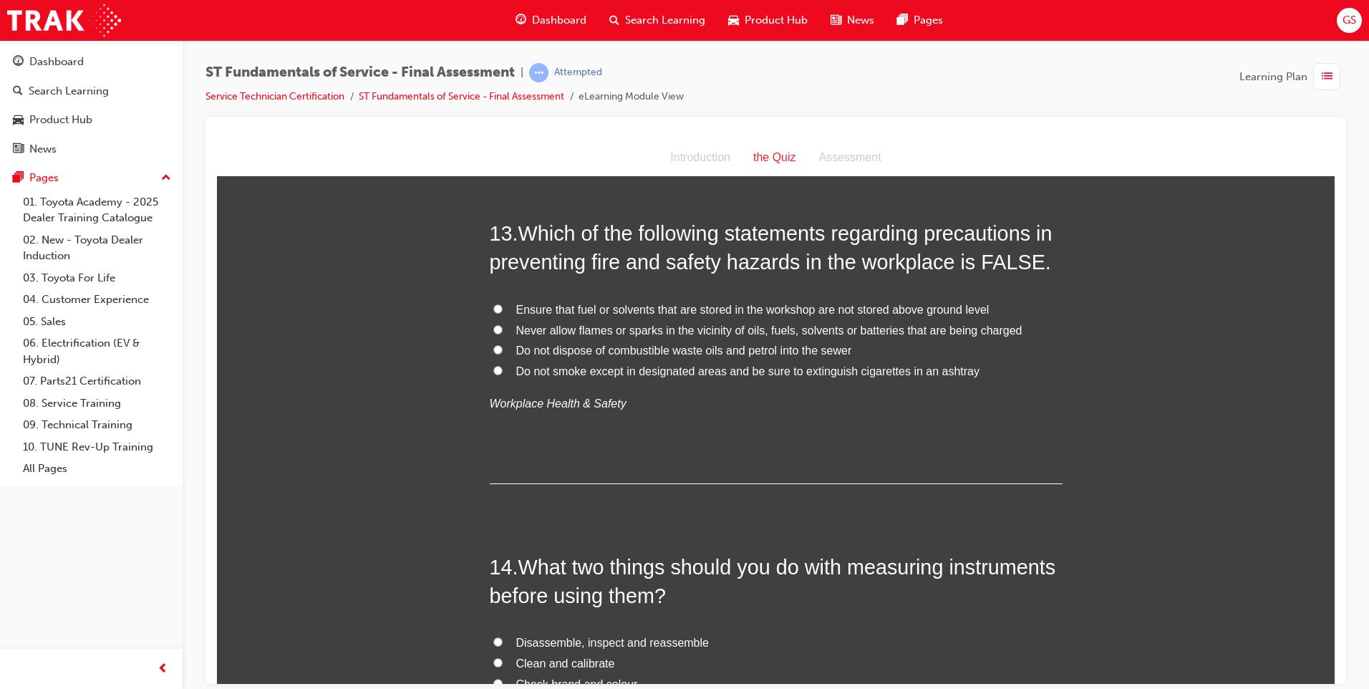
click at [537, 304] on span "Ensure that fuel or solvents that are stored in the workshop are not stored abo…" at bounding box center [752, 309] width 473 height 12
click at [503, 304] on input "Ensure that fuel or solvents that are stored in the workshop are not stored abo…" at bounding box center [497, 308] width 9 height 9
radio input "true"
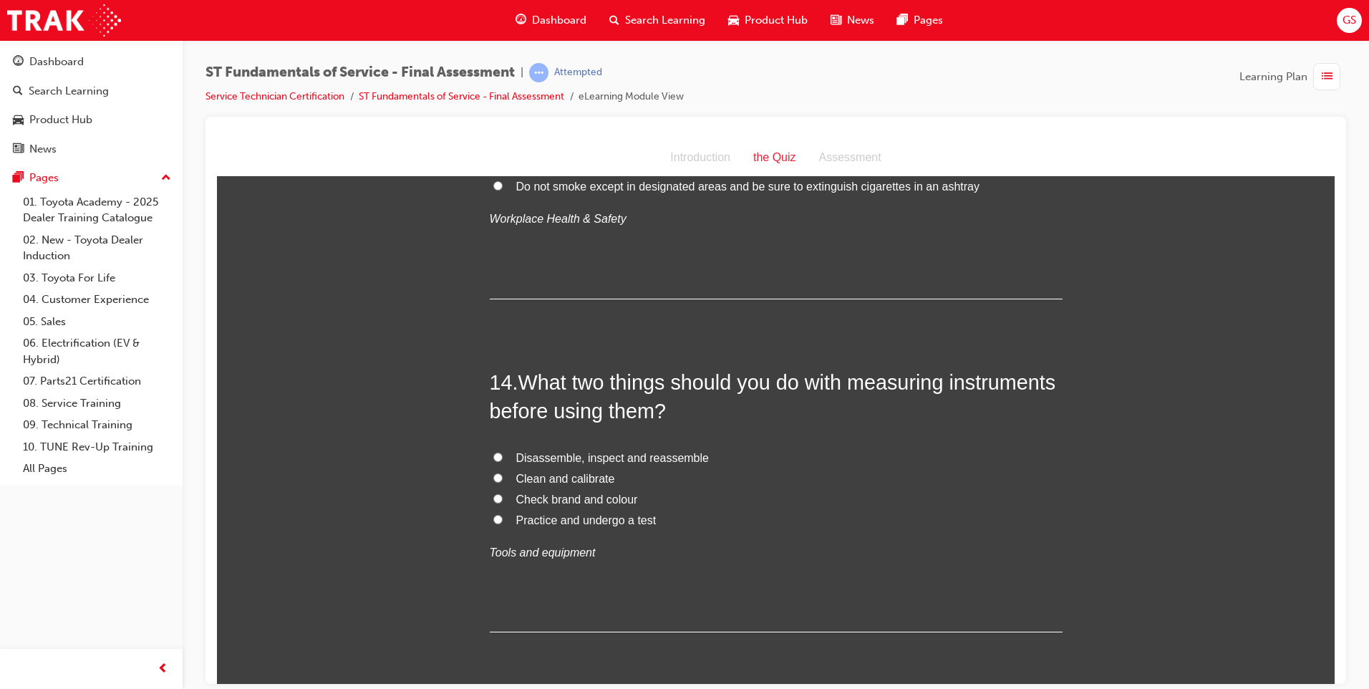
scroll to position [3950, 0]
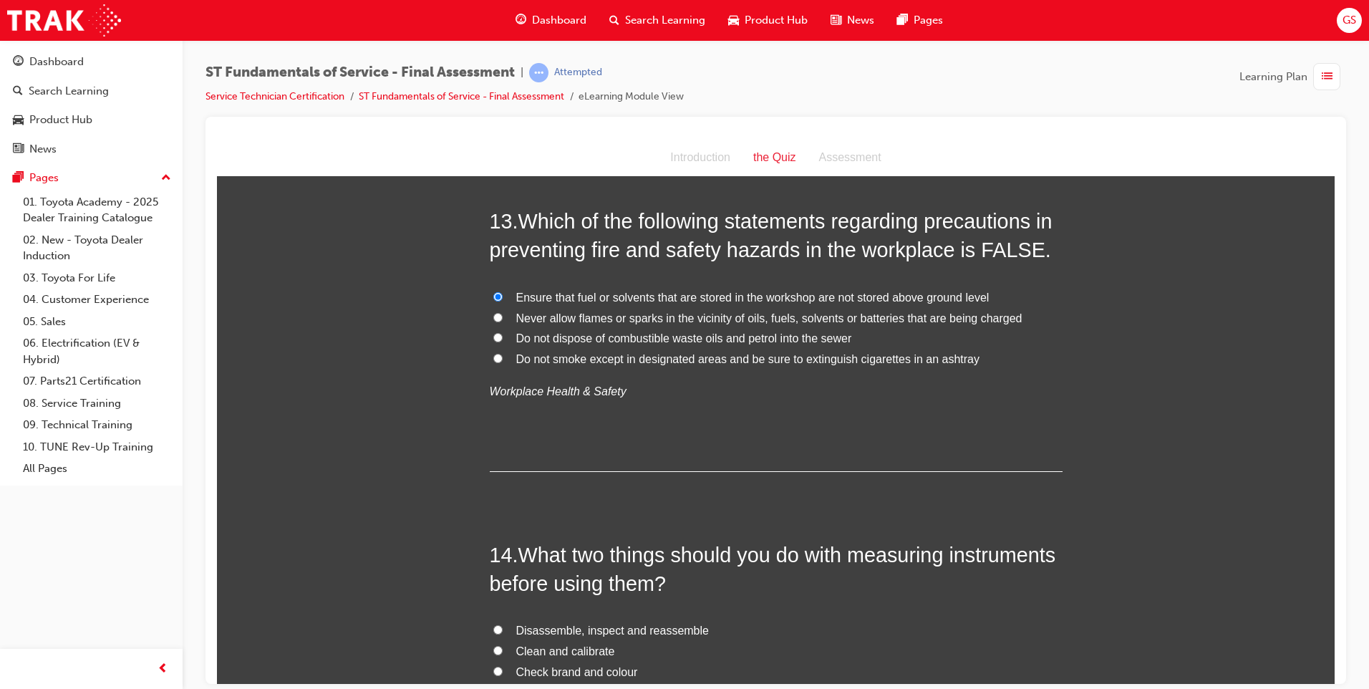
drag, startPoint x: 1328, startPoint y: 385, endPoint x: 1569, endPoint y: 486, distance: 261.5
click at [1325, 74] on span "list-icon" at bounding box center [1327, 77] width 11 height 18
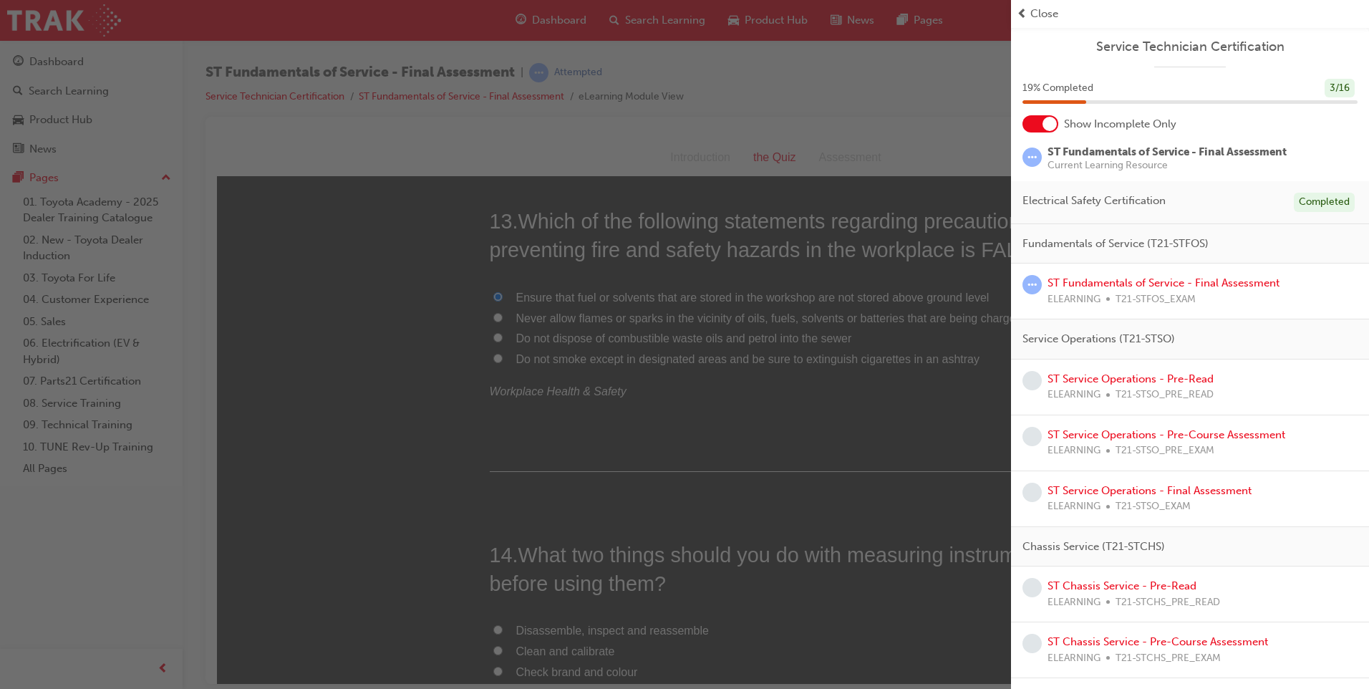
click at [1029, 11] on div "Close" at bounding box center [1190, 14] width 347 height 16
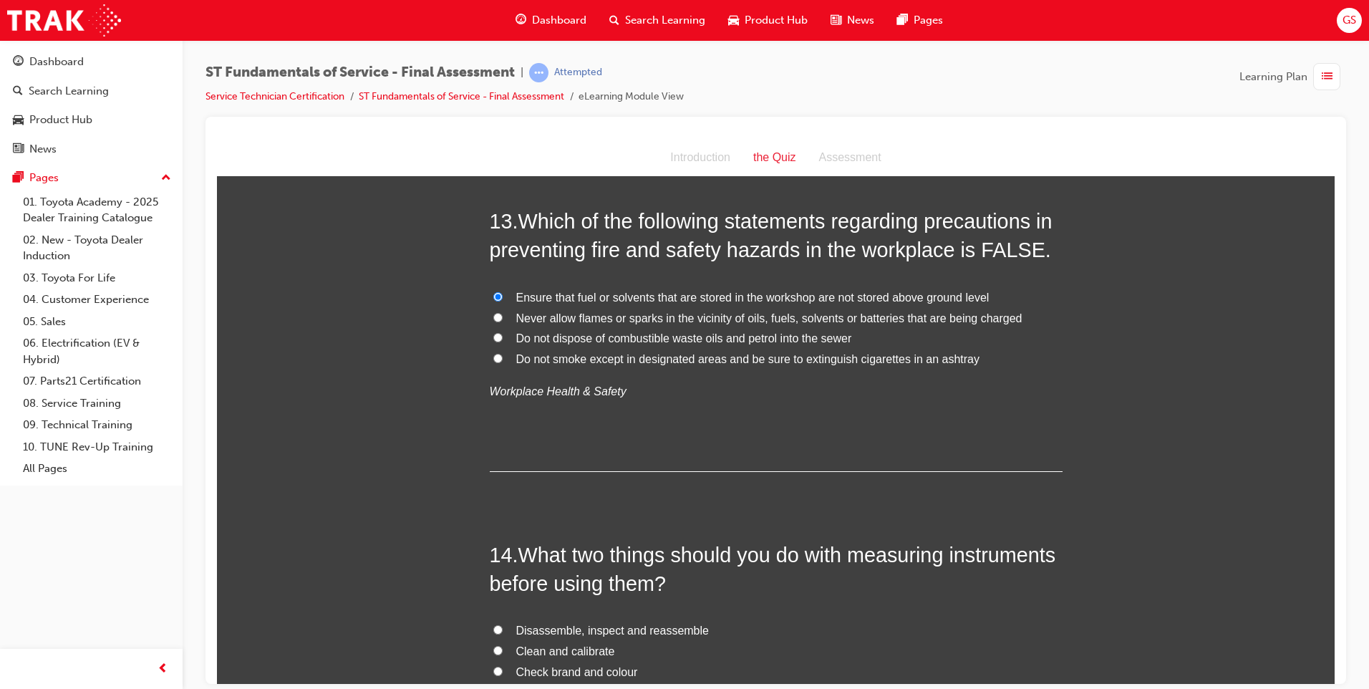
click at [1347, 24] on span "GS" at bounding box center [1349, 20] width 14 height 16
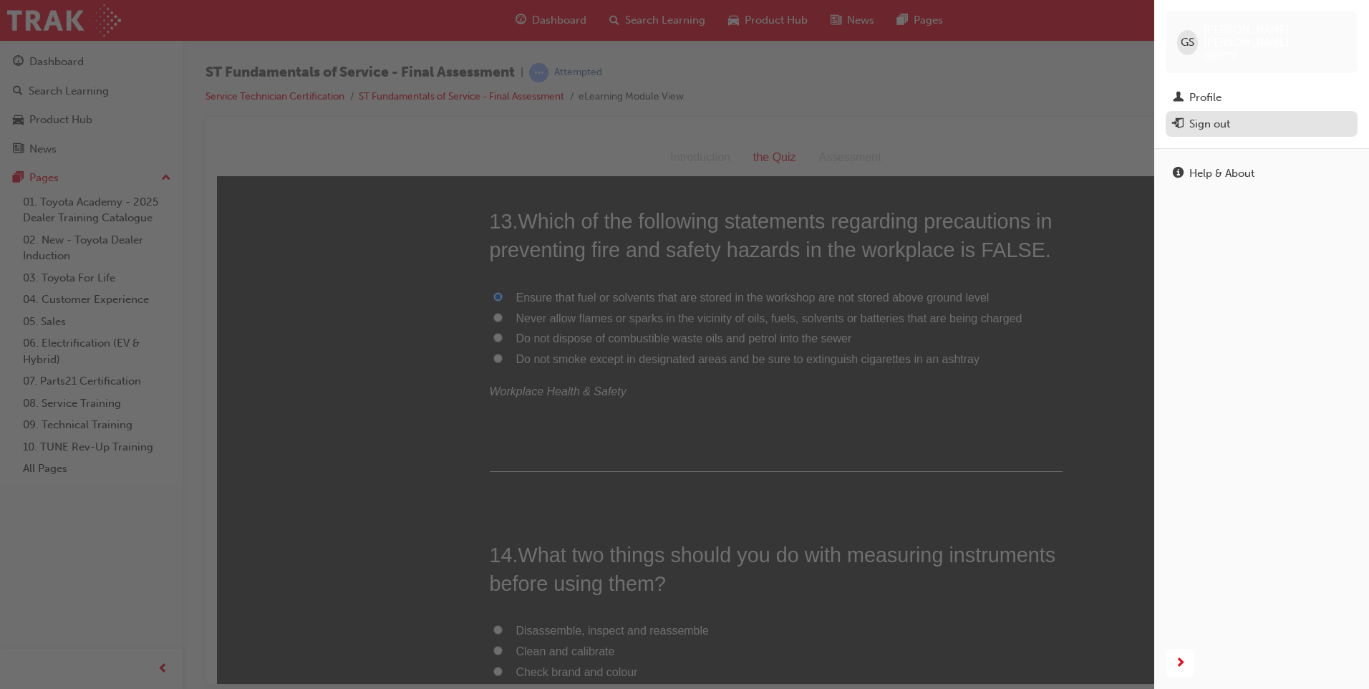
click at [1249, 115] on div "Sign out" at bounding box center [1262, 124] width 178 height 18
